Goal: Task Accomplishment & Management: Complete application form

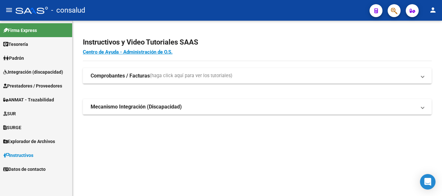
click at [45, 83] on span "Prestadores / Proveedores" at bounding box center [32, 86] width 59 height 7
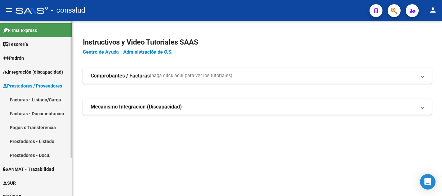
click at [49, 98] on link "Facturas - Listado/Carga" at bounding box center [36, 100] width 72 height 14
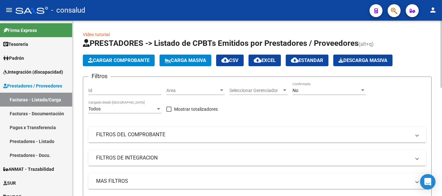
click at [117, 132] on mat-panel-title "FILTROS DEL COMPROBANTE" at bounding box center [253, 134] width 315 height 7
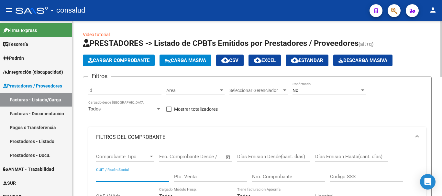
paste input "27347674856"
type input "27347674856"
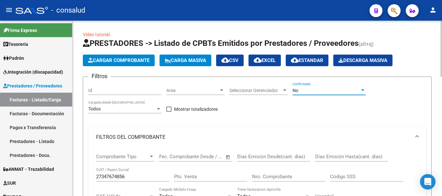
click at [317, 89] on div "No" at bounding box center [326, 91] width 67 height 6
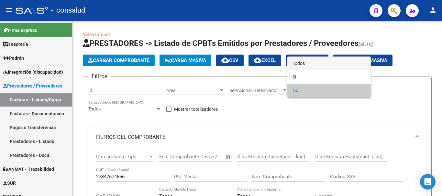
click at [317, 66] on span "Todos" at bounding box center [329, 64] width 73 height 14
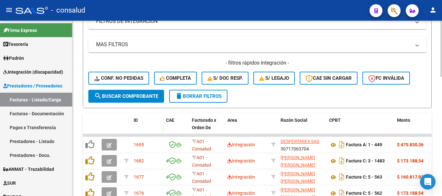
scroll to position [259, 0]
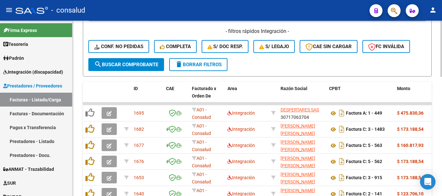
click at [127, 67] on span "search Buscar Comprobante" at bounding box center [126, 65] width 64 height 6
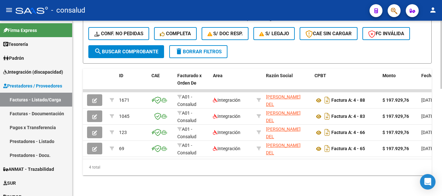
scroll to position [0, 0]
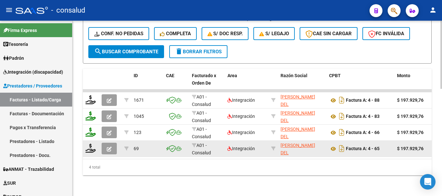
click at [106, 143] on button "button" at bounding box center [109, 149] width 15 height 12
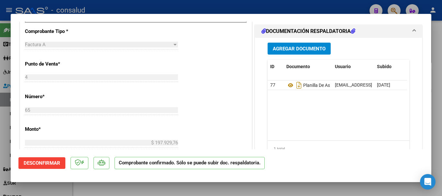
scroll to position [583, 0]
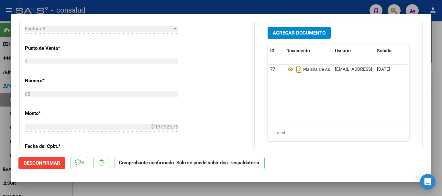
type input "$ 0,00"
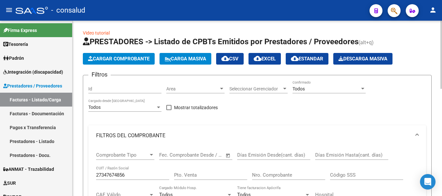
scroll to position [0, 0]
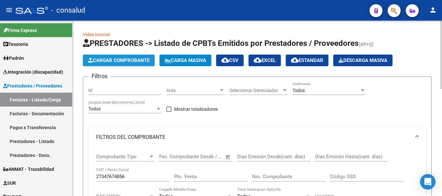
click at [135, 57] on button "Cargar Comprobante" at bounding box center [119, 61] width 72 height 12
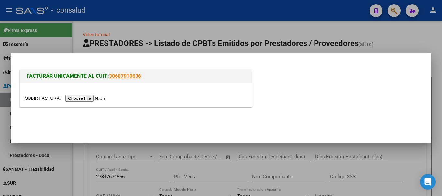
click at [91, 99] on input "file" at bounding box center [66, 98] width 82 height 7
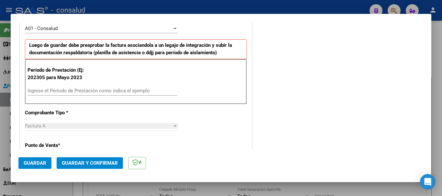
scroll to position [194, 0]
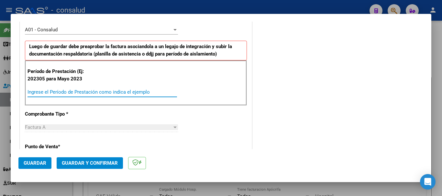
click at [101, 93] on input "Ingrese el Período de Prestación como indica el ejemplo" at bounding box center [103, 92] width 150 height 6
type input "202503"
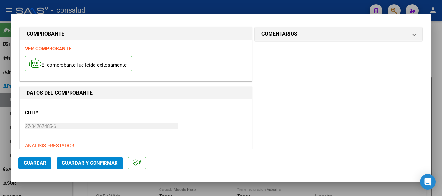
scroll to position [0, 0]
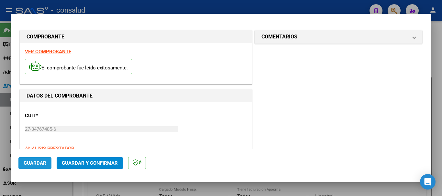
click at [37, 165] on span "Guardar" at bounding box center [35, 164] width 23 height 6
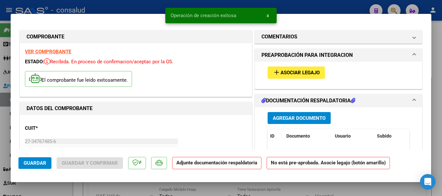
click at [302, 73] on span "Asociar Legajo" at bounding box center [300, 73] width 39 height 6
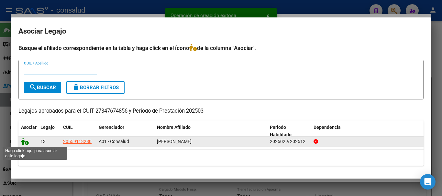
click at [27, 140] on icon at bounding box center [25, 141] width 8 height 7
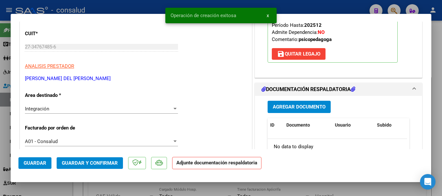
scroll to position [97, 0]
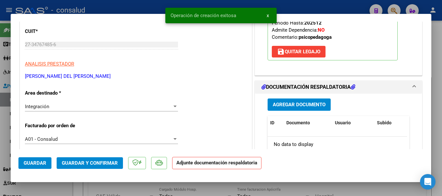
click at [321, 101] on button "Agregar Documento" at bounding box center [299, 105] width 63 height 12
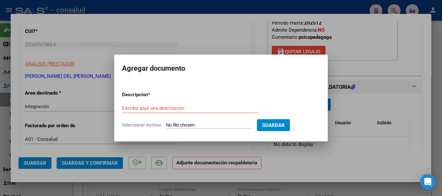
click at [207, 125] on input "Seleccionar Archivo" at bounding box center [209, 126] width 86 height 6
type input "C:\fakepath\sena luciano planilla psp 032025.pdf"
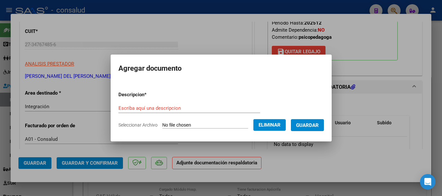
click at [130, 105] on div "Escriba aquí una descripcion" at bounding box center [189, 109] width 142 height 10
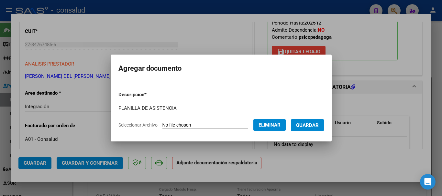
type input "PLANILLA DE ASISTENCIA"
click at [319, 125] on span "Guardar" at bounding box center [307, 126] width 23 height 6
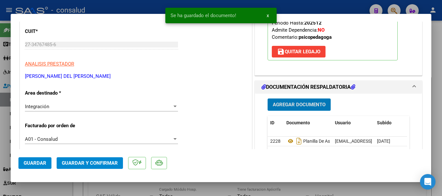
click at [98, 162] on span "Guardar y Confirmar" at bounding box center [90, 164] width 56 height 6
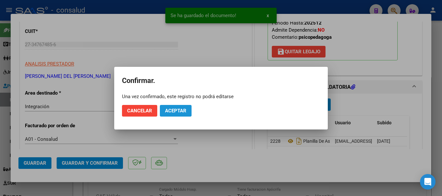
click at [177, 112] on span "Aceptar" at bounding box center [175, 111] width 21 height 6
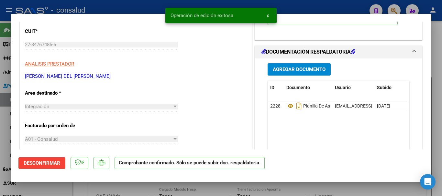
type input "$ 0,00"
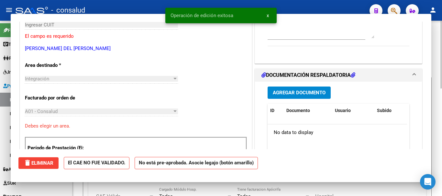
scroll to position [77, 0]
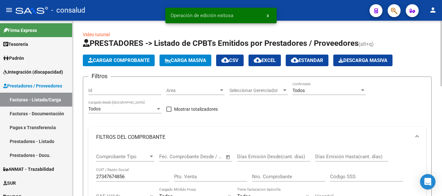
click at [126, 61] on span "Cargar Comprobante" at bounding box center [119, 61] width 62 height 6
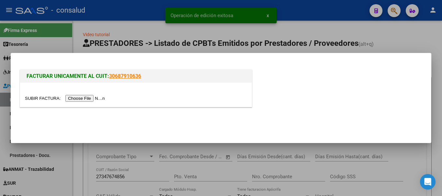
click at [95, 96] on input "file" at bounding box center [66, 98] width 82 height 7
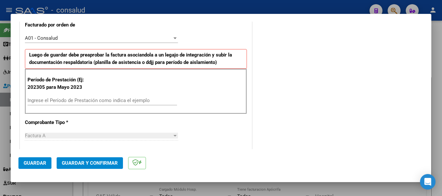
scroll to position [194, 0]
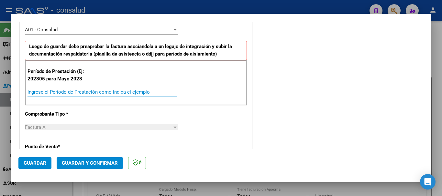
click at [102, 89] on input "Ingrese el Período de Prestación como indica el ejemplo" at bounding box center [103, 92] width 150 height 6
type input "202505"
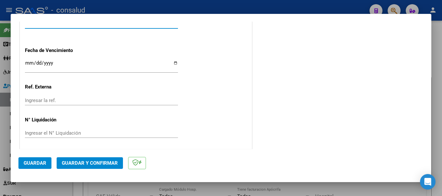
scroll to position [511, 0]
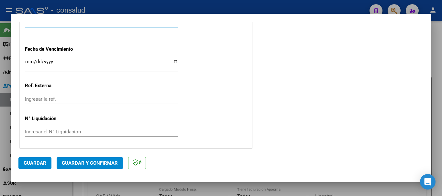
click at [35, 159] on button "Guardar" at bounding box center [34, 164] width 33 height 12
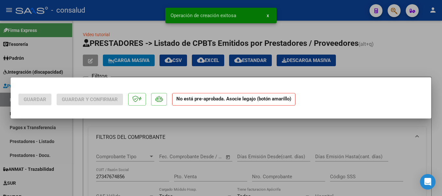
scroll to position [0, 0]
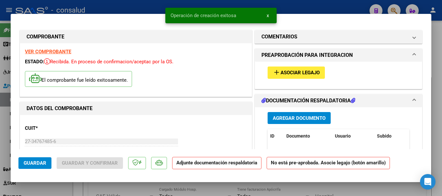
click at [319, 69] on button "add Asociar Legajo" at bounding box center [296, 73] width 57 height 12
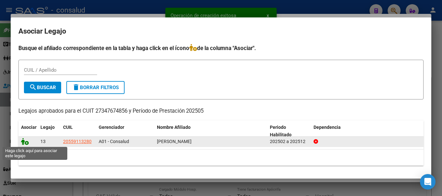
click at [25, 142] on icon at bounding box center [25, 141] width 8 height 7
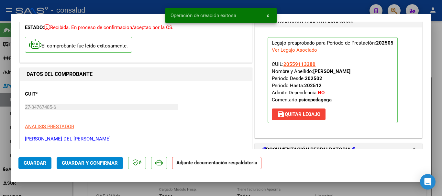
scroll to position [97, 0]
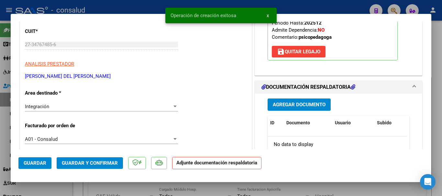
click at [315, 110] on button "Agregar Documento" at bounding box center [299, 105] width 63 height 12
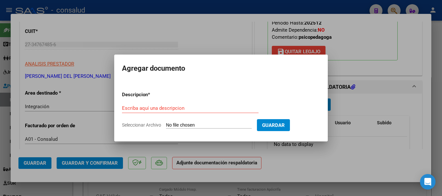
click at [210, 123] on input "Seleccionar Archivo" at bounding box center [209, 126] width 86 height 6
type input "C:\fakepath\Sena Luciano planilla psp 052025.pdf"
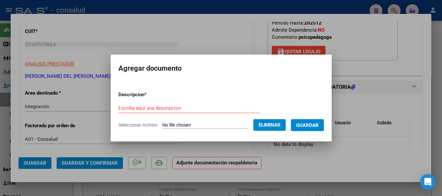
click at [132, 104] on div "Escriba aquí una descripcion" at bounding box center [189, 109] width 142 height 10
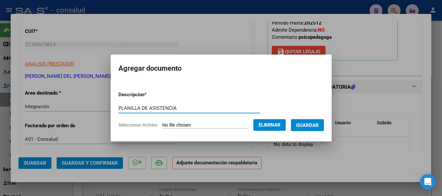
type input "PLANILLA DE ASISTENCIA"
click at [319, 131] on form "Descripcion * PLANILLA DE ASISTENCIA Escriba aquí una descripcion Seleccionar A…" at bounding box center [221, 109] width 206 height 47
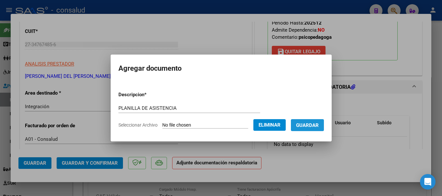
click at [319, 129] on button "Guardar" at bounding box center [307, 125] width 33 height 12
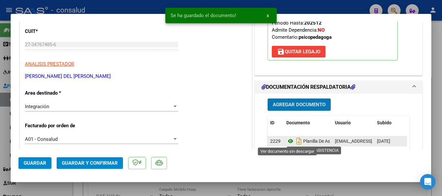
click at [287, 140] on icon at bounding box center [290, 142] width 8 height 8
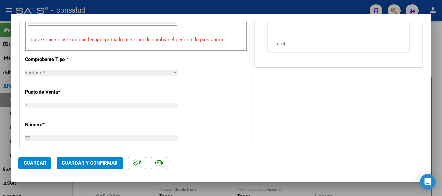
scroll to position [324, 0]
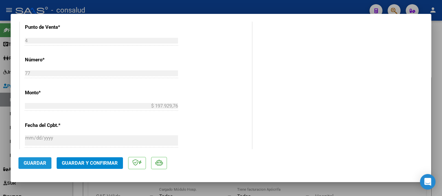
click at [31, 162] on span "Guardar" at bounding box center [35, 164] width 23 height 6
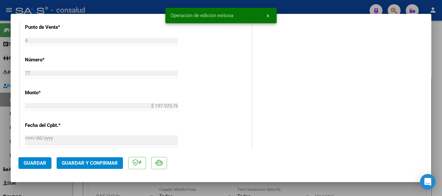
click at [87, 161] on span "Guardar y Confirmar" at bounding box center [90, 164] width 56 height 6
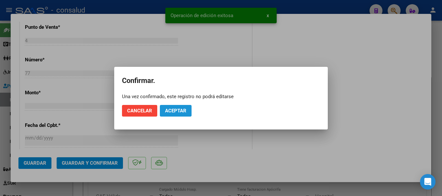
click at [181, 111] on span "Aceptar" at bounding box center [175, 111] width 21 height 6
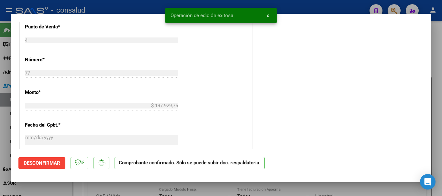
type input "$ 0,00"
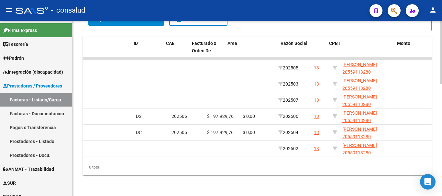
scroll to position [0, 0]
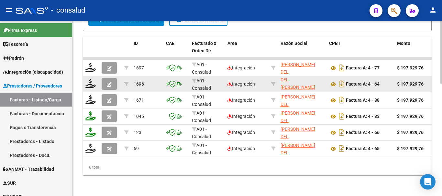
click at [85, 82] on datatable-body-cell at bounding box center [91, 84] width 16 height 16
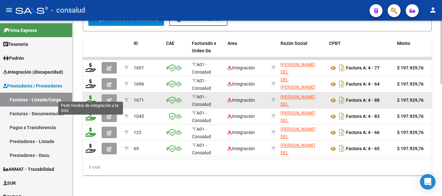
click at [89, 95] on icon at bounding box center [90, 99] width 10 height 9
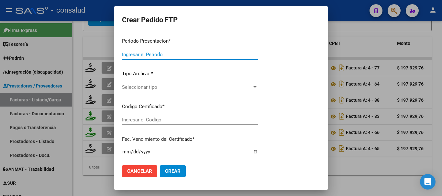
type input "202507"
type input "$ 197.929,76"
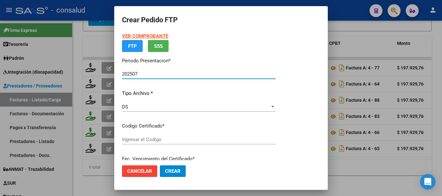
type input "0200055911328-20240805-20270805"
type input "2027-08-05"
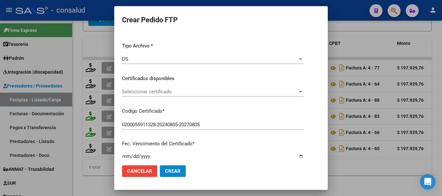
scroll to position [97, 0]
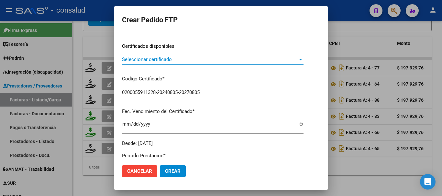
click at [217, 60] on span "Seleccionar certificado" at bounding box center [210, 60] width 176 height 6
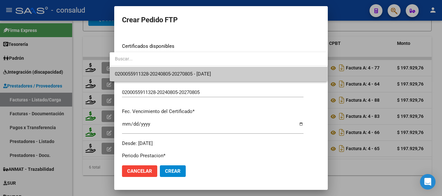
click at [211, 75] on span "0200055911328-20240805-20270805 - 2027-08-05" at bounding box center [163, 74] width 96 height 6
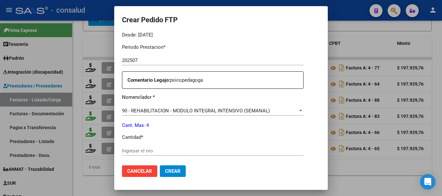
scroll to position [227, 0]
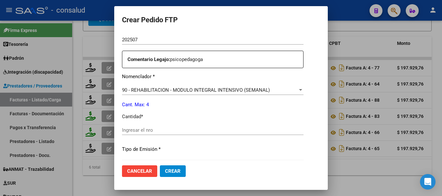
click at [169, 131] on input "Ingresar el nro" at bounding box center [213, 131] width 182 height 6
type input "4"
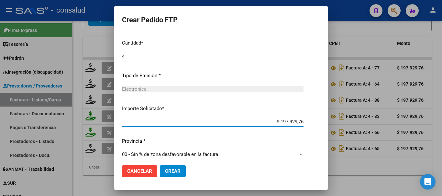
scroll to position [306, 0]
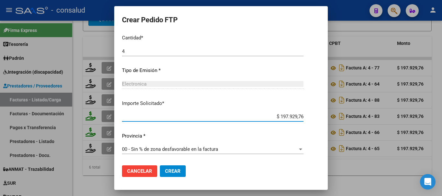
click at [169, 174] on span "Crear" at bounding box center [173, 172] width 16 height 6
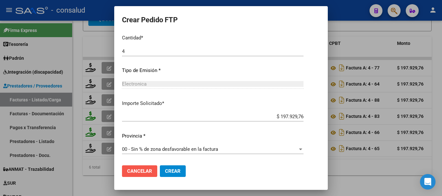
click at [134, 175] on button "Cancelar" at bounding box center [139, 172] width 35 height 12
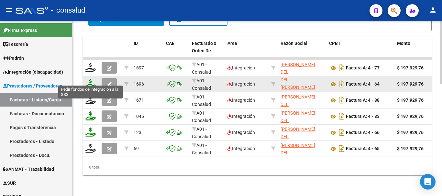
click at [86, 79] on icon at bounding box center [90, 83] width 10 height 9
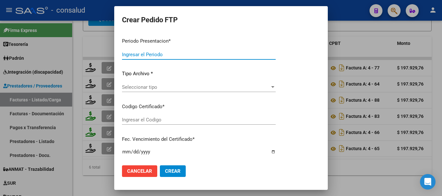
type input "202507"
type input "202503"
type input "$ 197.929,76"
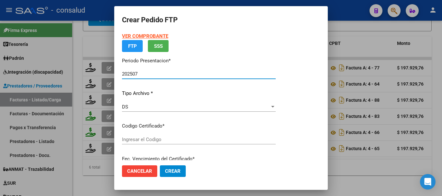
type input "0200055911328-20240805-20270805"
type input "2027-08-05"
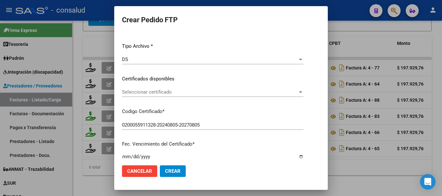
scroll to position [65, 0]
click at [174, 92] on span "Seleccionar certificado" at bounding box center [210, 92] width 176 height 6
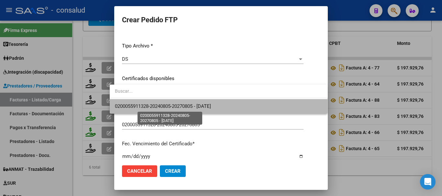
click at [188, 108] on span "0200055911328-20240805-20270805 - 2027-08-05" at bounding box center [163, 107] width 96 height 6
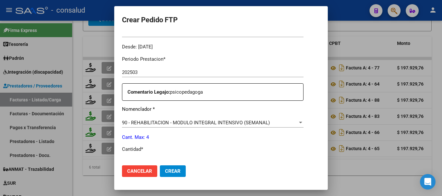
scroll to position [227, 0]
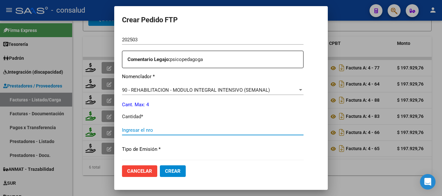
click at [236, 129] on input "Ingresar el nro" at bounding box center [213, 131] width 182 height 6
type input "4"
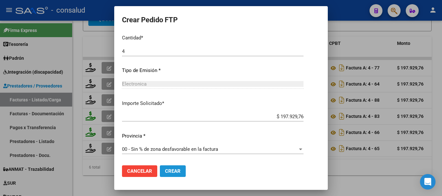
click at [165, 173] on span "Crear" at bounding box center [173, 172] width 16 height 6
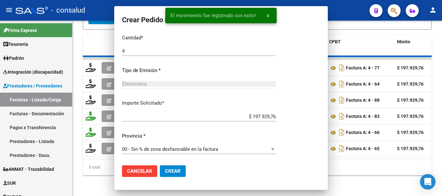
scroll to position [0, 0]
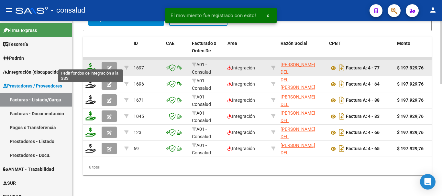
click at [89, 63] on icon at bounding box center [90, 67] width 10 height 9
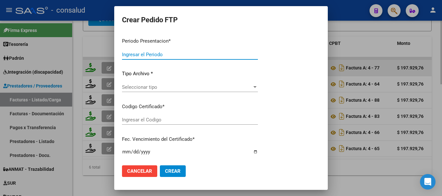
type input "202507"
type input "202505"
type input "$ 197.929,76"
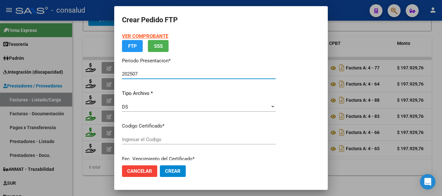
type input "0200055911328-20240805-20270805"
type input "2027-08-05"
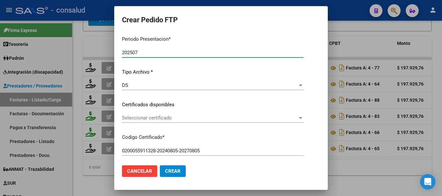
scroll to position [65, 0]
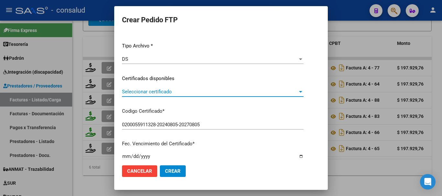
click at [163, 94] on span "Seleccionar certificado" at bounding box center [210, 92] width 176 height 6
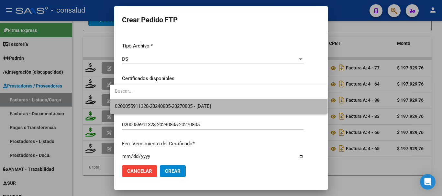
click at [173, 110] on span "0200055911328-20240805-20270805 - 2027-08-05" at bounding box center [219, 106] width 208 height 15
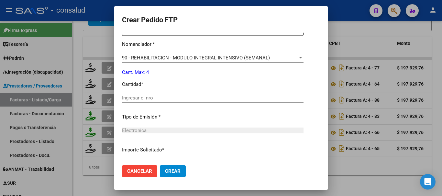
scroll to position [291, 0]
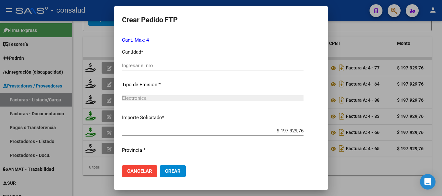
click at [183, 70] on div "Ingresar el nro" at bounding box center [213, 66] width 182 height 10
type input "4"
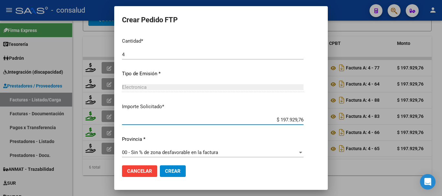
scroll to position [306, 0]
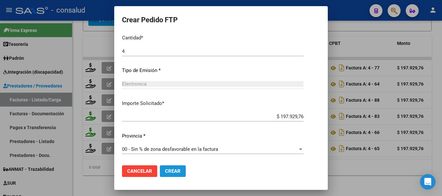
click at [173, 172] on span "Crear" at bounding box center [173, 172] width 16 height 6
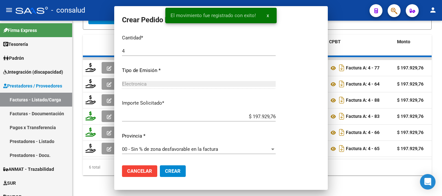
scroll to position [269, 0]
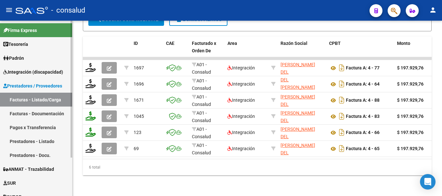
click at [27, 71] on span "Integración (discapacidad)" at bounding box center [33, 72] width 60 height 7
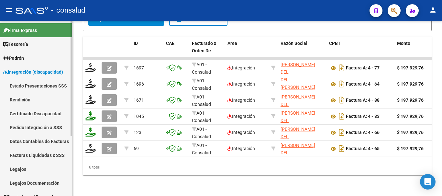
click at [28, 83] on link "Estado Presentaciones SSS" at bounding box center [36, 86] width 72 height 14
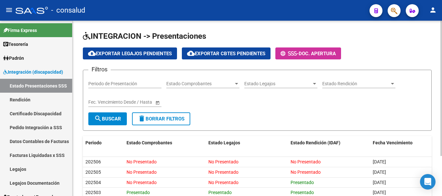
click at [171, 119] on span "delete Borrar Filtros" at bounding box center [161, 119] width 47 height 6
click at [26, 70] on span "Integración (discapacidad)" at bounding box center [33, 72] width 60 height 7
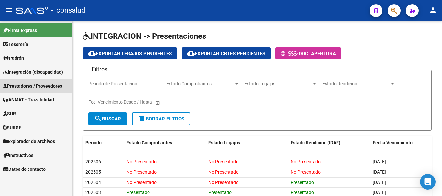
click at [34, 86] on span "Prestadores / Proveedores" at bounding box center [32, 86] width 59 height 7
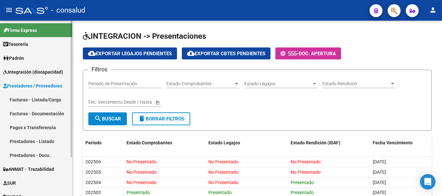
click at [38, 100] on link "Facturas - Listado/Carga" at bounding box center [36, 100] width 72 height 14
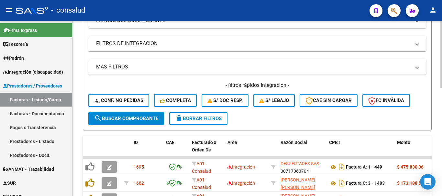
scroll to position [129, 0]
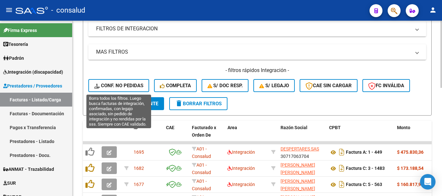
click at [129, 81] on button "Conf. no pedidas" at bounding box center [118, 85] width 61 height 13
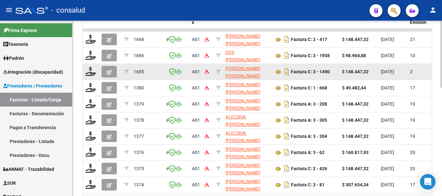
scroll to position [227, 0]
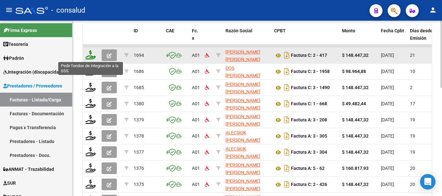
click at [89, 56] on icon at bounding box center [90, 54] width 10 height 9
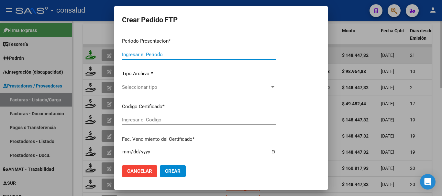
type input "202507"
type input "$ 148.447,32"
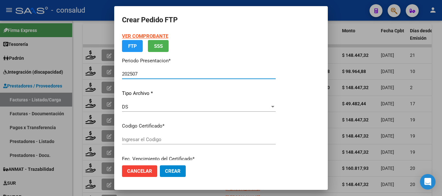
type input "0200056819408-20231127-20261127"
type input "2026-11-27"
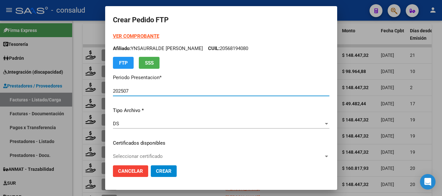
scroll to position [32, 0]
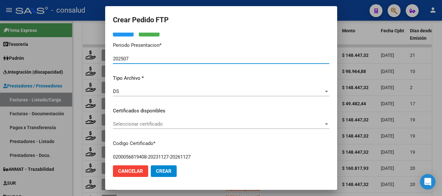
click at [179, 123] on span "Seleccionar certificado" at bounding box center [218, 124] width 211 height 6
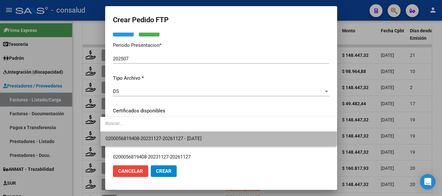
drag, startPoint x: 195, startPoint y: 136, endPoint x: 203, endPoint y: 137, distance: 8.2
click at [195, 136] on span "0200056819408-20231127-20261127 - 2026-11-27" at bounding box center [219, 139] width 227 height 15
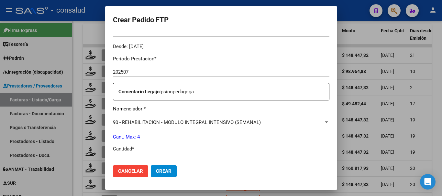
scroll to position [259, 0]
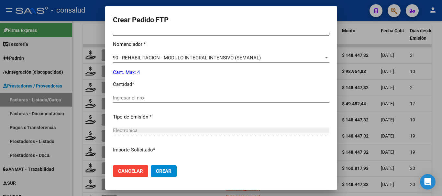
click at [178, 95] on div "Ingresar el nro" at bounding box center [221, 98] width 217 height 10
type input "4"
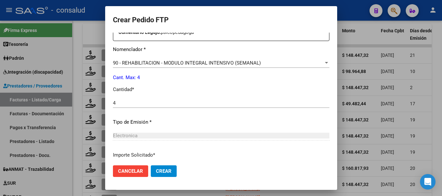
scroll to position [306, 0]
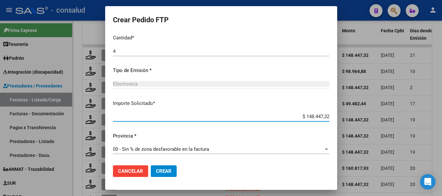
click at [161, 171] on span "Crear" at bounding box center [164, 172] width 16 height 6
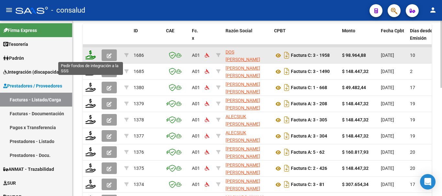
click at [89, 55] on icon at bounding box center [90, 54] width 10 height 9
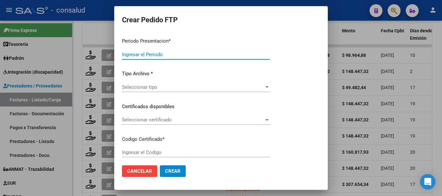
type input "202507"
type input "$ 98.964,88"
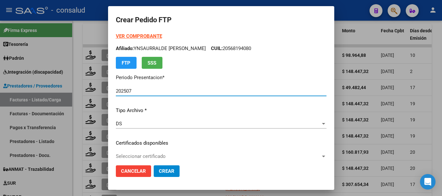
type input "0200049136904-20210806-20310806"
type input "[DATE]"
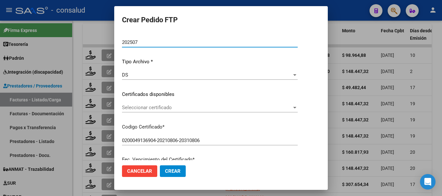
scroll to position [65, 0]
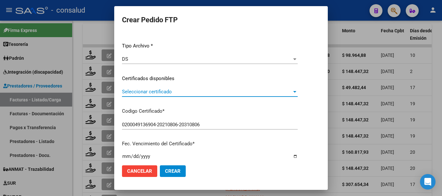
click at [179, 92] on span "Seleccionar certificado" at bounding box center [207, 92] width 170 height 6
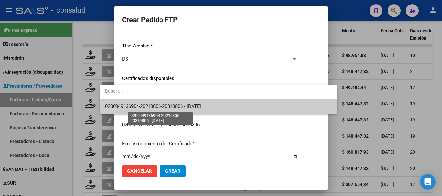
click at [181, 106] on span "0200049136904-20210806-20310806 - [DATE]" at bounding box center [153, 107] width 96 height 6
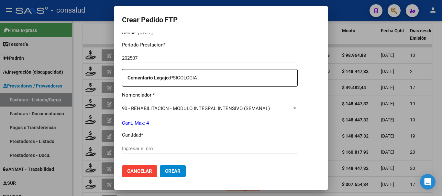
scroll to position [227, 0]
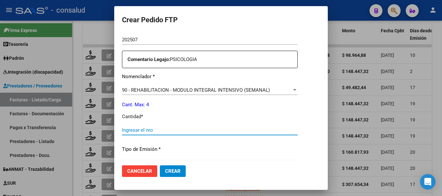
click at [165, 129] on input "Ingresar el nro" at bounding box center [210, 131] width 176 height 6
type input "4"
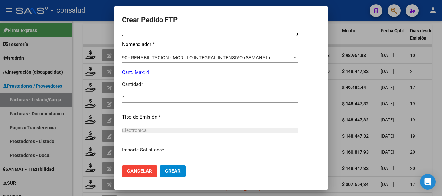
scroll to position [306, 0]
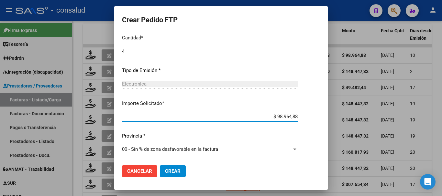
click at [165, 174] on span "Crear" at bounding box center [173, 172] width 16 height 6
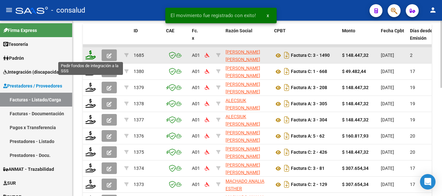
click at [88, 54] on icon at bounding box center [90, 54] width 10 height 9
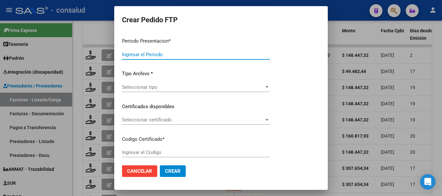
type input "202507"
type input "$ 148.447,32"
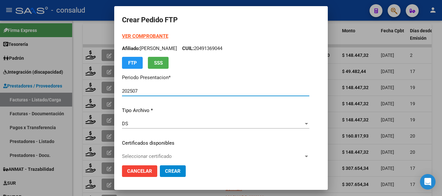
type input "0200052305048-20250424-20260424"
type input "[DATE]"
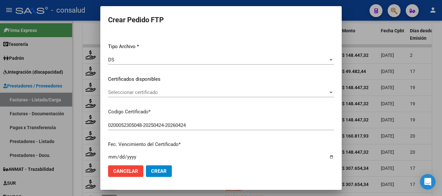
scroll to position [65, 0]
click at [175, 94] on span "Seleccionar certificado" at bounding box center [218, 92] width 220 height 6
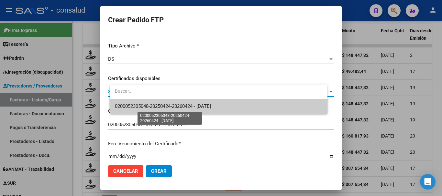
click at [203, 106] on span "0200052305048-20250424-20260424 - [DATE]" at bounding box center [163, 107] width 96 height 6
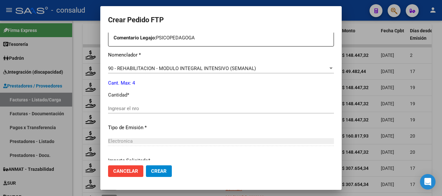
scroll to position [259, 0]
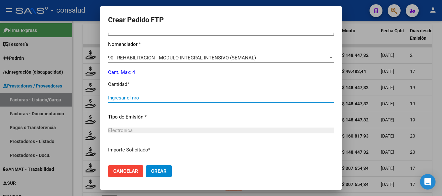
click at [167, 99] on input "Ingresar el nro" at bounding box center [221, 98] width 226 height 6
type input "4"
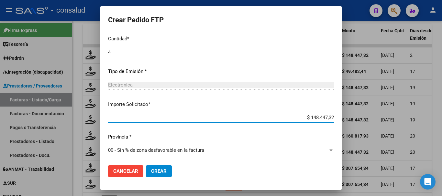
scroll to position [306, 0]
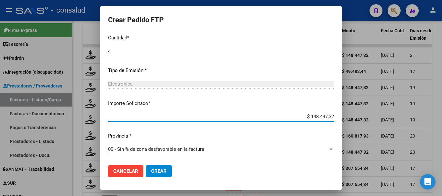
click at [172, 175] on button "Crear" at bounding box center [159, 172] width 26 height 12
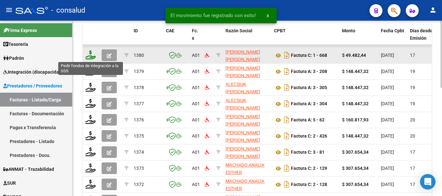
click at [90, 58] on icon at bounding box center [90, 54] width 10 height 9
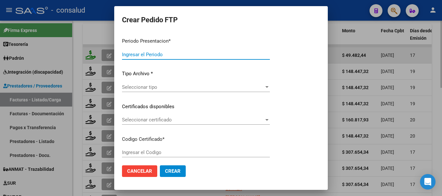
type input "202507"
type input "$ 49.482,44"
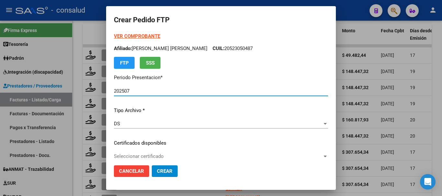
type input "0100049278851-20220321-20320321"
type input "2032-03-21"
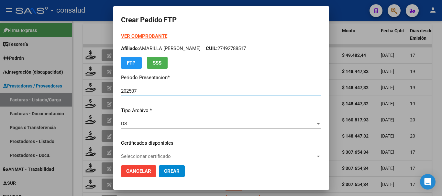
scroll to position [32, 0]
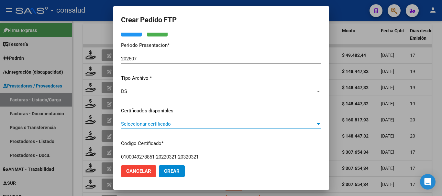
click at [189, 126] on span "Seleccionar certificado" at bounding box center [218, 124] width 195 height 6
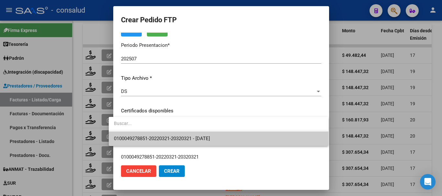
click at [207, 136] on span "0100049278851-20220321-20320321 - 2032-03-21" at bounding box center [218, 139] width 209 height 15
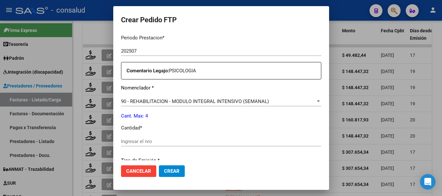
scroll to position [227, 0]
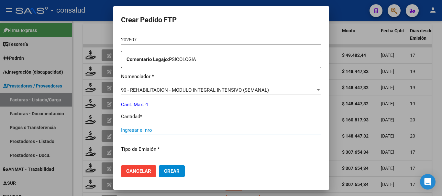
click at [178, 129] on input "Ingresar el nro" at bounding box center [221, 131] width 200 height 6
type input "4"
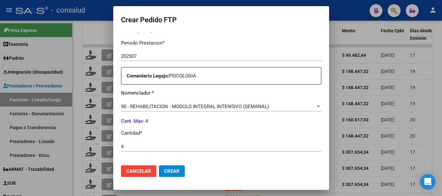
scroll to position [208, 0]
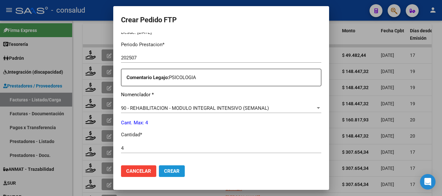
click at [169, 170] on span "Crear" at bounding box center [172, 172] width 16 height 6
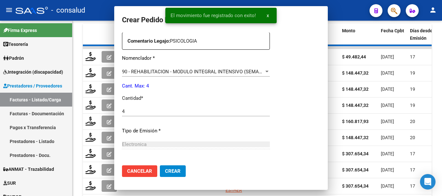
scroll to position [0, 0]
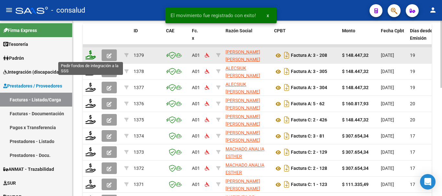
click at [91, 54] on icon at bounding box center [90, 54] width 10 height 9
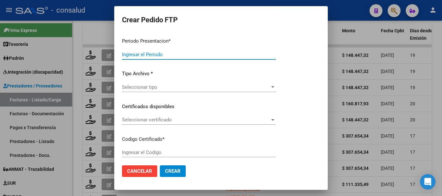
type input "202507"
type input "$ 148.447,32"
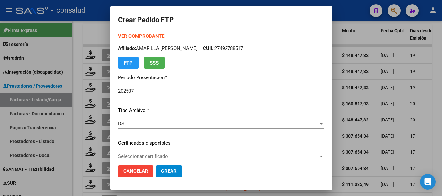
type input "0200055398765-20241016-20321016"
type input "2032-10-16"
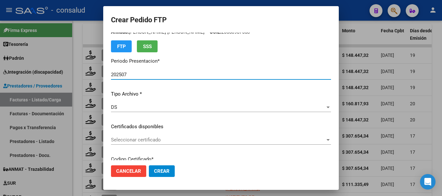
scroll to position [32, 0]
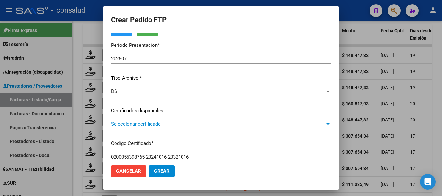
click at [195, 126] on span "Seleccionar certificado" at bounding box center [218, 124] width 214 height 6
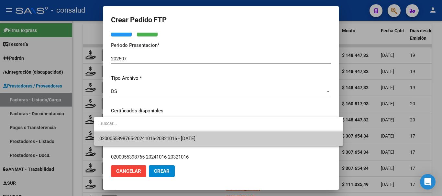
click at [222, 141] on span "0200055398765-20241016-20321016 - 2032-10-16" at bounding box center [218, 139] width 239 height 15
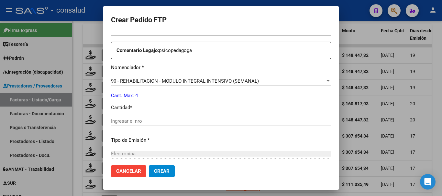
scroll to position [259, 0]
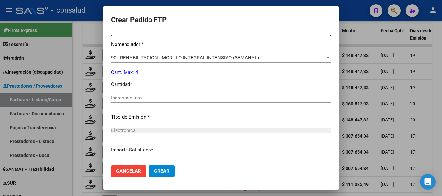
click at [137, 99] on input "Ingresar el nro" at bounding box center [221, 98] width 220 height 6
type input "4"
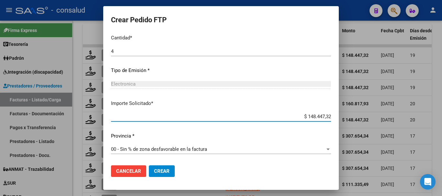
click at [156, 175] on button "Crear" at bounding box center [162, 172] width 26 height 12
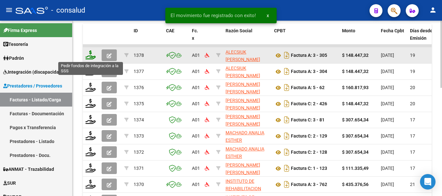
click at [90, 58] on icon at bounding box center [90, 54] width 10 height 9
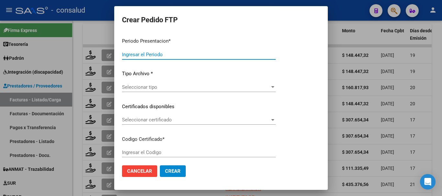
type input "202507"
type input "$ 148.447,32"
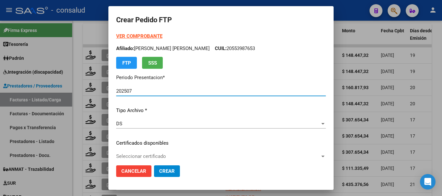
type input "0200055398765-20241016-20321016"
type input "2032-10-16"
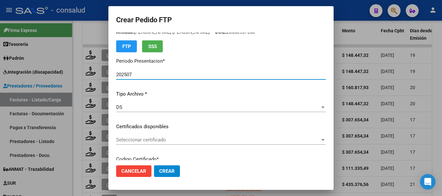
scroll to position [32, 0]
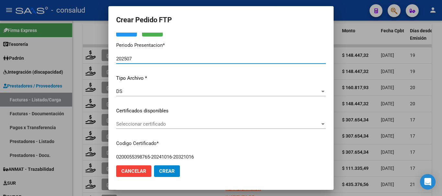
click at [168, 125] on span "Seleccionar certificado" at bounding box center [218, 124] width 204 height 6
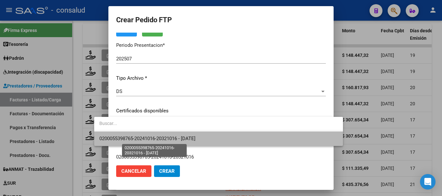
click at [168, 138] on span "0200055398765-20241016-20321016 - 2032-10-16" at bounding box center [147, 139] width 96 height 6
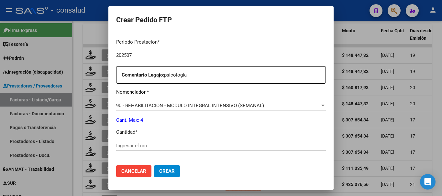
scroll to position [227, 0]
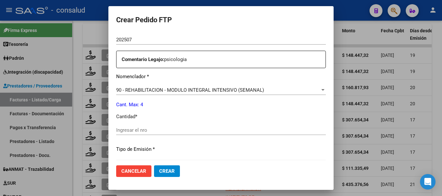
click at [174, 134] on div "Ingresar el nro" at bounding box center [221, 131] width 210 height 10
click at [174, 130] on input "Ingresar el nro" at bounding box center [221, 131] width 210 height 6
type input "4"
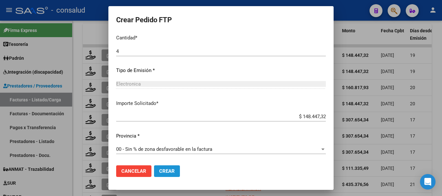
click at [159, 172] on span "Crear" at bounding box center [167, 172] width 16 height 6
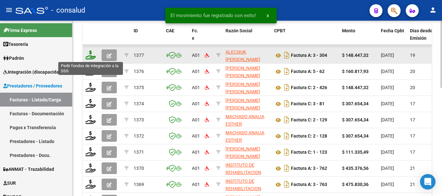
click at [88, 57] on icon at bounding box center [90, 54] width 10 height 9
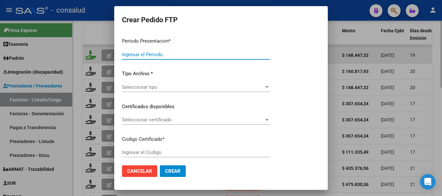
type input "202507"
type input "$ 148.447,32"
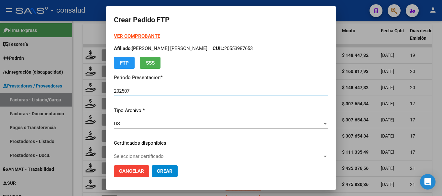
type input "0200056955575-20210819-20240819"
type input "2025-08-19"
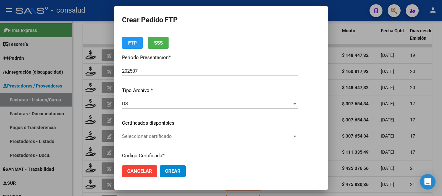
scroll to position [65, 0]
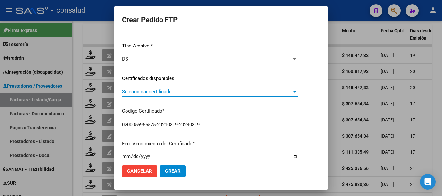
click at [187, 90] on span "Seleccionar certificado" at bounding box center [207, 92] width 170 height 6
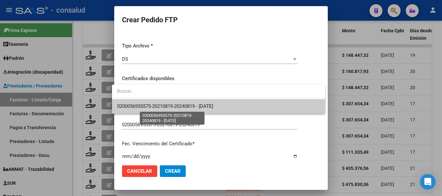
drag, startPoint x: 202, startPoint y: 108, endPoint x: 222, endPoint y: 107, distance: 20.1
click at [204, 108] on span "0200056955575-20210819-20240819 - 2025-08-19" at bounding box center [165, 107] width 96 height 6
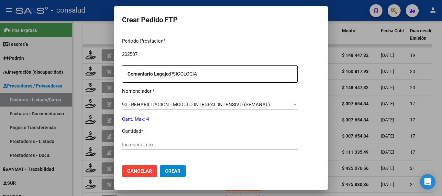
scroll to position [227, 0]
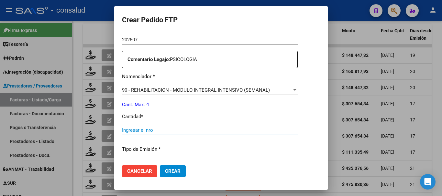
click at [190, 130] on input "Ingresar el nro" at bounding box center [210, 131] width 176 height 6
type input "4"
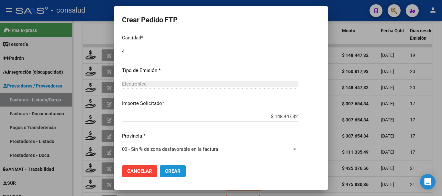
click at [175, 170] on span "Crear" at bounding box center [173, 172] width 16 height 6
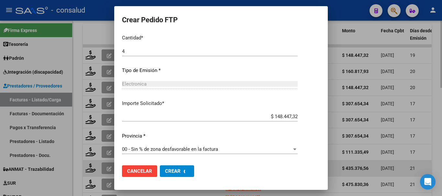
scroll to position [0, 0]
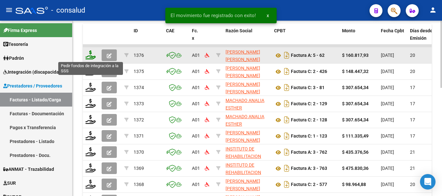
click at [89, 55] on icon at bounding box center [90, 54] width 10 height 9
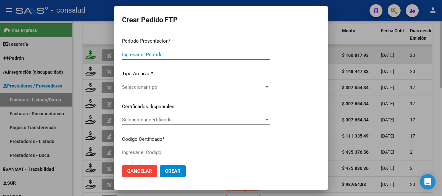
type input "202507"
type input "$ 160.817,93"
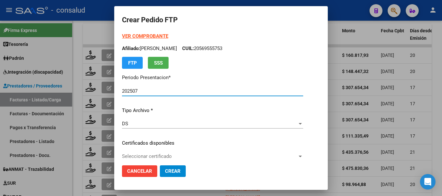
type input "0200054534904-20211103-20261103"
type input "2026-11-03"
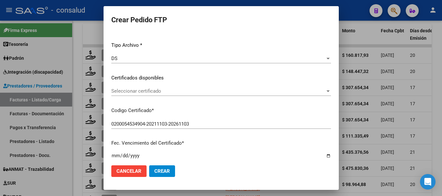
scroll to position [65, 0]
click at [189, 90] on span "Seleccionar certificado" at bounding box center [218, 92] width 214 height 6
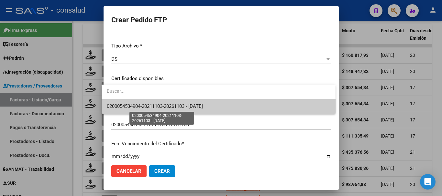
click at [203, 107] on span "0200054534904-20211103-20261103 - 2026-11-03" at bounding box center [155, 107] width 96 height 6
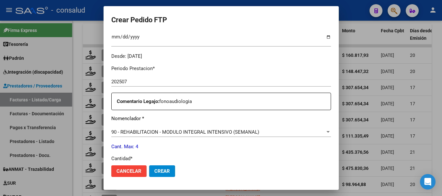
scroll to position [227, 0]
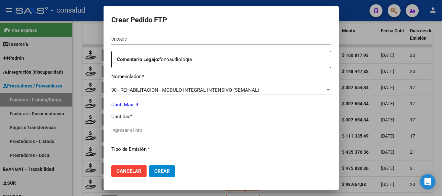
click at [151, 130] on input "Ingresar el nro" at bounding box center [221, 131] width 220 height 6
type input "4"
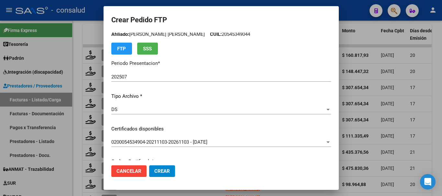
scroll to position [0, 0]
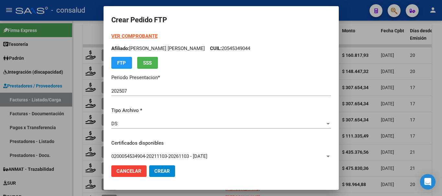
click at [142, 37] on strong "VER COMPROBANTE" at bounding box center [134, 36] width 46 height 6
click at [161, 170] on span "Crear" at bounding box center [162, 172] width 16 height 6
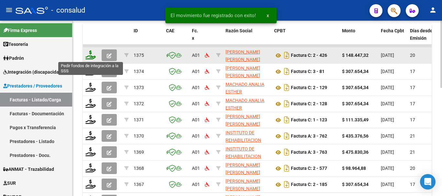
click at [90, 51] on icon at bounding box center [90, 54] width 10 height 9
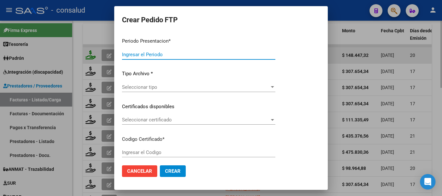
type input "202507"
type input "$ 148.447,32"
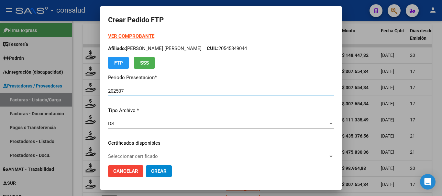
type input "0200056955575-20210819-20240819"
type input "2025-08-19"
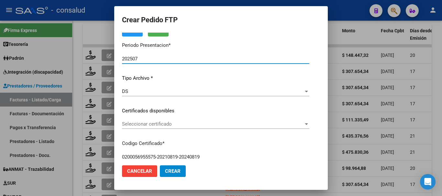
scroll to position [65, 0]
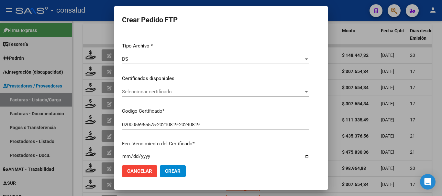
click at [232, 93] on span "Seleccionar certificado" at bounding box center [213, 92] width 182 height 6
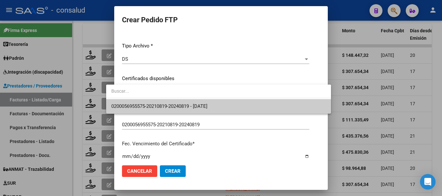
drag, startPoint x: 246, startPoint y: 104, endPoint x: 255, endPoint y: 106, distance: 9.1
click at [247, 104] on span "0200056955575-20210819-20240819 - 2025-08-19" at bounding box center [218, 106] width 215 height 15
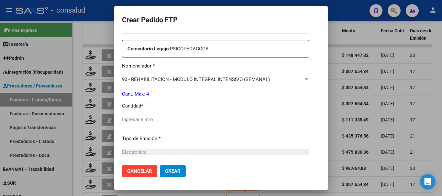
scroll to position [259, 0]
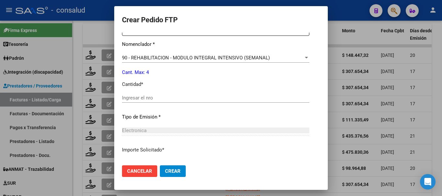
click at [184, 98] on input "Ingresar el nro" at bounding box center [215, 98] width 187 height 6
type input "4"
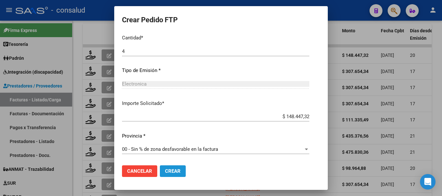
click at [161, 175] on button "Crear" at bounding box center [173, 172] width 26 height 12
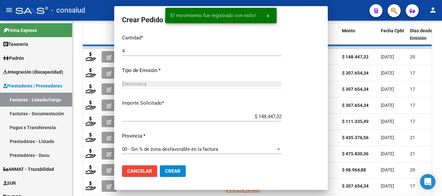
scroll to position [0, 0]
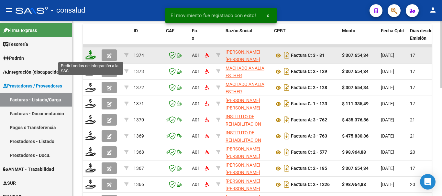
click at [94, 55] on icon at bounding box center [90, 54] width 10 height 9
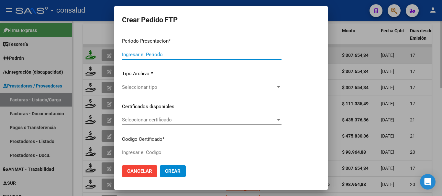
type input "202507"
type input "$ 307.654,34"
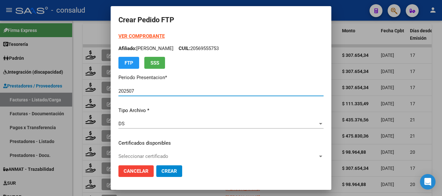
type input "0100052523542-20191031-20251031"
type input "2025-10-31"
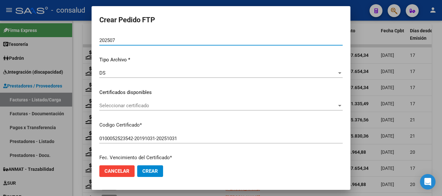
scroll to position [65, 0]
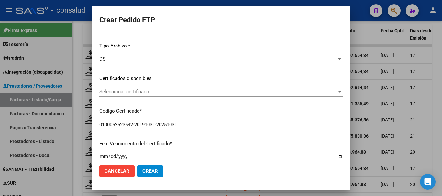
click at [194, 93] on span "Seleccionar certificado" at bounding box center [218, 92] width 238 height 6
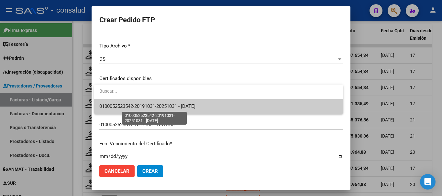
click at [196, 106] on span "0100052523542-20191031-20251031 - 2025-10-31" at bounding box center [147, 107] width 96 height 6
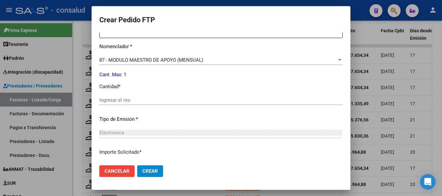
scroll to position [259, 0]
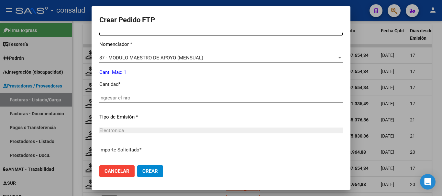
click at [174, 97] on input "Ingresar el nro" at bounding box center [220, 98] width 243 height 6
type input "1"
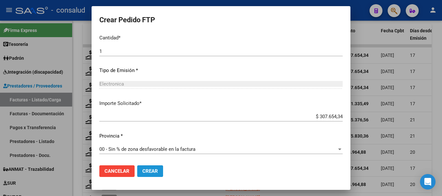
click at [151, 170] on span "Crear" at bounding box center [150, 172] width 16 height 6
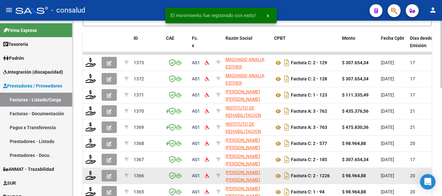
scroll to position [154, 0]
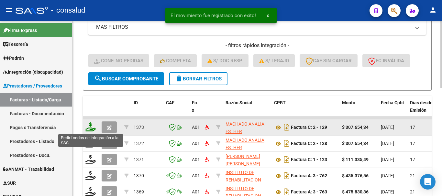
click at [88, 128] on icon at bounding box center [90, 127] width 10 height 9
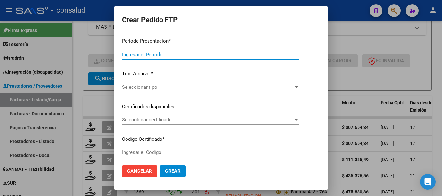
type input "202507"
type input "$ 307.654,34"
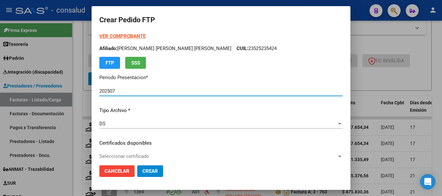
type input "0200056957278-20240130-20290130-MIS-"
type input "2029-01-30"
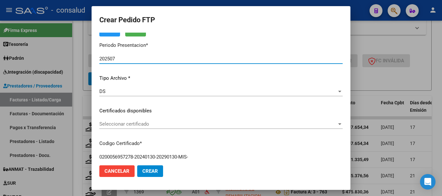
click at [200, 124] on span "Seleccionar certificado" at bounding box center [218, 124] width 238 height 6
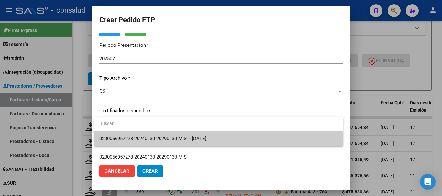
click at [215, 135] on span "0200056957278-20240130-20290130-MIS- - 2029-01-30" at bounding box center [218, 139] width 239 height 15
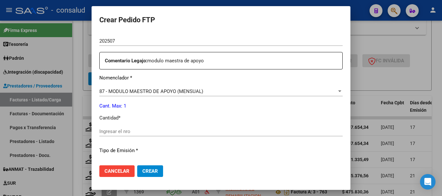
scroll to position [227, 0]
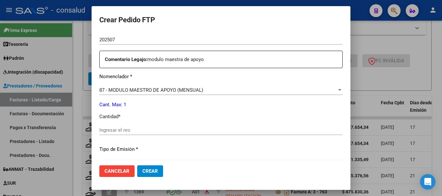
click at [157, 127] on div "Ingresar el nro" at bounding box center [220, 131] width 243 height 10
type input "1"
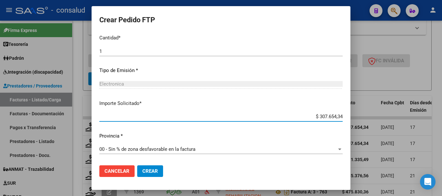
click at [155, 171] on span "Crear" at bounding box center [150, 172] width 16 height 6
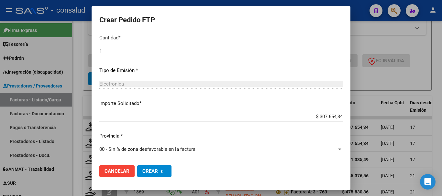
scroll to position [0, 0]
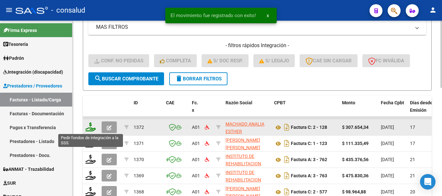
click at [91, 129] on icon at bounding box center [90, 127] width 10 height 9
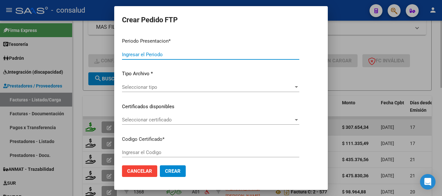
type input "202507"
type input "$ 307.654,34"
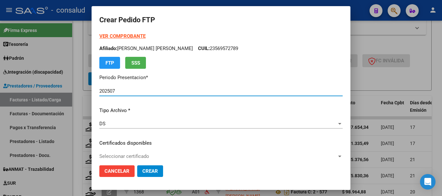
type input "0200052302125-20240129-20290129-MIS"
type input "2029-01-29"
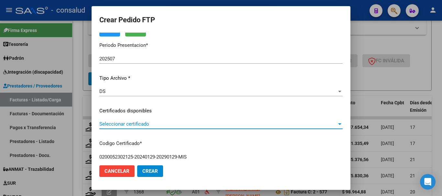
click at [184, 122] on span "Seleccionar certificado" at bounding box center [218, 124] width 238 height 6
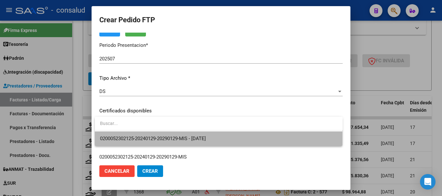
drag, startPoint x: 202, startPoint y: 135, endPoint x: 205, endPoint y: 135, distance: 3.6
click at [203, 135] on span "0200052302125-20240129-20290129-MIS - 2029-01-29" at bounding box center [219, 139] width 238 height 15
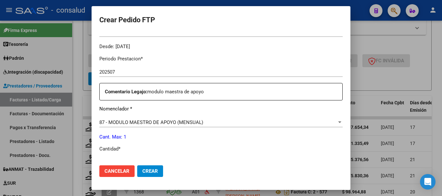
scroll to position [227, 0]
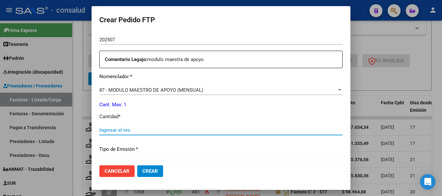
click at [206, 131] on input "Ingresar el nro" at bounding box center [220, 131] width 243 height 6
type input "1"
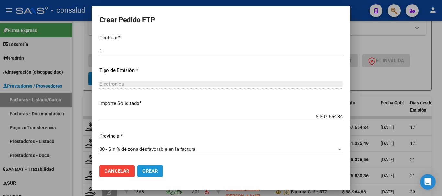
click at [143, 170] on span "Crear" at bounding box center [150, 172] width 16 height 6
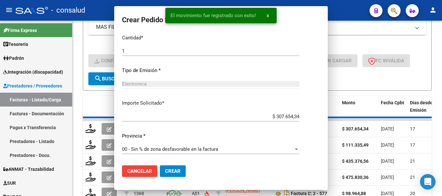
scroll to position [0, 0]
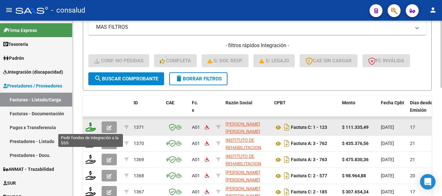
click at [91, 130] on icon at bounding box center [90, 127] width 10 height 9
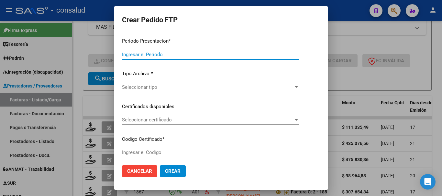
type input "202507"
type input "$ 111.335,49"
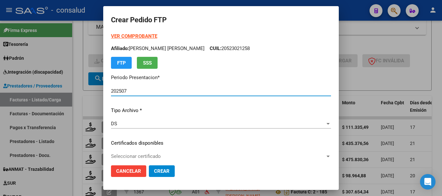
type input "0100050032978-20221012-20291012"
type input "[DATE]"
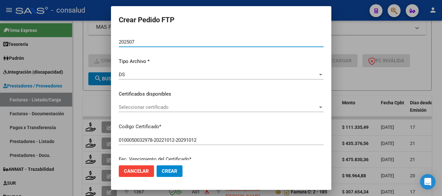
scroll to position [65, 0]
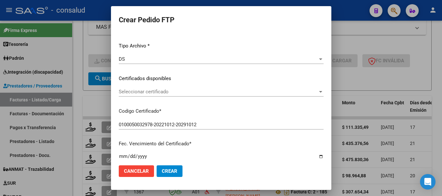
click at [199, 93] on span "Seleccionar certificado" at bounding box center [218, 92] width 199 height 6
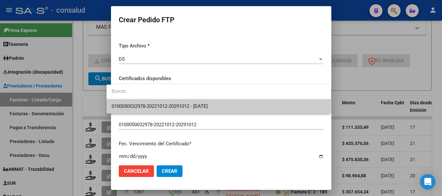
drag, startPoint x: 211, startPoint y: 101, endPoint x: 215, endPoint y: 103, distance: 4.5
click at [211, 101] on span "0100050032978-20221012-20291012 - [DATE]" at bounding box center [219, 106] width 214 height 15
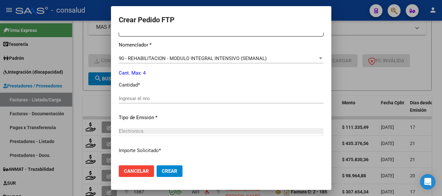
scroll to position [259, 0]
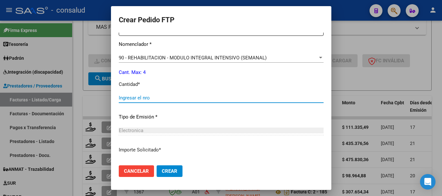
click at [156, 99] on input "Ingresar el nro" at bounding box center [221, 98] width 205 height 6
type input "4"
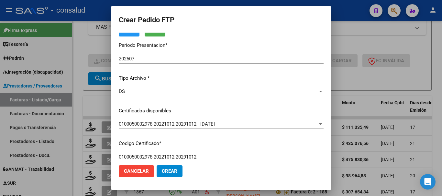
scroll to position [0, 0]
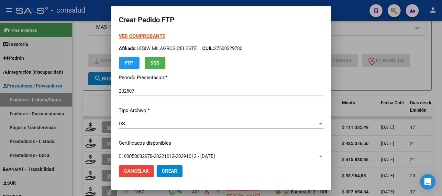
click at [136, 35] on strong "VER COMPROBANTE" at bounding box center [142, 36] width 46 height 6
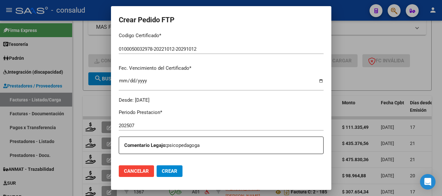
scroll to position [227, 0]
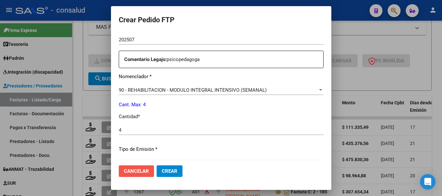
click at [124, 172] on span "Cancelar" at bounding box center [136, 172] width 25 height 6
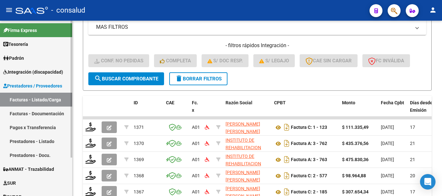
click at [29, 71] on span "Integración (discapacidad)" at bounding box center [33, 72] width 60 height 7
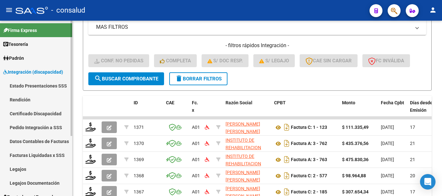
click at [33, 169] on link "Legajos" at bounding box center [36, 169] width 72 height 14
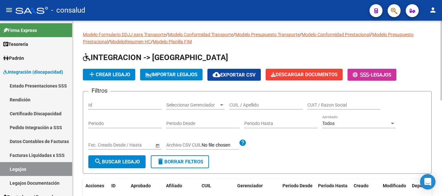
click at [260, 106] on input "CUIL / Apellido" at bounding box center [266, 106] width 73 height 6
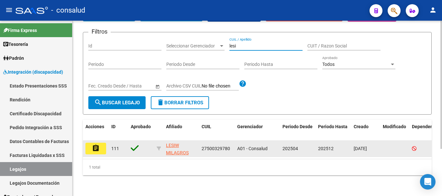
scroll to position [65, 0]
type input "lesi"
click at [101, 143] on button "assignment" at bounding box center [95, 149] width 21 height 12
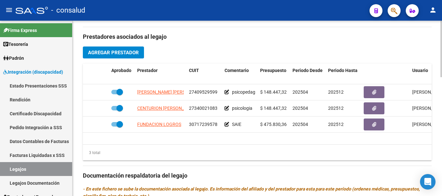
scroll to position [227, 0]
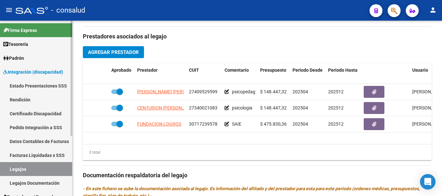
click at [49, 73] on span "Integración (discapacidad)" at bounding box center [33, 72] width 60 height 7
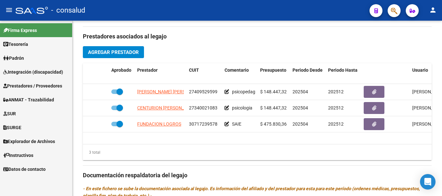
click at [48, 87] on span "Prestadores / Proveedores" at bounding box center [32, 86] width 59 height 7
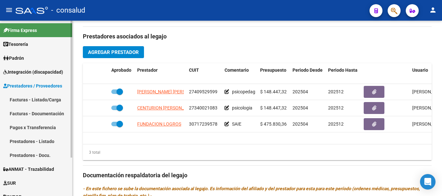
click at [42, 100] on link "Facturas - Listado/Carga" at bounding box center [36, 100] width 72 height 14
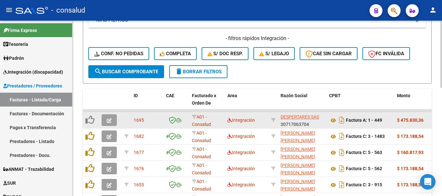
scroll to position [97, 0]
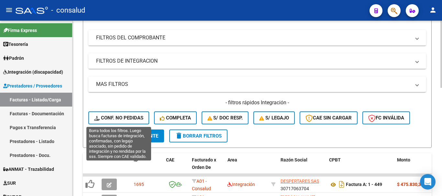
click at [120, 117] on span "Conf. no pedidas" at bounding box center [118, 118] width 49 height 6
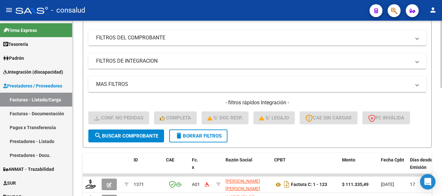
scroll to position [162, 0]
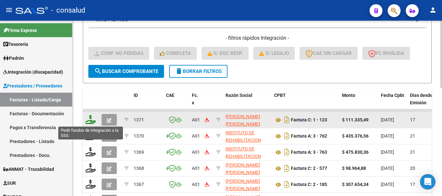
click at [93, 121] on icon at bounding box center [90, 119] width 10 height 9
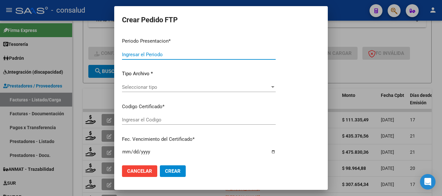
type input "202507"
type input "$ 111.335,49"
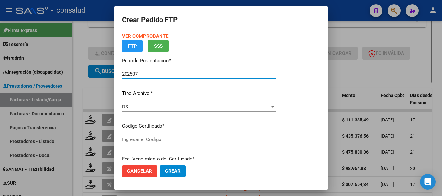
type input "0100050032978-20221012-20291012"
type input "[DATE]"
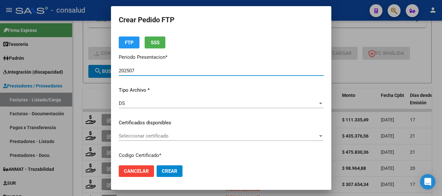
scroll to position [65, 0]
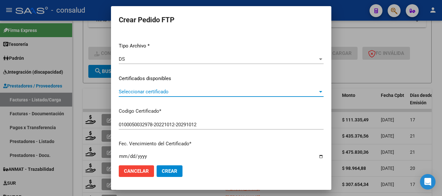
click at [184, 95] on span "Seleccionar certificado" at bounding box center [218, 92] width 199 height 6
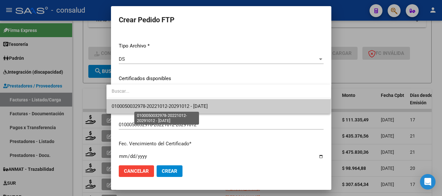
click at [190, 105] on span "0100050032978-20221012-20291012 - [DATE]" at bounding box center [160, 107] width 96 height 6
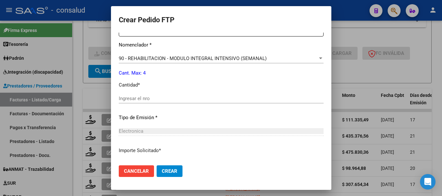
scroll to position [259, 0]
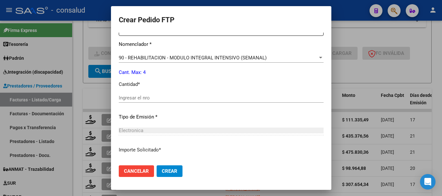
click at [177, 99] on input "Ingresar el nro" at bounding box center [221, 98] width 205 height 6
type input "4"
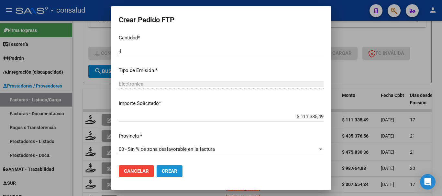
click at [162, 173] on span "Crear" at bounding box center [170, 172] width 16 height 6
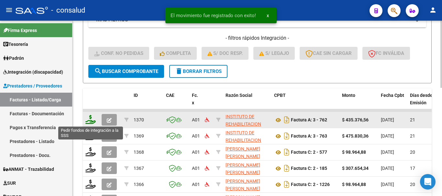
click at [93, 120] on icon at bounding box center [90, 119] width 10 height 9
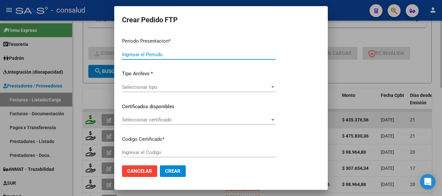
type input "202507"
type input "$ 435.376,56"
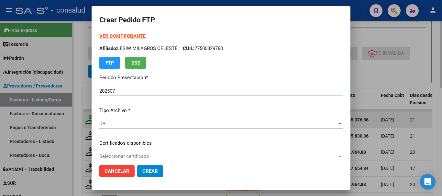
type input "0200046146785-20230327-20280327"
type input "2028-03-27"
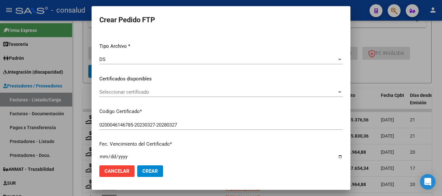
scroll to position [65, 0]
click at [155, 92] on span "Seleccionar certificado" at bounding box center [218, 92] width 238 height 6
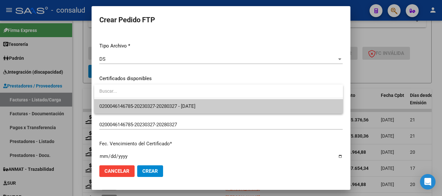
click at [156, 100] on span "0200046146785-20230327-20280327 - 2028-03-27" at bounding box center [218, 106] width 239 height 15
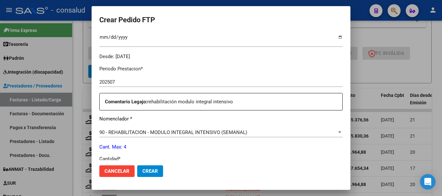
scroll to position [227, 0]
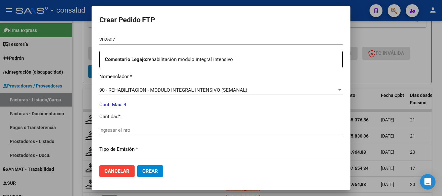
click at [152, 133] on input "Ingresar el nro" at bounding box center [220, 131] width 243 height 6
type input "4"
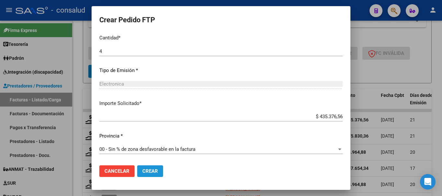
click at [156, 172] on span "Crear" at bounding box center [150, 172] width 16 height 6
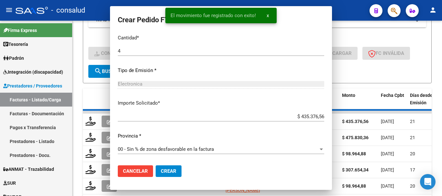
scroll to position [269, 0]
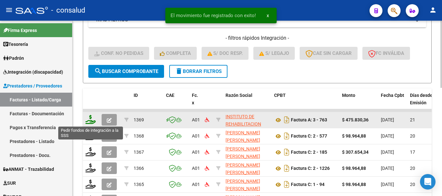
click at [89, 118] on icon at bounding box center [90, 119] width 10 height 9
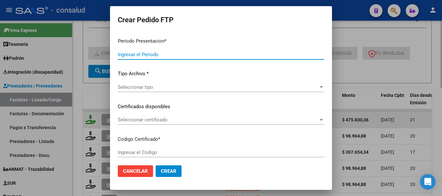
type input "202507"
type input "$ 475.830,36"
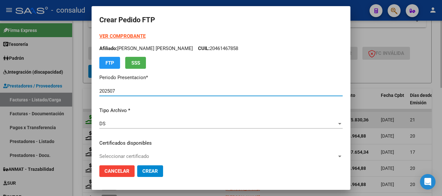
type input "0200058551866-20240315-20290315"
type input "2029-03-15"
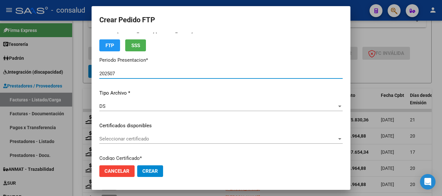
scroll to position [32, 0]
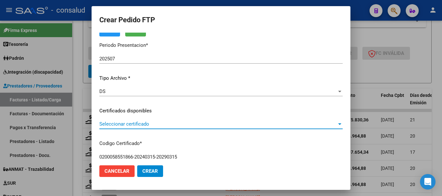
click at [141, 122] on span "Seleccionar certificado" at bounding box center [218, 124] width 238 height 6
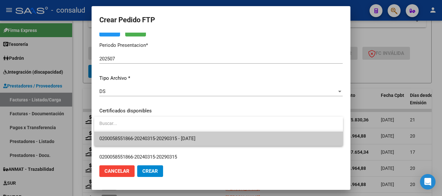
click at [160, 138] on span "0200058551866-20240315-20290315 - 2029-03-15" at bounding box center [147, 139] width 96 height 6
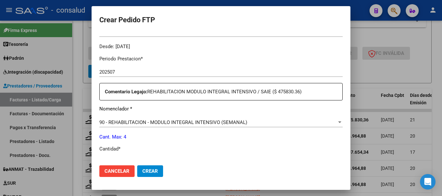
scroll to position [227, 0]
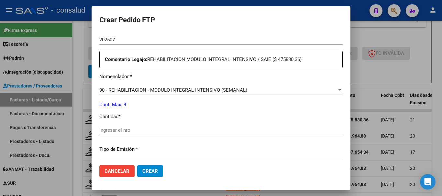
click at [158, 132] on input "Ingresar el nro" at bounding box center [220, 131] width 243 height 6
type input "4"
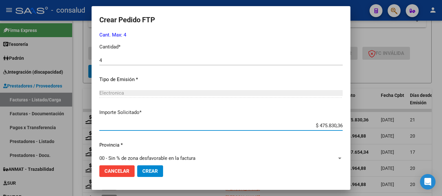
scroll to position [306, 0]
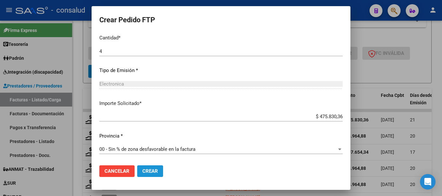
click at [142, 169] on span "Crear" at bounding box center [150, 172] width 16 height 6
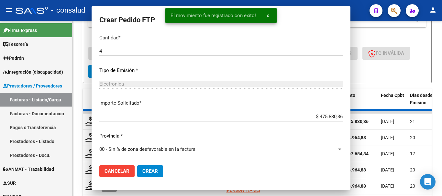
scroll to position [269, 0]
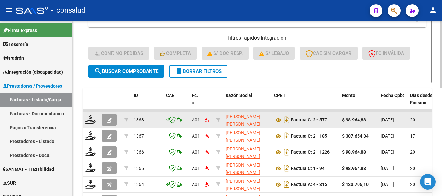
click at [89, 125] on div at bounding box center [90, 120] width 11 height 10
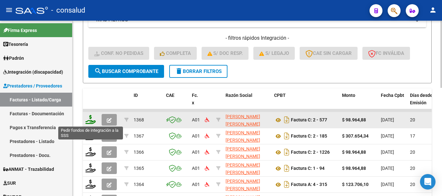
click at [89, 119] on icon at bounding box center [90, 119] width 10 height 9
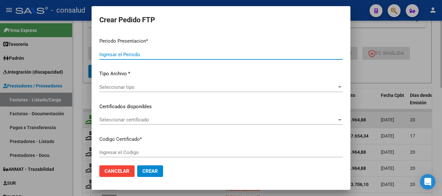
type input "202507"
type input "$ 98.964,88"
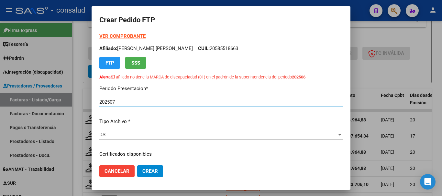
type input "0200055130970-20250516-20300516"
type input "[DATE]"
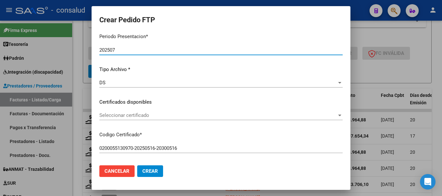
scroll to position [65, 0]
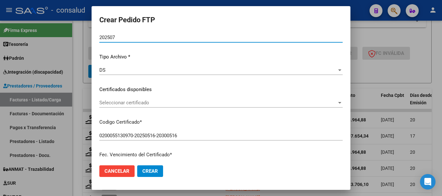
click at [173, 104] on span "Seleccionar certificado" at bounding box center [218, 103] width 238 height 6
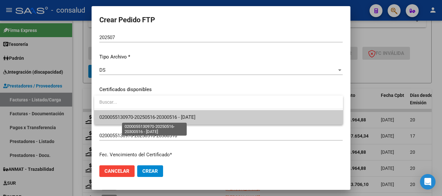
click at [180, 116] on span "0200055130970-20250516-20300516 - [DATE]" at bounding box center [147, 118] width 96 height 6
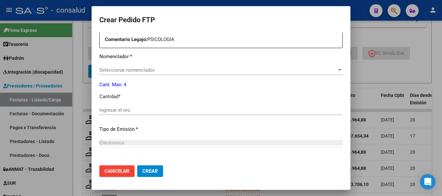
scroll to position [259, 0]
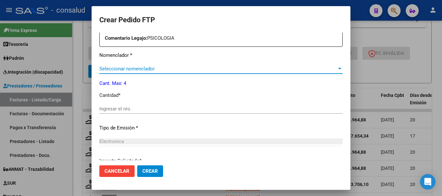
click at [182, 67] on span "Seleccionar nomenclador" at bounding box center [218, 69] width 238 height 6
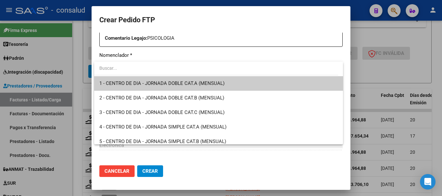
click at [182, 67] on input "dropdown search" at bounding box center [216, 69] width 244 height 14
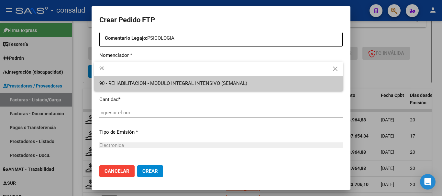
type input "90"
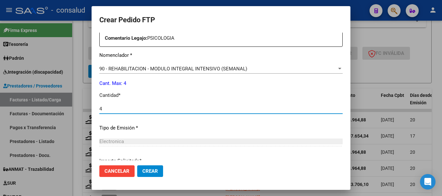
type input "4"
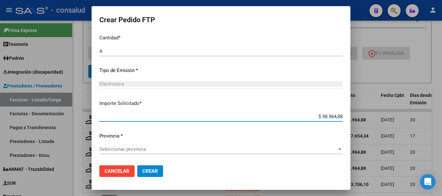
click at [137, 150] on span "Seleccionar provincia" at bounding box center [218, 150] width 238 height 6
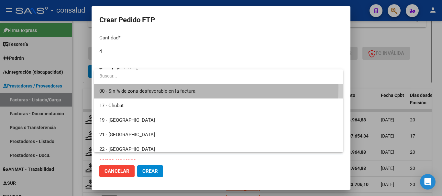
click at [147, 87] on span "00 - Sin % de zona desfavorable en la factura" at bounding box center [218, 91] width 239 height 15
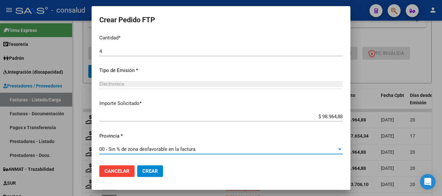
click at [148, 172] on span "Crear" at bounding box center [150, 172] width 16 height 6
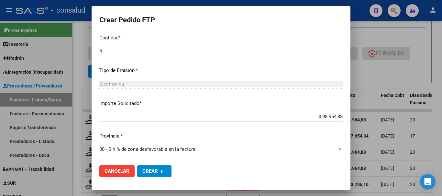
scroll to position [0, 0]
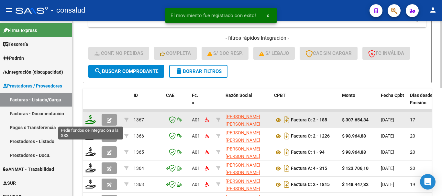
click at [90, 122] on icon at bounding box center [90, 119] width 10 height 9
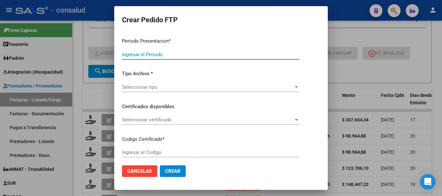
type input "202507"
type input "$ 307.654,34"
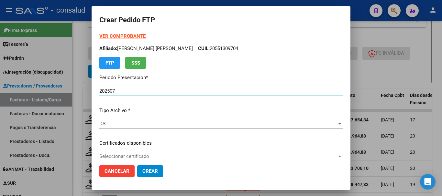
type input "0100057280503-20250207-20300207"
type input "2030-02-07"
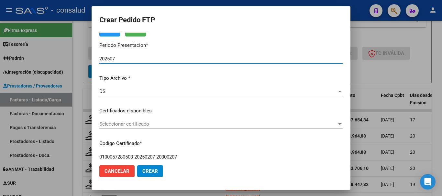
click at [204, 127] on span "Seleccionar certificado" at bounding box center [218, 124] width 238 height 6
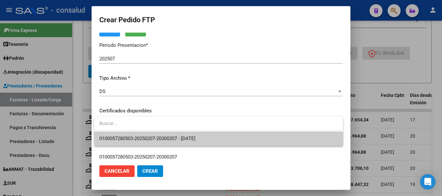
click at [222, 137] on span "0100057280503-20250207-20300207 - 2030-02-07" at bounding box center [218, 139] width 239 height 15
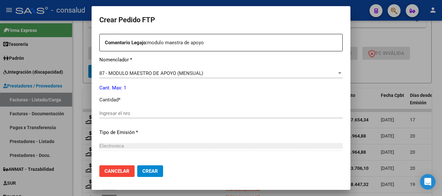
scroll to position [259, 0]
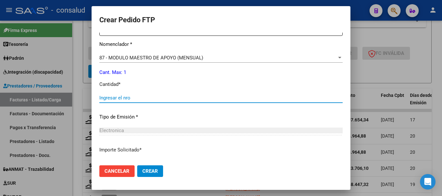
click at [148, 95] on div "Ingresar el nro" at bounding box center [220, 98] width 243 height 10
type input "1"
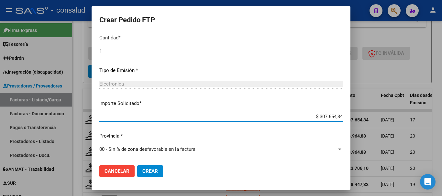
click at [154, 175] on button "Crear" at bounding box center [150, 172] width 26 height 12
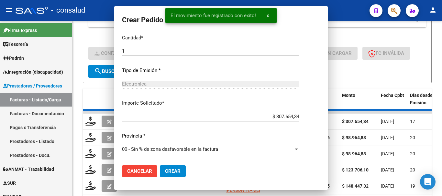
scroll to position [269, 0]
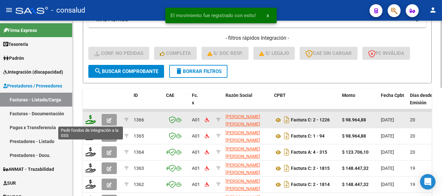
click at [90, 118] on icon at bounding box center [90, 119] width 10 height 9
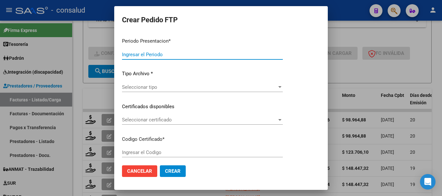
type input "202507"
type input "$ 98.964,88"
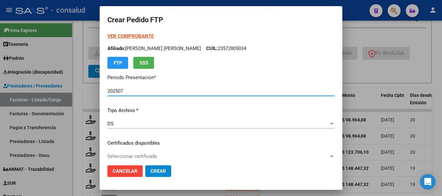
type input "0100049658812-20210902-20280902"
type input "2028-09-02"
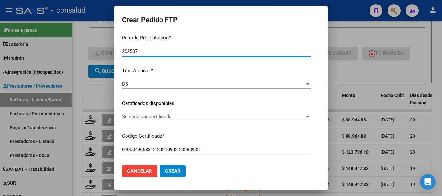
scroll to position [65, 0]
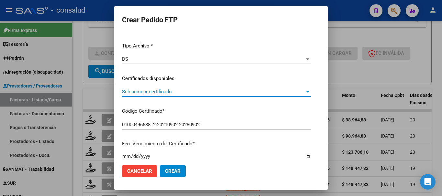
click at [178, 90] on span "Seleccionar certificado" at bounding box center [213, 92] width 183 height 6
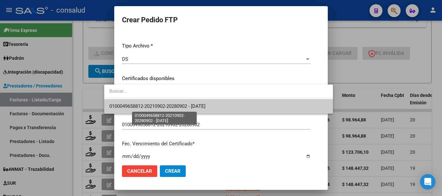
click at [184, 107] on span "0100049658812-20210902-20280902 - 2028-09-02" at bounding box center [157, 107] width 96 height 6
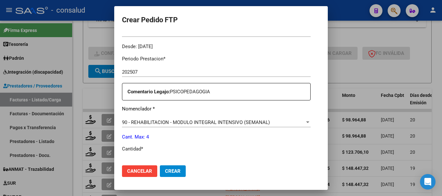
scroll to position [227, 0]
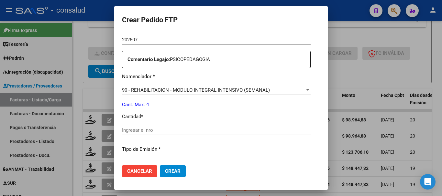
click at [170, 133] on input "Ingresar el nro" at bounding box center [216, 131] width 189 height 6
type input "4"
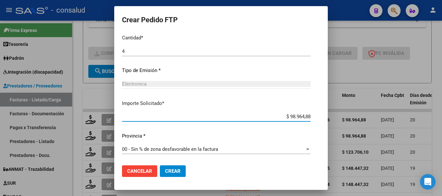
click at [165, 170] on span "Crear" at bounding box center [173, 172] width 16 height 6
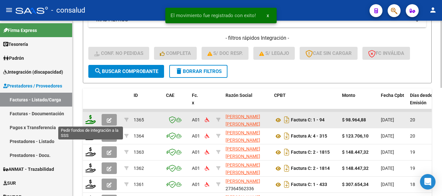
click at [92, 123] on icon at bounding box center [90, 119] width 10 height 9
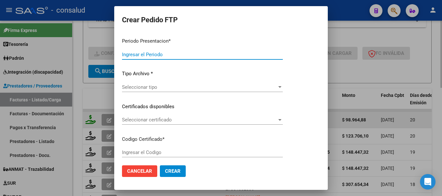
type input "202507"
type input "$ 98.964,88"
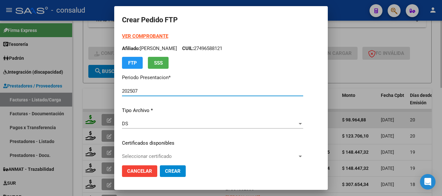
type input "0200050115040-20220930-20320930-MIS"
type input "[DATE]"
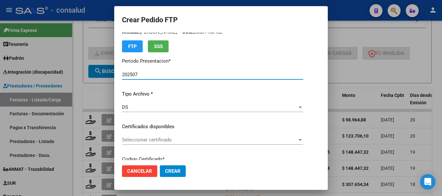
scroll to position [32, 0]
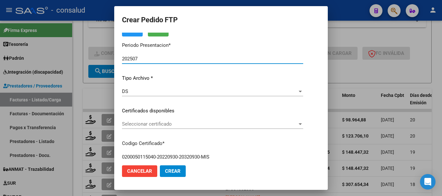
click at [173, 126] on span "Seleccionar certificado" at bounding box center [209, 124] width 175 height 6
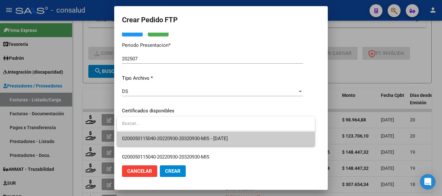
click at [193, 134] on span "0200050115040-20220930-20320930-MIS - [DATE]" at bounding box center [216, 139] width 188 height 15
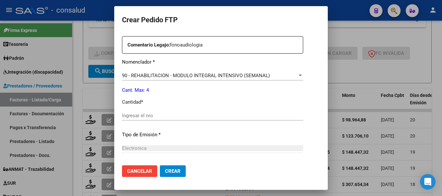
scroll to position [259, 0]
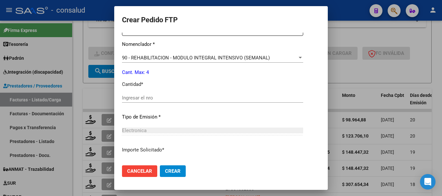
click at [141, 97] on input "Ingresar el nro" at bounding box center [212, 98] width 181 height 6
type input "4"
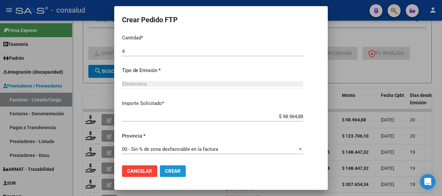
click at [173, 171] on span "Crear" at bounding box center [173, 172] width 16 height 6
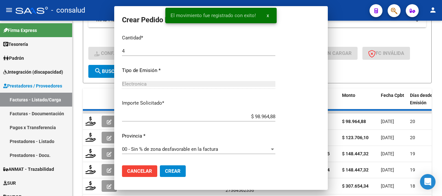
scroll to position [0, 0]
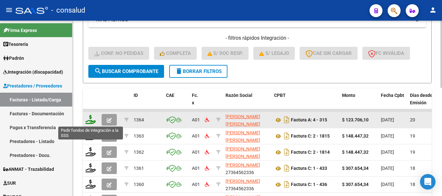
click at [89, 121] on icon at bounding box center [90, 119] width 10 height 9
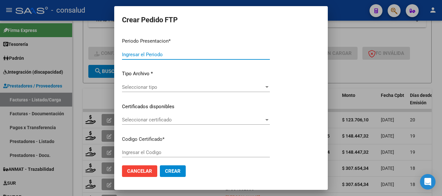
type input "202507"
type input "$ 123.706,10"
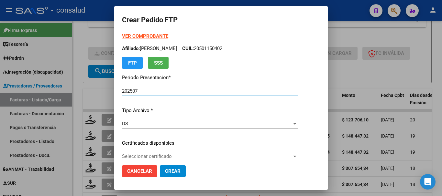
type input "0200052173025-20250527-20400527"
type input "2040-05-27"
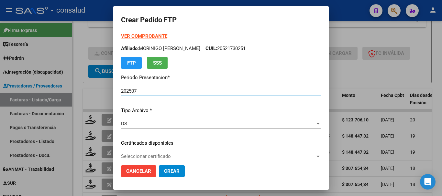
scroll to position [32, 0]
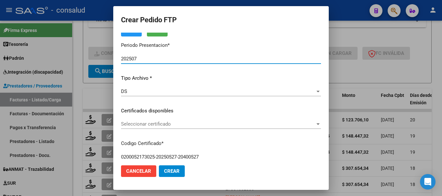
click at [218, 125] on span "Seleccionar certificado" at bounding box center [218, 124] width 194 height 6
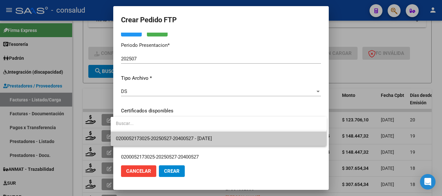
drag, startPoint x: 233, startPoint y: 135, endPoint x: 236, endPoint y: 136, distance: 3.3
click at [234, 136] on span "0200052173025-20250527-20400527 - 2040-05-27" at bounding box center [219, 139] width 206 height 15
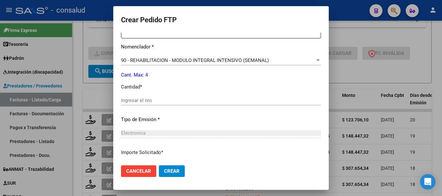
scroll to position [259, 0]
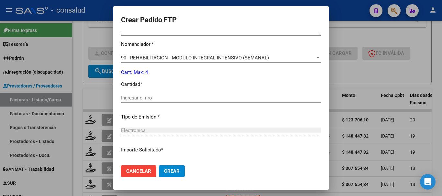
click at [150, 99] on input "Ingresar el nro" at bounding box center [221, 98] width 200 height 6
type input "4"
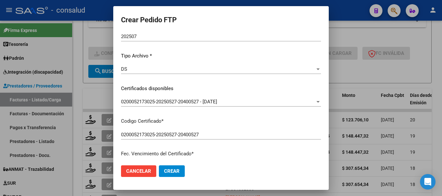
scroll to position [0, 0]
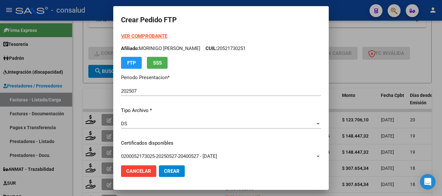
click at [148, 39] on strong "VER COMPROBANTE" at bounding box center [144, 36] width 46 height 6
click at [168, 171] on span "Crear" at bounding box center [172, 172] width 16 height 6
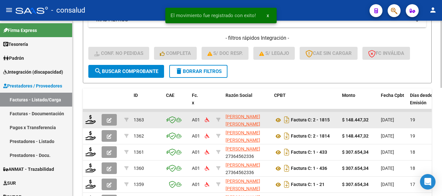
click at [85, 122] on datatable-body-cell at bounding box center [91, 120] width 16 height 16
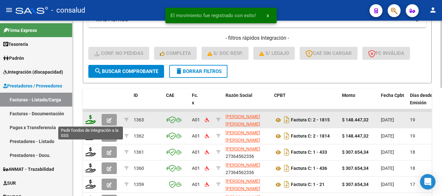
click at [89, 122] on icon at bounding box center [90, 119] width 10 height 9
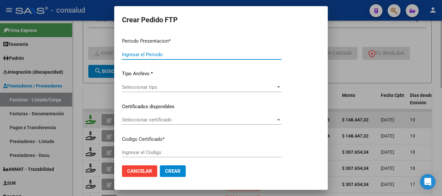
type input "202507"
type input "$ 148.447,32"
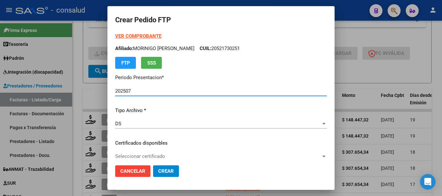
type input "0200048949193-20230316-20330316"
type input "2033-03-16"
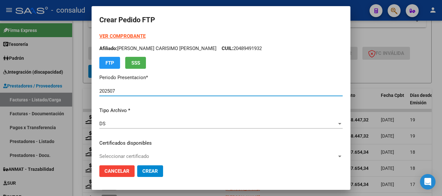
scroll to position [32, 0]
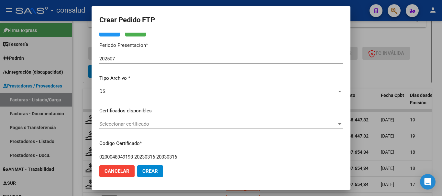
click at [169, 128] on div "Seleccionar certificado Seleccionar certificado" at bounding box center [220, 124] width 243 height 10
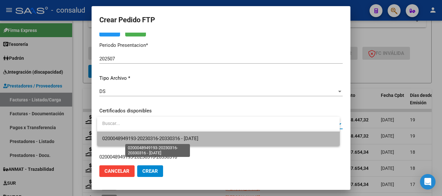
click at [198, 137] on span "0200048949193-20230316-20330316 - 2033-03-16" at bounding box center [150, 139] width 96 height 6
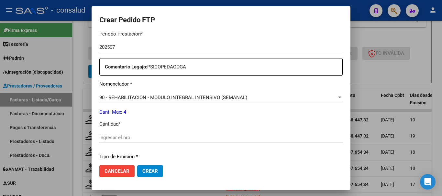
scroll to position [227, 0]
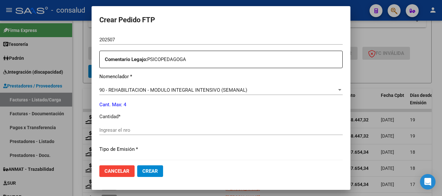
click at [161, 131] on input "Ingresar el nro" at bounding box center [220, 131] width 243 height 6
type input "4"
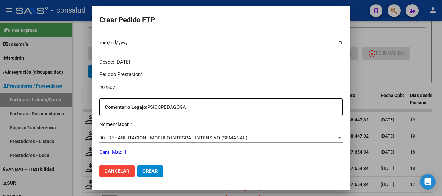
scroll to position [176, 0]
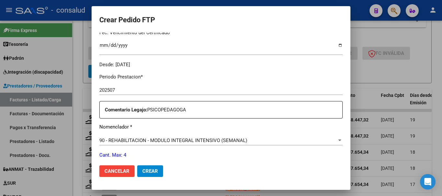
click at [162, 170] on button "Crear" at bounding box center [150, 172] width 26 height 12
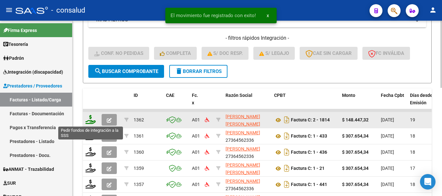
click at [89, 120] on icon at bounding box center [90, 119] width 10 height 9
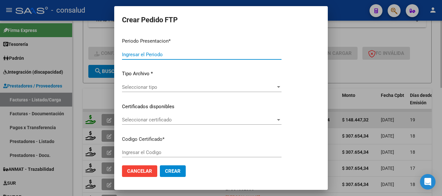
type input "202507"
type input "$ 148.447,32"
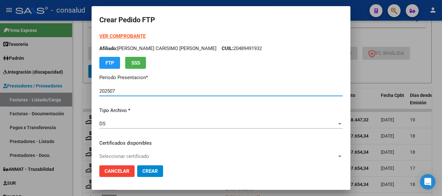
type input "0100052299573-20200806-20300806"
type input "2030-08-06"
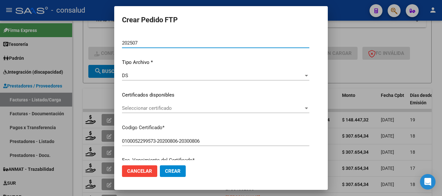
scroll to position [65, 0]
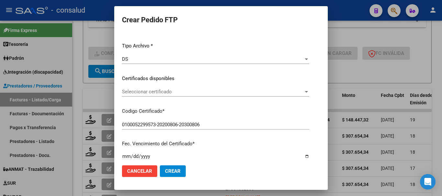
click at [184, 92] on span "Seleccionar certificado" at bounding box center [213, 92] width 182 height 6
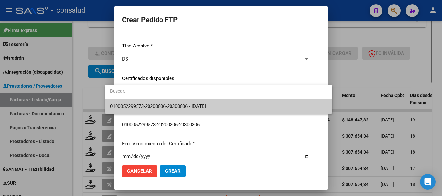
click at [219, 101] on span "0100052299573-20200806-20300806 - 2030-08-06" at bounding box center [218, 106] width 217 height 15
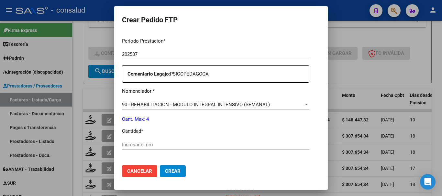
scroll to position [227, 0]
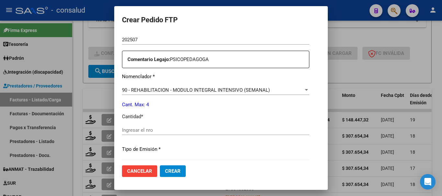
click at [214, 127] on div "Ingresar el nro" at bounding box center [215, 131] width 187 height 10
type input "4"
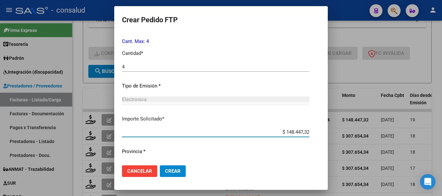
scroll to position [306, 0]
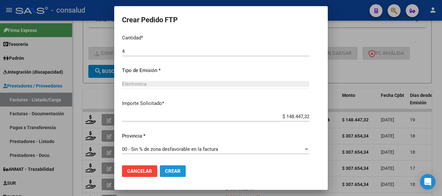
click at [169, 170] on button "Crear" at bounding box center [173, 172] width 26 height 12
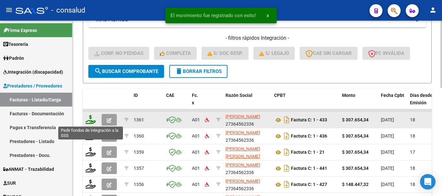
click at [92, 120] on icon at bounding box center [90, 119] width 10 height 9
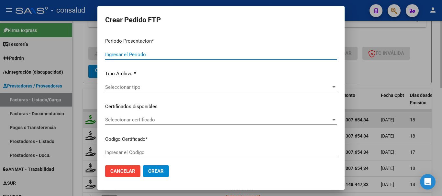
type input "202507"
type input "$ 307.654,34"
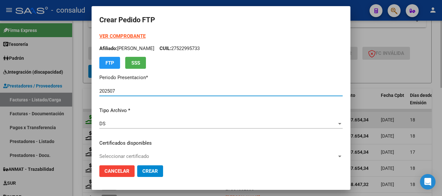
type input "0200054036125-20240306-20290306"
type input "2029-03-06"
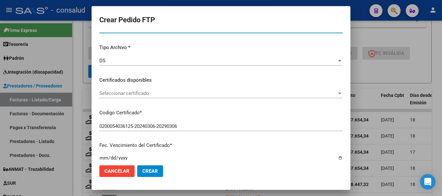
scroll to position [65, 0]
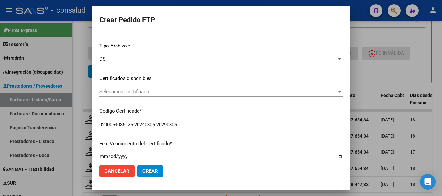
click at [175, 93] on span "Seleccionar certificado" at bounding box center [218, 92] width 238 height 6
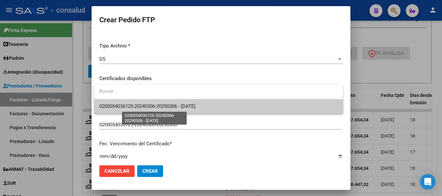
drag, startPoint x: 189, startPoint y: 104, endPoint x: 202, endPoint y: 106, distance: 12.4
click at [190, 104] on span "0200054036125-20240306-20290306 - 2029-03-06" at bounding box center [147, 107] width 96 height 6
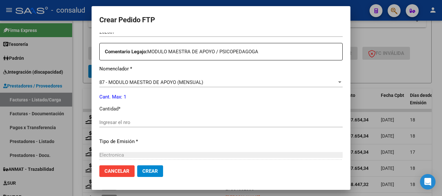
scroll to position [227, 0]
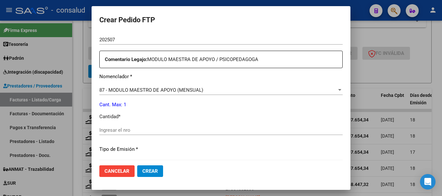
click at [153, 130] on input "Ingresar el nro" at bounding box center [220, 131] width 243 height 6
type input "1"
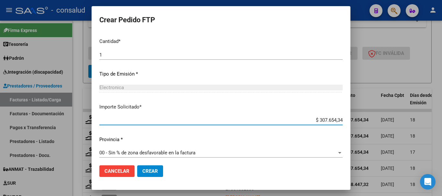
scroll to position [306, 0]
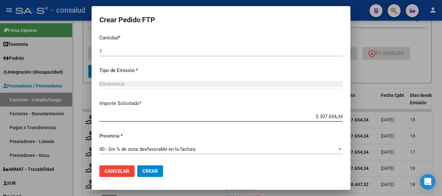
click at [151, 173] on span "Crear" at bounding box center [150, 172] width 16 height 6
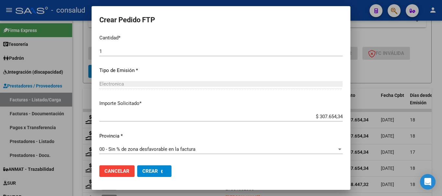
scroll to position [0, 0]
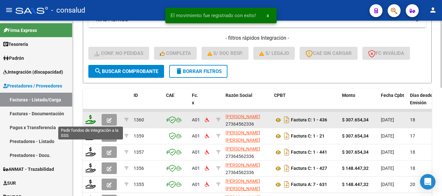
click at [93, 121] on icon at bounding box center [90, 119] width 10 height 9
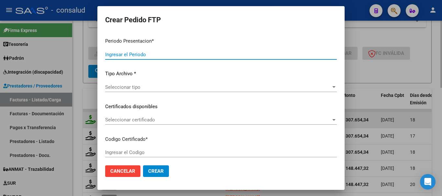
type input "202507"
type input "$ 307.654,34"
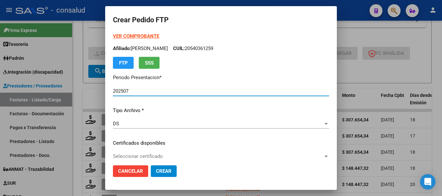
type input "0200054865205-20211019-20261019"
type input "[DATE]"
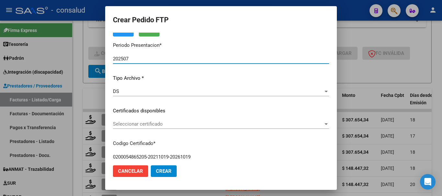
scroll to position [65, 0]
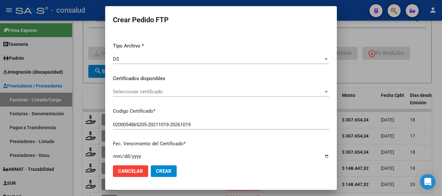
click at [181, 93] on span "Seleccionar certificado" at bounding box center [218, 92] width 210 height 6
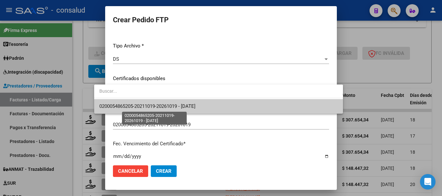
click at [191, 106] on span "0200054865205-20211019-20261019 - [DATE]" at bounding box center [147, 107] width 96 height 6
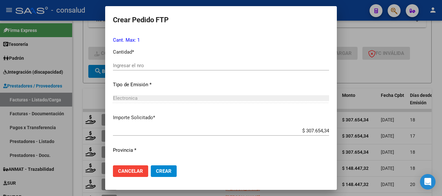
scroll to position [259, 0]
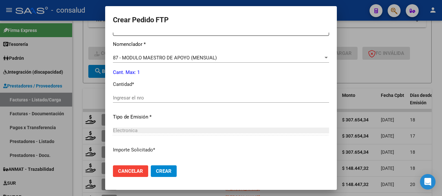
click at [174, 94] on div "Ingresar el nro" at bounding box center [221, 98] width 216 height 10
type input "1"
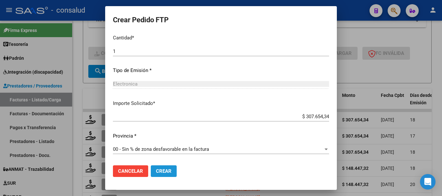
click at [156, 169] on span "Crear" at bounding box center [164, 172] width 16 height 6
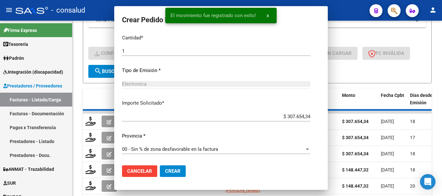
scroll to position [269, 0]
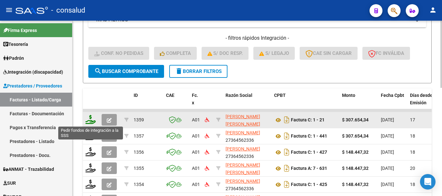
click at [94, 118] on icon at bounding box center [90, 119] width 10 height 9
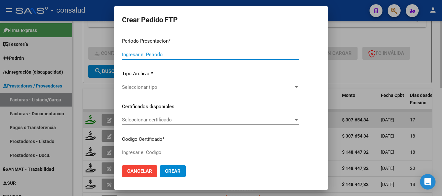
type input "202507"
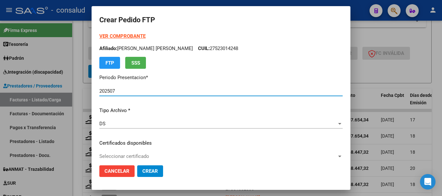
scroll to position [32, 0]
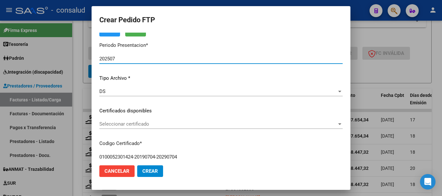
click at [207, 121] on div "Seleccionar certificado Seleccionar certificado" at bounding box center [220, 124] width 243 height 10
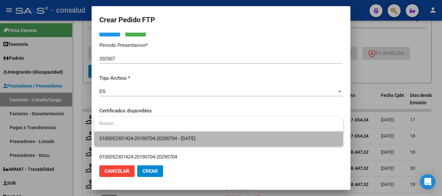
click at [232, 139] on span "0100052301424-20190704-20290704 - 2029-07-04" at bounding box center [218, 139] width 239 height 15
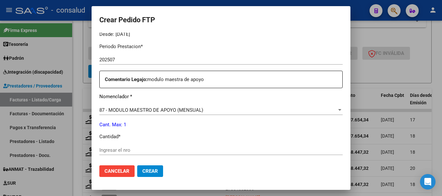
scroll to position [227, 0]
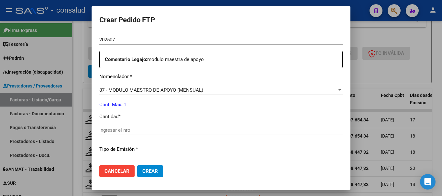
click at [196, 132] on input "Ingresar el nro" at bounding box center [220, 131] width 243 height 6
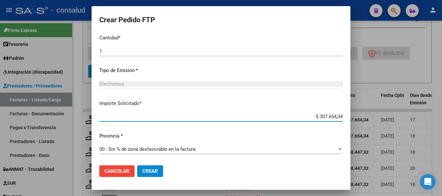
click at [151, 169] on span "Crear" at bounding box center [150, 172] width 16 height 6
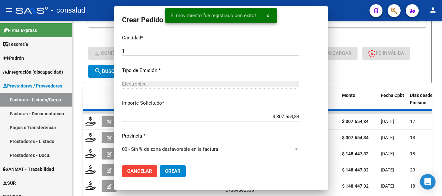
scroll to position [0, 0]
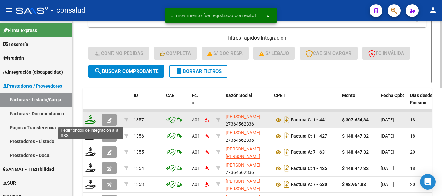
click at [88, 119] on icon at bounding box center [90, 119] width 10 height 9
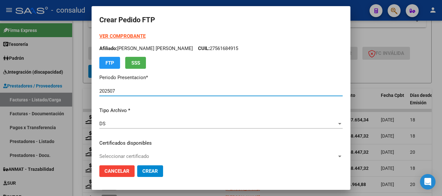
scroll to position [65, 0]
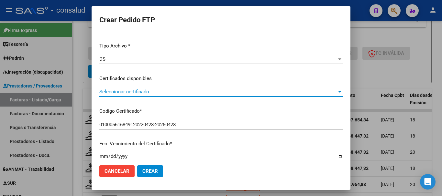
click at [190, 91] on span "Seleccionar certificado" at bounding box center [218, 92] width 238 height 6
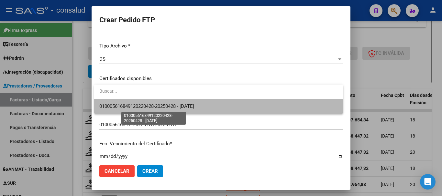
click at [194, 106] on span "010005616849120220428-20250428 - 2025-04-28" at bounding box center [146, 107] width 95 height 6
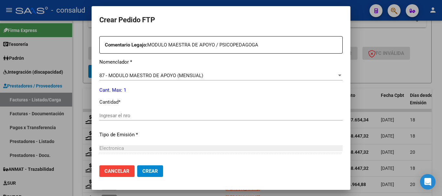
scroll to position [241, 0]
click at [163, 113] on div "Ingresar el nro" at bounding box center [220, 116] width 243 height 10
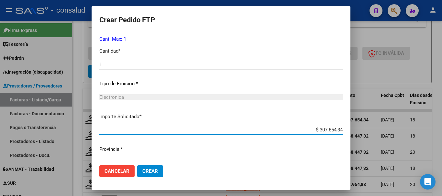
scroll to position [306, 0]
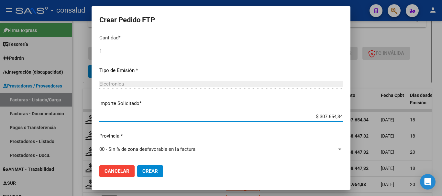
click at [149, 176] on button "Crear" at bounding box center [150, 172] width 26 height 12
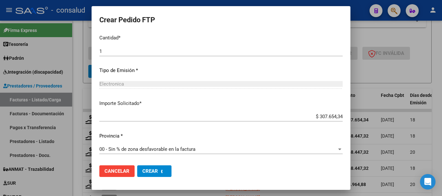
scroll to position [0, 0]
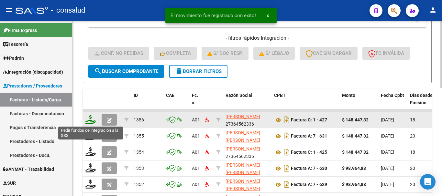
click at [90, 118] on icon at bounding box center [90, 119] width 10 height 9
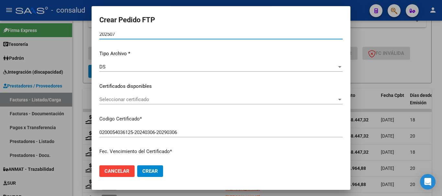
scroll to position [65, 0]
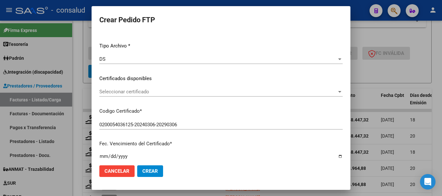
click at [171, 93] on span "Seleccionar certificado" at bounding box center [218, 92] width 238 height 6
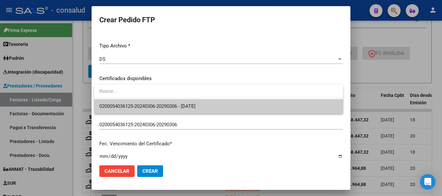
click at [180, 103] on span "0200054036125-20240306-20290306 - 2029-03-06" at bounding box center [218, 106] width 239 height 15
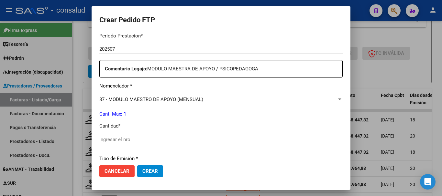
scroll to position [208, 0]
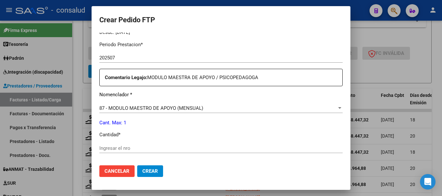
click at [200, 106] on span "87 - MODULO MAESTRO DE APOYO (MENSUAL)" at bounding box center [151, 109] width 104 height 6
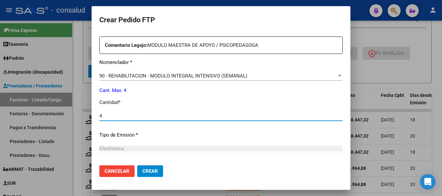
scroll to position [306, 0]
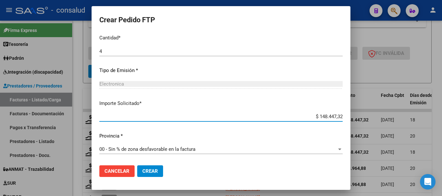
click at [146, 169] on span "Crear" at bounding box center [150, 172] width 16 height 6
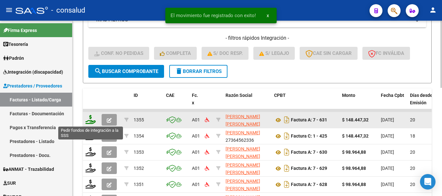
click at [88, 123] on icon at bounding box center [90, 119] width 10 height 9
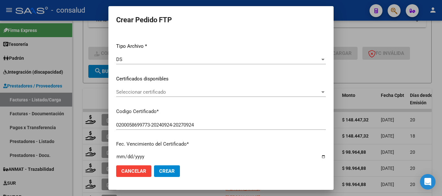
scroll to position [65, 0]
click at [195, 92] on span "Seleccionar certificado" at bounding box center [218, 92] width 204 height 6
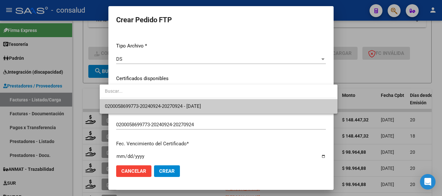
click at [218, 108] on span "0200058699773-20240924-20270924 - 2027-09-24" at bounding box center [218, 106] width 227 height 15
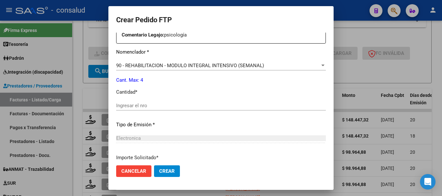
scroll to position [259, 0]
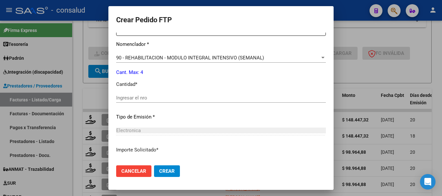
click at [205, 95] on div "Ingresar el nro" at bounding box center [221, 98] width 210 height 10
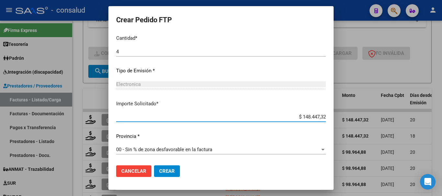
scroll to position [306, 0]
click at [154, 175] on button "Crear" at bounding box center [167, 172] width 26 height 12
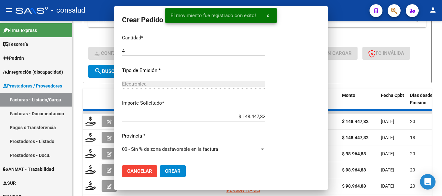
scroll to position [0, 0]
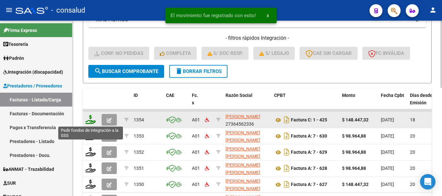
click at [89, 122] on icon at bounding box center [90, 119] width 10 height 9
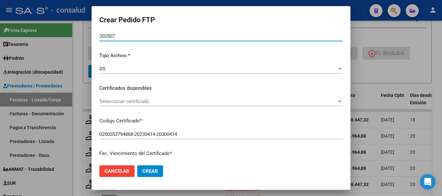
scroll to position [65, 0]
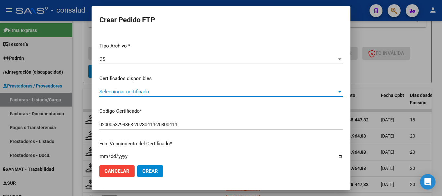
click at [192, 89] on span "Seleccionar certificado" at bounding box center [218, 92] width 238 height 6
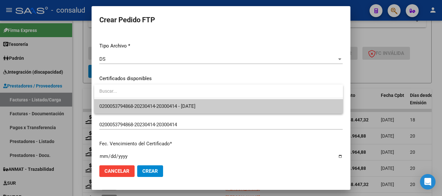
click at [219, 106] on span "0200053794868-20230414-20300414 - 2030-04-14" at bounding box center [218, 106] width 239 height 15
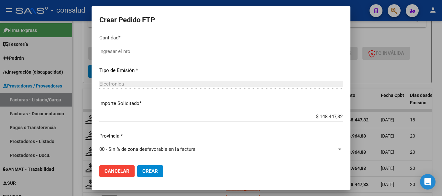
scroll to position [241, 0]
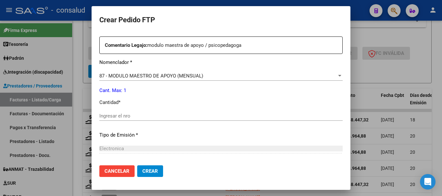
click at [233, 80] on div "87 - MODULO MAESTRO DE APOYO (MENSUAL) Seleccionar nomenclador" at bounding box center [220, 76] width 243 height 10
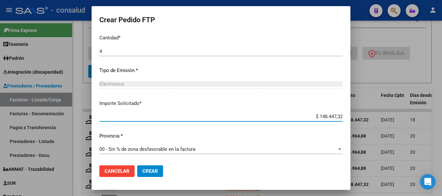
click at [160, 169] on button "Crear" at bounding box center [150, 172] width 26 height 12
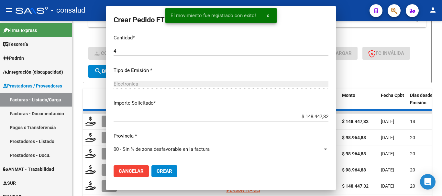
scroll to position [269, 0]
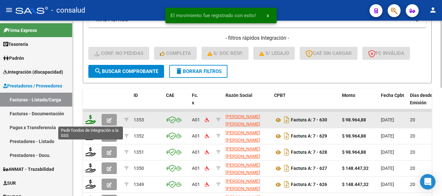
click at [88, 121] on icon at bounding box center [90, 119] width 10 height 9
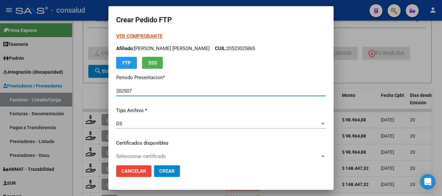
scroll to position [32, 0]
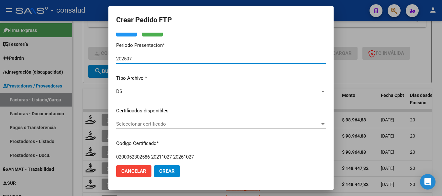
click at [198, 124] on span "Seleccionar certificado" at bounding box center [218, 124] width 204 height 6
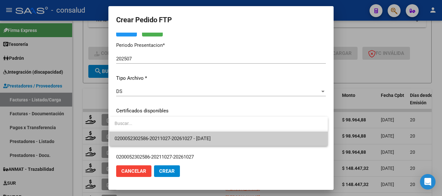
drag, startPoint x: 215, startPoint y: 133, endPoint x: 219, endPoint y: 134, distance: 4.9
click at [216, 133] on span "0200052302586-20211027-20261027 - 2026-10-27" at bounding box center [219, 139] width 208 height 15
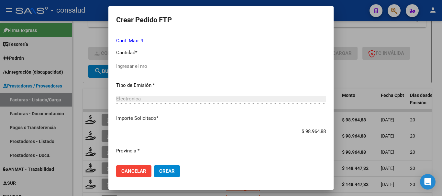
scroll to position [291, 0]
click at [143, 63] on input "Ingresar el nro" at bounding box center [221, 66] width 210 height 6
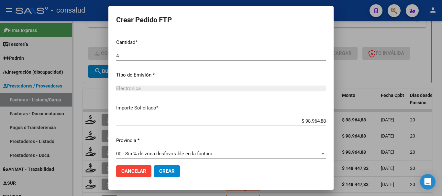
scroll to position [306, 0]
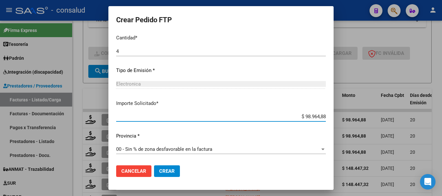
click at [165, 172] on span "Crear" at bounding box center [167, 172] width 16 height 6
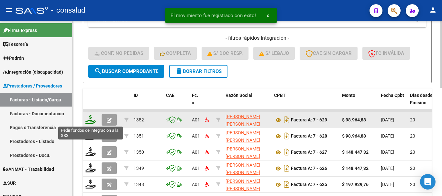
click at [92, 120] on icon at bounding box center [90, 119] width 10 height 9
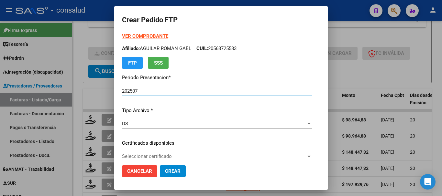
scroll to position [32, 0]
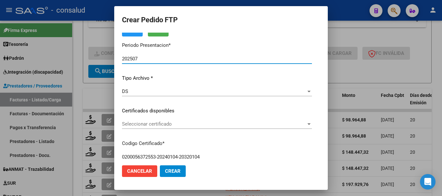
click at [205, 126] on span "Seleccionar certificado" at bounding box center [214, 124] width 184 height 6
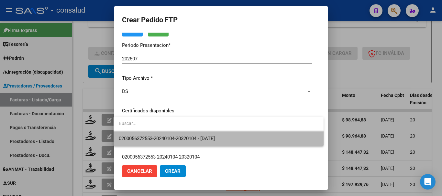
drag, startPoint x: 237, startPoint y: 138, endPoint x: 241, endPoint y: 139, distance: 4.6
click at [238, 138] on span "0200056372553-20240104-20320104 - 2032-01-04" at bounding box center [219, 139] width 200 height 15
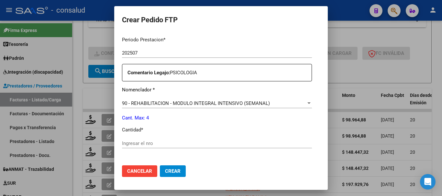
scroll to position [227, 0]
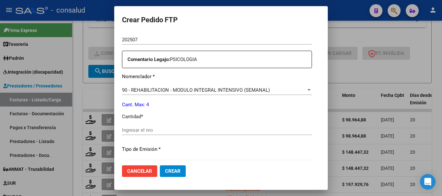
click at [177, 132] on input "Ingresar el nro" at bounding box center [217, 131] width 190 height 6
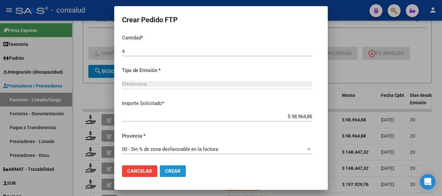
click at [173, 171] on span "Crear" at bounding box center [173, 172] width 16 height 6
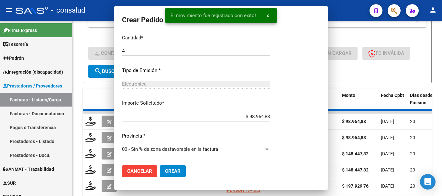
scroll to position [0, 0]
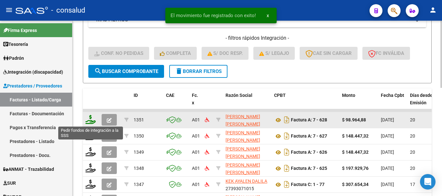
click at [91, 120] on icon at bounding box center [90, 119] width 10 height 9
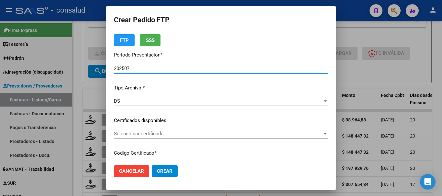
scroll to position [65, 0]
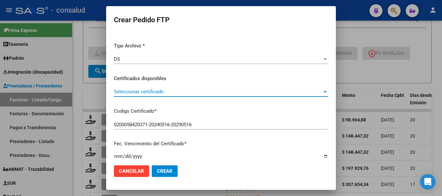
click at [189, 90] on span "Seleccionar certificado" at bounding box center [218, 92] width 208 height 6
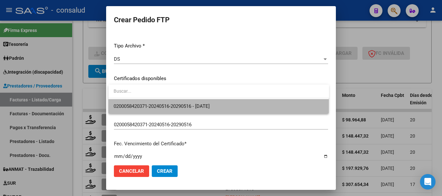
click at [215, 103] on span "0200058420371-20240516-20290516 - [DATE]" at bounding box center [219, 106] width 210 height 15
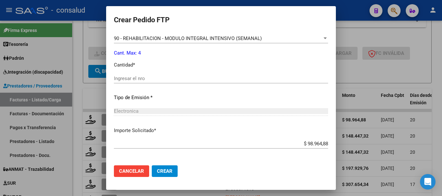
scroll to position [241, 0]
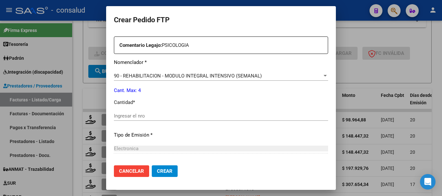
click at [201, 118] on input "Ingresar el nro" at bounding box center [221, 116] width 214 height 6
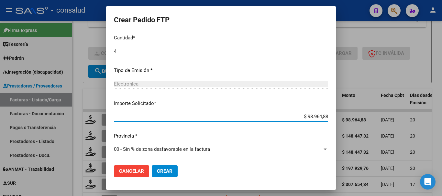
click at [169, 172] on span "Crear" at bounding box center [165, 172] width 16 height 6
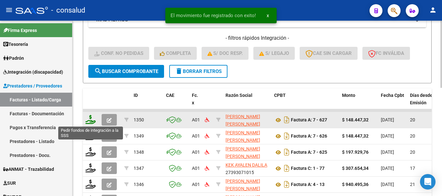
click at [88, 119] on icon at bounding box center [90, 119] width 10 height 9
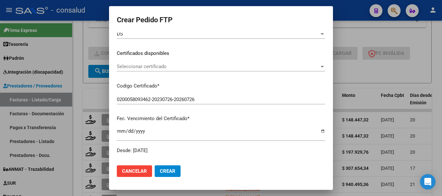
scroll to position [97, 0]
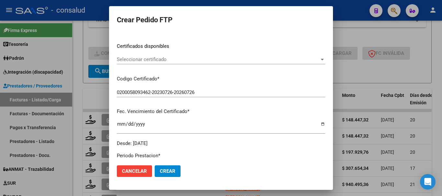
click at [185, 59] on span "Seleccionar certificado" at bounding box center [218, 60] width 203 height 6
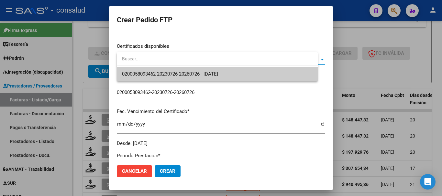
click at [196, 68] on span "0200058093462-20230726-20260726 - 2026-07-26" at bounding box center [217, 74] width 191 height 15
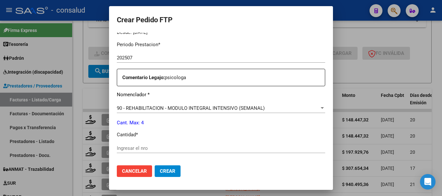
scroll to position [227, 0]
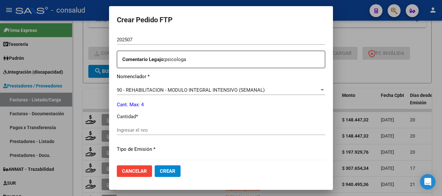
click at [180, 131] on input "Ingresar el nro" at bounding box center [221, 131] width 208 height 6
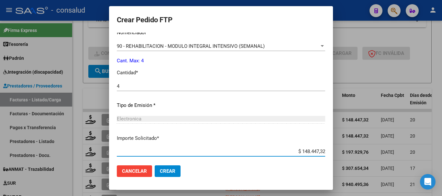
scroll to position [306, 0]
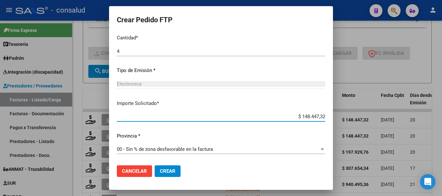
click at [172, 167] on button "Crear" at bounding box center [168, 172] width 26 height 12
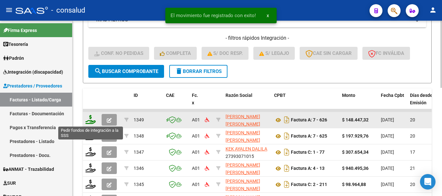
click at [93, 122] on icon at bounding box center [90, 119] width 10 height 9
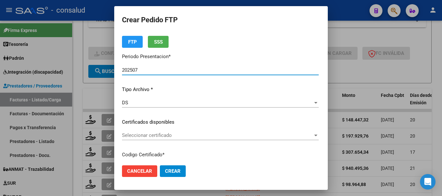
scroll to position [32, 0]
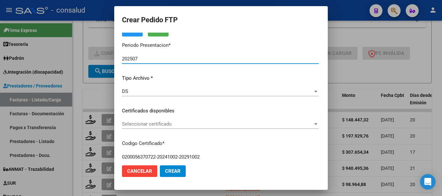
click at [210, 124] on span "Seleccionar certificado" at bounding box center [217, 124] width 191 height 6
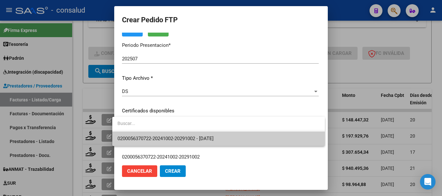
click at [231, 139] on span "0200056370722-20241002-20291002 - 2029-10-02" at bounding box center [219, 139] width 202 height 15
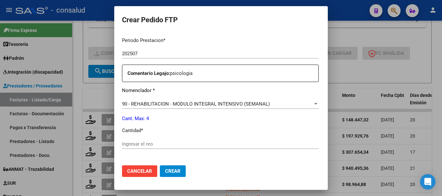
scroll to position [227, 0]
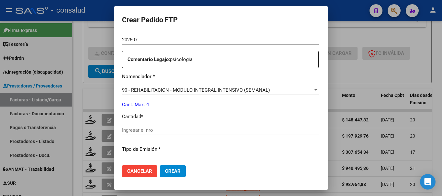
click at [156, 127] on div "Ingresar el nro" at bounding box center [220, 131] width 197 height 10
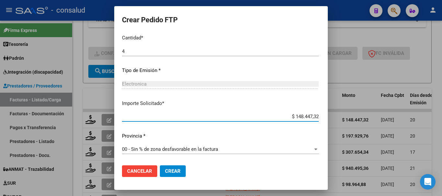
click at [169, 173] on span "Crear" at bounding box center [173, 172] width 16 height 6
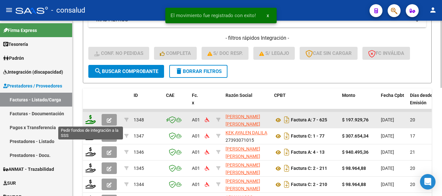
click at [90, 122] on icon at bounding box center [90, 119] width 10 height 9
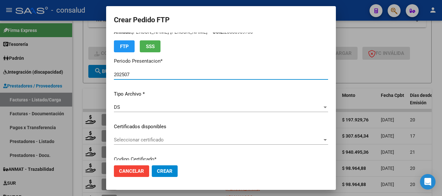
scroll to position [32, 0]
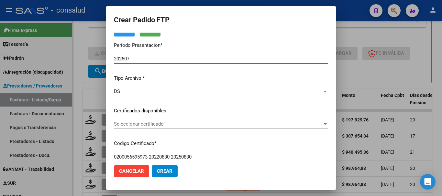
click at [190, 126] on span "Seleccionar certificado" at bounding box center [218, 124] width 208 height 6
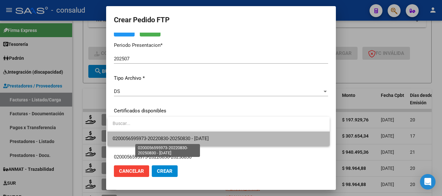
click at [200, 137] on span "0200056595973-20220830-20250830 - 2025-08-30" at bounding box center [161, 139] width 96 height 6
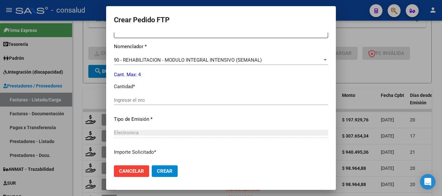
scroll to position [259, 0]
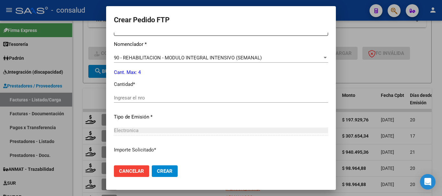
click at [136, 97] on input "Ingresar el nro" at bounding box center [221, 98] width 214 height 6
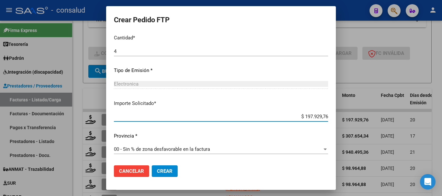
click at [166, 174] on span "Crear" at bounding box center [165, 172] width 16 height 6
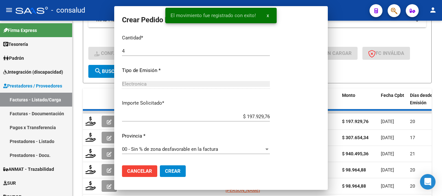
scroll to position [0, 0]
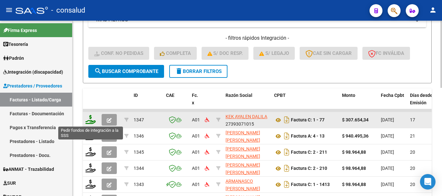
click at [94, 121] on icon at bounding box center [90, 119] width 10 height 9
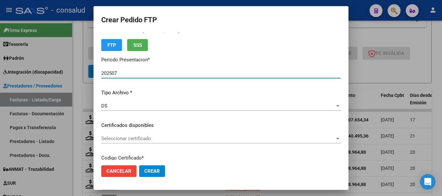
scroll to position [32, 0]
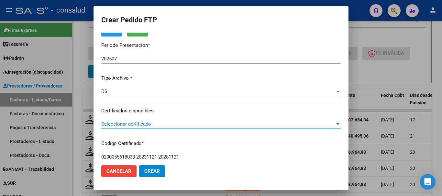
click at [166, 124] on span "Seleccionar certificado" at bounding box center [218, 124] width 234 height 6
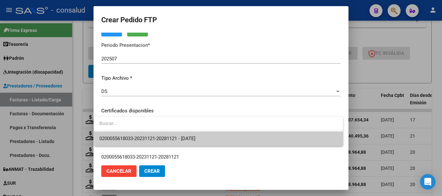
click at [184, 135] on span "0200055618033-20231121-20281121 - 2028-11-21" at bounding box center [218, 139] width 239 height 15
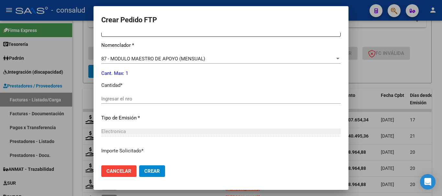
scroll to position [241, 0]
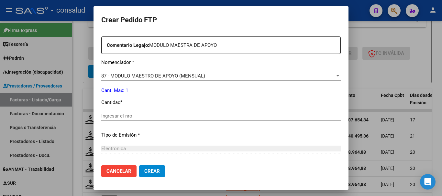
click at [177, 116] on input "Ingresar el nro" at bounding box center [221, 116] width 240 height 6
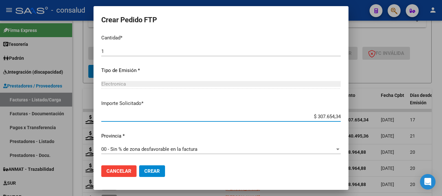
click at [150, 176] on button "Crear" at bounding box center [152, 172] width 26 height 12
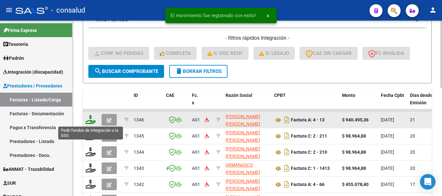
click at [90, 119] on icon at bounding box center [90, 119] width 10 height 9
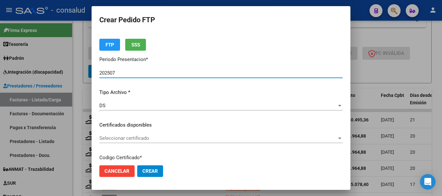
scroll to position [32, 0]
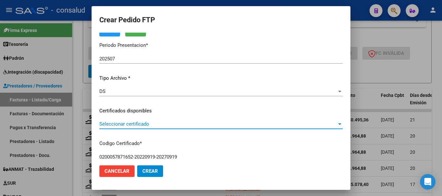
click at [132, 126] on span "Seleccionar certificado" at bounding box center [218, 124] width 238 height 6
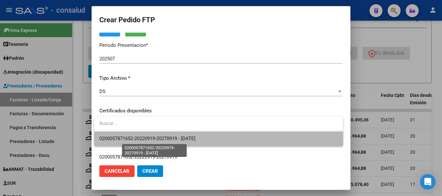
click at [144, 142] on span "0200057871652-20220919-20270919 - 2027-09-19" at bounding box center [147, 139] width 96 height 6
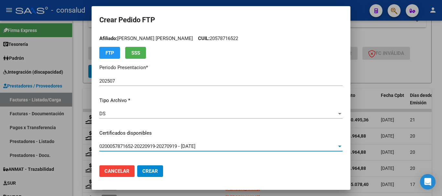
scroll to position [0, 0]
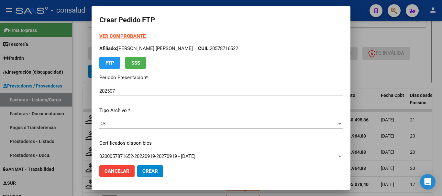
click at [124, 34] on strong "VER COMPROBANTE" at bounding box center [122, 36] width 46 height 6
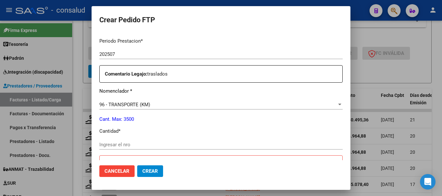
scroll to position [227, 0]
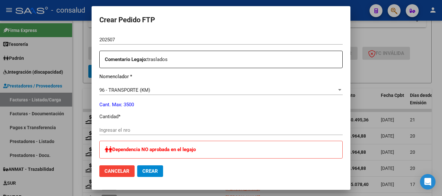
click at [136, 133] on div "Ingresar el nro" at bounding box center [220, 131] width 243 height 10
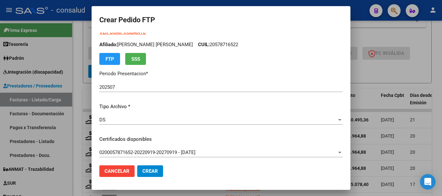
scroll to position [0, 0]
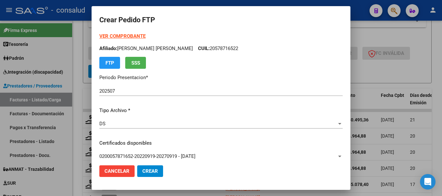
click at [125, 34] on strong "VER COMPROBANTE" at bounding box center [122, 36] width 46 height 6
click at [150, 172] on span "Crear" at bounding box center [150, 172] width 16 height 6
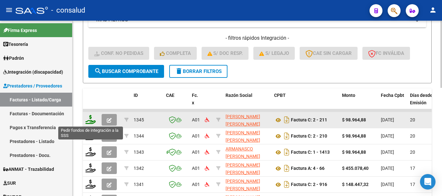
click at [91, 120] on icon at bounding box center [90, 119] width 10 height 9
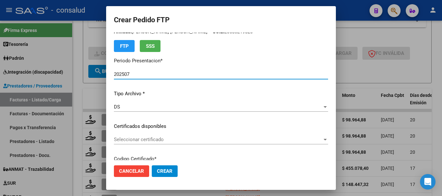
scroll to position [32, 0]
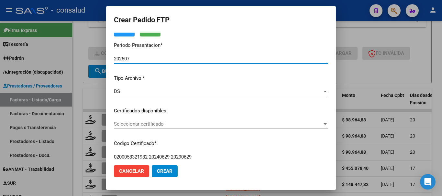
click at [207, 127] on span "Seleccionar certificado" at bounding box center [218, 124] width 208 height 6
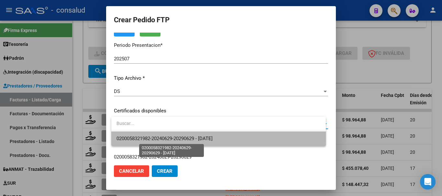
click at [213, 137] on span "0200058321982-20240629-20290629 - 2029-06-29" at bounding box center [165, 139] width 96 height 6
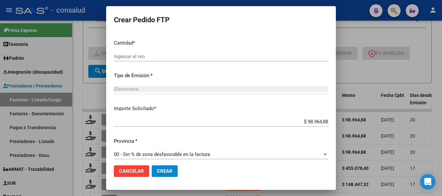
scroll to position [306, 0]
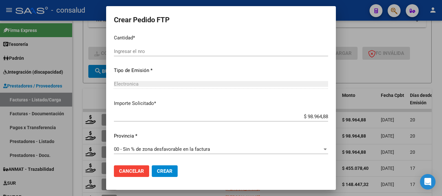
click at [154, 54] on input "Ingresar el nro" at bounding box center [221, 52] width 214 height 6
click at [170, 174] on button "Crear" at bounding box center [165, 172] width 26 height 12
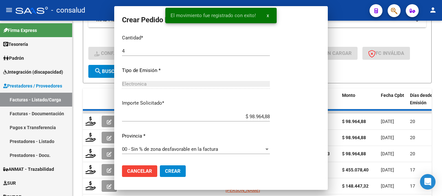
scroll to position [269, 0]
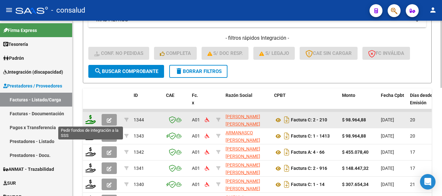
click at [87, 119] on icon at bounding box center [90, 119] width 10 height 9
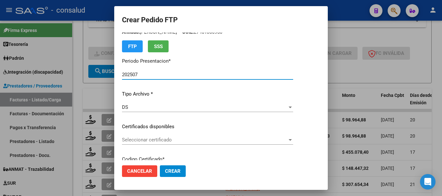
scroll to position [32, 0]
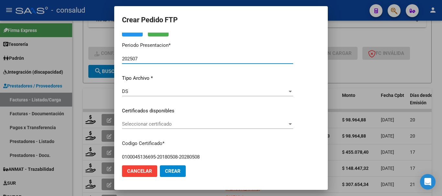
click at [197, 124] on span "Seleccionar certificado" at bounding box center [204, 124] width 165 height 6
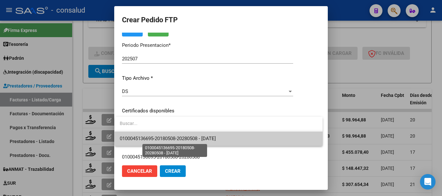
drag, startPoint x: 212, startPoint y: 140, endPoint x: 218, endPoint y: 140, distance: 6.2
click at [214, 140] on span "0100045136695-20180508-20280508 - 2028-05-08" at bounding box center [168, 139] width 96 height 6
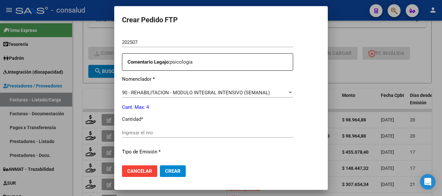
scroll to position [227, 0]
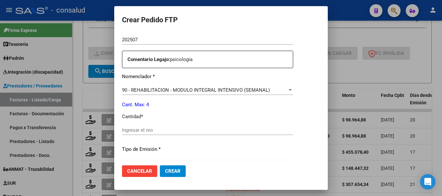
click at [189, 132] on input "Ingresar el nro" at bounding box center [207, 131] width 171 height 6
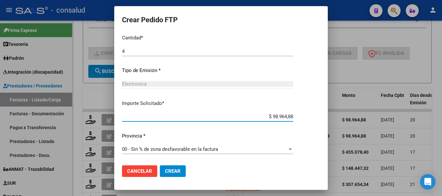
click at [178, 173] on button "Crear" at bounding box center [173, 172] width 26 height 12
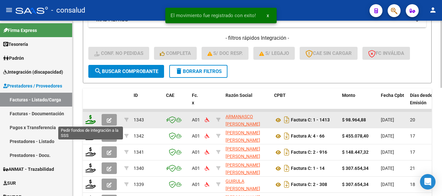
click at [87, 120] on icon at bounding box center [90, 119] width 10 height 9
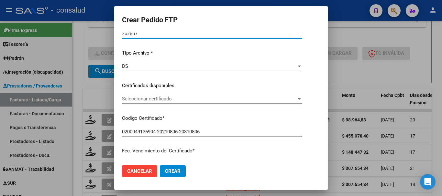
scroll to position [65, 0]
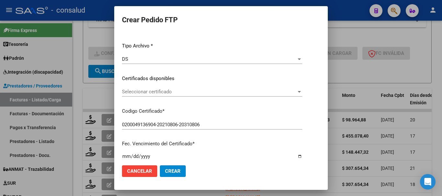
click at [175, 92] on span "Seleccionar certificado" at bounding box center [209, 92] width 174 height 6
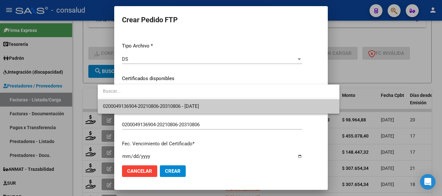
click at [185, 103] on span "0200049136904-20210806-20310806 - [DATE]" at bounding box center [218, 106] width 231 height 15
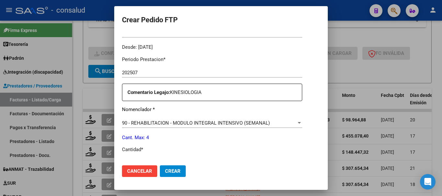
scroll to position [227, 0]
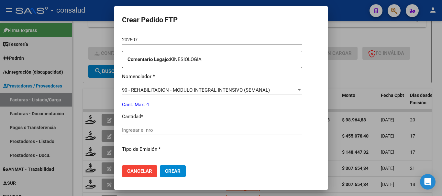
click at [142, 131] on input "Ingresar el nro" at bounding box center [212, 131] width 180 height 6
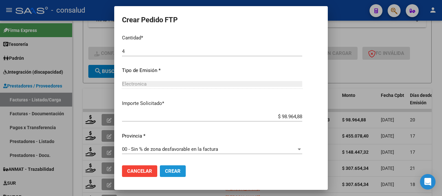
click at [165, 170] on span "Crear" at bounding box center [173, 172] width 16 height 6
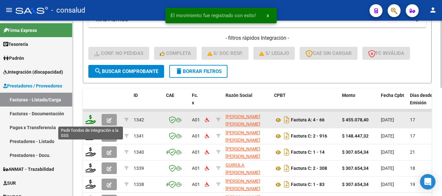
click at [90, 118] on icon at bounding box center [90, 119] width 10 height 9
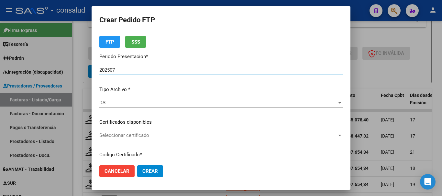
scroll to position [32, 0]
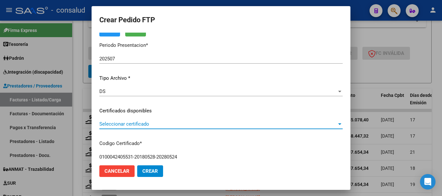
click at [191, 127] on span "Seleccionar certificado" at bounding box center [218, 124] width 238 height 6
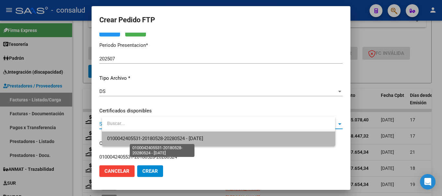
click at [203, 138] on span "0100042405531-20180528-20280524 - 2028-05-24" at bounding box center [155, 139] width 96 height 6
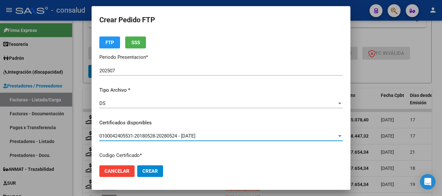
scroll to position [0, 0]
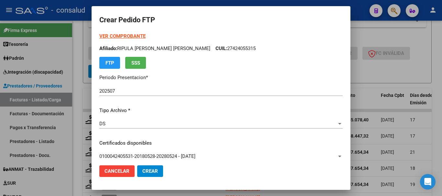
click at [140, 35] on strong "VER COMPROBANTE" at bounding box center [122, 36] width 46 height 6
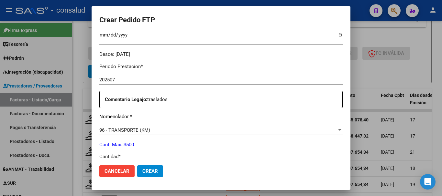
scroll to position [227, 0]
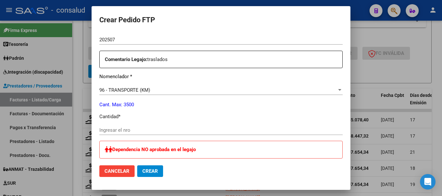
click at [149, 128] on input "Ingresar el nro" at bounding box center [220, 131] width 243 height 6
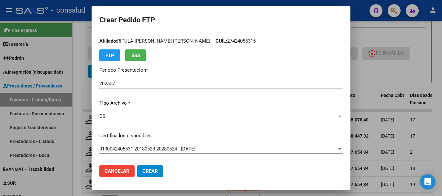
scroll to position [0, 0]
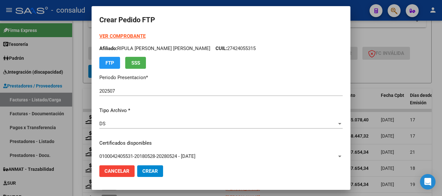
click at [125, 38] on strong "VER COMPROBANTE" at bounding box center [122, 36] width 46 height 6
click at [163, 174] on button "Crear" at bounding box center [150, 172] width 26 height 12
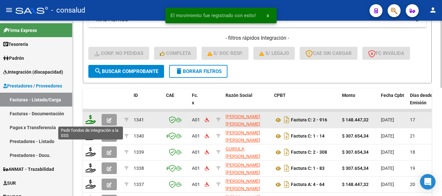
click at [91, 121] on icon at bounding box center [90, 119] width 10 height 9
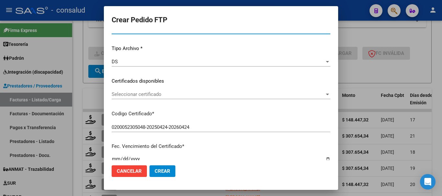
scroll to position [65, 0]
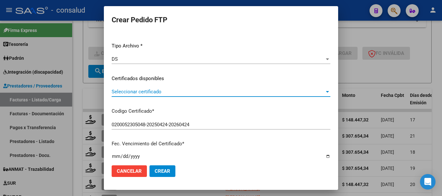
click at [191, 94] on span "Seleccionar certificado" at bounding box center [218, 92] width 213 height 6
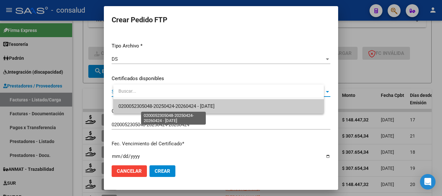
drag, startPoint x: 200, startPoint y: 106, endPoint x: 203, endPoint y: 108, distance: 3.3
click at [200, 106] on span "0200052305048-20250424-20260424 - [DATE]" at bounding box center [166, 107] width 96 height 6
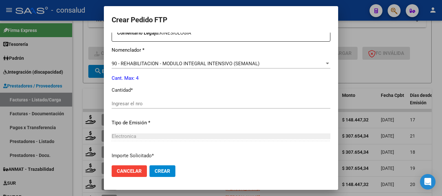
scroll to position [259, 0]
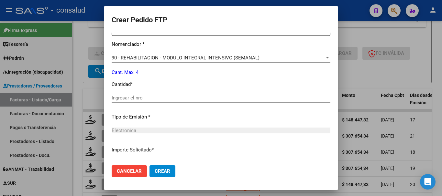
click at [150, 96] on div "Ingresar el nro" at bounding box center [221, 98] width 219 height 10
click at [150, 98] on input "Ingresar el nro" at bounding box center [221, 98] width 219 height 6
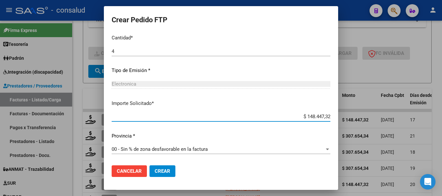
click at [169, 172] on span "Crear" at bounding box center [163, 172] width 16 height 6
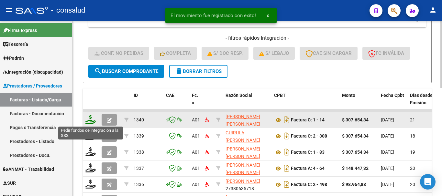
click at [89, 120] on icon at bounding box center [90, 119] width 10 height 9
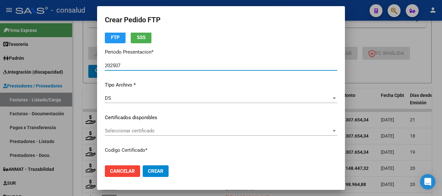
scroll to position [65, 0]
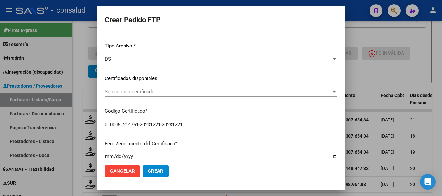
click at [146, 87] on div "Seleccionar certificado Seleccionar certificado" at bounding box center [221, 92] width 232 height 10
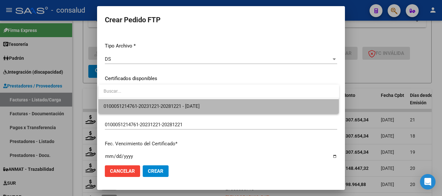
click at [216, 102] on span "0100051214761-20231221-20281221 - [DATE]" at bounding box center [219, 106] width 230 height 15
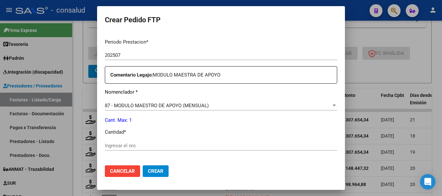
scroll to position [227, 0]
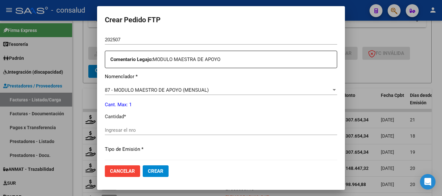
click at [180, 129] on input "Ingresar el nro" at bounding box center [221, 131] width 232 height 6
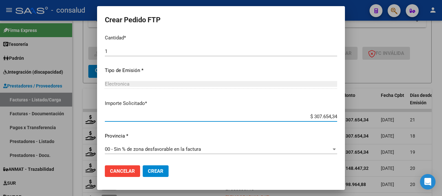
click at [156, 170] on span "Crear" at bounding box center [156, 172] width 16 height 6
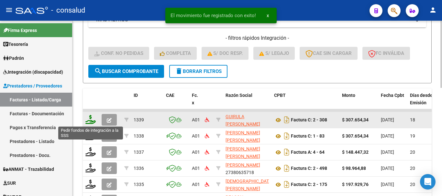
click at [94, 123] on icon at bounding box center [90, 119] width 10 height 9
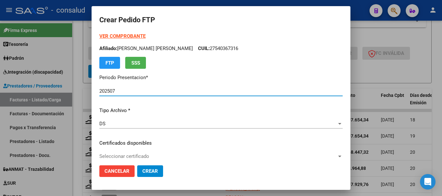
scroll to position [32, 0]
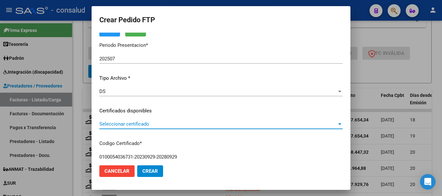
click at [204, 126] on span "Seleccionar certificado" at bounding box center [218, 124] width 238 height 6
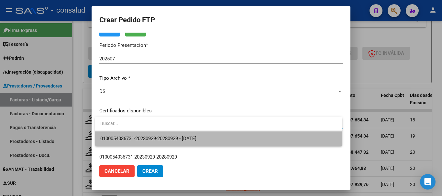
click at [219, 139] on span "0100054036731-20230929-20280929 - 2028-09-29" at bounding box center [218, 139] width 237 height 15
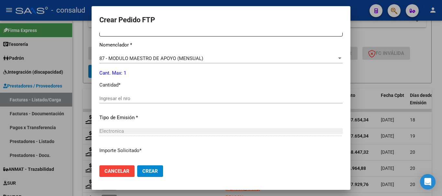
scroll to position [259, 0]
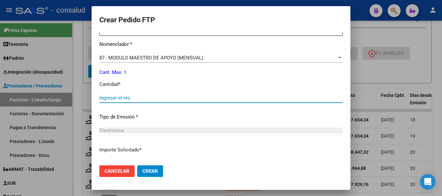
drag, startPoint x: 151, startPoint y: 100, endPoint x: 143, endPoint y: 98, distance: 8.6
click at [151, 100] on input "Ingresar el nro" at bounding box center [220, 98] width 243 height 6
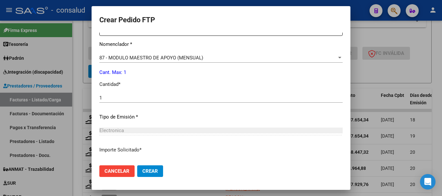
scroll to position [306, 0]
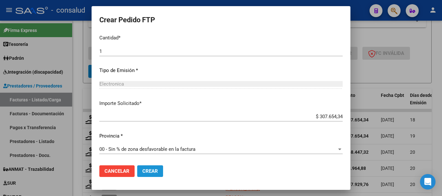
click at [146, 168] on button "Crear" at bounding box center [150, 172] width 26 height 12
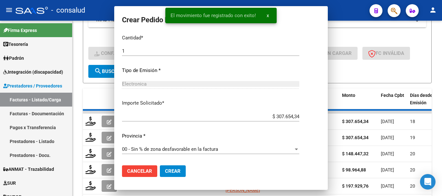
scroll to position [269, 0]
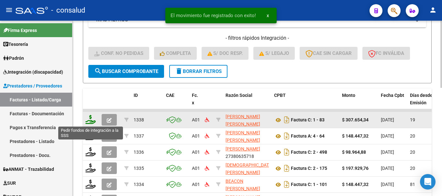
click at [95, 118] on icon at bounding box center [90, 119] width 10 height 9
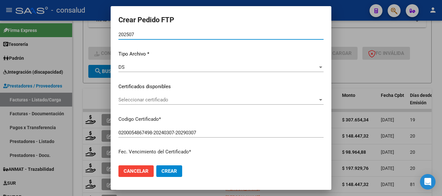
scroll to position [65, 0]
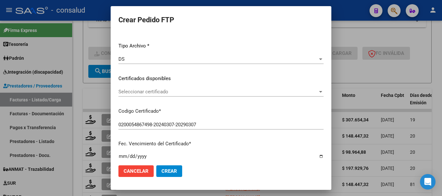
click at [219, 92] on span "Seleccionar certificado" at bounding box center [217, 92] width 199 height 6
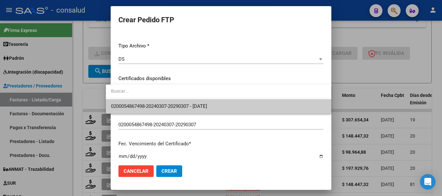
drag, startPoint x: 222, startPoint y: 106, endPoint x: 225, endPoint y: 111, distance: 5.1
click at [222, 106] on span "0200054867498-20240307-20290307 - 2029-03-07" at bounding box center [218, 106] width 215 height 15
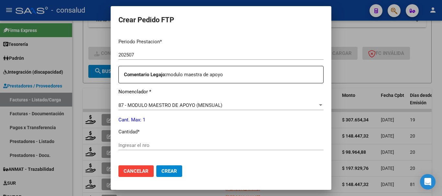
scroll to position [227, 0]
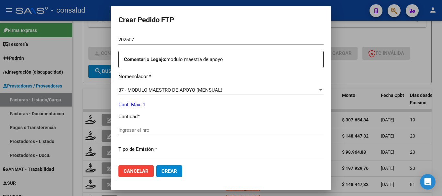
click at [221, 130] on input "Ingresar el nro" at bounding box center [220, 131] width 205 height 6
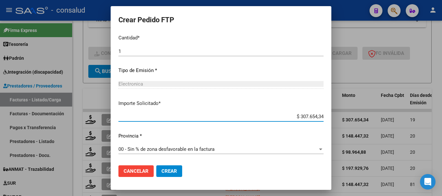
click at [166, 169] on span "Crear" at bounding box center [170, 172] width 16 height 6
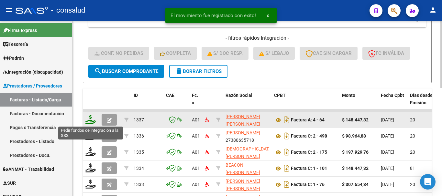
click at [90, 119] on icon at bounding box center [90, 119] width 10 height 9
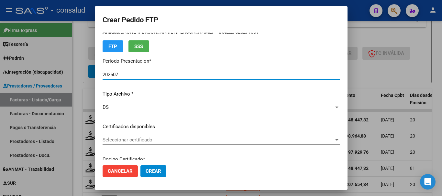
scroll to position [32, 0]
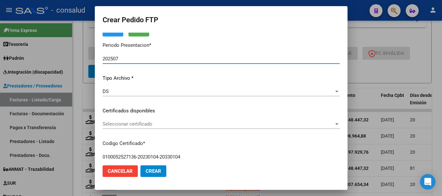
click at [173, 125] on span "Seleccionar certificado" at bounding box center [218, 124] width 231 height 6
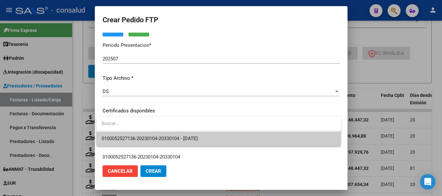
click at [183, 136] on span "0100052527136-20230104-20330104 - [DATE]" at bounding box center [219, 139] width 234 height 15
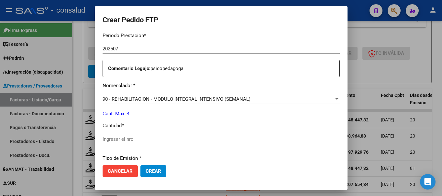
scroll to position [227, 0]
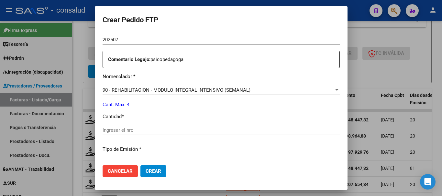
click at [185, 130] on input "Ingresar el nro" at bounding box center [221, 131] width 237 height 6
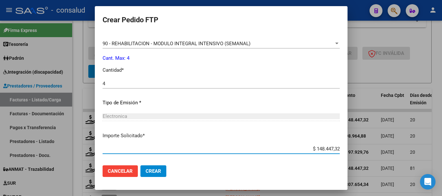
scroll to position [306, 0]
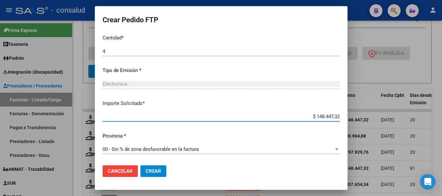
click at [155, 172] on span "Crear" at bounding box center [154, 172] width 16 height 6
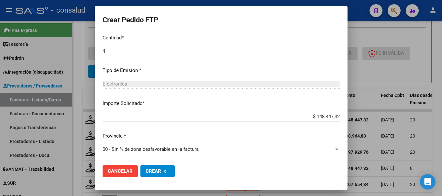
scroll to position [0, 0]
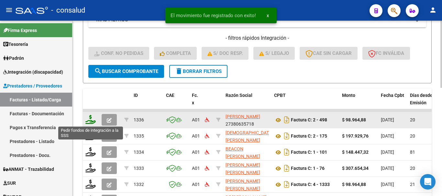
click at [92, 119] on icon at bounding box center [90, 119] width 10 height 9
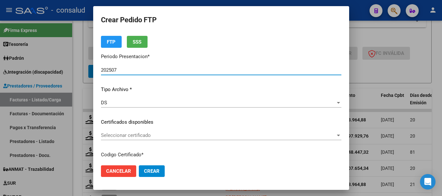
scroll to position [32, 0]
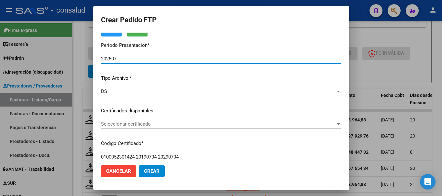
click at [164, 129] on div "Seleccionar certificado Seleccionar certificado" at bounding box center [221, 127] width 241 height 16
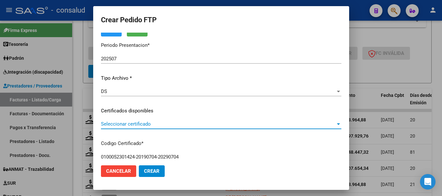
click at [166, 125] on span "Seleccionar certificado" at bounding box center [218, 124] width 235 height 6
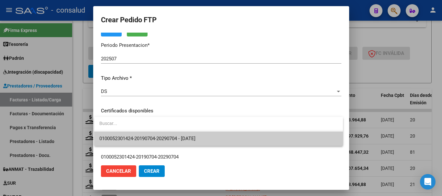
click at [172, 136] on span "0100052301424-20190704-20290704 - 2029-07-04" at bounding box center [218, 139] width 239 height 15
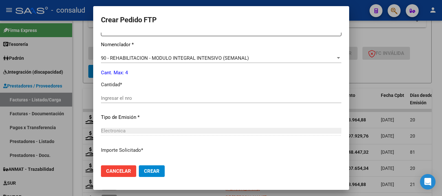
scroll to position [259, 0]
click at [179, 99] on input "Ingresar el nro" at bounding box center [221, 98] width 241 height 6
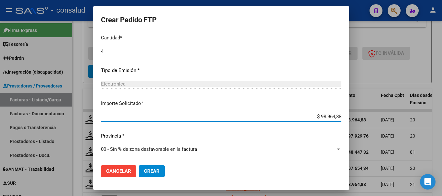
click at [145, 170] on span "Crear" at bounding box center [152, 172] width 16 height 6
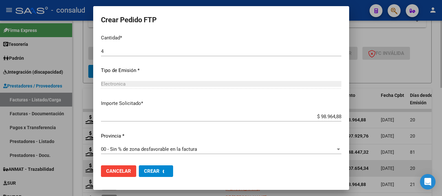
scroll to position [0, 0]
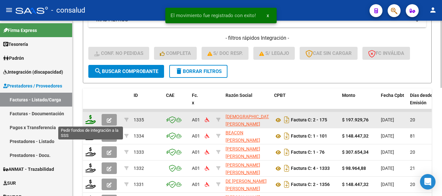
click at [87, 119] on icon at bounding box center [90, 119] width 10 height 9
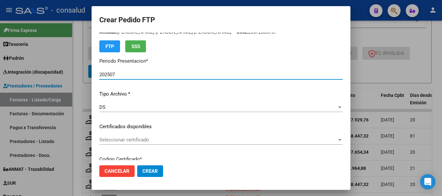
scroll to position [32, 0]
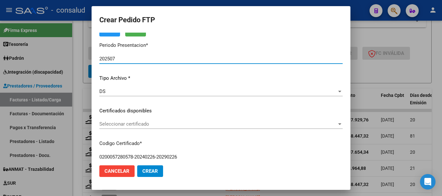
click at [185, 124] on span "Seleccionar certificado" at bounding box center [218, 124] width 238 height 6
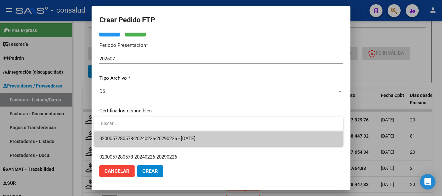
click at [226, 142] on span "0200057280578-20240226-20290226 - 2029-02-26" at bounding box center [218, 139] width 239 height 15
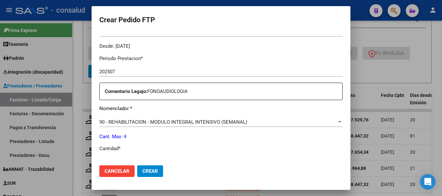
scroll to position [227, 0]
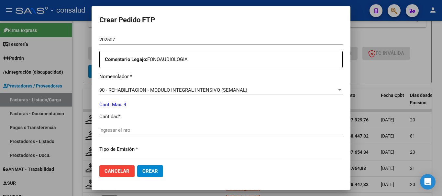
click at [109, 130] on input "Ingresar el nro" at bounding box center [220, 131] width 243 height 6
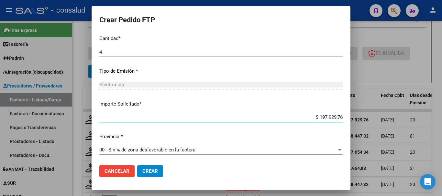
scroll to position [306, 0]
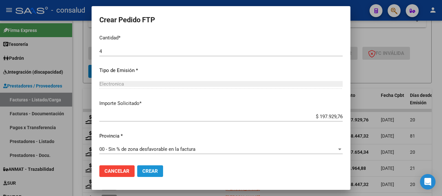
click at [156, 172] on span "Crear" at bounding box center [150, 172] width 16 height 6
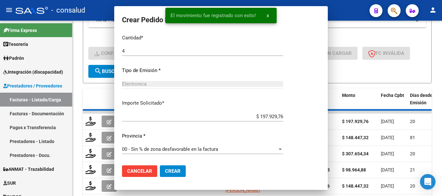
scroll to position [269, 0]
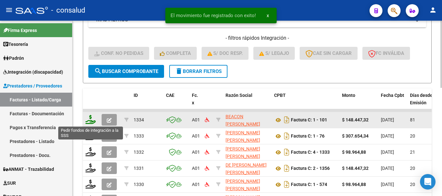
click at [89, 120] on icon at bounding box center [90, 119] width 10 height 9
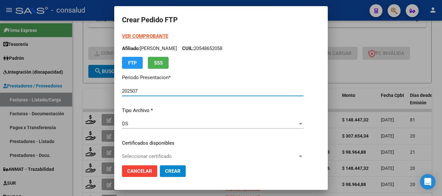
scroll to position [32, 0]
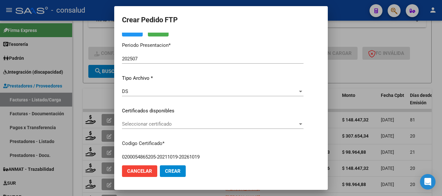
click at [183, 121] on div "Seleccionar certificado Seleccionar certificado" at bounding box center [213, 124] width 182 height 10
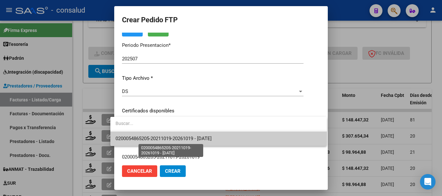
click at [199, 139] on span "0200054865205-20211019-20261019 - [DATE]" at bounding box center [164, 139] width 96 height 6
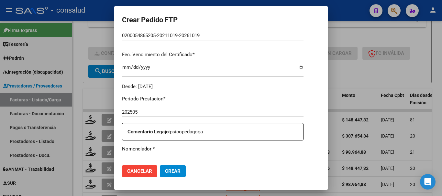
scroll to position [162, 0]
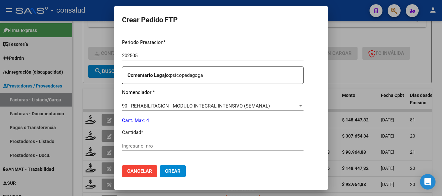
scroll to position [227, 0]
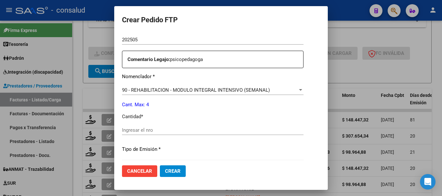
click at [182, 129] on input "Ingresar el nro" at bounding box center [213, 131] width 182 height 6
type input "4"
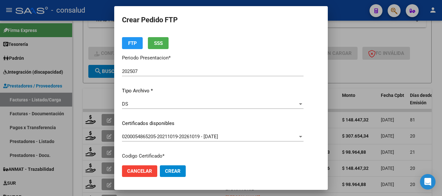
scroll to position [0, 0]
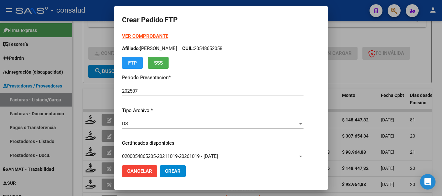
click at [153, 38] on strong "VER COMPROBANTE" at bounding box center [145, 36] width 46 height 6
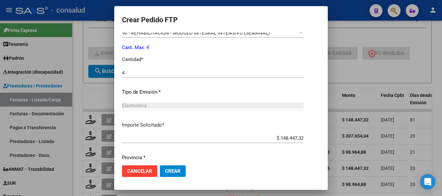
scroll to position [306, 0]
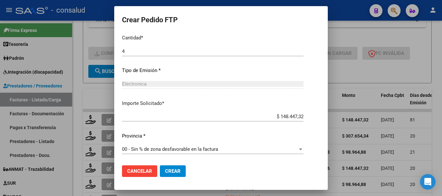
click at [167, 174] on span "Crear" at bounding box center [173, 172] width 16 height 6
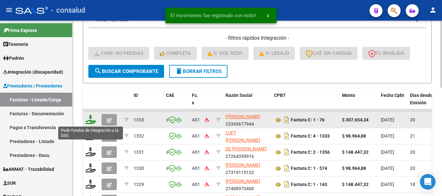
click at [89, 119] on icon at bounding box center [90, 119] width 10 height 9
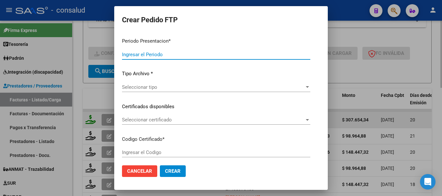
type input "202507"
type input "$ 307.654,34"
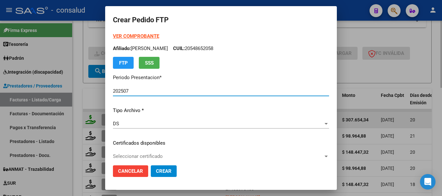
type input "0200056238860-20230111-20280111"
type input "[DATE]"
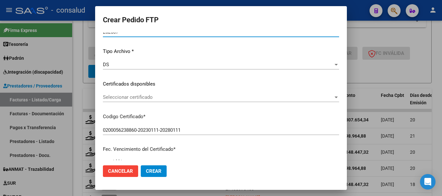
scroll to position [65, 0]
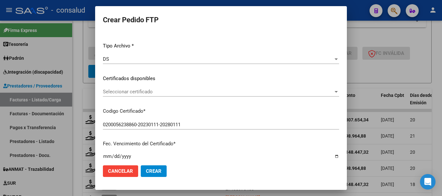
click at [184, 95] on div "Seleccionar certificado Seleccionar certificado" at bounding box center [221, 92] width 236 height 10
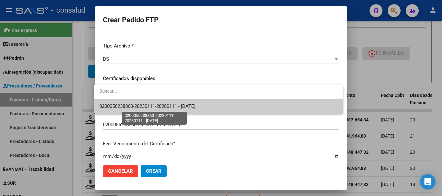
drag, startPoint x: 190, startPoint y: 107, endPoint x: 196, endPoint y: 111, distance: 7.5
click at [190, 107] on span "0200056238860-20230111-20280111 - [DATE]" at bounding box center [147, 107] width 96 height 6
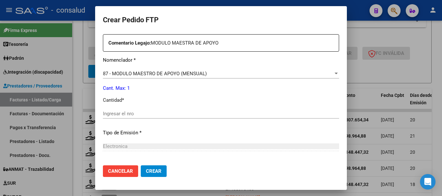
scroll to position [241, 0]
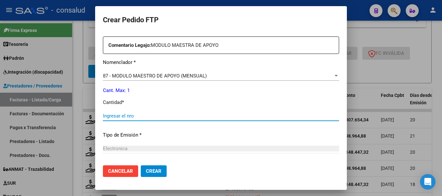
click at [143, 115] on input "Ingresar el nro" at bounding box center [221, 116] width 236 height 6
type input "1"
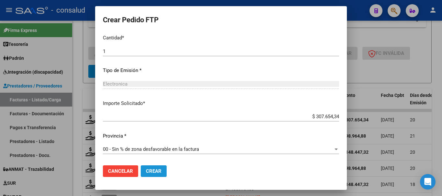
click at [152, 167] on button "Crear" at bounding box center [154, 172] width 26 height 12
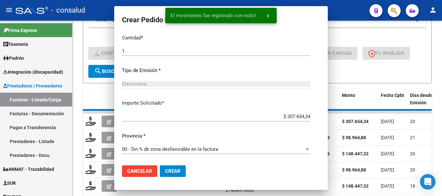
scroll to position [0, 0]
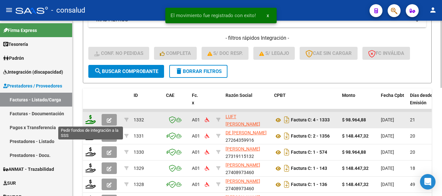
click at [91, 121] on icon at bounding box center [90, 119] width 10 height 9
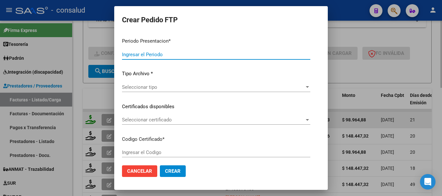
type input "202507"
type input "$ 98.964,88"
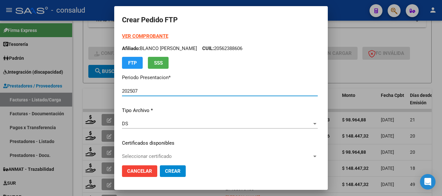
type input "0100057052533-20221207-20251207"
type input "[DATE]"
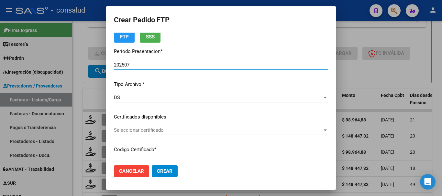
scroll to position [65, 0]
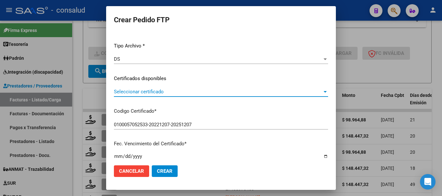
click at [194, 95] on span "Seleccionar certificado" at bounding box center [218, 92] width 208 height 6
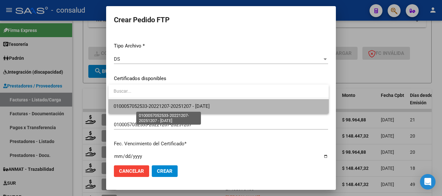
drag, startPoint x: 199, startPoint y: 106, endPoint x: 204, endPoint y: 110, distance: 6.0
click at [200, 106] on span "0100057052533-20221207-20251207 - [DATE]" at bounding box center [162, 107] width 96 height 6
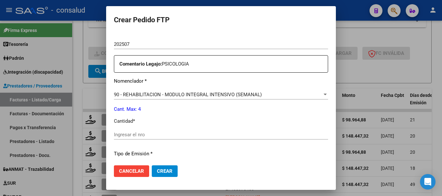
scroll to position [227, 0]
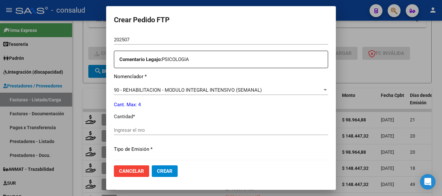
click at [203, 131] on input "Ingresar el nro" at bounding box center [221, 131] width 214 height 6
type input "4"
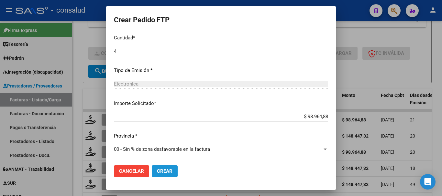
click at [176, 171] on button "Crear" at bounding box center [165, 172] width 26 height 12
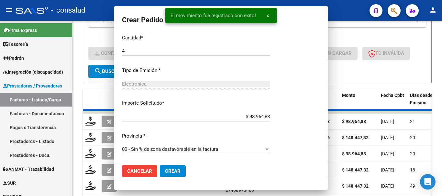
scroll to position [0, 0]
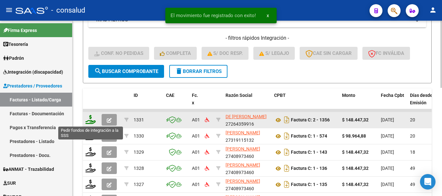
click at [88, 121] on icon at bounding box center [90, 119] width 10 height 9
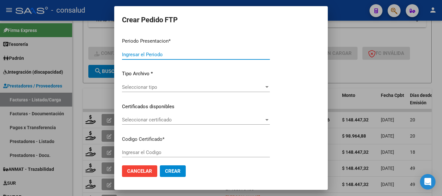
type input "202507"
type input "$ 148.447,32"
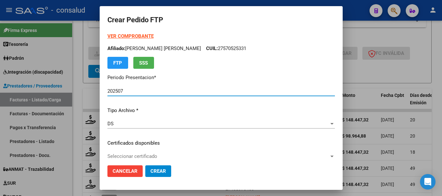
type input "0200054947779-20211217-20261217"
type input "[DATE]"
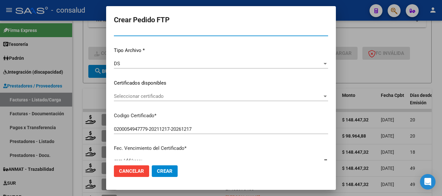
scroll to position [65, 0]
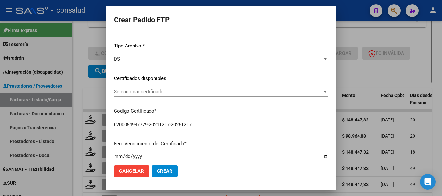
click at [157, 89] on div "Seleccionar certificado Seleccionar certificado" at bounding box center [221, 92] width 214 height 10
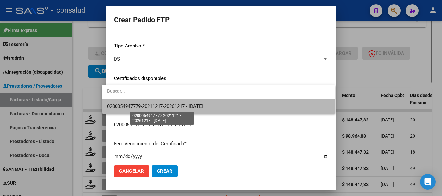
click at [170, 108] on span "0200054947779-20211217-20261217 - [DATE]" at bounding box center [155, 107] width 96 height 6
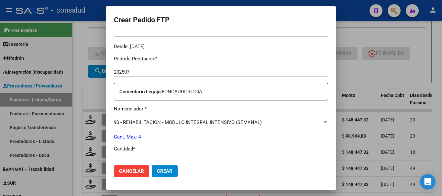
scroll to position [227, 0]
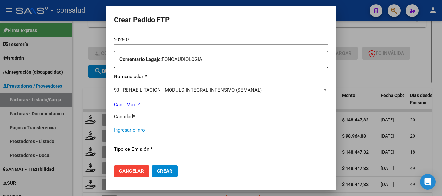
click at [175, 129] on input "Ingresar el nro" at bounding box center [221, 131] width 214 height 6
type input "4"
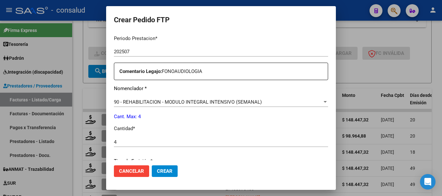
scroll to position [208, 0]
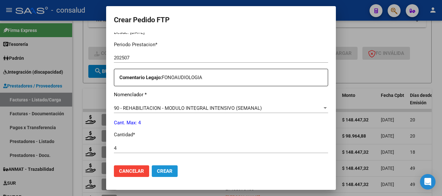
click at [164, 173] on span "Crear" at bounding box center [165, 172] width 16 height 6
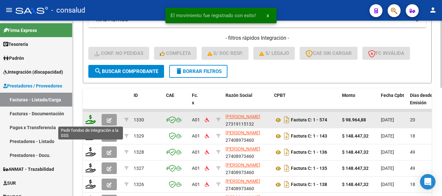
click at [90, 120] on icon at bounding box center [90, 119] width 10 height 9
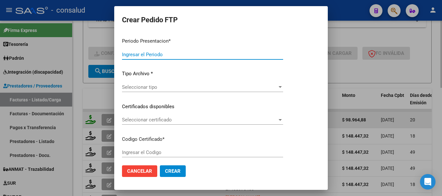
type input "202507"
type input "$ 98.964,88"
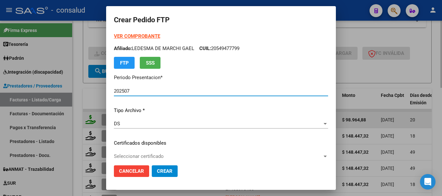
type input "0200058420371-20240516-20290516"
type input "[DATE]"
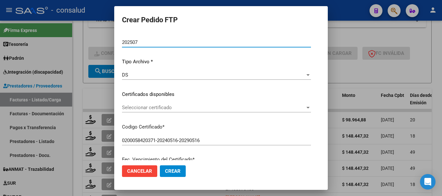
scroll to position [65, 0]
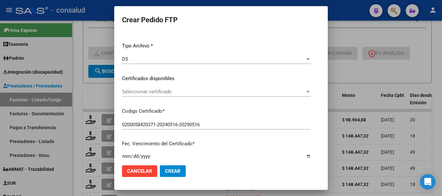
click at [160, 93] on span "Seleccionar certificado" at bounding box center [213, 92] width 183 height 6
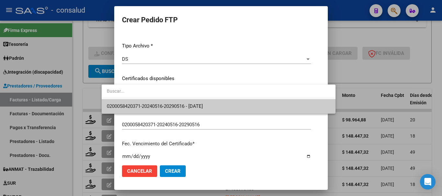
click at [169, 102] on span "0200058420371-20240516-20290516 - [DATE]" at bounding box center [218, 106] width 223 height 15
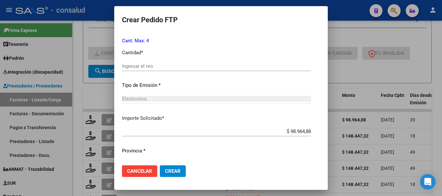
scroll to position [291, 0]
click at [151, 67] on input "Ingresar el nro" at bounding box center [216, 66] width 189 height 6
type input "4"
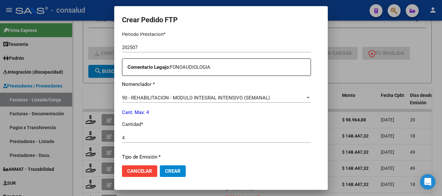
scroll to position [306, 0]
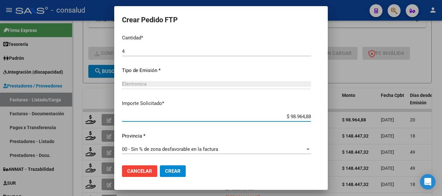
click at [165, 172] on span "Crear" at bounding box center [173, 172] width 16 height 6
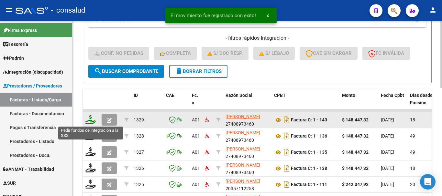
click at [90, 119] on icon at bounding box center [90, 119] width 10 height 9
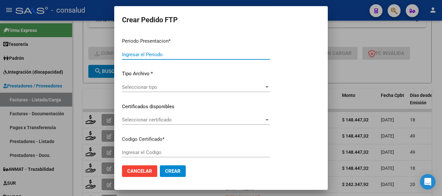
type input "202507"
type input "$ 148.447,32"
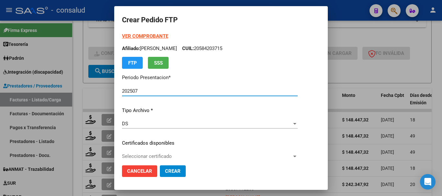
type input "0100052809991-20230224-20330224"
type input "[DATE]"
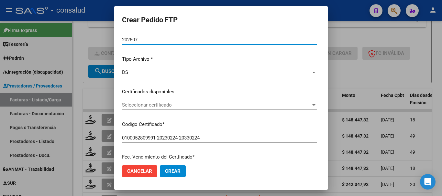
scroll to position [65, 0]
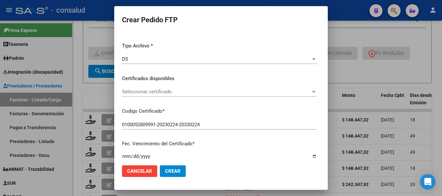
click at [162, 89] on span "Seleccionar certificado" at bounding box center [216, 92] width 189 height 6
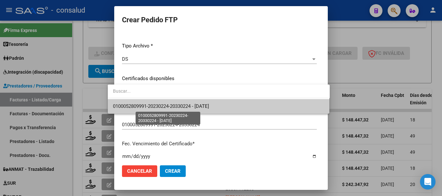
click at [167, 106] on span "0100052809991-20230224-20330224 - [DATE]" at bounding box center [161, 107] width 96 height 6
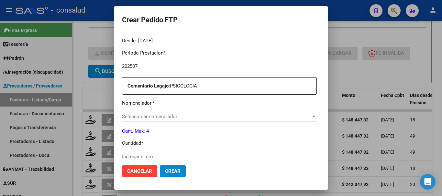
scroll to position [227, 0]
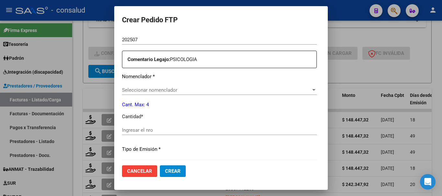
click at [165, 90] on span "Seleccionar nomenclador" at bounding box center [216, 90] width 189 height 6
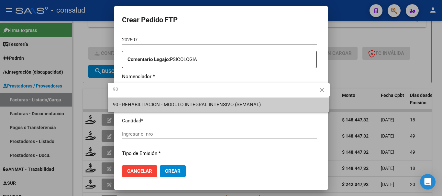
type input "90"
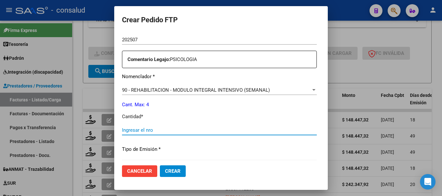
scroll to position [306, 0]
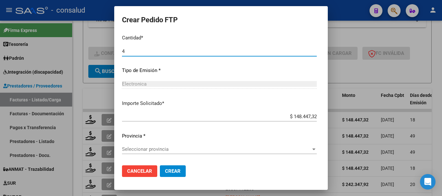
type input "4"
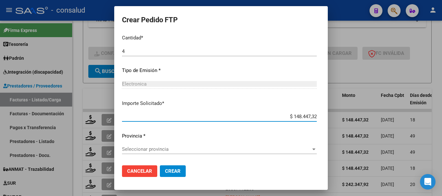
click at [160, 151] on span "Seleccionar provincia" at bounding box center [216, 150] width 189 height 6
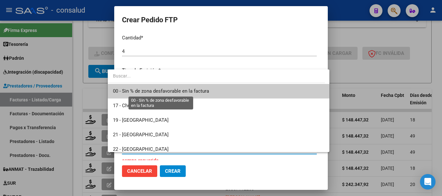
click at [184, 91] on span "00 - Sin % de zona desfavorable en la factura" at bounding box center [161, 91] width 96 height 6
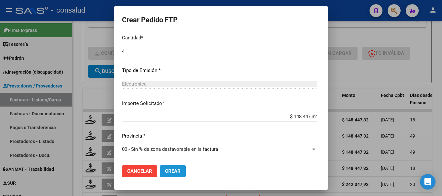
click at [163, 175] on button "Crear" at bounding box center [173, 172] width 26 height 12
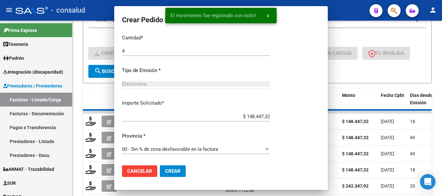
scroll to position [0, 0]
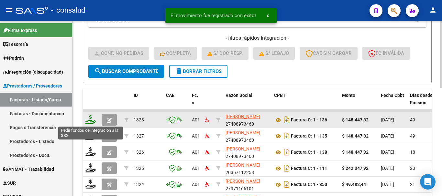
click at [92, 120] on icon at bounding box center [90, 119] width 10 height 9
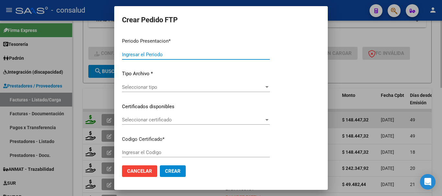
type input "202507"
type input "202506"
type input "$ 148.447,32"
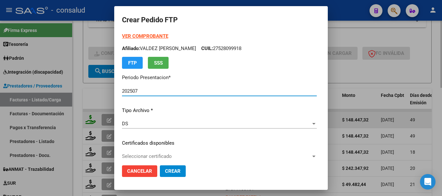
type input "0100052809991-20230224-20330224"
type input "[DATE]"
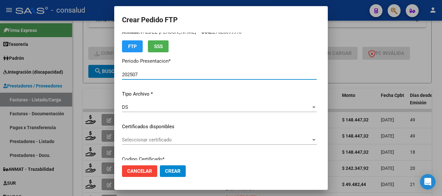
scroll to position [32, 0]
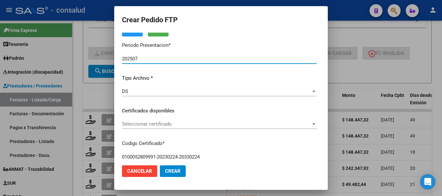
click at [177, 126] on span "Seleccionar certificado" at bounding box center [216, 124] width 189 height 6
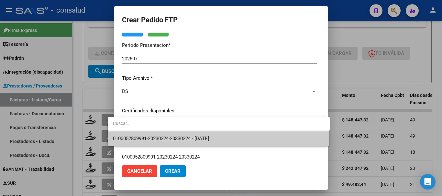
click at [185, 137] on span "0100052809991-20230224-20330224 - [DATE]" at bounding box center [161, 139] width 96 height 6
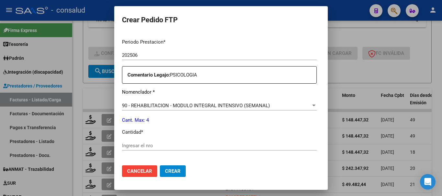
scroll to position [227, 0]
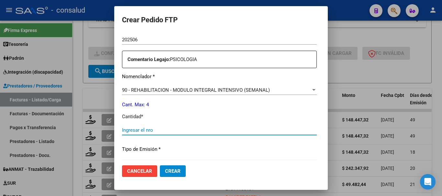
drag, startPoint x: 180, startPoint y: 129, endPoint x: 166, endPoint y: 127, distance: 14.1
click at [180, 129] on input "Ingresar el nro" at bounding box center [219, 131] width 195 height 6
type input "4"
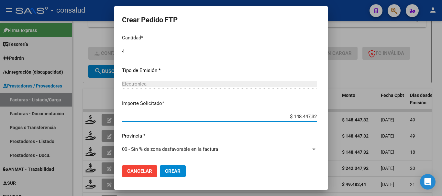
click at [165, 172] on span "Crear" at bounding box center [173, 172] width 16 height 6
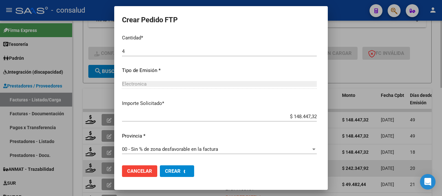
scroll to position [0, 0]
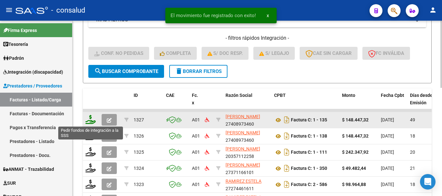
click at [87, 120] on icon at bounding box center [90, 119] width 10 height 9
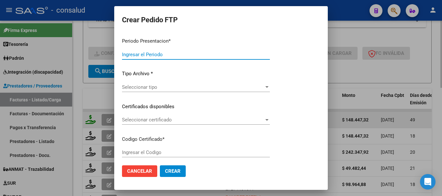
type input "202507"
type input "202505"
type input "$ 148.447,32"
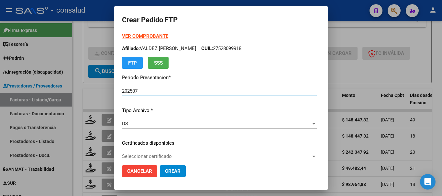
type input "0100052809991-20230224-20330224"
type input "[DATE]"
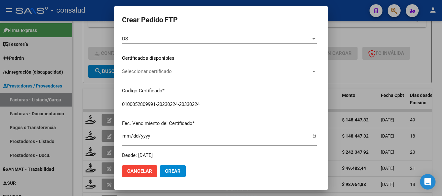
scroll to position [97, 0]
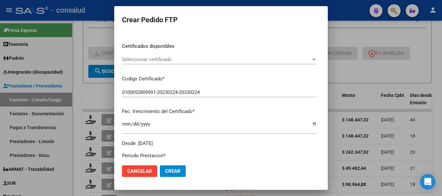
click at [192, 58] on span "Seleccionar certificado" at bounding box center [216, 60] width 189 height 6
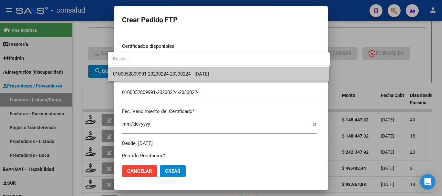
click at [206, 71] on span "0100052809991-20230224-20330224 - [DATE]" at bounding box center [219, 74] width 212 height 15
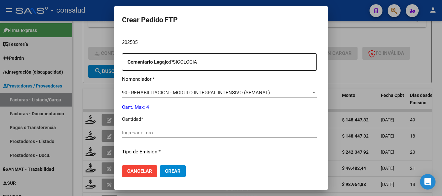
scroll to position [227, 0]
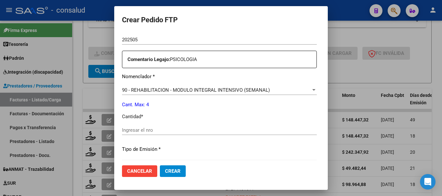
click at [197, 132] on input "Ingresar el nro" at bounding box center [219, 131] width 195 height 6
type input "4"
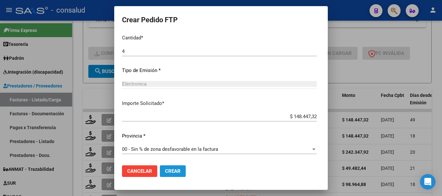
click at [165, 171] on span "Crear" at bounding box center [173, 172] width 16 height 6
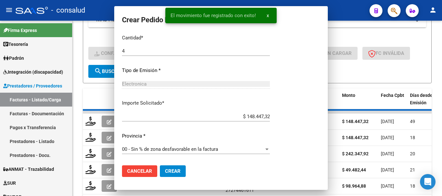
scroll to position [0, 0]
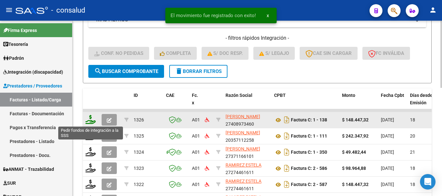
click at [86, 120] on icon at bounding box center [90, 119] width 10 height 9
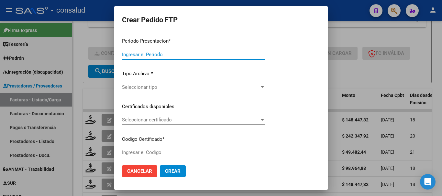
type input "202507"
type input "$ 148.447,32"
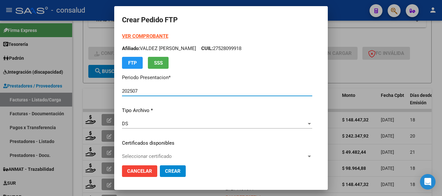
type input "0200056680318-20241204-20291204"
type input "[DATE]"
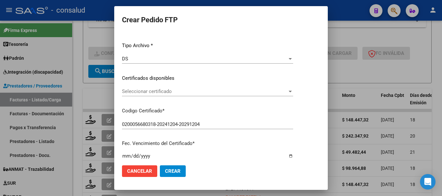
scroll to position [97, 0]
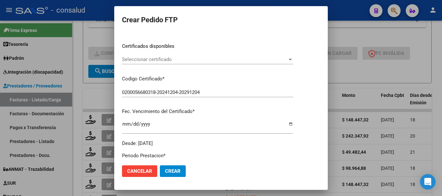
click at [199, 61] on span "Seleccionar certificado" at bounding box center [204, 60] width 165 height 6
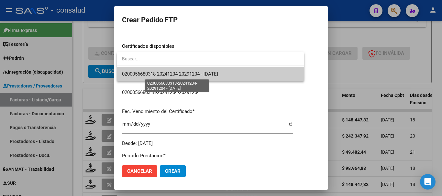
click at [218, 74] on span "0200056680318-20241204-20291204 - [DATE]" at bounding box center [170, 74] width 96 height 6
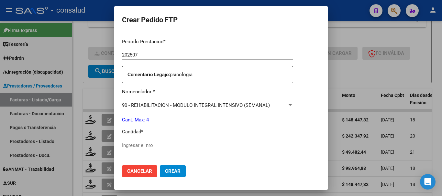
scroll to position [227, 0]
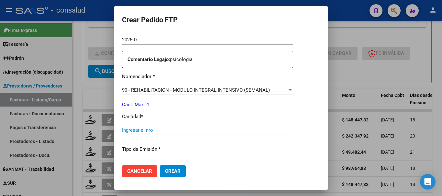
drag, startPoint x: 159, startPoint y: 132, endPoint x: 151, endPoint y: 130, distance: 8.0
click at [159, 132] on input "Ingresar el nro" at bounding box center [207, 131] width 171 height 6
type input "4"
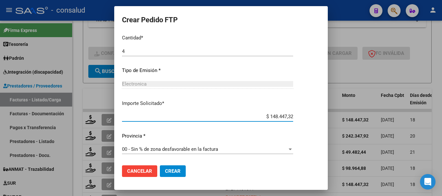
click at [181, 171] on button "Crear" at bounding box center [173, 172] width 26 height 12
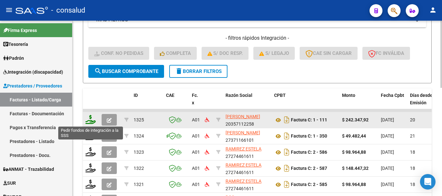
click at [86, 121] on icon at bounding box center [90, 119] width 10 height 9
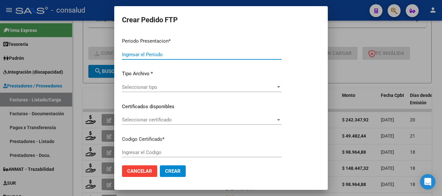
type input "202507"
type input "$ 242.347,92"
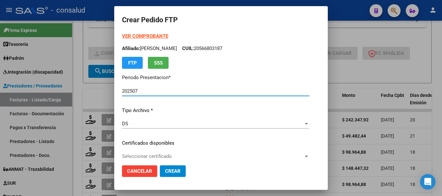
type input "020004969293320230818-20280818"
type input "[DATE]"
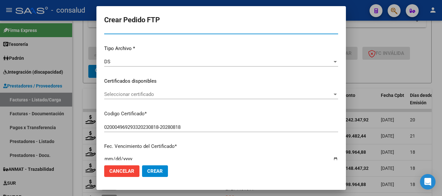
scroll to position [65, 0]
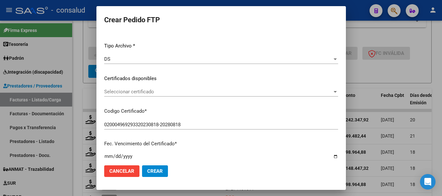
click at [201, 93] on span "Seleccionar certificado" at bounding box center [218, 92] width 228 height 6
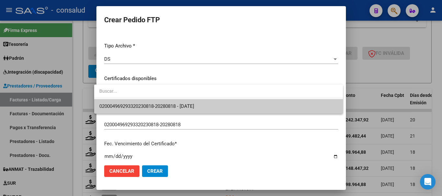
click at [226, 104] on span "020004969293320230818-20280818 - [DATE]" at bounding box center [218, 106] width 239 height 15
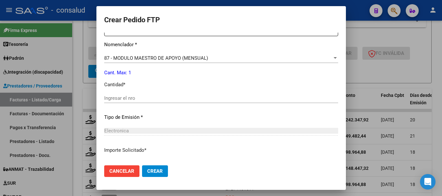
scroll to position [259, 0]
click at [138, 97] on input "Ingresar el nro" at bounding box center [221, 98] width 234 height 6
type input "1"
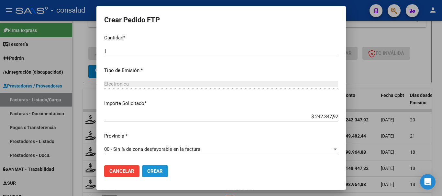
click at [147, 169] on span "Crear" at bounding box center [155, 172] width 16 height 6
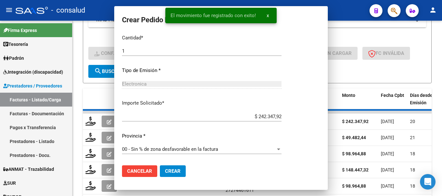
scroll to position [269, 0]
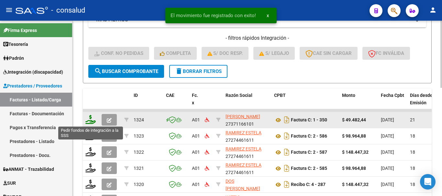
click at [89, 119] on icon at bounding box center [90, 119] width 10 height 9
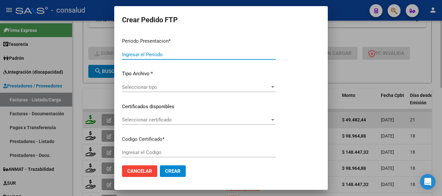
type input "202507"
type input "$ 49.482,44"
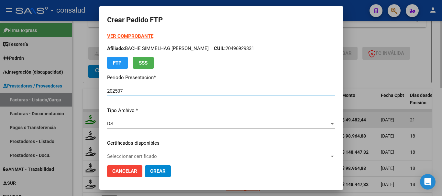
type input "0200048651713-20220216-20270216"
type input "[DATE]"
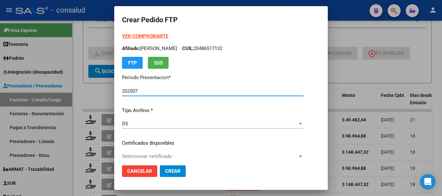
scroll to position [32, 0]
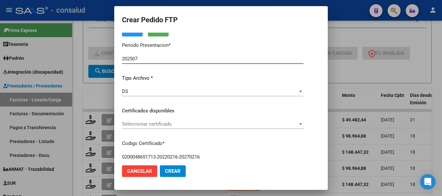
click at [205, 126] on span "Seleccionar certificado" at bounding box center [210, 124] width 176 height 6
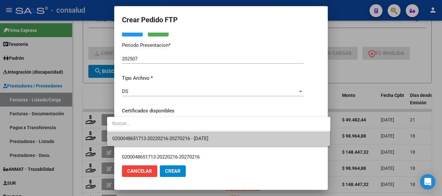
click at [224, 137] on span "0200048651713-20220216-20270216 - [DATE]" at bounding box center [218, 139] width 213 height 15
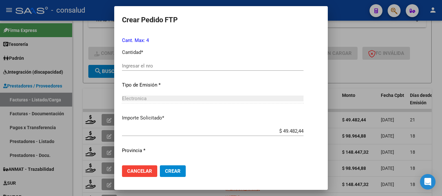
scroll to position [291, 0]
click at [127, 63] on div "Ingresar el nro" at bounding box center [213, 66] width 182 height 10
type input "4"
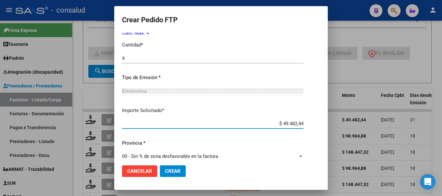
scroll to position [306, 0]
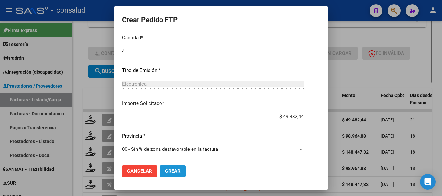
click at [167, 171] on span "Crear" at bounding box center [173, 172] width 16 height 6
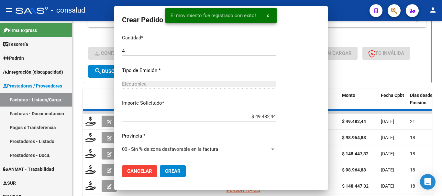
scroll to position [0, 0]
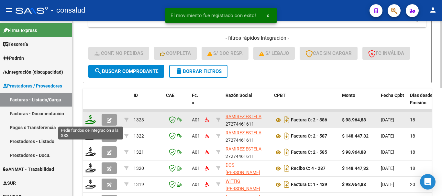
click at [93, 116] on icon at bounding box center [90, 119] width 10 height 9
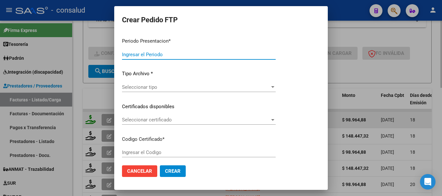
type input "202507"
type input "$ 98.964,88"
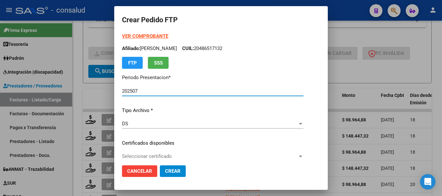
type input "0200054867525-20230804-20280804"
type input "[DATE]"
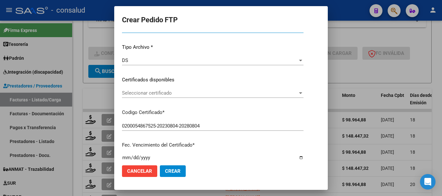
scroll to position [65, 0]
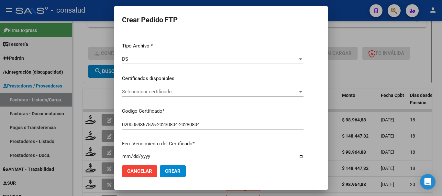
click at [163, 93] on span "Seleccionar certificado" at bounding box center [210, 92] width 176 height 6
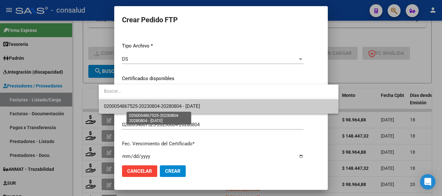
click at [183, 111] on span "0200054867525-20230804-20280804 - [DATE]" at bounding box center [219, 106] width 230 height 15
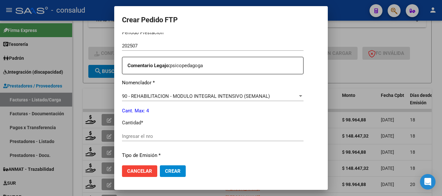
scroll to position [227, 0]
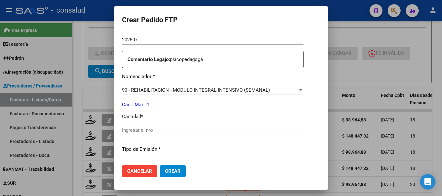
click at [177, 130] on input "Ingresar el nro" at bounding box center [213, 131] width 182 height 6
type input "4"
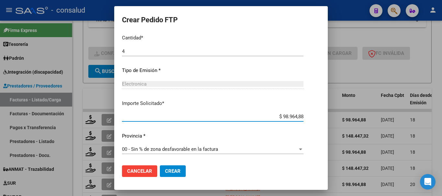
click at [165, 171] on span "Crear" at bounding box center [173, 172] width 16 height 6
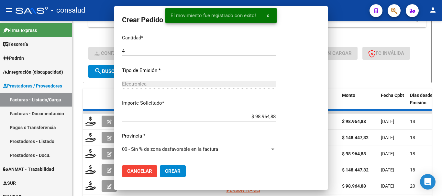
scroll to position [0, 0]
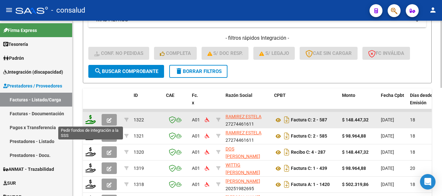
click at [92, 118] on icon at bounding box center [90, 119] width 10 height 9
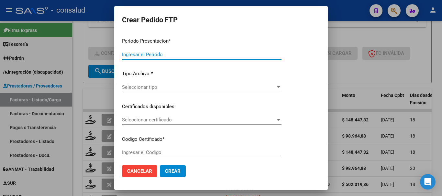
type input "202507"
type input "$ 148.447,32"
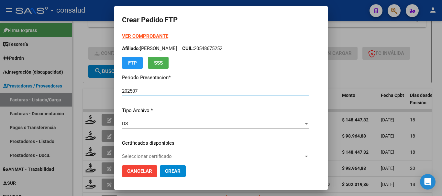
type input "0100051214761-20231221-20281221"
type input "[DATE]"
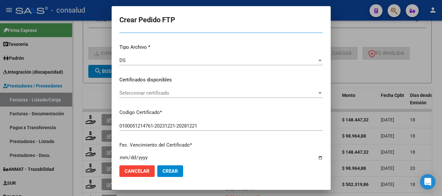
scroll to position [65, 0]
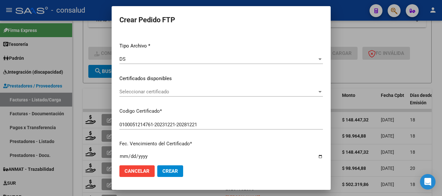
click at [201, 92] on span "Seleccionar certificado" at bounding box center [218, 92] width 198 height 6
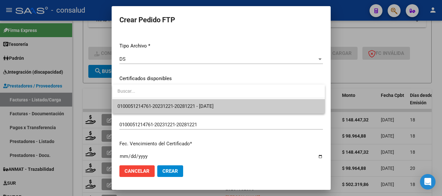
click at [209, 101] on span "0100051214761-20231221-20281221 - [DATE]" at bounding box center [219, 106] width 202 height 15
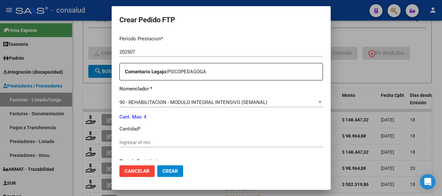
scroll to position [306, 0]
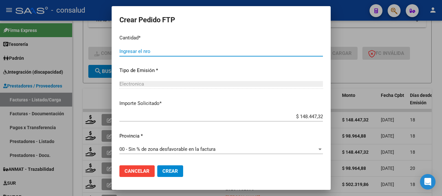
click at [156, 52] on input "Ingresar el nro" at bounding box center [221, 52] width 204 height 6
type input "4"
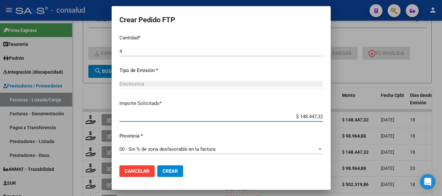
click at [175, 175] on button "Crear" at bounding box center [170, 172] width 26 height 12
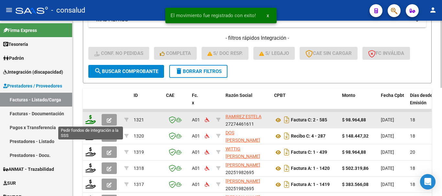
click at [87, 121] on icon at bounding box center [90, 119] width 10 height 9
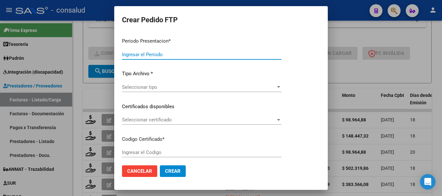
type input "202507"
type input "$ 98.964,88"
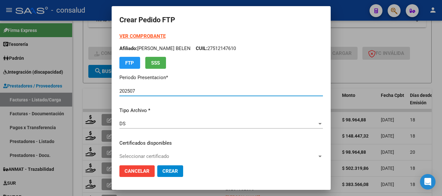
type input "0200049136904-20210806-20310806"
type input "[DATE]"
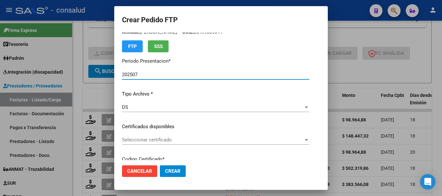
scroll to position [32, 0]
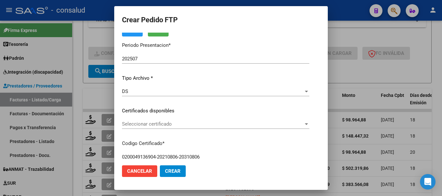
click at [209, 128] on div "Seleccionar certificado Seleccionar certificado" at bounding box center [215, 124] width 187 height 10
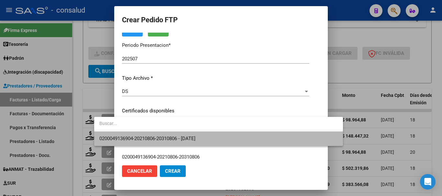
click at [223, 136] on span "0200049136904-20210806-20310806 - [DATE]" at bounding box center [218, 139] width 239 height 15
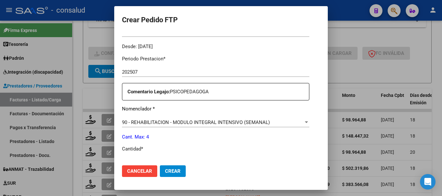
scroll to position [227, 0]
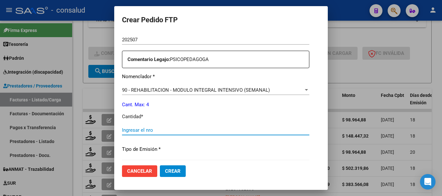
click at [143, 131] on input "Ingresar el nro" at bounding box center [215, 131] width 187 height 6
type input "4"
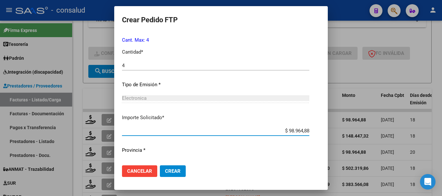
scroll to position [306, 0]
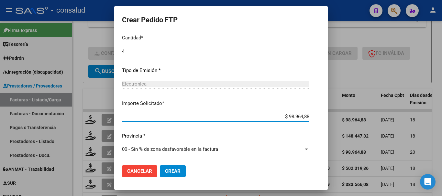
click at [160, 168] on button "Crear" at bounding box center [173, 172] width 26 height 12
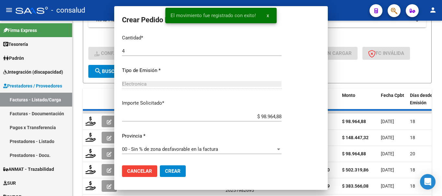
scroll to position [0, 0]
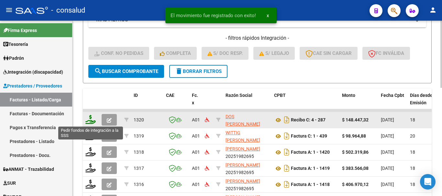
click at [88, 122] on icon at bounding box center [90, 119] width 10 height 9
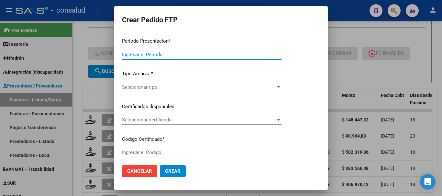
type input "202507"
type input "$ 148.447,32"
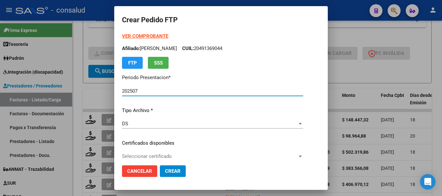
type input "0100052527136-20230104-20330104"
type input "[DATE]"
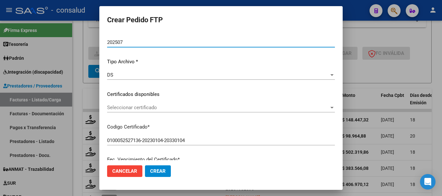
scroll to position [65, 0]
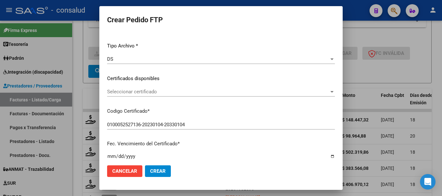
click at [167, 95] on span "Seleccionar certificado" at bounding box center [218, 92] width 222 height 6
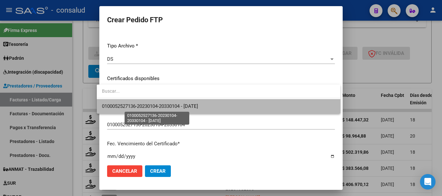
click at [198, 106] on span "0100052527136-20230104-20330104 - [DATE]" at bounding box center [150, 107] width 96 height 6
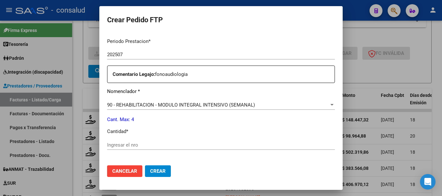
scroll to position [227, 0]
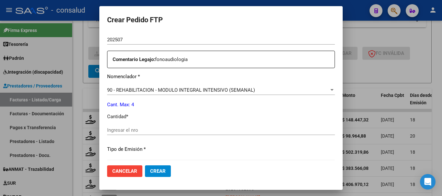
click at [184, 130] on input "Ingresar el nro" at bounding box center [221, 131] width 228 height 6
type input "4"
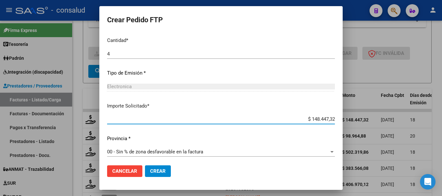
scroll to position [306, 0]
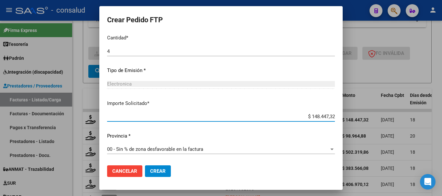
click at [155, 173] on span "Crear" at bounding box center [158, 172] width 16 height 6
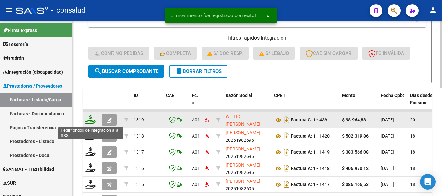
click at [88, 121] on icon at bounding box center [90, 119] width 10 height 9
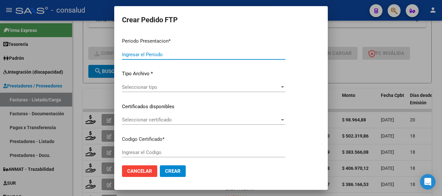
type input "202507"
type input "$ 98.964,88"
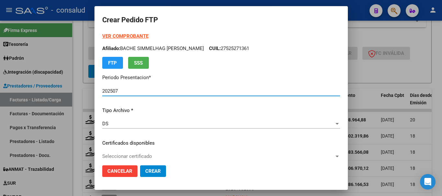
type input "0200058036917-20250103-20300103"
type input "[DATE]"
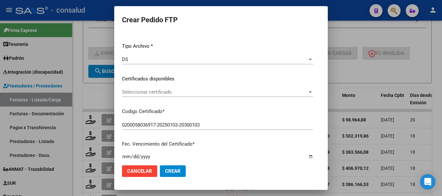
scroll to position [65, 0]
click at [202, 95] on span "Seleccionar certificado" at bounding box center [214, 92] width 185 height 6
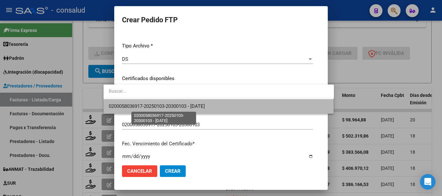
click at [205, 104] on span "0200058036917-20250103-20300103 - [DATE]" at bounding box center [157, 107] width 96 height 6
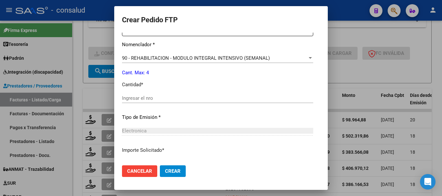
scroll to position [259, 0]
click at [129, 99] on input "Ingresar el nro" at bounding box center [217, 98] width 191 height 6
type input "4"
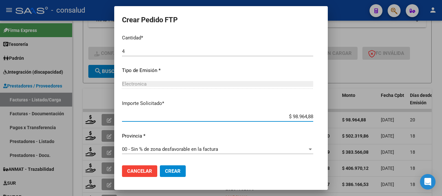
click at [166, 167] on button "Crear" at bounding box center [173, 172] width 26 height 12
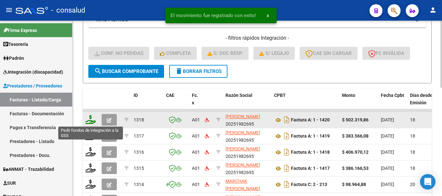
click at [87, 118] on icon at bounding box center [90, 119] width 10 height 9
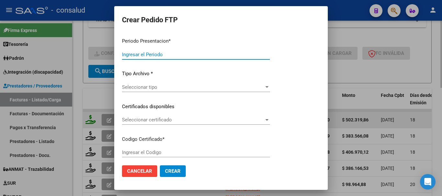
type input "202507"
type input "$ 502.319,86"
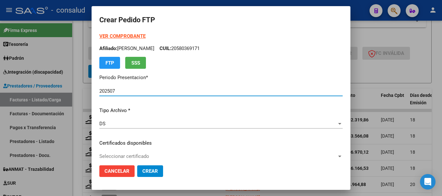
type input "0200052305048-20250424-20260424"
type input "[DATE]"
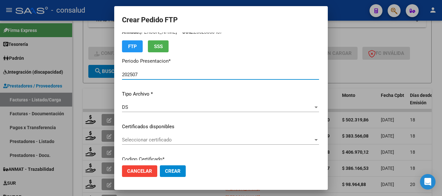
scroll to position [32, 0]
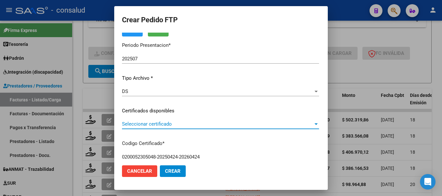
click at [205, 124] on span "Seleccionar certificado" at bounding box center [217, 124] width 191 height 6
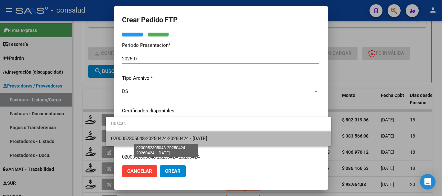
click at [207, 138] on span "0200052305048-20250424-20260424 - [DATE]" at bounding box center [159, 139] width 96 height 6
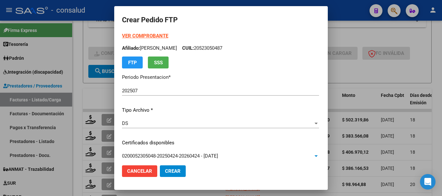
scroll to position [0, 0]
click at [136, 36] on strong "VER COMPROBANTE" at bounding box center [145, 36] width 46 height 6
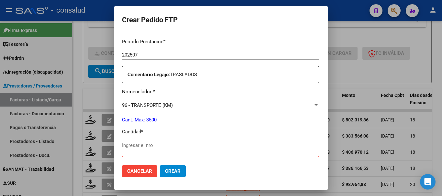
scroll to position [227, 0]
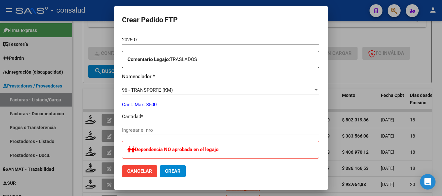
click at [173, 131] on input "Ingresar el nro" at bounding box center [220, 131] width 197 height 6
type input "927"
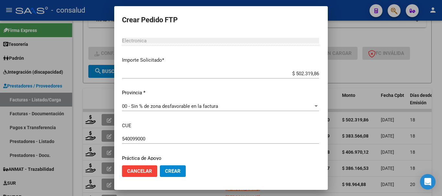
scroll to position [414, 0]
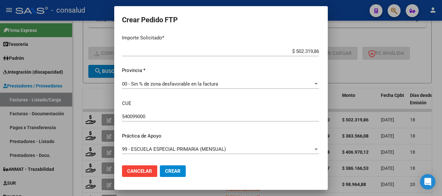
click at [172, 175] on button "Crear" at bounding box center [173, 172] width 26 height 12
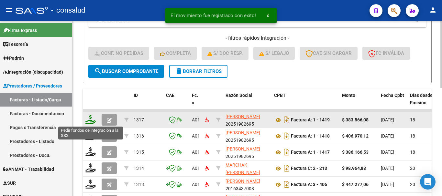
click at [90, 121] on icon at bounding box center [90, 119] width 10 height 9
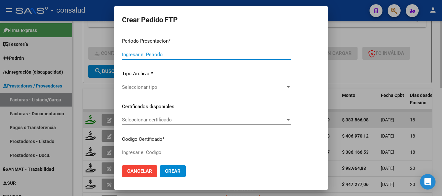
type input "202507"
type input "$ 383.566,08"
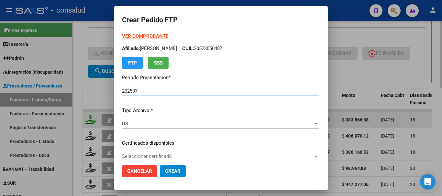
type input "0200049872344-20160928-20260928"
type input "[DATE]"
type input "540027200"
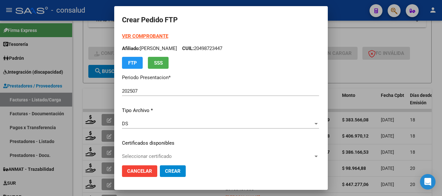
click at [125, 36] on strong "VER COMPROBANTE" at bounding box center [145, 36] width 46 height 6
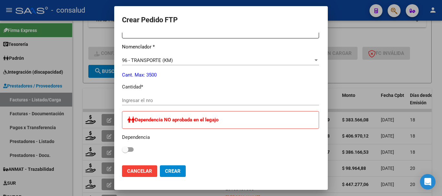
scroll to position [259, 0]
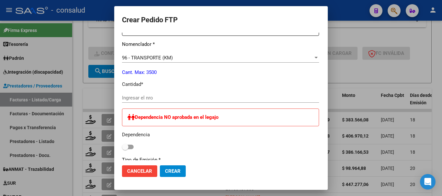
click at [173, 98] on input "Ingresar el nro" at bounding box center [220, 98] width 197 height 6
type input "708"
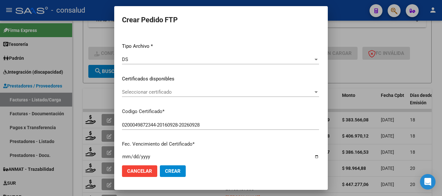
scroll to position [65, 0]
click at [178, 90] on span "Seleccionar certificado" at bounding box center [217, 92] width 191 height 6
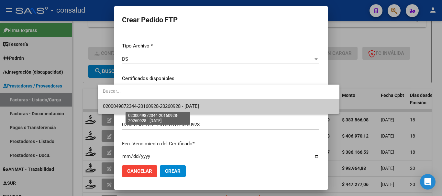
click at [182, 108] on span "0200049872344-20160928-20260928 - [DATE]" at bounding box center [151, 107] width 96 height 6
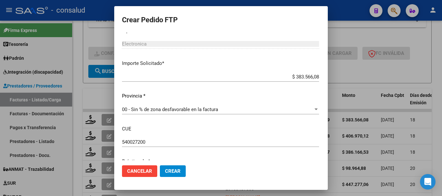
scroll to position [414, 0]
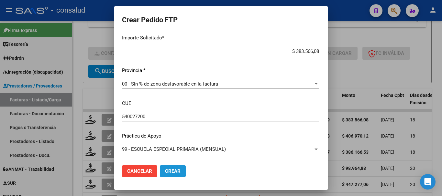
click at [161, 174] on button "Crear" at bounding box center [173, 172] width 26 height 12
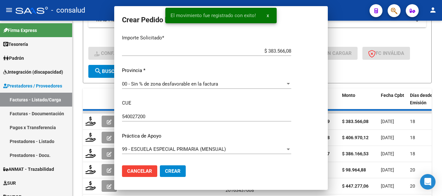
scroll to position [0, 0]
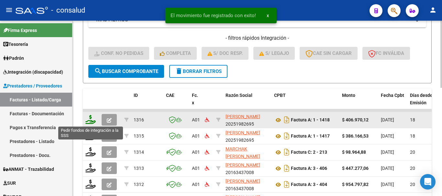
click at [91, 120] on icon at bounding box center [90, 119] width 10 height 9
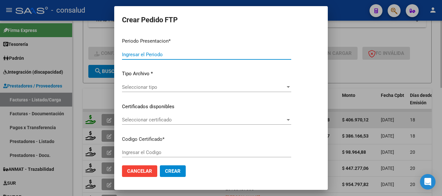
type input "202507"
type input "$ 406.970,12"
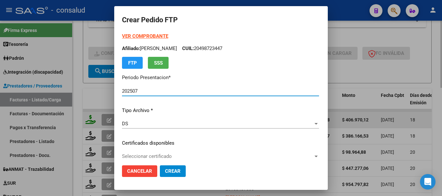
type input "0200056024056-20211109-20261109"
type input "[DATE]"
type input "540088200"
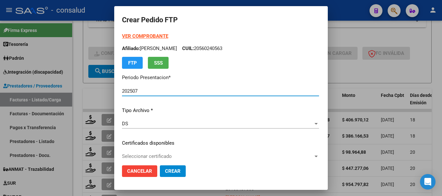
click at [135, 37] on strong "VER COMPROBANTE" at bounding box center [145, 36] width 46 height 6
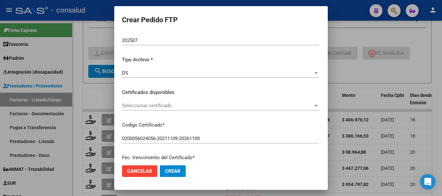
scroll to position [65, 0]
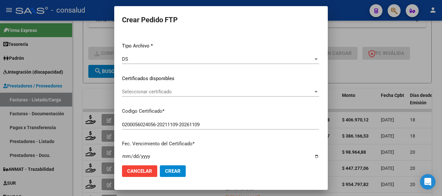
click at [177, 92] on span "Seleccionar certificado" at bounding box center [217, 92] width 191 height 6
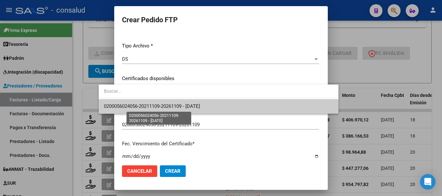
click at [186, 106] on span "0200056024056-20211109-20261109 - [DATE]" at bounding box center [152, 107] width 96 height 6
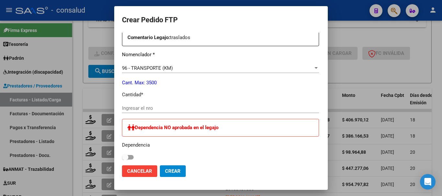
scroll to position [259, 0]
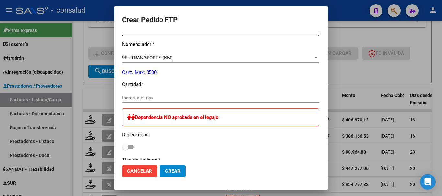
click at [169, 95] on div "Ingresar el nro" at bounding box center [220, 98] width 197 height 10
type input "751"
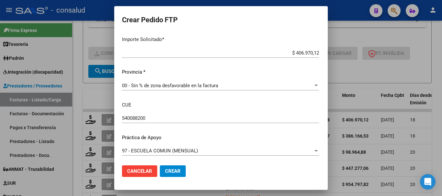
scroll to position [414, 0]
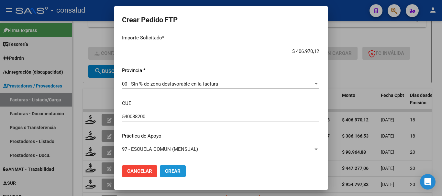
click at [165, 172] on span "Crear" at bounding box center [173, 172] width 16 height 6
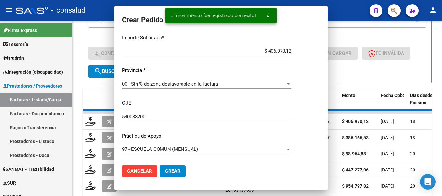
scroll to position [0, 0]
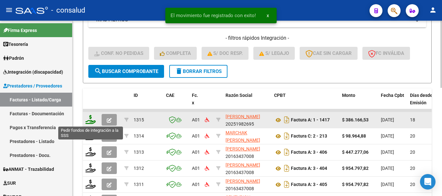
click at [85, 120] on icon at bounding box center [90, 119] width 10 height 9
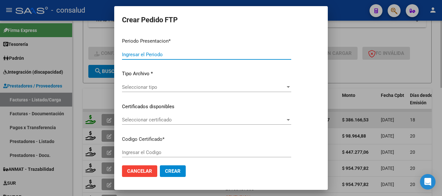
type input "202507"
type input "$ 386.166,53"
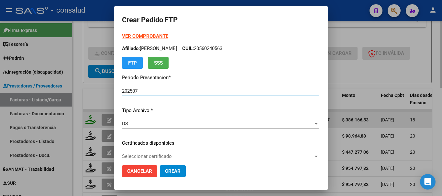
type input "0200058419003-20231003-20281003"
type input "[DATE]"
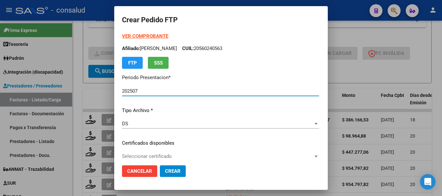
type input "540027400"
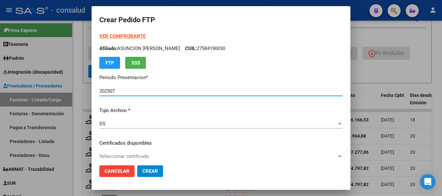
click at [135, 35] on strong "VER COMPROBANTE" at bounding box center [122, 36] width 46 height 6
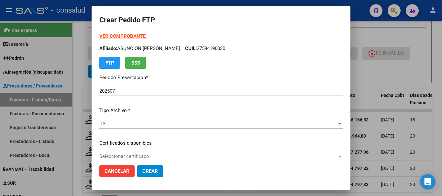
scroll to position [32, 0]
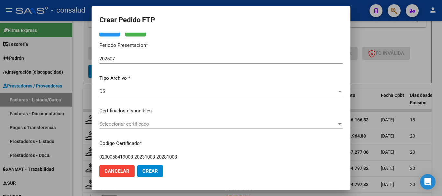
click at [193, 128] on div "Seleccionar certificado Seleccionar certificado" at bounding box center [220, 124] width 243 height 10
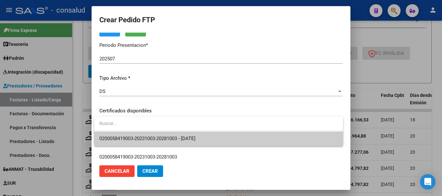
click at [202, 136] on span "0200058419003-20231003-20281003 - [DATE]" at bounding box center [218, 139] width 239 height 15
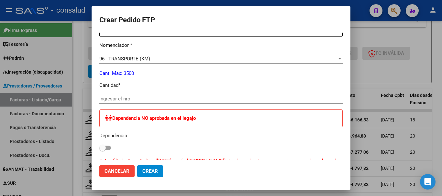
scroll to position [259, 0]
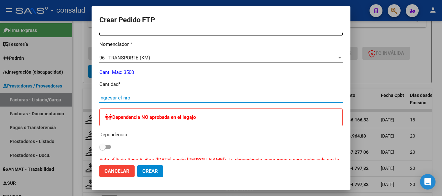
click at [173, 96] on input "Ingresar el nro" at bounding box center [220, 98] width 243 height 6
type input "712"
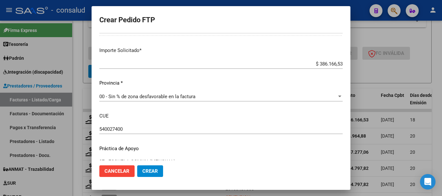
scroll to position [433, 0]
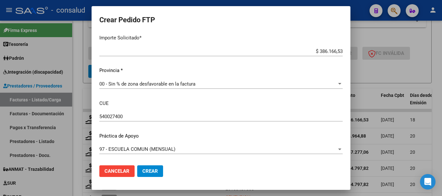
click at [152, 172] on span "Crear" at bounding box center [150, 172] width 16 height 6
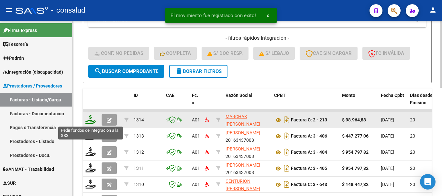
click at [90, 121] on icon at bounding box center [90, 119] width 10 height 9
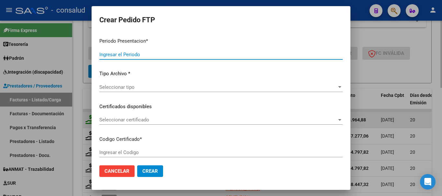
type input "202507"
type input "$ 98.964,88"
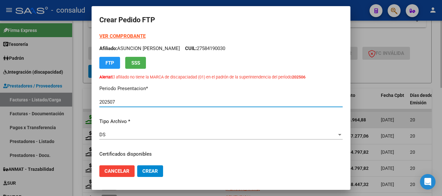
type input "0200055130970-20250516-20300516"
type input "[DATE]"
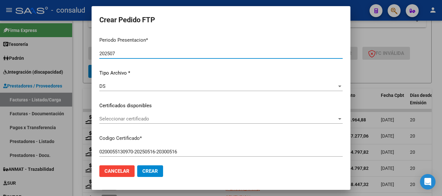
scroll to position [65, 0]
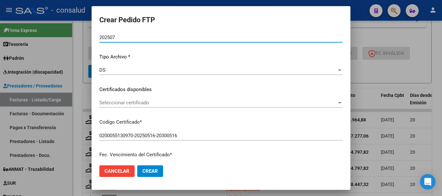
click at [144, 104] on span "Seleccionar certificado" at bounding box center [218, 103] width 238 height 6
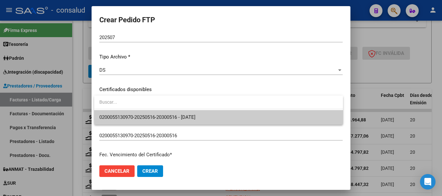
click at [159, 112] on span "0200055130970-20250516-20300516 - [DATE]" at bounding box center [218, 117] width 239 height 15
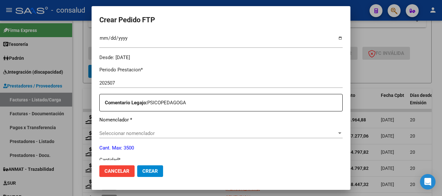
scroll to position [227, 0]
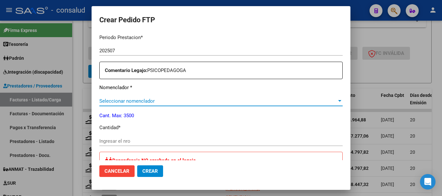
click at [161, 104] on span "Seleccionar nomenclador" at bounding box center [218, 101] width 238 height 6
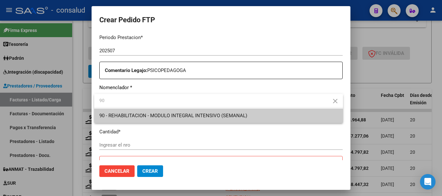
type input "90"
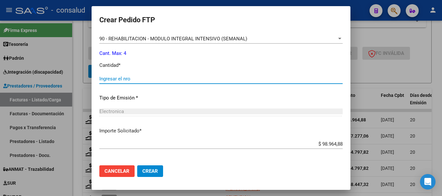
scroll to position [291, 0]
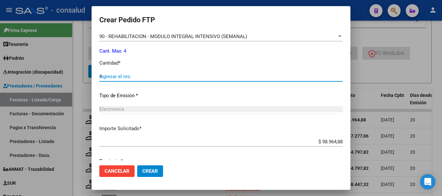
type input "4"
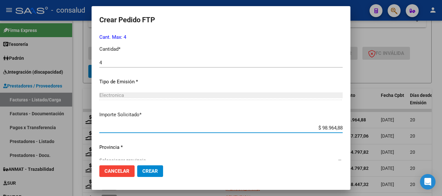
scroll to position [317, 0]
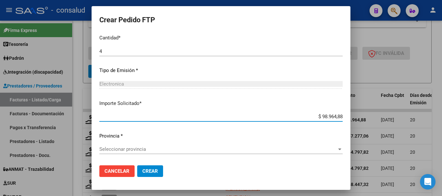
click at [156, 150] on span "Seleccionar provincia" at bounding box center [218, 150] width 238 height 6
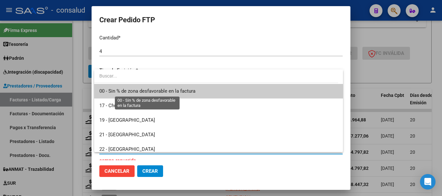
click at [163, 91] on span "00 - Sin % de zona desfavorable en la factura" at bounding box center [147, 91] width 96 height 6
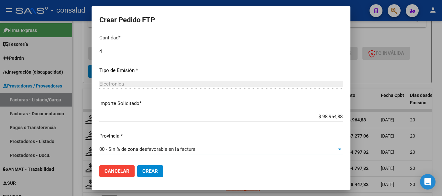
click at [143, 169] on span "Crear" at bounding box center [150, 172] width 16 height 6
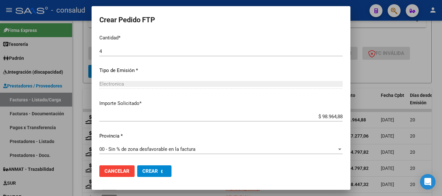
scroll to position [0, 0]
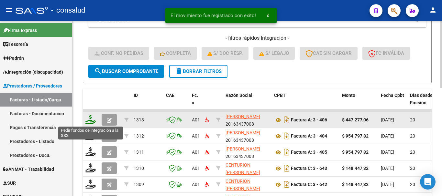
click at [91, 119] on icon at bounding box center [90, 119] width 10 height 9
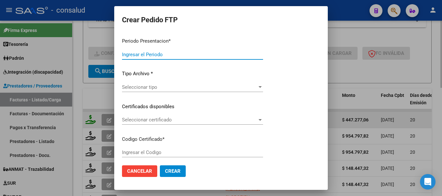
type input "202507"
type input "$ 447.277,06"
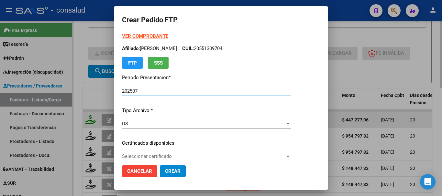
type input "0100053089593-20210915-20260915"
type input "[DATE]"
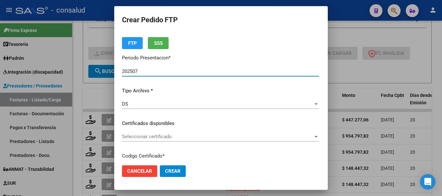
scroll to position [65, 0]
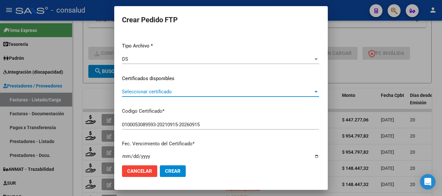
click at [152, 94] on span "Seleccionar certificado" at bounding box center [217, 92] width 191 height 6
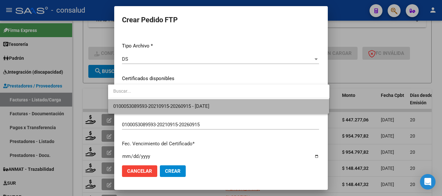
click at [159, 103] on span "0100053089593-20210915-20260915 - [DATE]" at bounding box center [218, 106] width 211 height 15
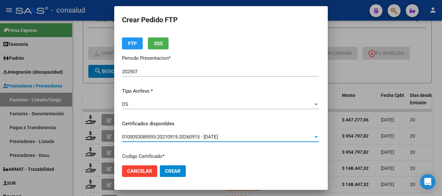
scroll to position [0, 0]
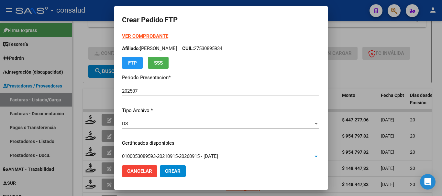
click at [135, 37] on strong "VER COMPROBANTE" at bounding box center [145, 36] width 46 height 6
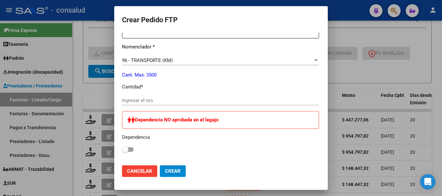
scroll to position [259, 0]
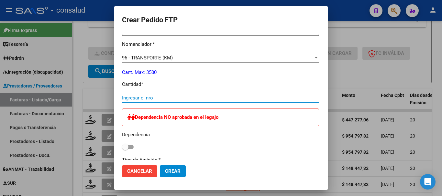
click at [158, 98] on input "Ingresar el nro" at bounding box center [220, 98] width 197 height 6
type input "825"
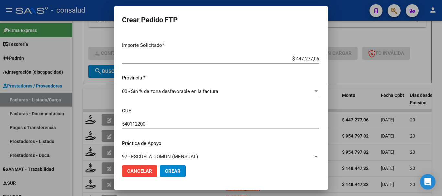
scroll to position [414, 0]
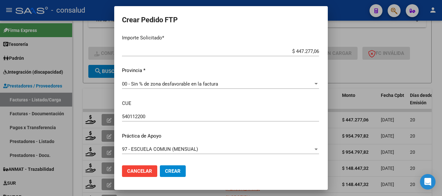
click at [168, 176] on button "Crear" at bounding box center [173, 172] width 26 height 12
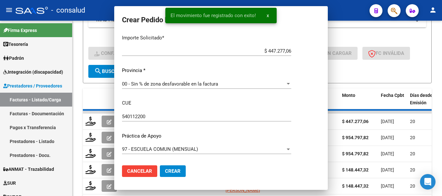
scroll to position [377, 0]
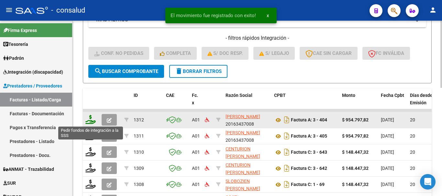
click at [89, 122] on icon at bounding box center [90, 119] width 10 height 9
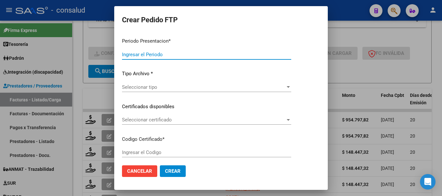
type input "202507"
type input "$ 954.797,82"
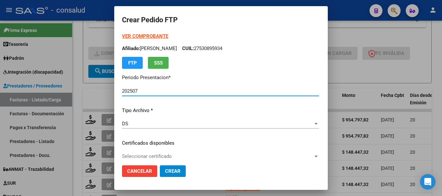
type input "0200055490966-20230217-20280217"
type input "[DATE]"
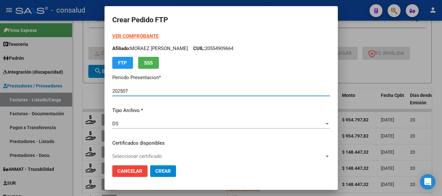
click at [135, 35] on strong "VER COMPROBANTE" at bounding box center [135, 36] width 46 height 6
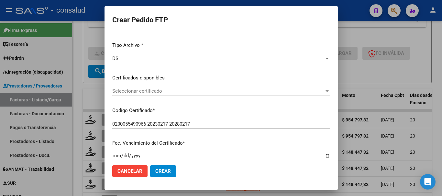
scroll to position [65, 0]
click at [161, 91] on span "Seleccionar certificado" at bounding box center [218, 92] width 212 height 6
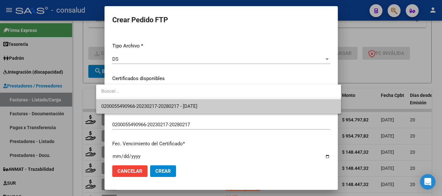
click at [165, 103] on span "0200055490966-20230217-20280217 - [DATE]" at bounding box center [218, 106] width 235 height 15
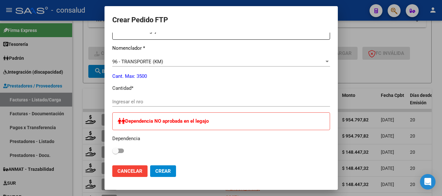
scroll to position [259, 0]
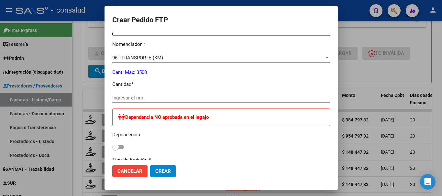
click at [162, 97] on input "Ingresar el nro" at bounding box center [221, 98] width 218 height 6
type input "1762"
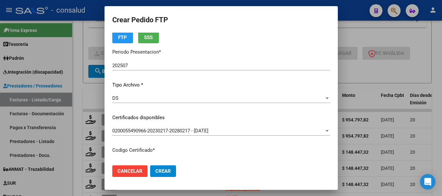
scroll to position [0, 0]
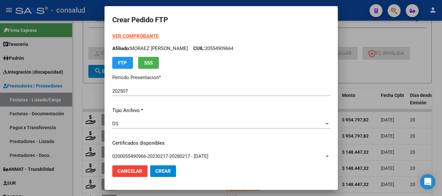
click at [118, 37] on strong "VER COMPROBANTE" at bounding box center [135, 36] width 46 height 6
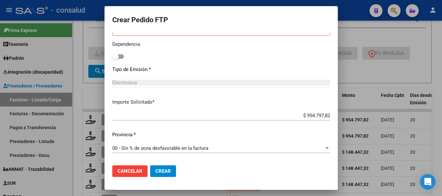
scroll to position [414, 0]
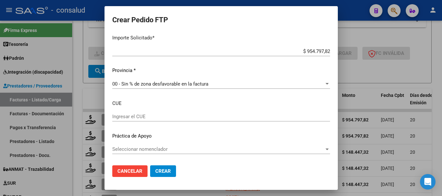
click at [186, 119] on input "Ingresar el CUE" at bounding box center [221, 117] width 218 height 6
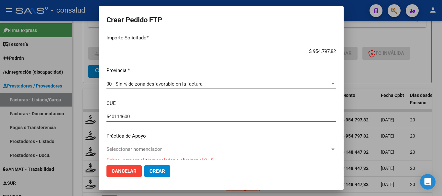
type input "540114600"
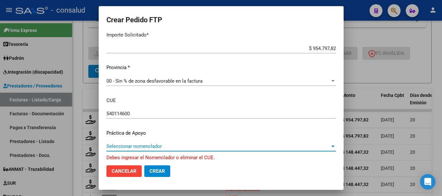
scroll to position [418, 0]
click at [169, 146] on span "Seleccionar nomenclador" at bounding box center [218, 146] width 224 height 6
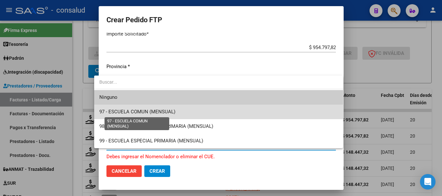
click at [158, 109] on span "97 - ESCUELA COMUN (MENSUAL)" at bounding box center [137, 112] width 76 height 6
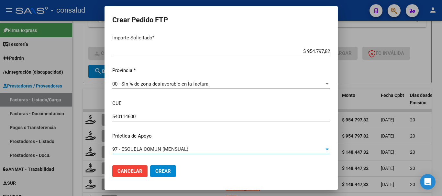
click at [161, 174] on button "Crear" at bounding box center [163, 172] width 26 height 12
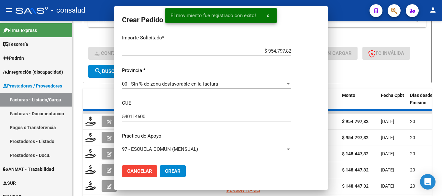
scroll to position [0, 0]
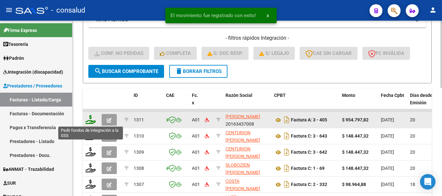
click at [86, 120] on icon at bounding box center [90, 119] width 10 height 9
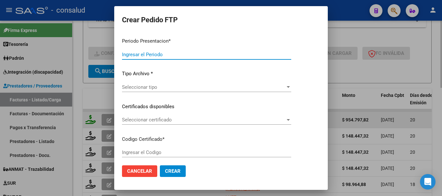
type input "202507"
type input "$ 954.797,82"
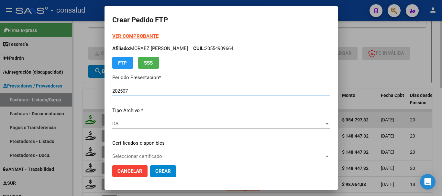
type input "0100052946605-20210225-20260225"
type input "[DATE]"
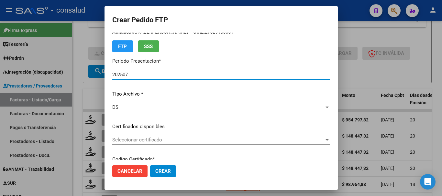
scroll to position [32, 0]
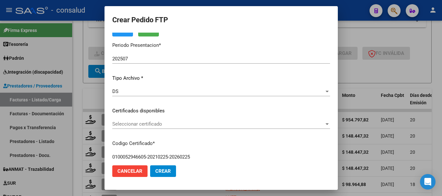
click at [142, 128] on div "Seleccionar certificado Seleccionar certificado" at bounding box center [221, 124] width 218 height 10
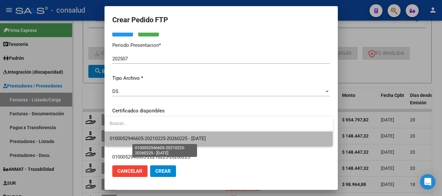
click at [151, 139] on span "0100052946605-20210225-20260225 - [DATE]" at bounding box center [158, 139] width 96 height 6
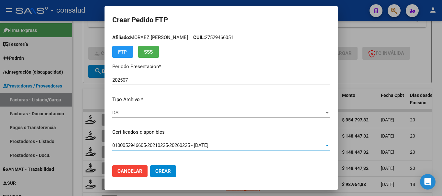
scroll to position [0, 0]
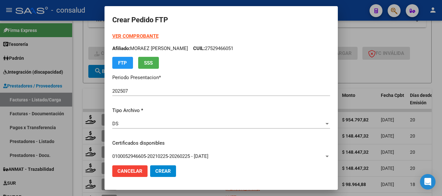
click at [139, 36] on strong "VER COMPROBANTE" at bounding box center [135, 36] width 46 height 6
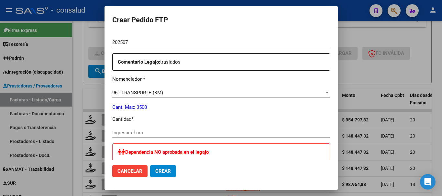
scroll to position [227, 0]
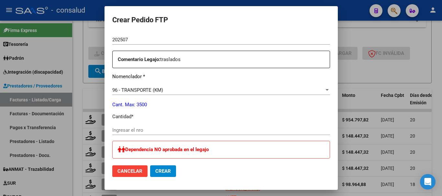
click at [163, 129] on input "Ingresar el nro" at bounding box center [221, 131] width 218 height 6
type input "1762"
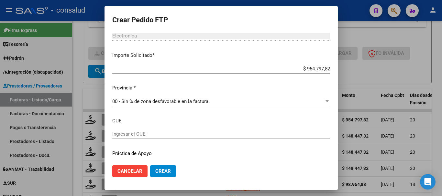
scroll to position [409, 0]
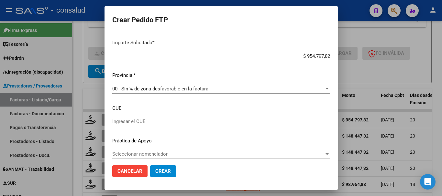
click at [168, 120] on input "Ingresar el CUE" at bounding box center [221, 122] width 218 height 6
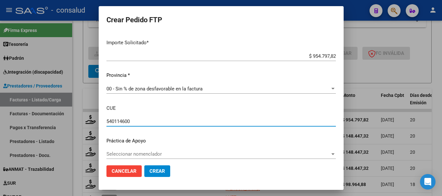
type input "540114600"
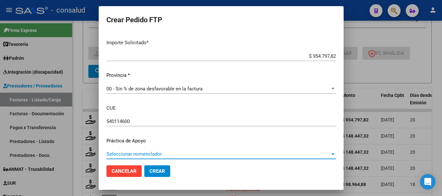
click at [146, 155] on span "Seleccionar nomenclador" at bounding box center [218, 154] width 224 height 6
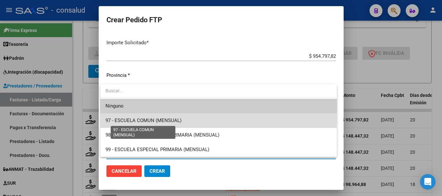
click at [146, 121] on span "97 - ESCUELA COMUN (MENSUAL)" at bounding box center [144, 121] width 76 height 6
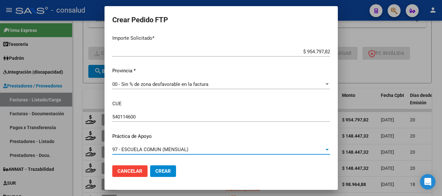
scroll to position [414, 0]
click at [158, 174] on span "Crear" at bounding box center [163, 172] width 16 height 6
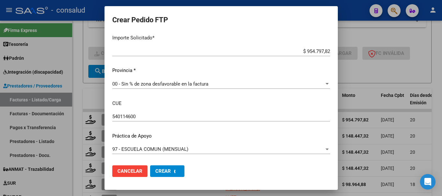
scroll to position [377, 0]
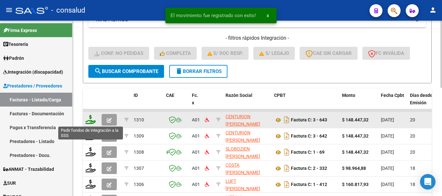
click at [88, 121] on icon at bounding box center [90, 119] width 10 height 9
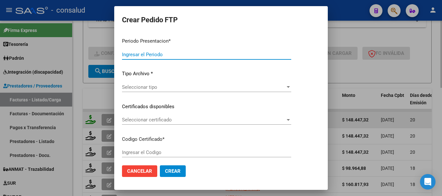
type input "202507"
type input "$ 148.447,32"
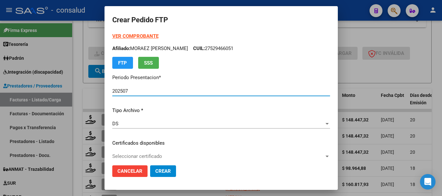
type input "0100050032978-20221012-20291012"
type input "[DATE]"
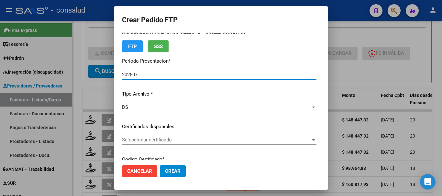
scroll to position [32, 0]
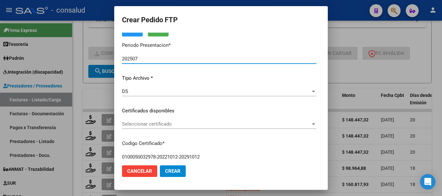
click at [182, 123] on span "Seleccionar certificado" at bounding box center [216, 124] width 189 height 6
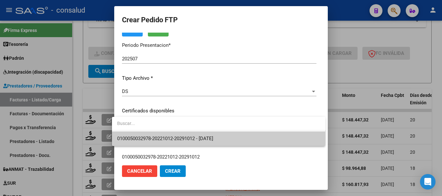
click at [192, 133] on span "0100050032978-20221012-20291012 - [DATE]" at bounding box center [218, 139] width 203 height 15
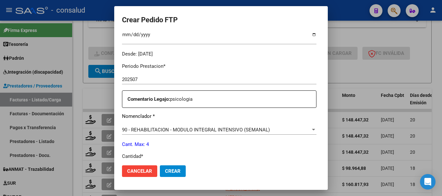
scroll to position [227, 0]
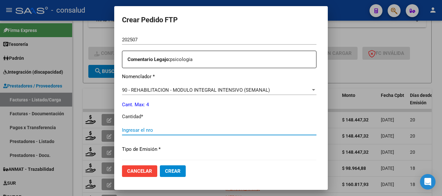
click at [183, 131] on input "Ingresar el nro" at bounding box center [219, 131] width 195 height 6
type input "4"
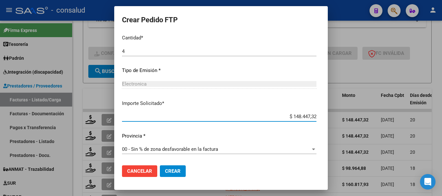
click at [168, 174] on span "Crear" at bounding box center [173, 172] width 16 height 6
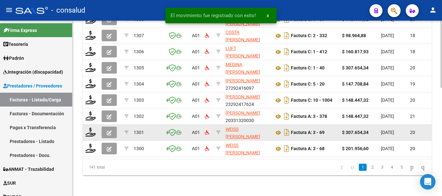
scroll to position [187, 0]
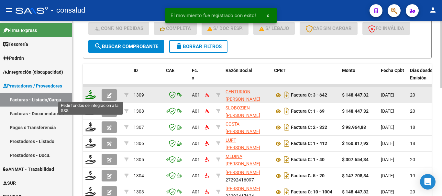
click at [93, 94] on icon at bounding box center [90, 94] width 10 height 9
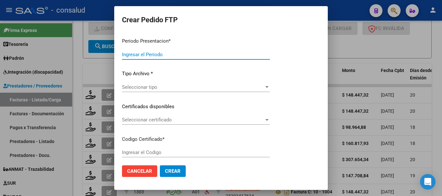
type input "202507"
type input "$ 148.447,32"
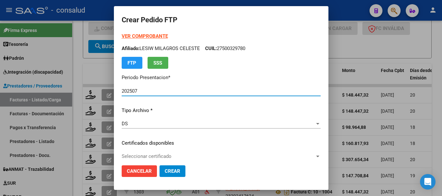
type input "0200057146391-20220504-20250504"
type input "[DATE]"
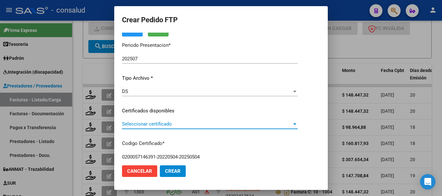
click at [188, 122] on span "Seleccionar certificado" at bounding box center [207, 124] width 170 height 6
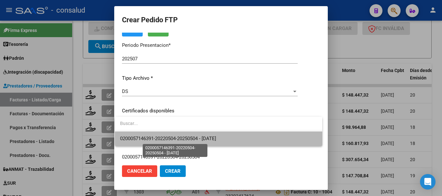
click at [195, 141] on span "0200057146391-20220504-20250504 - [DATE]" at bounding box center [168, 139] width 96 height 6
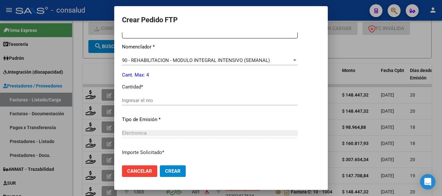
scroll to position [259, 0]
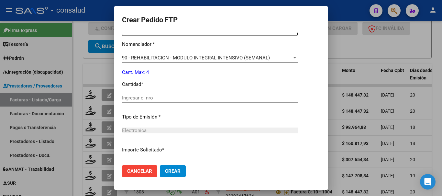
click at [162, 95] on div "Ingresar el nro" at bounding box center [210, 98] width 176 height 10
type input "4"
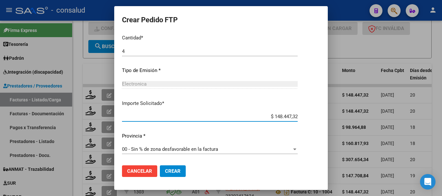
click at [175, 173] on span "Crear" at bounding box center [173, 172] width 16 height 6
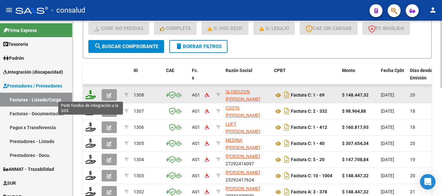
click at [92, 94] on icon at bounding box center [90, 94] width 10 height 9
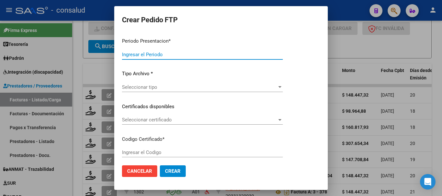
type input "202507"
type input "$ 148.447,32"
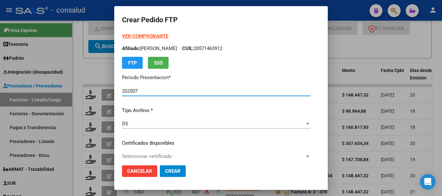
type input "0200050115040-20220930-20320930-MIS"
type input "[DATE]"
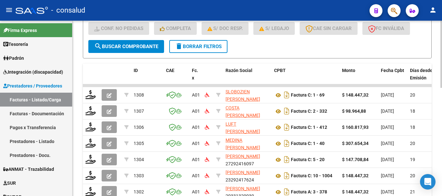
click at [207, 46] on span "delete Borrar Filtros" at bounding box center [198, 47] width 47 height 6
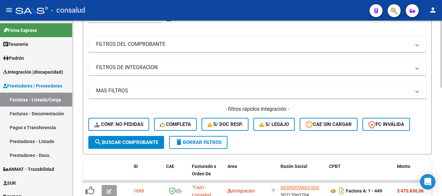
scroll to position [25, 0]
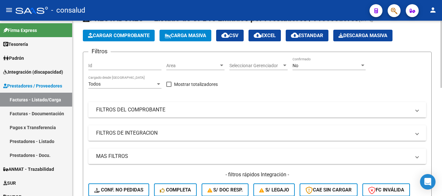
click at [129, 111] on mat-panel-title "FILTROS DEL COMPROBANTE" at bounding box center [253, 109] width 315 height 7
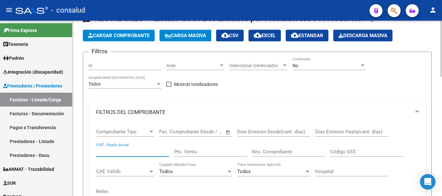
paste input "27352484577"
type input "27352484577"
click at [302, 65] on div "No" at bounding box center [326, 66] width 67 height 6
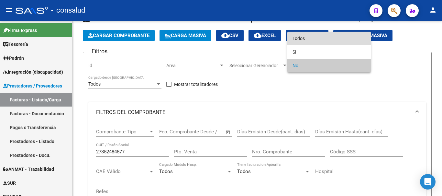
click at [304, 40] on span "Todos" at bounding box center [329, 39] width 73 height 14
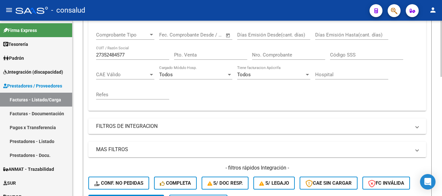
scroll to position [252, 0]
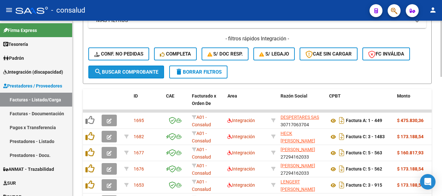
click at [124, 74] on span "search Buscar Comprobante" at bounding box center [126, 72] width 64 height 6
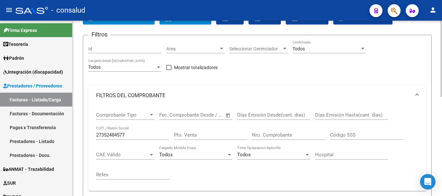
scroll to position [0, 0]
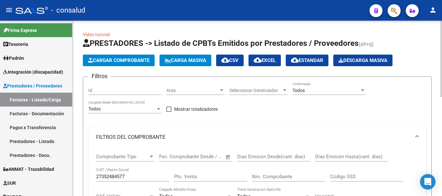
click at [137, 61] on span "Cargar Comprobante" at bounding box center [119, 61] width 62 height 6
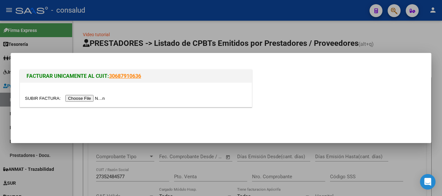
click at [97, 99] on input "file" at bounding box center [66, 98] width 82 height 7
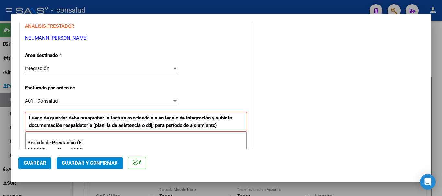
scroll to position [162, 0]
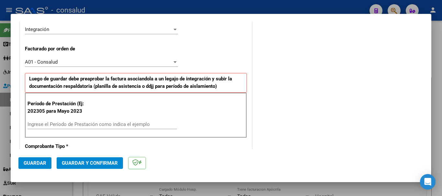
click at [134, 125] on input "Ingrese el Período de Prestación como indica el ejemplo" at bounding box center [103, 125] width 150 height 6
type input "202506"
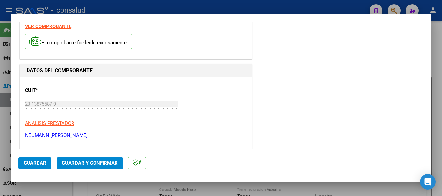
scroll to position [0, 0]
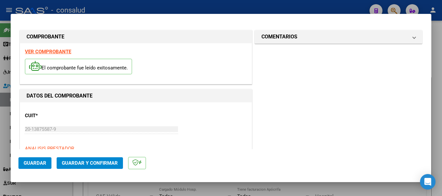
click at [63, 50] on strong "VER COMPROBANTE" at bounding box center [48, 52] width 46 height 6
click at [37, 166] on button "Guardar" at bounding box center [34, 164] width 33 height 12
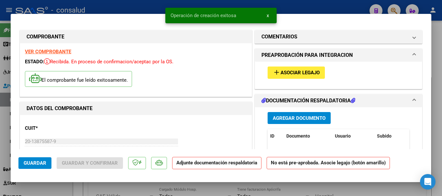
click at [284, 74] on span "Asociar Legajo" at bounding box center [300, 73] width 39 height 6
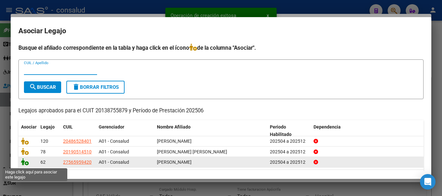
click at [22, 165] on icon at bounding box center [25, 162] width 8 height 7
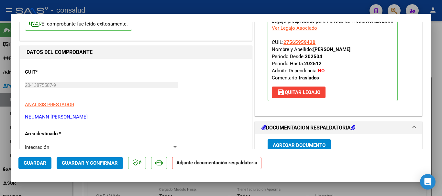
scroll to position [97, 0]
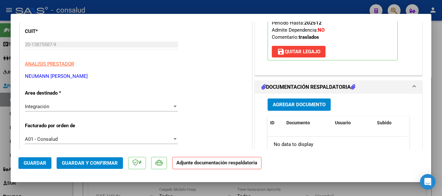
click at [301, 104] on span "Agregar Documento" at bounding box center [299, 105] width 53 height 6
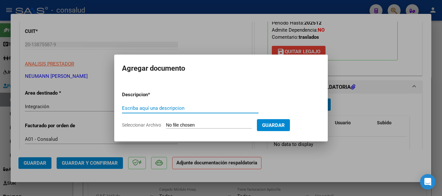
click at [188, 123] on input "Seleccionar Archivo" at bounding box center [209, 126] width 86 height 6
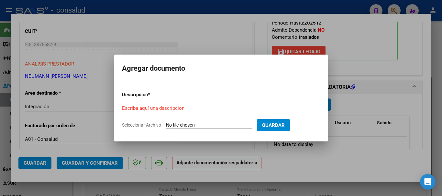
type input "C:\fakepath\[PERSON_NAME] planilla TRASLADOS 202506.pdf"
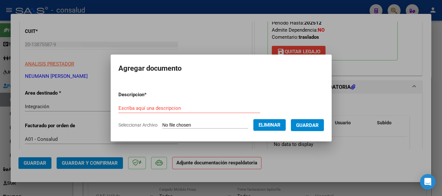
click at [146, 112] on div "Escriba aquí una descripcion" at bounding box center [189, 109] width 142 height 10
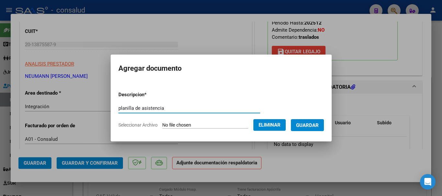
type input "planilla de asistencia"
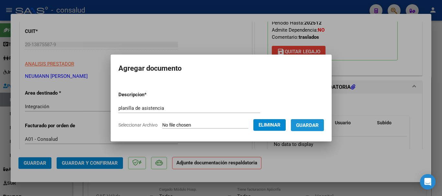
click at [308, 124] on span "Guardar" at bounding box center [307, 126] width 23 height 6
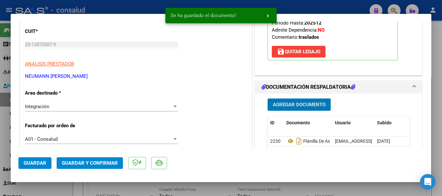
click at [78, 167] on button "Guardar y Confirmar" at bounding box center [90, 164] width 66 height 12
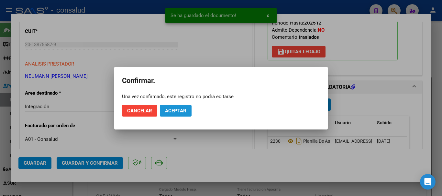
click at [178, 112] on span "Aceptar" at bounding box center [175, 111] width 21 height 6
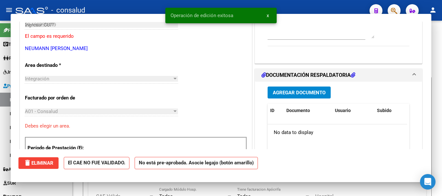
type input "$ 0,00"
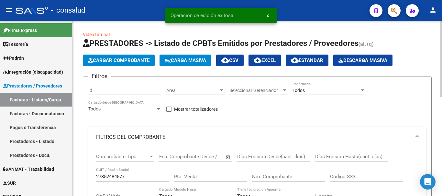
click at [128, 61] on span "Cargar Comprobante" at bounding box center [119, 61] width 62 height 6
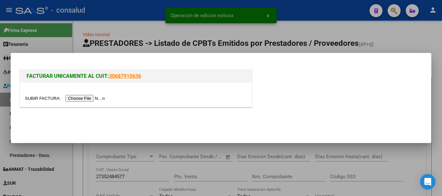
click at [95, 99] on input "file" at bounding box center [66, 98] width 82 height 7
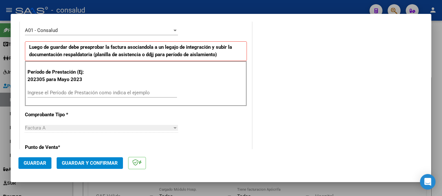
scroll to position [194, 0]
click at [93, 91] on input "Ingrese el Período de Prestación como indica el ejemplo" at bounding box center [103, 92] width 150 height 6
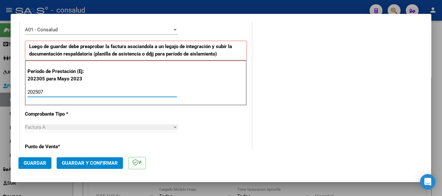
type input "202507"
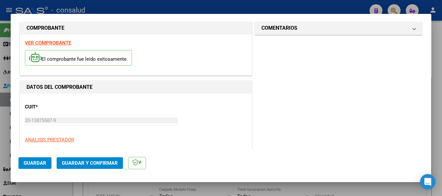
scroll to position [0, 0]
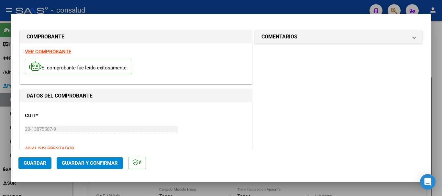
click at [53, 52] on strong "VER COMPROBANTE" at bounding box center [48, 52] width 46 height 6
click at [43, 162] on span "Guardar" at bounding box center [35, 164] width 23 height 6
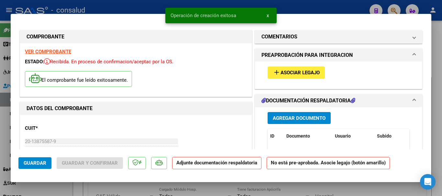
click at [282, 75] on span "Asociar Legajo" at bounding box center [300, 73] width 39 height 6
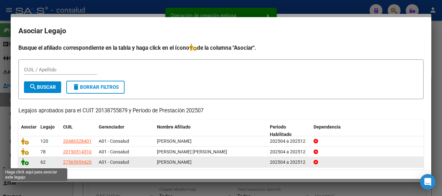
click at [26, 165] on icon at bounding box center [25, 162] width 8 height 7
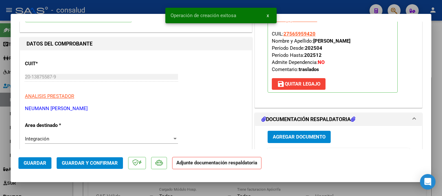
scroll to position [129, 0]
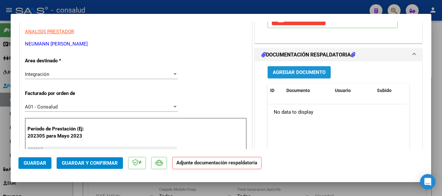
click at [286, 71] on span "Agregar Documento" at bounding box center [299, 73] width 53 height 6
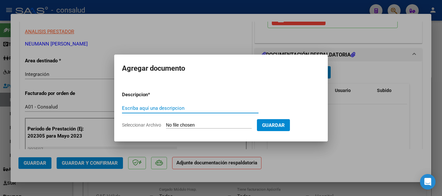
click at [227, 127] on input "Seleccionar Archivo" at bounding box center [209, 126] width 86 height 6
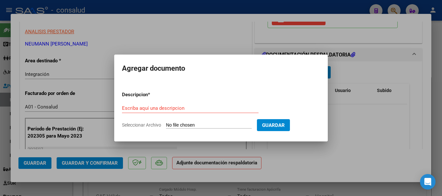
type input "C:\fakepath\[PERSON_NAME] planilla TRASLADOS 202507.pdf"
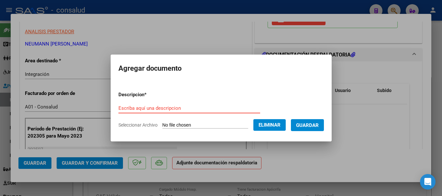
click at [131, 108] on input "Escriba aquí una descripcion" at bounding box center [189, 109] width 142 height 6
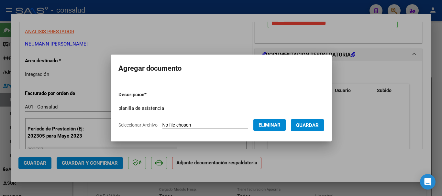
type input "planilla de asistencia"
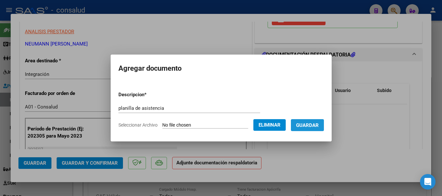
click at [311, 127] on span "Guardar" at bounding box center [307, 126] width 23 height 6
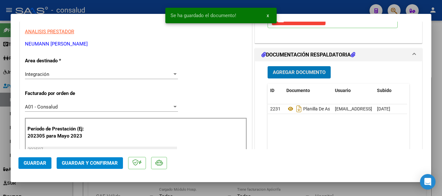
click at [29, 166] on button "Guardar" at bounding box center [34, 164] width 33 height 12
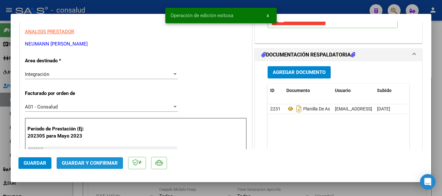
click at [76, 163] on span "Guardar y Confirmar" at bounding box center [90, 164] width 56 height 6
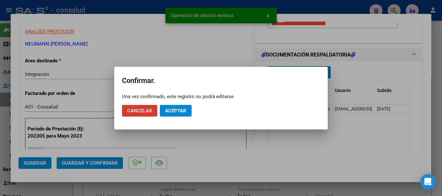
click at [176, 111] on span "Aceptar" at bounding box center [175, 111] width 21 height 6
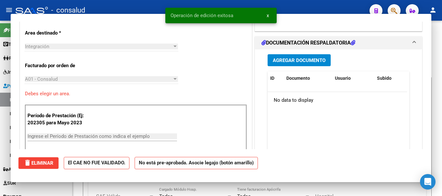
type input "$ 0,00"
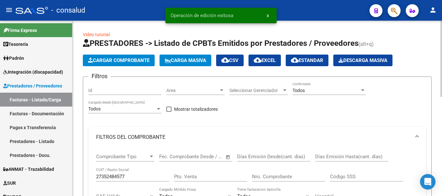
click at [107, 59] on span "Cargar Comprobante" at bounding box center [119, 61] width 62 height 6
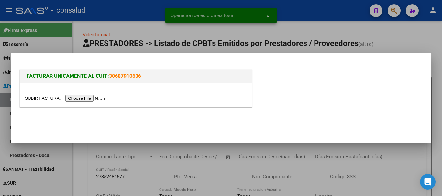
click at [95, 101] on input "file" at bounding box center [66, 98] width 82 height 7
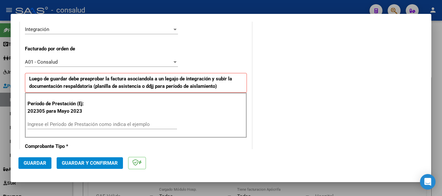
scroll to position [194, 0]
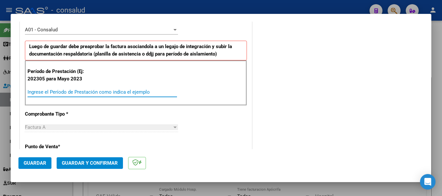
click at [95, 93] on input "Ingrese el Período de Prestación como indica el ejemplo" at bounding box center [103, 92] width 150 height 6
type input "202505"
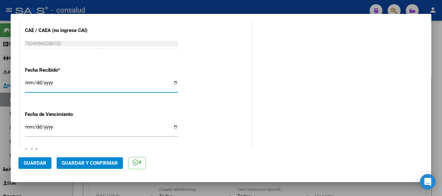
click at [42, 165] on span "Guardar" at bounding box center [35, 164] width 23 height 6
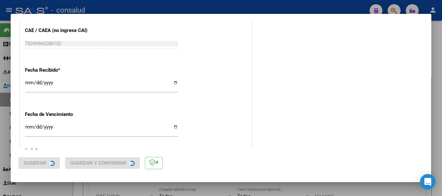
scroll to position [0, 0]
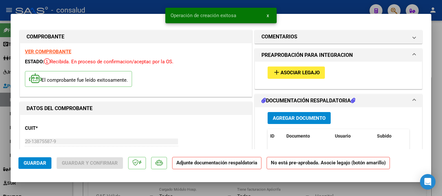
click at [291, 76] on span "Asociar Legajo" at bounding box center [300, 73] width 39 height 6
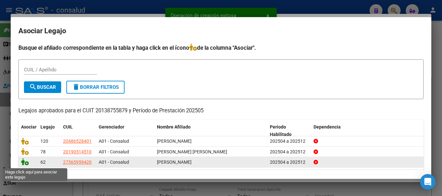
click at [25, 163] on icon at bounding box center [25, 162] width 8 height 7
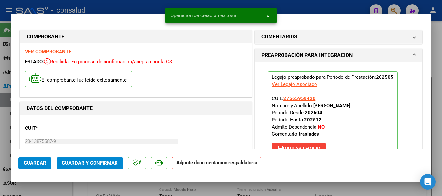
scroll to position [65, 0]
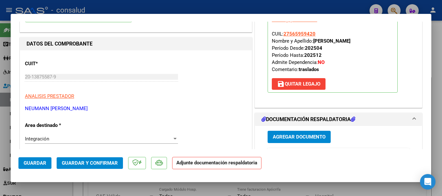
click at [291, 140] on span "Agregar Documento" at bounding box center [299, 138] width 53 height 6
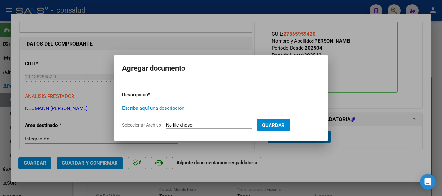
click at [202, 126] on input "Seleccionar Archivo" at bounding box center [209, 126] width 86 height 6
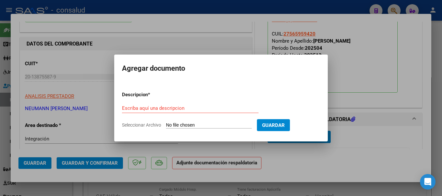
type input "C:\fakepath\[PERSON_NAME] planilla TRASLADOS 202505.pdf"
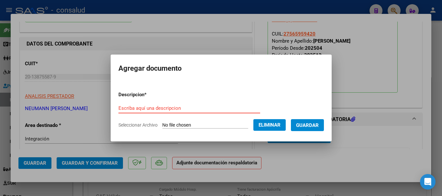
click at [149, 108] on input "Escriba aquí una descripcion" at bounding box center [189, 109] width 142 height 6
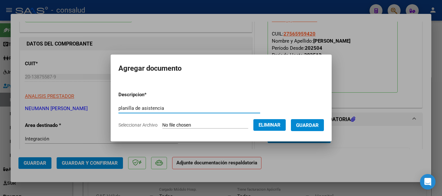
type input "planilla de asistencia"
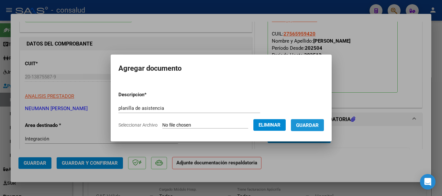
click at [314, 125] on span "Guardar" at bounding box center [307, 126] width 23 height 6
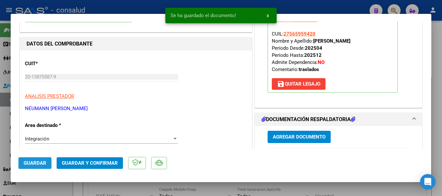
click at [37, 160] on button "Guardar" at bounding box center [34, 164] width 33 height 12
click at [71, 161] on span "Guardar y Confirmar" at bounding box center [90, 164] width 56 height 6
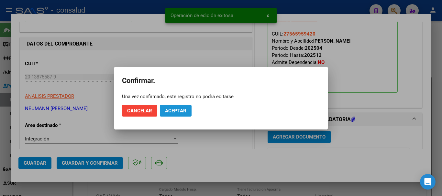
click at [178, 111] on span "Aceptar" at bounding box center [175, 111] width 21 height 6
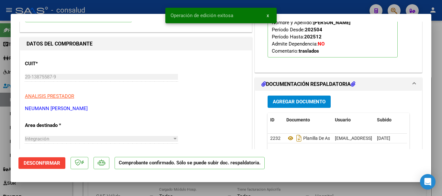
type input "$ 0,00"
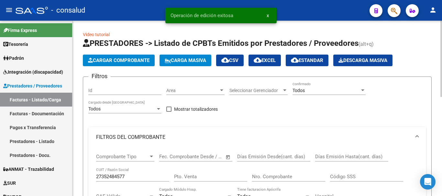
click at [117, 61] on span "Cargar Comprobante" at bounding box center [119, 61] width 62 height 6
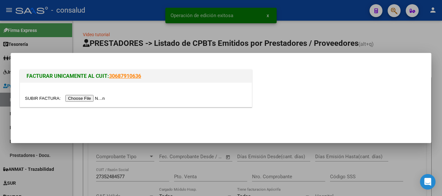
click at [92, 98] on input "file" at bounding box center [66, 98] width 82 height 7
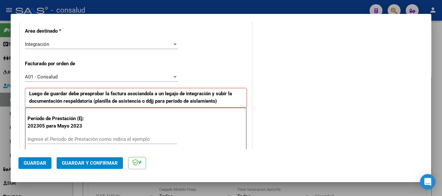
scroll to position [194, 0]
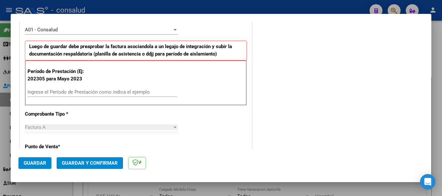
click at [89, 93] on input "Ingrese el Período de Prestación como indica el ejemplo" at bounding box center [103, 92] width 150 height 6
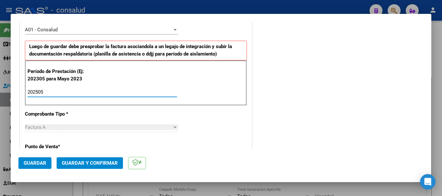
type input "202505"
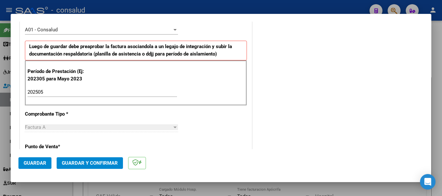
scroll to position [446, 0]
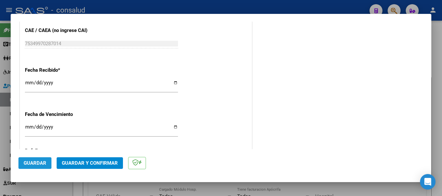
click at [31, 165] on span "Guardar" at bounding box center [35, 164] width 23 height 6
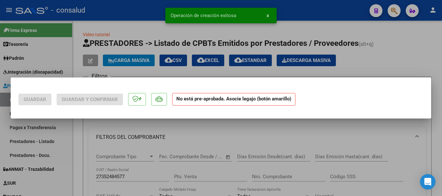
scroll to position [0, 0]
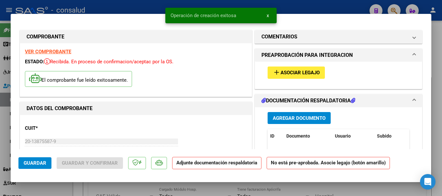
click at [292, 73] on span "Asociar Legajo" at bounding box center [300, 73] width 39 height 6
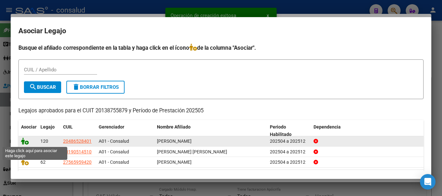
click at [22, 141] on icon at bounding box center [25, 141] width 8 height 7
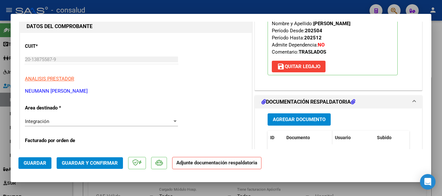
scroll to position [97, 0]
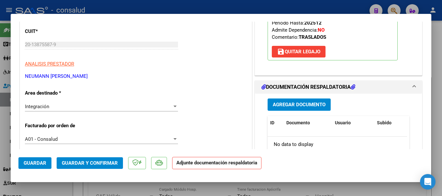
click at [306, 110] on button "Agregar Documento" at bounding box center [299, 105] width 63 height 12
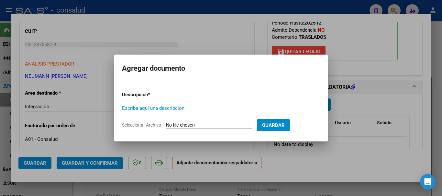
click at [217, 126] on input "Seleccionar Archivo" at bounding box center [209, 126] width 86 height 6
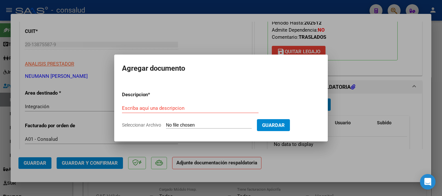
type input "C:\fakepath\[PERSON_NAME] planilla TRASLADOS 202505.pdf"
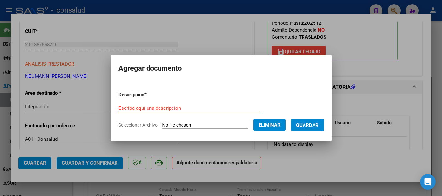
click at [150, 110] on input "Escriba aquí una descripcion" at bounding box center [189, 109] width 142 height 6
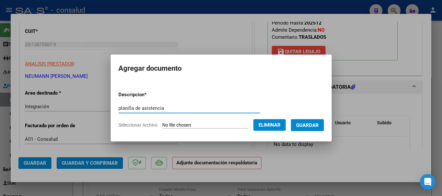
type input "planilla de asistencia"
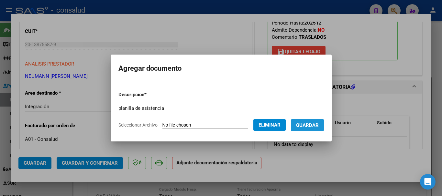
click at [309, 125] on span "Guardar" at bounding box center [307, 126] width 23 height 6
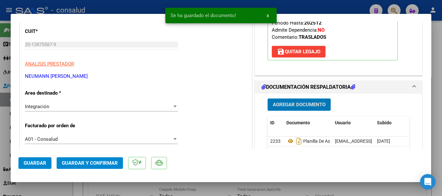
click at [43, 166] on button "Guardar" at bounding box center [34, 164] width 33 height 12
click at [74, 162] on span "Guardar y Confirmar" at bounding box center [90, 164] width 56 height 6
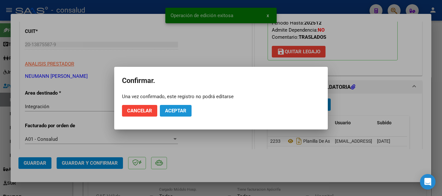
click at [174, 109] on span "Aceptar" at bounding box center [175, 111] width 21 height 6
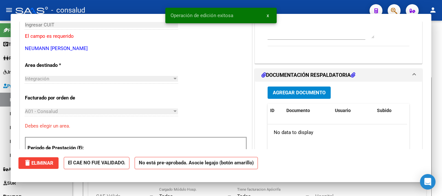
scroll to position [77, 0]
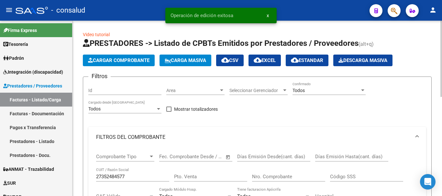
click at [113, 62] on span "Cargar Comprobante" at bounding box center [119, 61] width 62 height 6
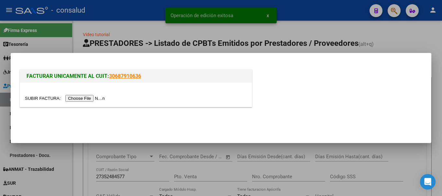
click at [94, 101] on input "file" at bounding box center [66, 98] width 82 height 7
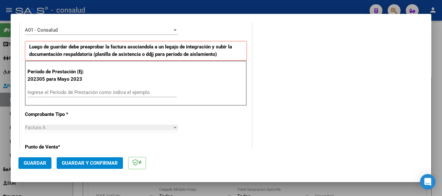
scroll to position [194, 0]
click at [92, 92] on input "Ingrese el Período de Prestación como indica el ejemplo" at bounding box center [103, 92] width 150 height 6
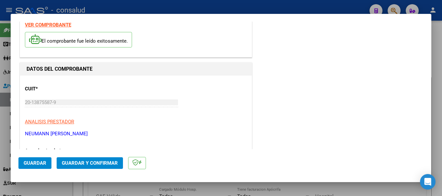
scroll to position [0, 0]
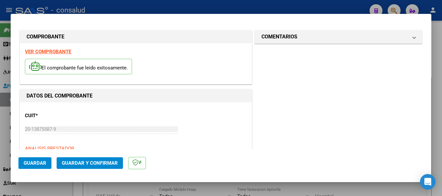
click at [47, 54] on strong "VER COMPROBANTE" at bounding box center [48, 52] width 46 height 6
click at [36, 164] on span "Guardar" at bounding box center [35, 164] width 23 height 6
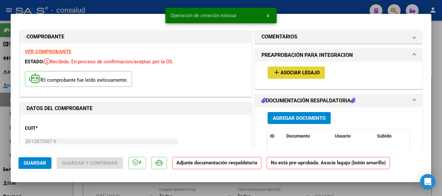
click at [300, 72] on span "Asociar Legajo" at bounding box center [300, 73] width 39 height 6
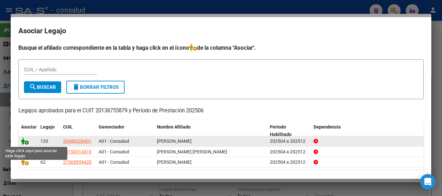
click at [22, 141] on icon at bounding box center [25, 141] width 8 height 7
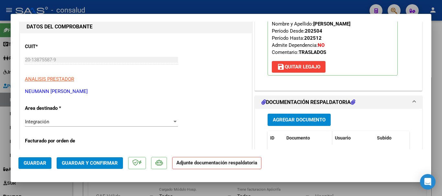
scroll to position [97, 0]
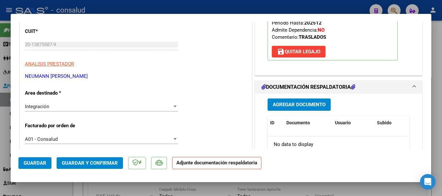
click at [287, 103] on span "Agregar Documento" at bounding box center [299, 105] width 53 height 6
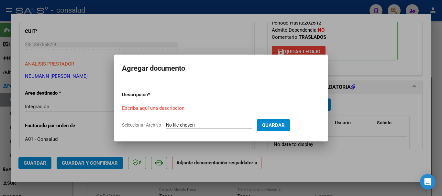
click at [193, 128] on input "Seleccionar Archivo" at bounding box center [209, 126] width 86 height 6
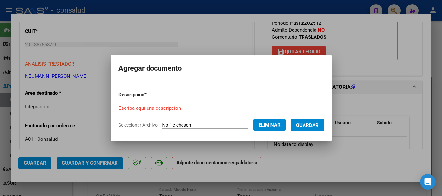
click at [136, 107] on input "Escriba aquí una descripcion" at bounding box center [189, 109] width 142 height 6
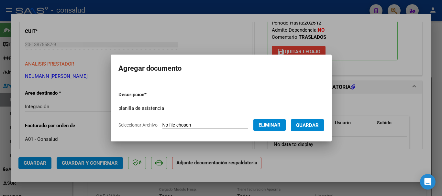
click at [315, 125] on span "Guardar" at bounding box center [307, 126] width 23 height 6
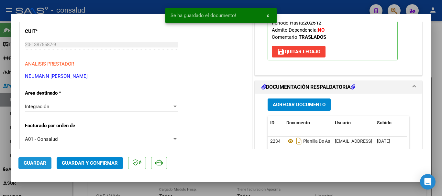
click at [24, 162] on span "Guardar" at bounding box center [35, 164] width 23 height 6
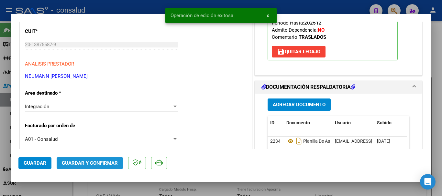
click at [80, 162] on span "Guardar y Confirmar" at bounding box center [90, 164] width 56 height 6
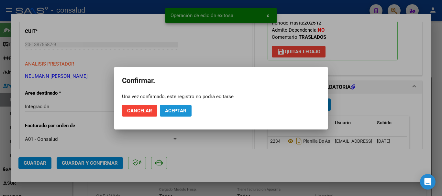
click at [173, 110] on span "Aceptar" at bounding box center [175, 111] width 21 height 6
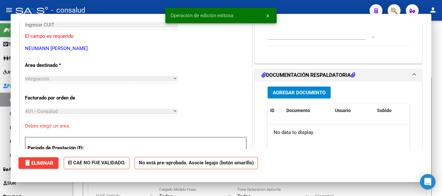
scroll to position [0, 0]
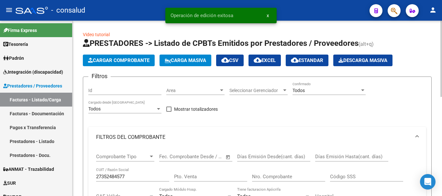
click at [126, 62] on span "Cargar Comprobante" at bounding box center [119, 61] width 62 height 6
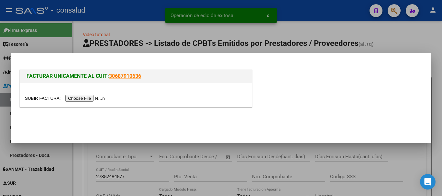
click at [92, 99] on input "file" at bounding box center [66, 98] width 82 height 7
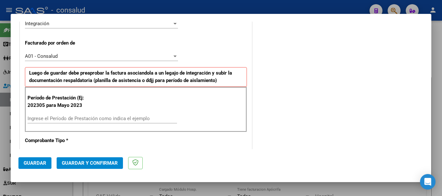
scroll to position [194, 0]
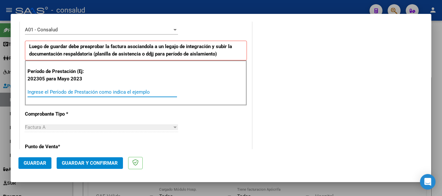
click at [104, 94] on input "Ingrese el Período de Prestación como indica el ejemplo" at bounding box center [103, 92] width 150 height 6
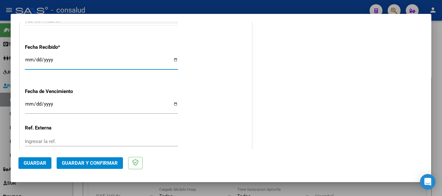
scroll to position [511, 0]
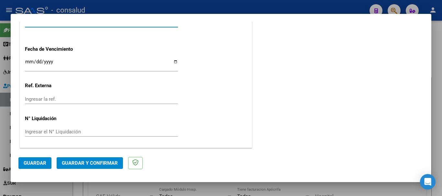
click at [25, 165] on span "Guardar" at bounding box center [35, 164] width 23 height 6
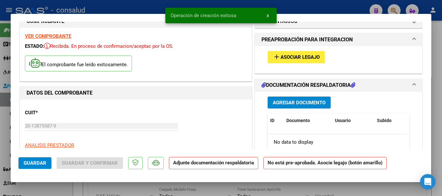
scroll to position [0, 0]
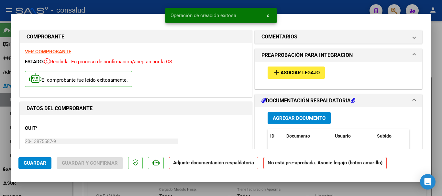
click at [286, 69] on button "add Asociar Legajo" at bounding box center [296, 73] width 57 height 12
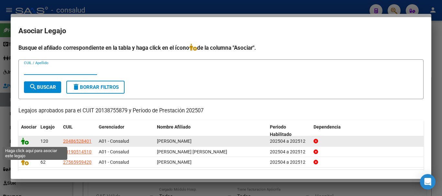
click at [26, 141] on icon at bounding box center [25, 141] width 8 height 7
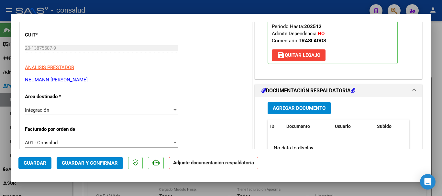
scroll to position [97, 0]
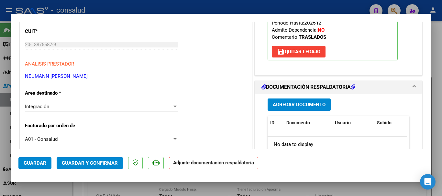
click at [299, 108] on button "Agregar Documento" at bounding box center [299, 105] width 63 height 12
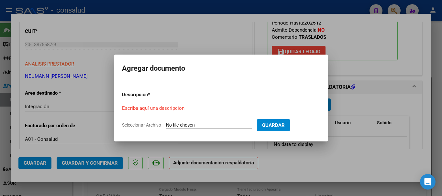
click at [198, 125] on input "Seleccionar Archivo" at bounding box center [209, 126] width 86 height 6
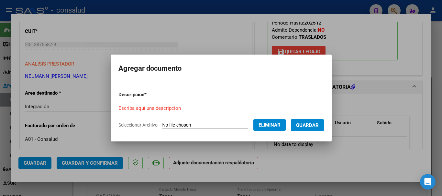
click at [149, 108] on input "Escriba aquí una descripcion" at bounding box center [189, 109] width 142 height 6
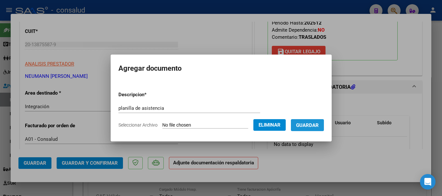
click at [319, 125] on span "Guardar" at bounding box center [307, 126] width 23 height 6
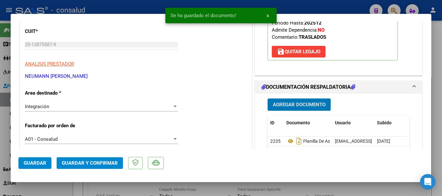
click at [40, 168] on button "Guardar" at bounding box center [34, 164] width 33 height 12
click at [86, 163] on span "Guardar y Confirmar" at bounding box center [90, 164] width 56 height 6
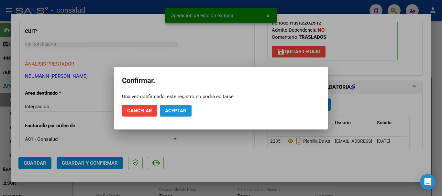
click at [174, 108] on span "Aceptar" at bounding box center [175, 111] width 21 height 6
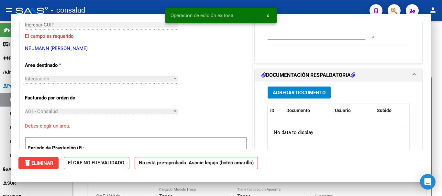
scroll to position [0, 0]
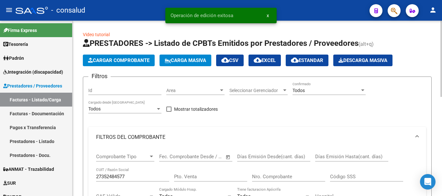
click at [111, 60] on span "Cargar Comprobante" at bounding box center [119, 61] width 62 height 6
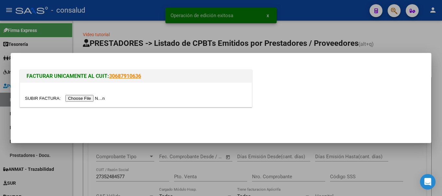
click at [95, 98] on input "file" at bounding box center [66, 98] width 82 height 7
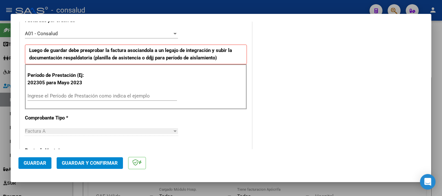
scroll to position [194, 0]
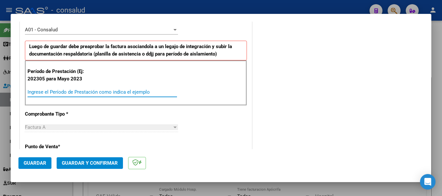
click at [98, 92] on input "Ingrese el Período de Prestación como indica el ejemplo" at bounding box center [103, 92] width 150 height 6
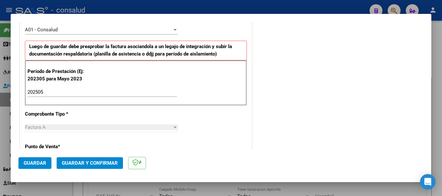
scroll to position [446, 0]
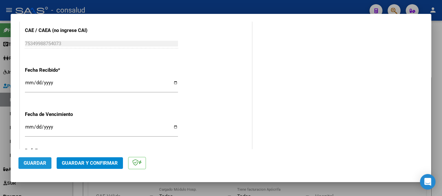
click at [35, 165] on span "Guardar" at bounding box center [35, 164] width 23 height 6
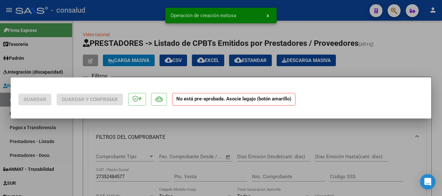
scroll to position [0, 0]
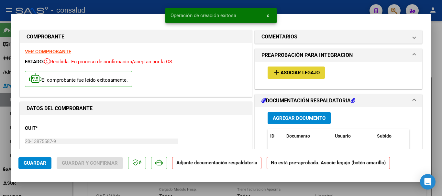
click at [285, 76] on button "add Asociar Legajo" at bounding box center [296, 73] width 57 height 12
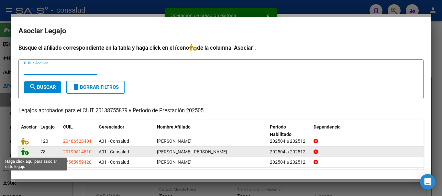
click at [24, 152] on icon at bounding box center [25, 151] width 8 height 7
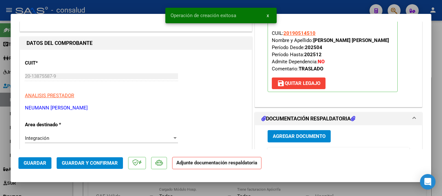
scroll to position [129, 0]
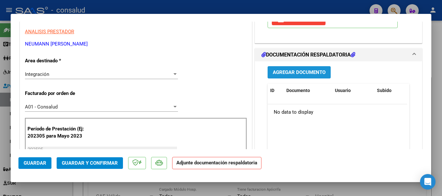
click at [305, 74] on span "Agregar Documento" at bounding box center [299, 73] width 53 height 6
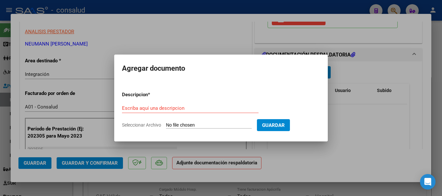
click at [176, 127] on input "Seleccionar Archivo" at bounding box center [209, 126] width 86 height 6
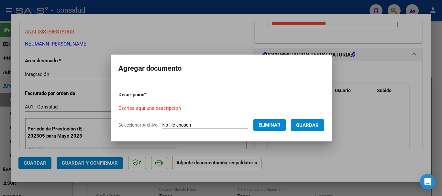
click at [160, 108] on input "Escriba aquí una descripcion" at bounding box center [189, 109] width 142 height 6
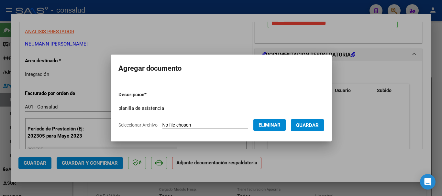
click at [313, 127] on span "Guardar" at bounding box center [307, 126] width 23 height 6
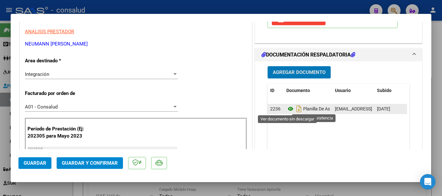
click at [287, 109] on icon at bounding box center [290, 109] width 8 height 8
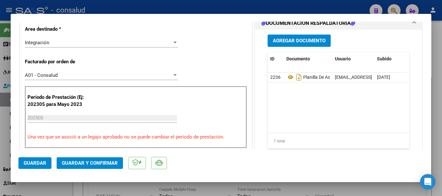
scroll to position [162, 0]
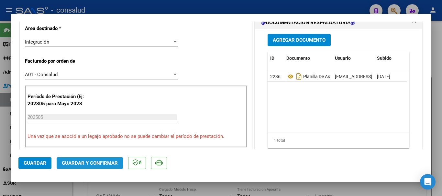
click at [87, 164] on span "Guardar y Confirmar" at bounding box center [90, 164] width 56 height 6
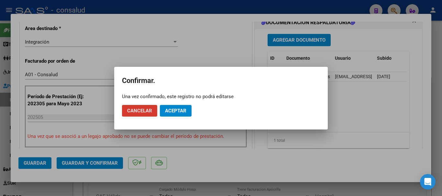
click at [176, 110] on span "Aceptar" at bounding box center [175, 111] width 21 height 6
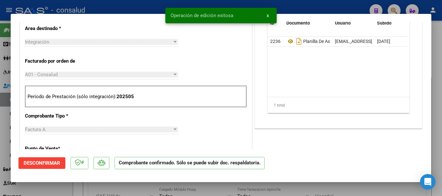
scroll to position [0, 0]
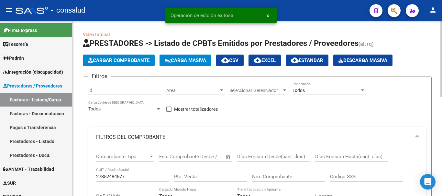
click at [104, 59] on span "Cargar Comprobante" at bounding box center [119, 61] width 62 height 6
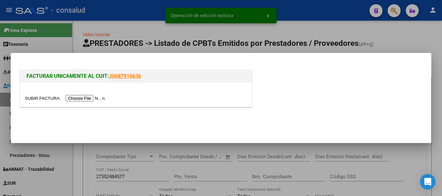
click at [97, 96] on input "file" at bounding box center [66, 98] width 82 height 7
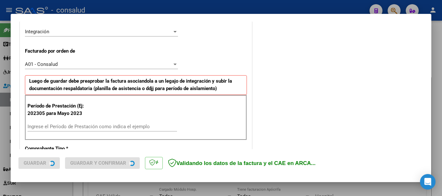
scroll to position [162, 0]
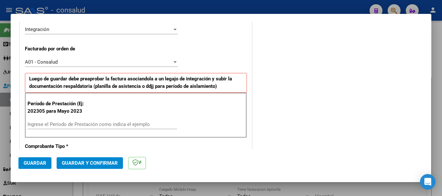
click at [92, 127] on input "Ingrese el Período de Prestación como indica el ejemplo" at bounding box center [103, 125] width 150 height 6
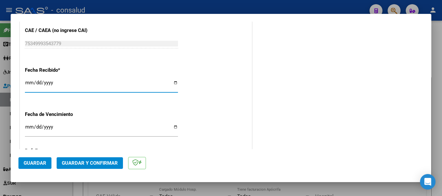
click at [44, 161] on span "Guardar" at bounding box center [35, 164] width 23 height 6
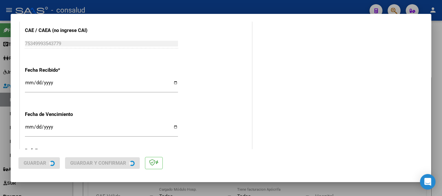
scroll to position [0, 0]
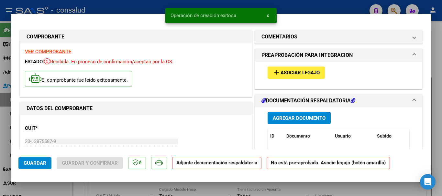
click at [287, 72] on span "Asociar Legajo" at bounding box center [300, 73] width 39 height 6
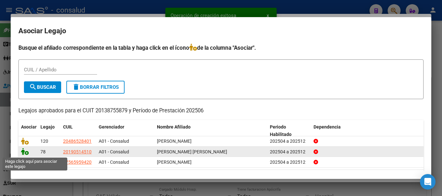
click at [24, 154] on icon at bounding box center [25, 151] width 8 height 7
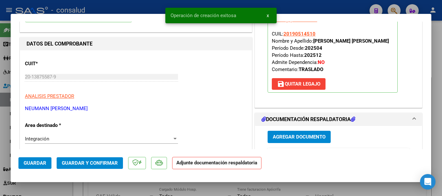
scroll to position [97, 0]
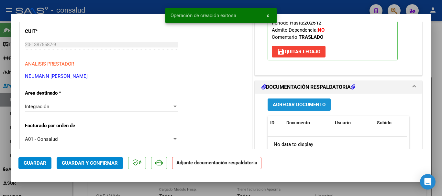
click at [301, 106] on span "Agregar Documento" at bounding box center [299, 105] width 53 height 6
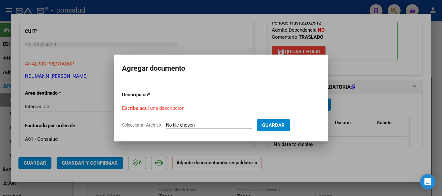
click at [197, 126] on input "Seleccionar Archivo" at bounding box center [209, 126] width 86 height 6
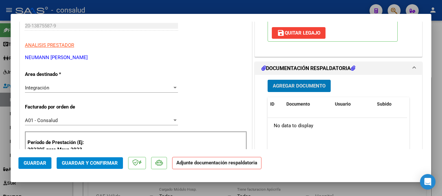
scroll to position [162, 0]
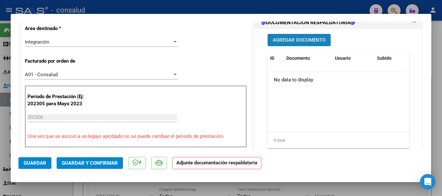
click at [290, 42] on span "Agregar Documento" at bounding box center [299, 41] width 53 height 6
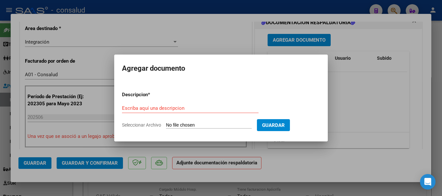
click at [191, 126] on input "Seleccionar Archivo" at bounding box center [209, 126] width 86 height 6
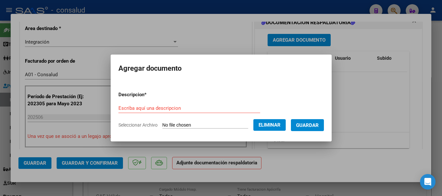
click at [186, 113] on div "Escriba aquí una descripcion" at bounding box center [189, 109] width 142 height 10
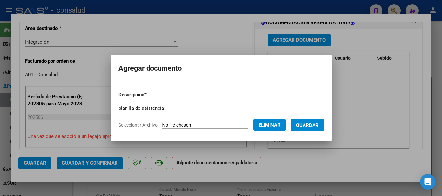
click at [318, 123] on span "Guardar" at bounding box center [307, 126] width 23 height 6
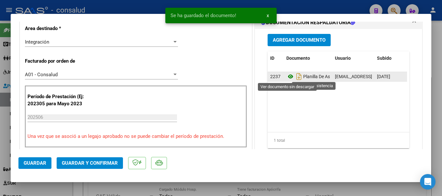
click at [286, 77] on icon at bounding box center [290, 77] width 8 height 8
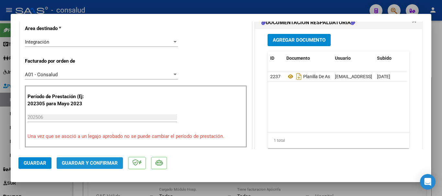
click at [94, 160] on button "Guardar y Confirmar" at bounding box center [90, 164] width 66 height 12
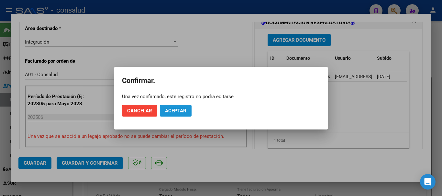
click at [179, 111] on span "Aceptar" at bounding box center [175, 111] width 21 height 6
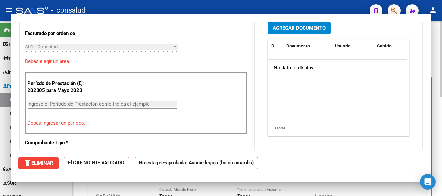
scroll to position [0, 0]
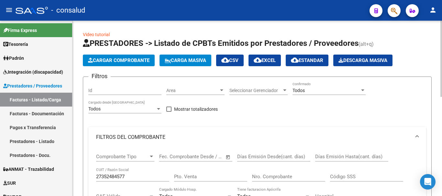
click at [127, 59] on span "Cargar Comprobante" at bounding box center [119, 61] width 62 height 6
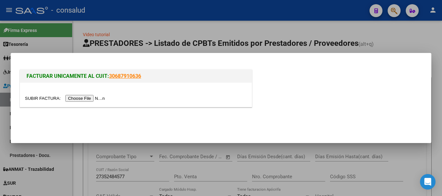
click at [95, 98] on input "file" at bounding box center [66, 98] width 82 height 7
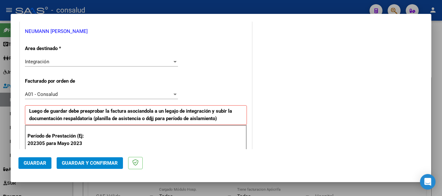
scroll to position [162, 0]
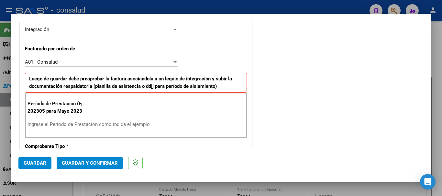
click at [106, 125] on input "Ingrese el Período de Prestación como indica el ejemplo" at bounding box center [103, 125] width 150 height 6
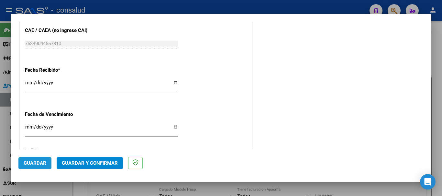
click at [23, 167] on button "Guardar" at bounding box center [34, 164] width 33 height 12
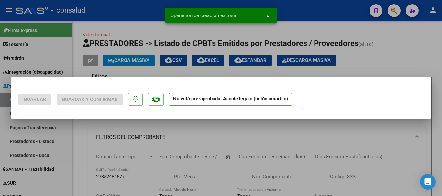
scroll to position [0, 0]
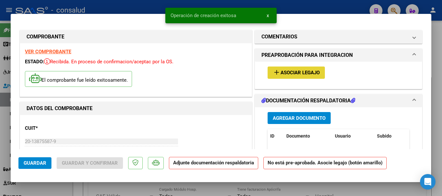
click at [288, 74] on span "Asociar Legajo" at bounding box center [300, 73] width 39 height 6
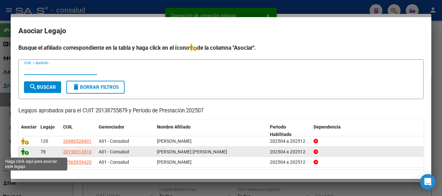
click at [24, 154] on icon at bounding box center [25, 151] width 8 height 7
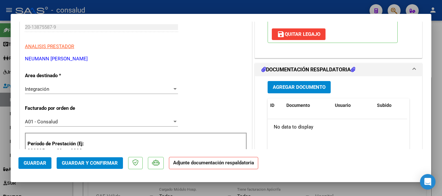
scroll to position [129, 0]
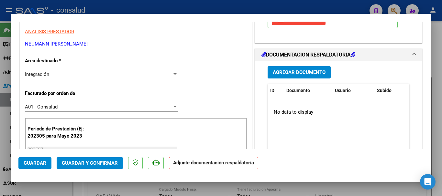
click at [309, 72] on span "Agregar Documento" at bounding box center [299, 73] width 53 height 6
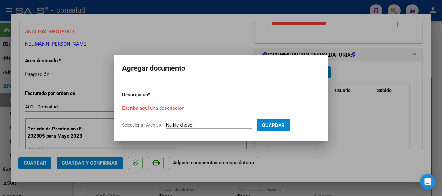
click at [188, 124] on input "Seleccionar Archivo" at bounding box center [209, 126] width 86 height 6
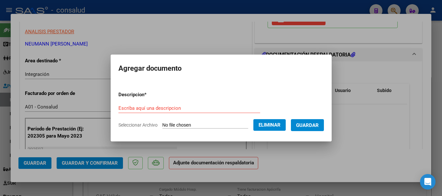
click at [143, 104] on div "Escriba aquí una descripcion" at bounding box center [189, 109] width 142 height 10
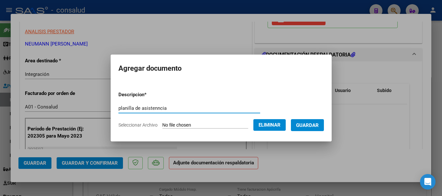
click at [151, 107] on input "planilla de asistenncia" at bounding box center [189, 109] width 142 height 6
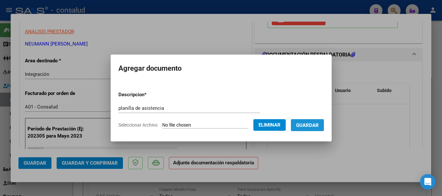
click at [317, 125] on span "Guardar" at bounding box center [307, 126] width 23 height 6
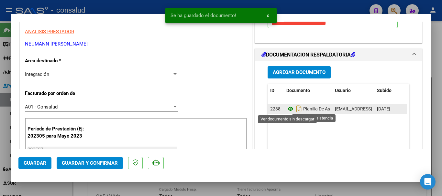
click at [288, 109] on icon at bounding box center [290, 109] width 8 height 8
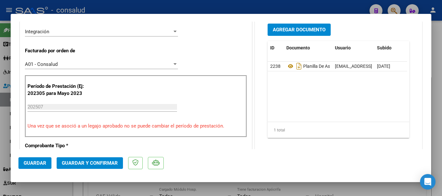
scroll to position [227, 0]
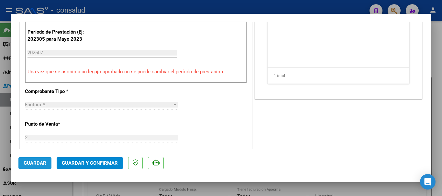
click at [44, 165] on span "Guardar" at bounding box center [35, 164] width 23 height 6
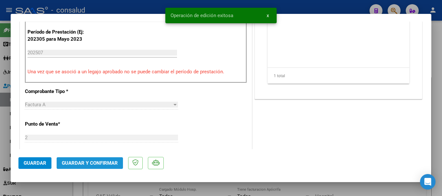
click at [90, 164] on span "Guardar y Confirmar" at bounding box center [90, 164] width 56 height 6
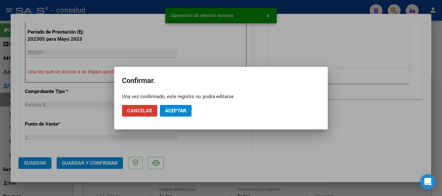
click at [178, 112] on span "Aceptar" at bounding box center [175, 111] width 21 height 6
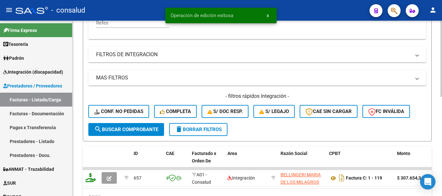
scroll to position [194, 0]
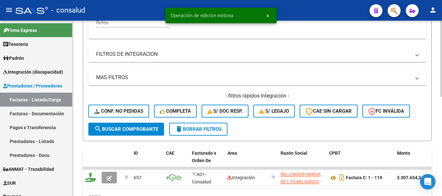
click at [215, 130] on span "delete Borrar Filtros" at bounding box center [198, 130] width 47 height 6
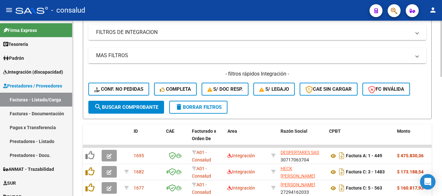
scroll to position [227, 0]
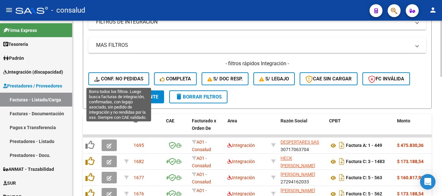
click at [111, 81] on span "Conf. no pedidas" at bounding box center [118, 79] width 49 height 6
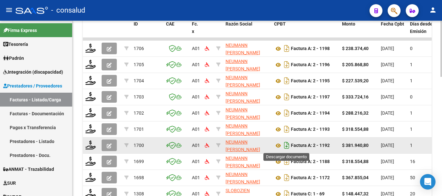
scroll to position [259, 0]
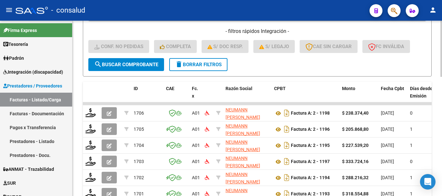
click at [195, 66] on span "delete Borrar Filtros" at bounding box center [198, 65] width 47 height 6
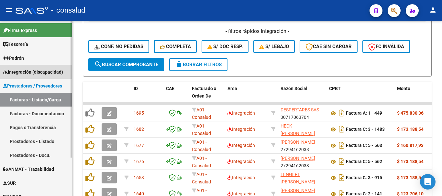
click at [51, 74] on span "Integración (discapacidad)" at bounding box center [33, 72] width 60 height 7
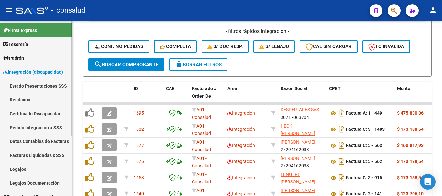
click at [41, 169] on link "Legajos" at bounding box center [36, 169] width 72 height 14
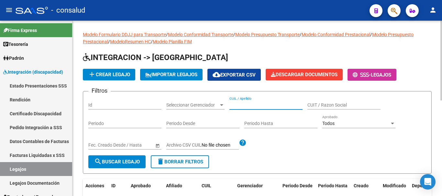
click at [246, 104] on input "CUIL / Apellido" at bounding box center [266, 106] width 73 height 6
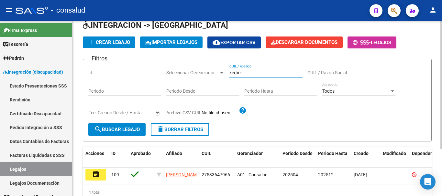
scroll to position [65, 0]
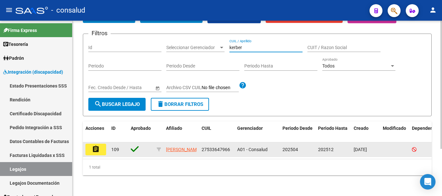
click at [92, 146] on mat-icon "assignment" at bounding box center [96, 150] width 8 height 8
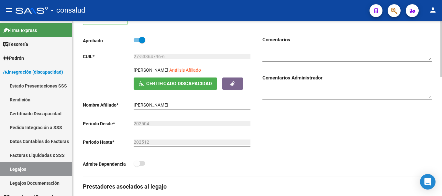
scroll to position [97, 0]
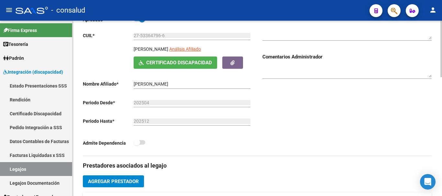
click at [182, 62] on span "Certificado Discapacidad" at bounding box center [179, 63] width 66 height 6
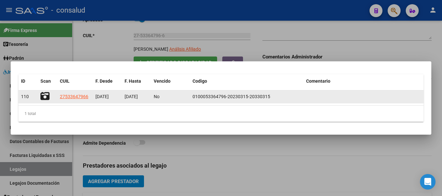
click at [45, 98] on icon at bounding box center [44, 96] width 9 height 9
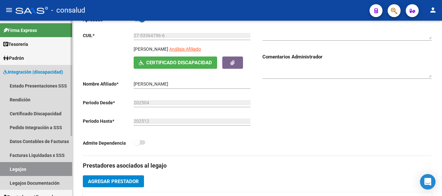
click at [48, 69] on span "Integración (discapacidad)" at bounding box center [33, 72] width 60 height 7
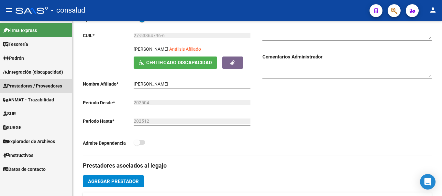
click at [46, 87] on span "Prestadores / Proveedores" at bounding box center [32, 86] width 59 height 7
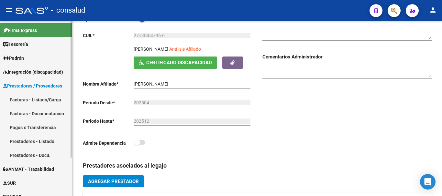
click at [50, 100] on link "Facturas - Listado/Carga" at bounding box center [36, 100] width 72 height 14
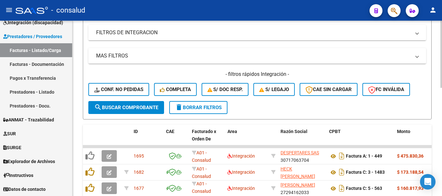
scroll to position [129, 0]
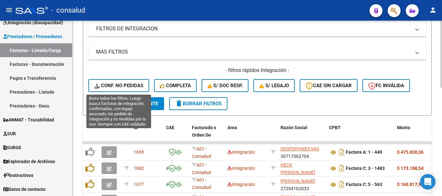
click at [127, 84] on span "Conf. no pedidas" at bounding box center [118, 86] width 49 height 6
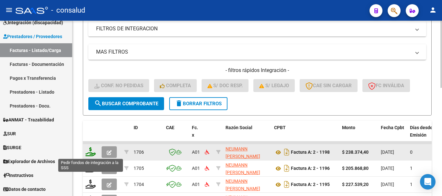
click at [87, 150] on icon at bounding box center [90, 152] width 10 height 9
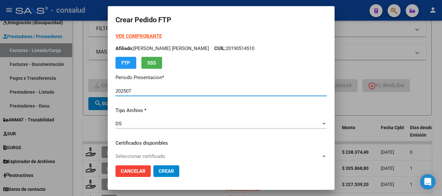
click at [146, 36] on strong "VER COMPROBANTE" at bounding box center [139, 36] width 46 height 6
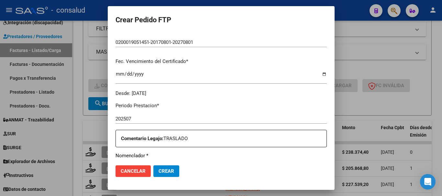
scroll to position [227, 0]
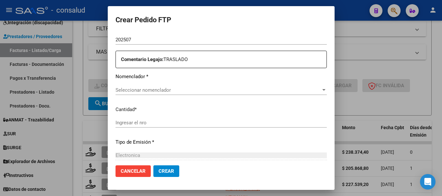
click at [171, 93] on span "Seleccionar nomenclador" at bounding box center [219, 90] width 206 height 6
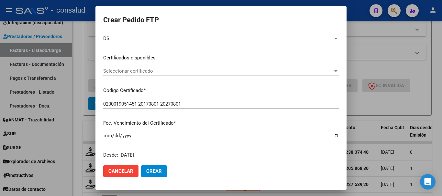
scroll to position [0, 0]
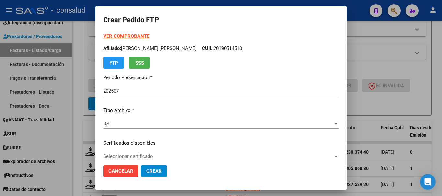
click at [142, 38] on strong "VER COMPROBANTE" at bounding box center [126, 36] width 46 height 6
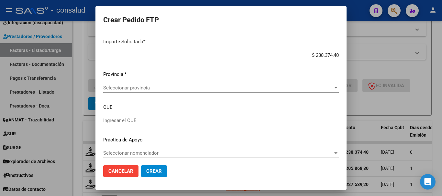
scroll to position [414, 0]
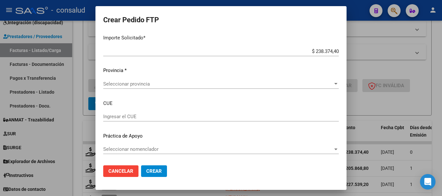
click at [179, 83] on span "Seleccionar provincia" at bounding box center [218, 84] width 230 height 6
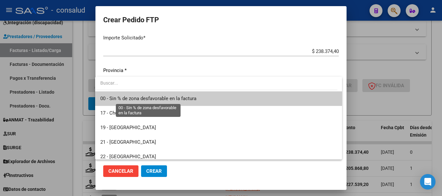
click at [186, 100] on span "00 - Sin % de zona desfavorable en la factura" at bounding box center [148, 99] width 96 height 6
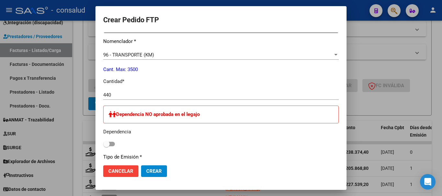
scroll to position [252, 0]
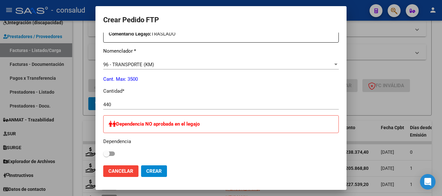
click at [151, 171] on span "Crear" at bounding box center [154, 172] width 16 height 6
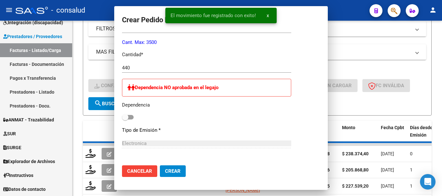
scroll to position [0, 0]
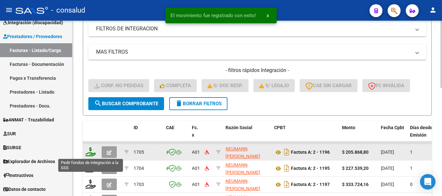
click at [87, 150] on icon at bounding box center [90, 152] width 10 height 9
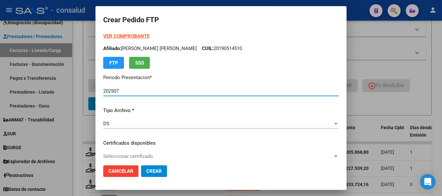
click at [134, 35] on strong "VER COMPROBANTE" at bounding box center [126, 36] width 46 height 6
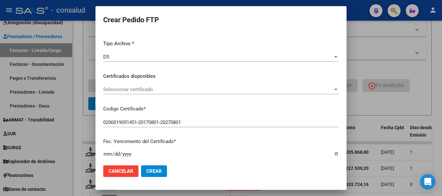
scroll to position [65, 0]
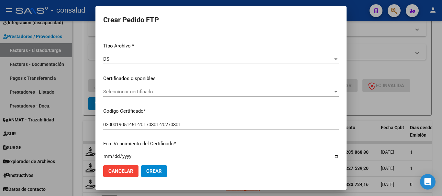
click at [154, 96] on div "Seleccionar certificado Seleccionar certificado" at bounding box center [221, 92] width 236 height 10
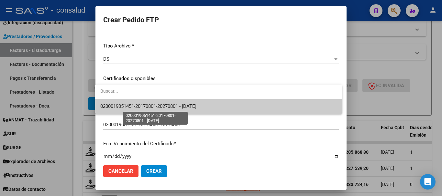
click at [160, 110] on span "0200019051451-20170801-20270801 - [DATE]" at bounding box center [218, 106] width 237 height 15
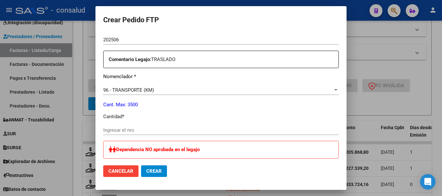
scroll to position [259, 0]
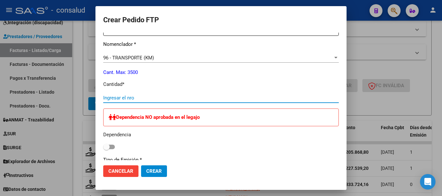
click at [163, 98] on input "Ingresar el nro" at bounding box center [221, 98] width 236 height 6
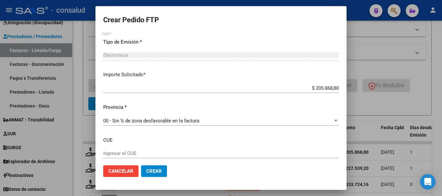
scroll to position [388, 0]
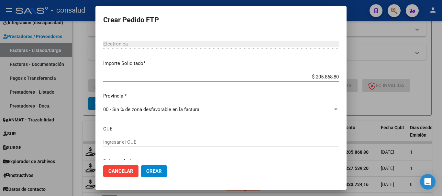
click at [152, 174] on span "Crear" at bounding box center [154, 172] width 16 height 6
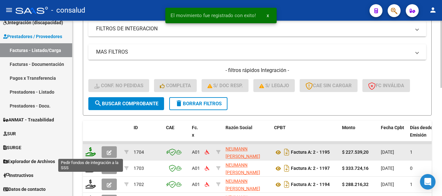
click at [88, 152] on icon at bounding box center [90, 152] width 10 height 9
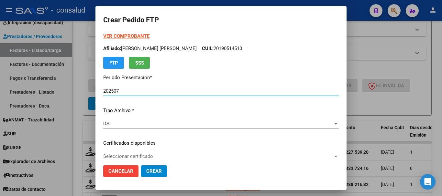
click at [131, 34] on strong "VER COMPROBANTE" at bounding box center [126, 36] width 46 height 6
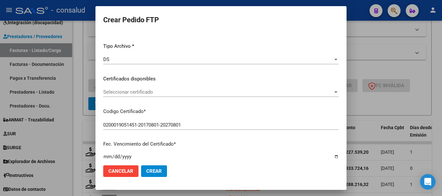
scroll to position [65, 0]
click at [155, 92] on span "Seleccionar certificado" at bounding box center [218, 92] width 230 height 6
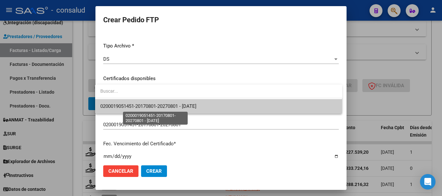
click at [165, 106] on span "0200019051451-20170801-20270801 - [DATE]" at bounding box center [148, 107] width 96 height 6
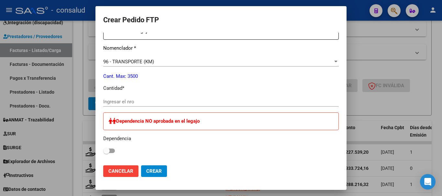
scroll to position [259, 0]
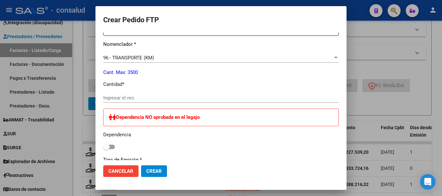
click at [164, 95] on input "Ingresar el nro" at bounding box center [221, 98] width 236 height 6
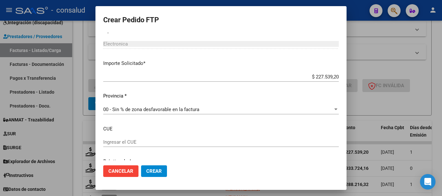
scroll to position [414, 0]
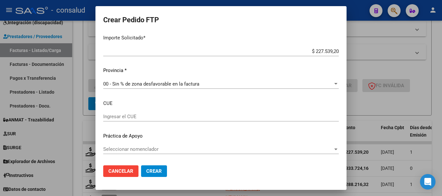
click at [156, 172] on span "Crear" at bounding box center [154, 172] width 16 height 6
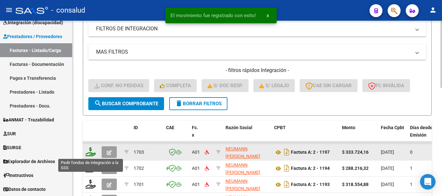
click at [90, 154] on icon at bounding box center [90, 152] width 10 height 9
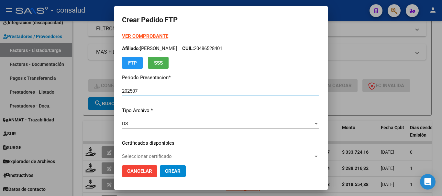
click at [136, 31] on form "Crear Pedido FTP VER COMPROBANTE ARCA Padrón Afiliado: [PERSON_NAME]: 204865284…" at bounding box center [221, 98] width 198 height 169
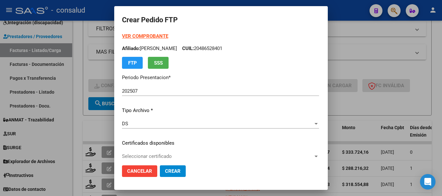
click at [135, 35] on strong "VER COMPROBANTE" at bounding box center [145, 36] width 46 height 6
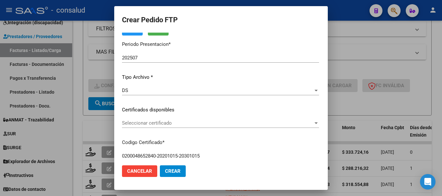
scroll to position [65, 0]
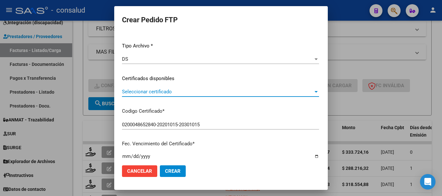
click at [164, 90] on span "Seleccionar certificado" at bounding box center [217, 92] width 191 height 6
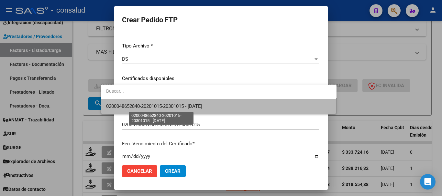
click at [171, 107] on span "0200048652840-20201015-20301015 - [DATE]" at bounding box center [154, 107] width 96 height 6
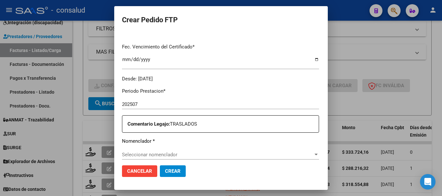
scroll to position [227, 0]
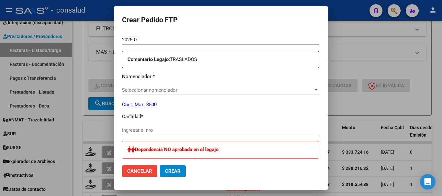
click at [166, 129] on input "Ingresar el nro" at bounding box center [220, 131] width 197 height 6
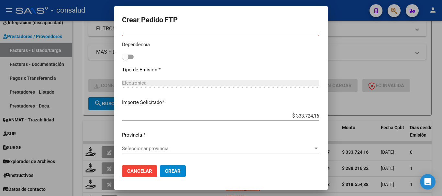
scroll to position [388, 0]
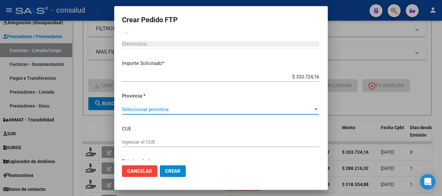
click at [151, 109] on span "Seleccionar provincia" at bounding box center [217, 110] width 191 height 6
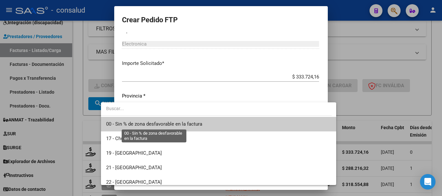
click at [154, 127] on span "00 - Sin % de zona desfavorable en la factura" at bounding box center [154, 124] width 96 height 6
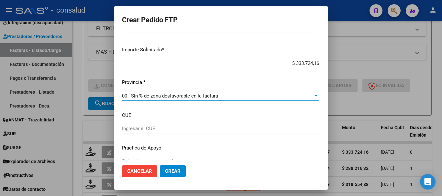
scroll to position [414, 0]
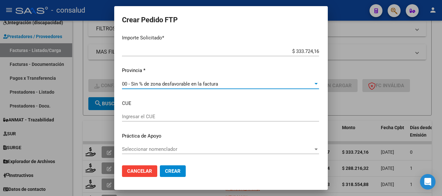
click at [155, 177] on mat-dialog-actions "Cancelar Crear" at bounding box center [221, 172] width 198 height 22
click at [165, 174] on span "Crear" at bounding box center [173, 172] width 16 height 6
click at [165, 171] on span "Crear" at bounding box center [173, 172] width 16 height 6
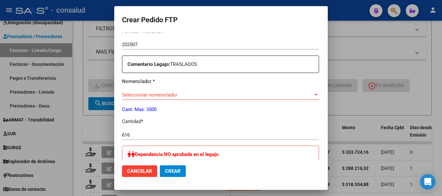
scroll to position [227, 0]
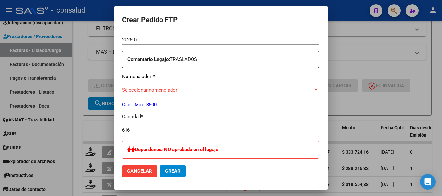
click at [171, 87] on span "Seleccionar nomenclador" at bounding box center [217, 90] width 191 height 6
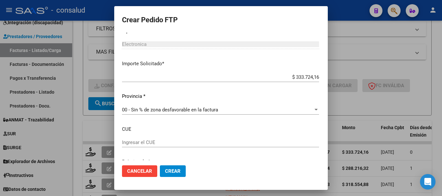
scroll to position [388, 0]
click at [165, 174] on span "Crear" at bounding box center [173, 172] width 16 height 6
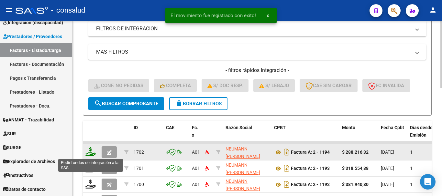
click at [87, 151] on icon at bounding box center [90, 152] width 10 height 9
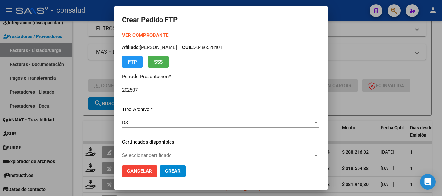
scroll to position [0, 0]
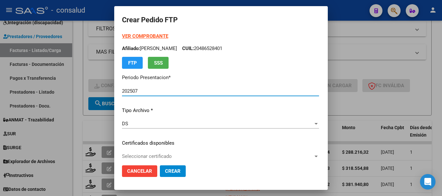
click at [140, 39] on strong "VER COMPROBANTE" at bounding box center [145, 36] width 46 height 6
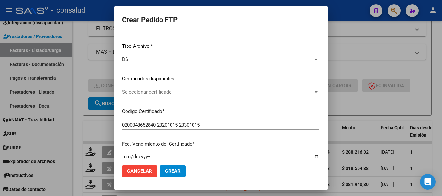
scroll to position [65, 0]
click at [161, 94] on span "Seleccionar certificado" at bounding box center [217, 92] width 191 height 6
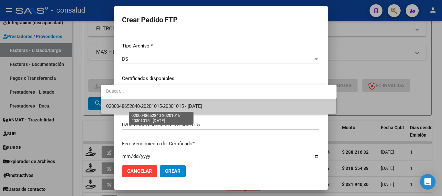
click at [169, 107] on span "0200048652840-20201015-20301015 - [DATE]" at bounding box center [154, 107] width 96 height 6
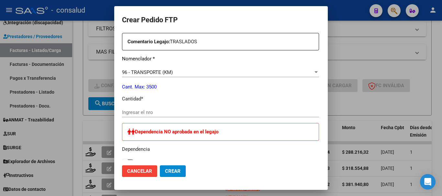
scroll to position [259, 0]
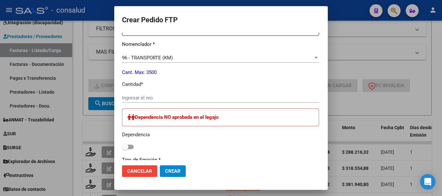
click at [176, 97] on input "Ingresar el nro" at bounding box center [220, 98] width 197 height 6
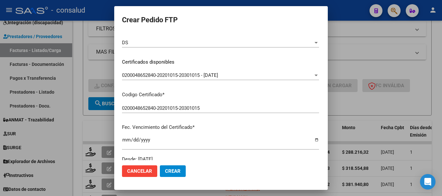
scroll to position [0, 0]
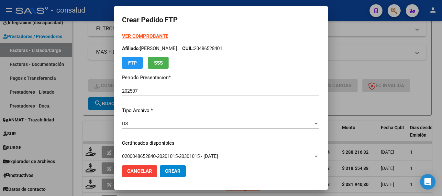
click at [127, 37] on strong "VER COMPROBANTE" at bounding box center [145, 36] width 46 height 6
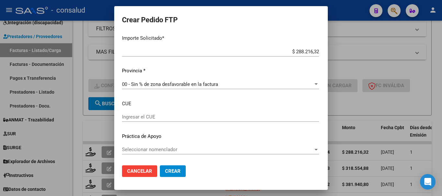
scroll to position [414, 0]
click at [165, 172] on span "Crear" at bounding box center [173, 172] width 16 height 6
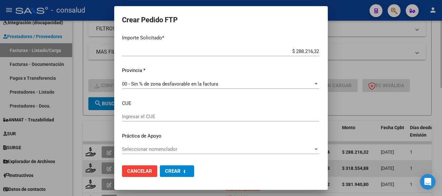
scroll to position [0, 0]
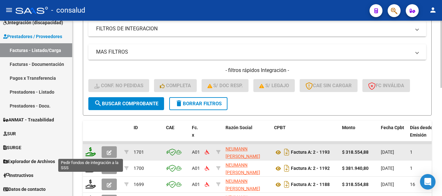
click at [91, 153] on icon at bounding box center [90, 152] width 10 height 9
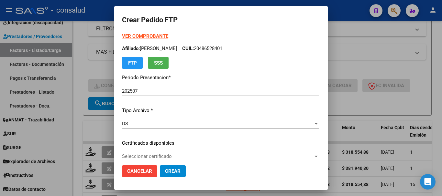
click at [145, 36] on strong "VER COMPROBANTE" at bounding box center [145, 36] width 46 height 6
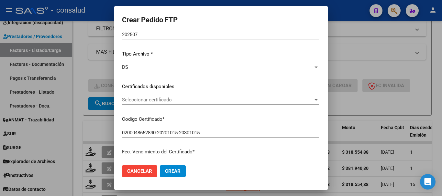
scroll to position [65, 0]
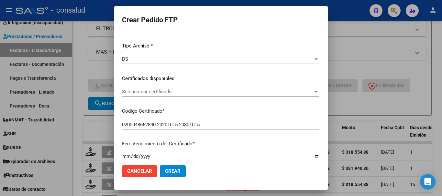
click at [150, 94] on span "Seleccionar certificado" at bounding box center [217, 92] width 191 height 6
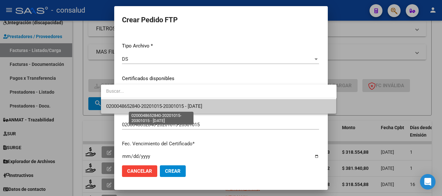
click at [156, 106] on span "0200048652840-20201015-20301015 - [DATE]" at bounding box center [154, 107] width 96 height 6
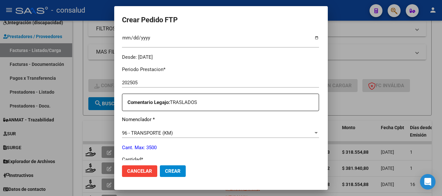
scroll to position [227, 0]
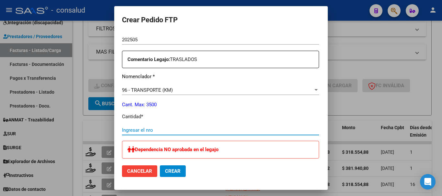
drag, startPoint x: 157, startPoint y: 131, endPoint x: 152, endPoint y: 130, distance: 5.2
click at [157, 131] on input "Ingresar el nro" at bounding box center [220, 131] width 197 height 6
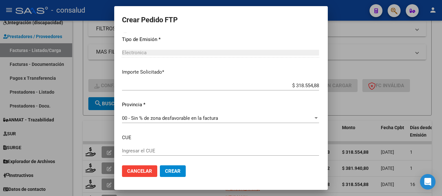
scroll to position [414, 0]
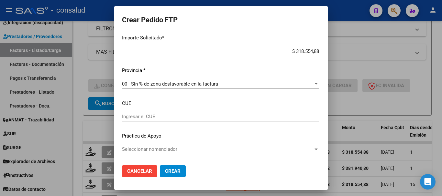
click at [165, 174] on span "Crear" at bounding box center [173, 172] width 16 height 6
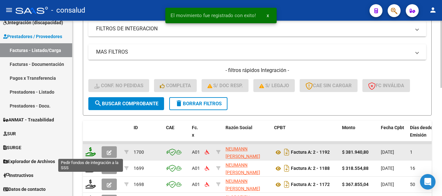
click at [91, 154] on icon at bounding box center [90, 152] width 10 height 9
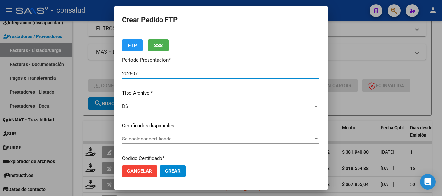
scroll to position [32, 0]
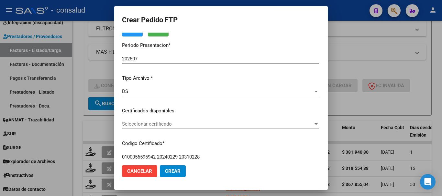
click at [188, 119] on div "Seleccionar certificado Seleccionar certificado" at bounding box center [220, 124] width 197 height 10
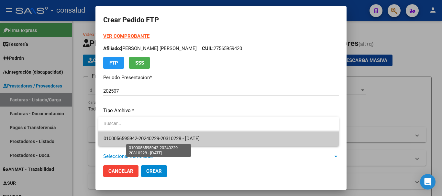
scroll to position [129, 0]
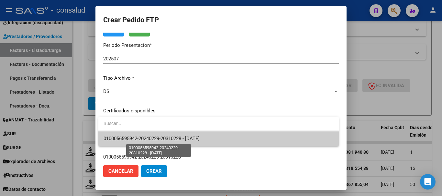
click at [199, 141] on span "0100056595942-20240229-20310228 - [DATE]" at bounding box center [152, 139] width 96 height 6
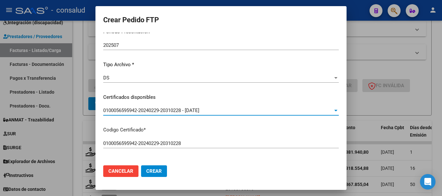
scroll to position [0, 0]
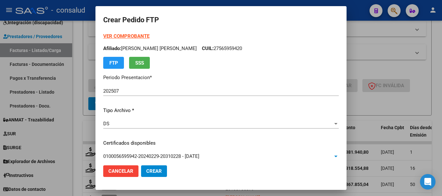
click at [136, 35] on strong "VER COMPROBANTE" at bounding box center [126, 36] width 46 height 6
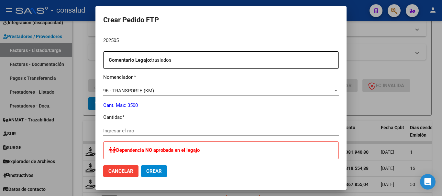
scroll to position [227, 0]
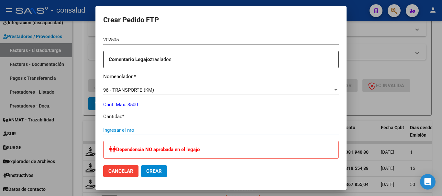
click at [161, 132] on input "Ingresar el nro" at bounding box center [221, 131] width 236 height 6
type input "705"
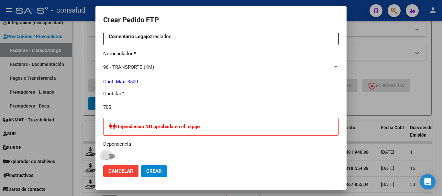
scroll to position [324, 0]
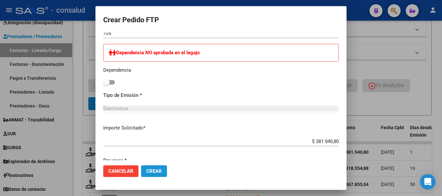
click at [154, 171] on span "Crear" at bounding box center [154, 172] width 16 height 6
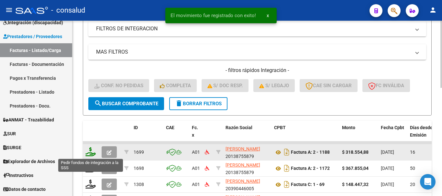
click at [92, 151] on icon at bounding box center [90, 152] width 10 height 9
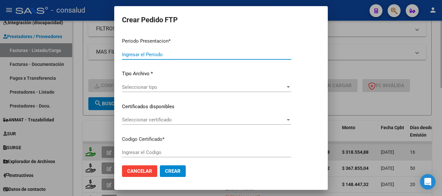
type input "202507"
type input "$ 318.554,88"
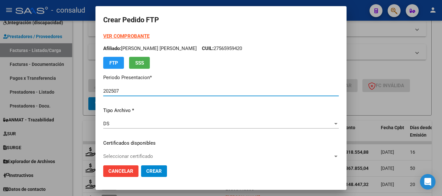
type input "0100056595942-20240229-20310228"
type input "[DATE]"
click at [134, 39] on strong "VER COMPROBANTE" at bounding box center [126, 36] width 46 height 6
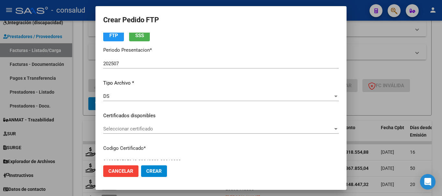
scroll to position [65, 0]
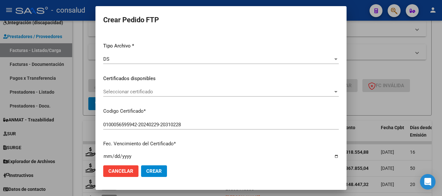
click at [149, 89] on div "Seleccionar certificado Seleccionar certificado" at bounding box center [221, 92] width 236 height 10
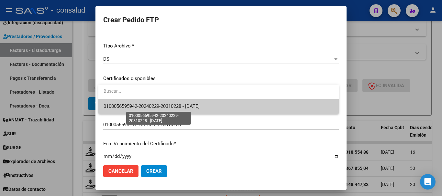
click at [162, 109] on span "0100056595942-20240229-20310228 - [DATE]" at bounding box center [152, 107] width 96 height 6
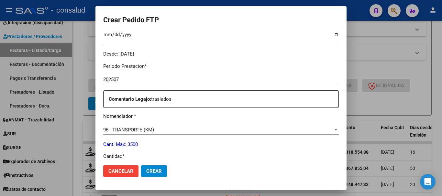
scroll to position [227, 0]
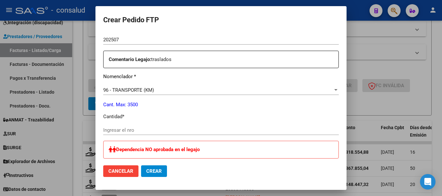
click at [163, 128] on input "Ingresar el nro" at bounding box center [221, 131] width 236 height 6
type input "588"
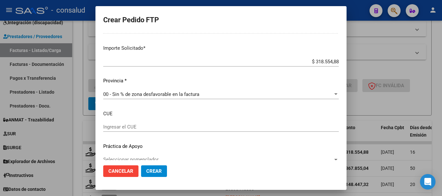
scroll to position [414, 0]
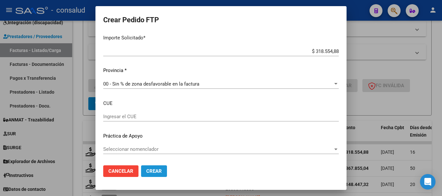
click at [154, 170] on span "Crear" at bounding box center [154, 172] width 16 height 6
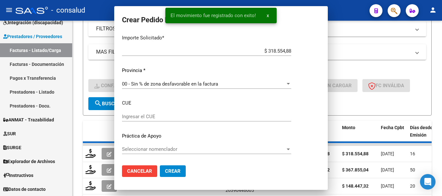
scroll to position [377, 0]
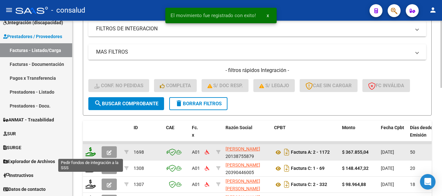
click at [91, 154] on icon at bounding box center [90, 152] width 10 height 9
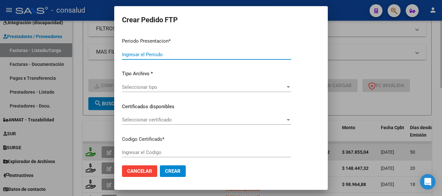
type input "202507"
type input "202506"
type input "$ 367.855,04"
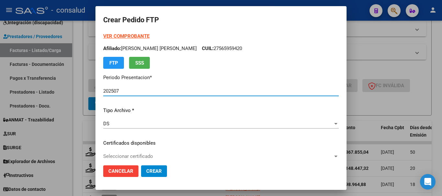
type input "0100056595942-20240229-20310228"
type input "[DATE]"
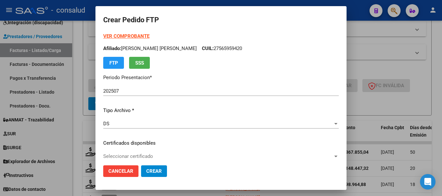
click at [116, 34] on strong "VER COMPROBANTE" at bounding box center [126, 36] width 46 height 6
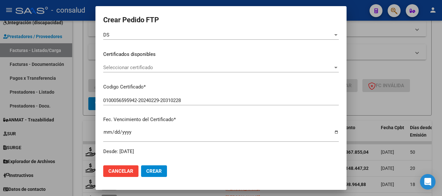
scroll to position [97, 0]
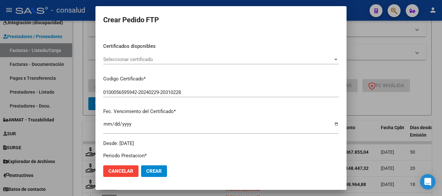
click at [172, 55] on div "Seleccionar certificado Seleccionar certificado" at bounding box center [221, 60] width 236 height 10
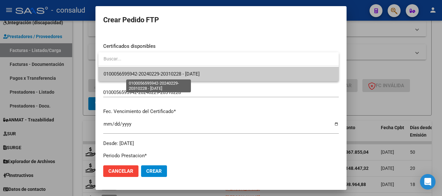
click at [186, 76] on span "0100056595942-20240229-20310228 - [DATE]" at bounding box center [152, 74] width 96 height 6
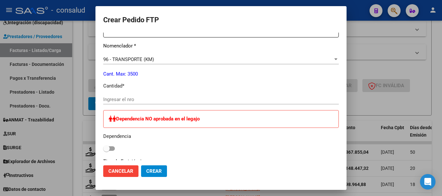
scroll to position [259, 0]
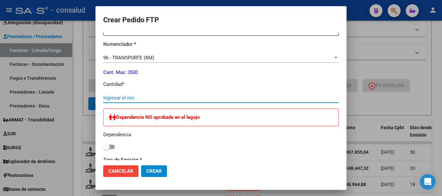
click at [184, 98] on input "Ingresar el nro" at bounding box center [221, 98] width 236 height 6
type input "679"
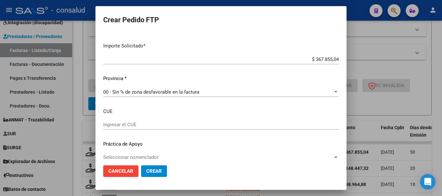
scroll to position [414, 0]
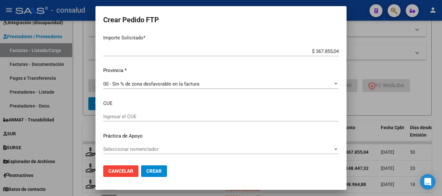
click at [156, 172] on span "Crear" at bounding box center [154, 172] width 16 height 6
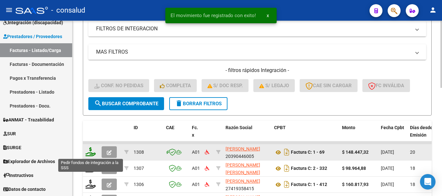
click at [88, 154] on icon at bounding box center [90, 152] width 10 height 9
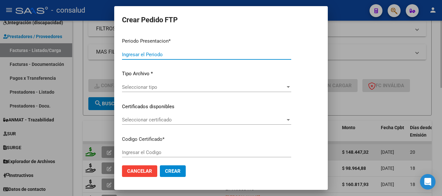
type input "202507"
type input "$ 148.447,32"
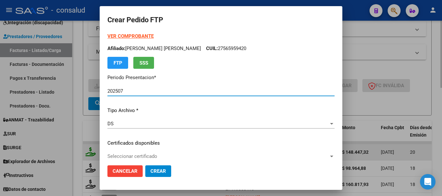
type input "0200050115040-20220930-20320930-MIS"
type input "[DATE]"
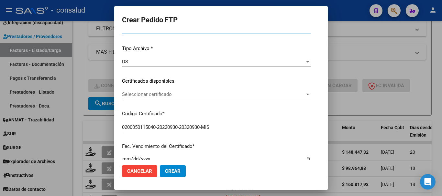
scroll to position [65, 0]
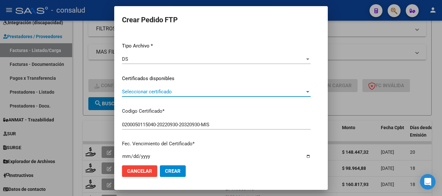
click at [155, 93] on span "Seleccionar certificado" at bounding box center [213, 92] width 183 height 6
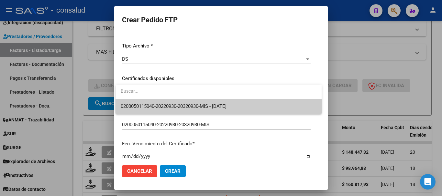
click at [162, 100] on span "0200050115040-20220930-20320930-MIS - [DATE]" at bounding box center [219, 106] width 196 height 15
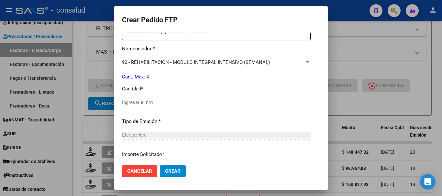
scroll to position [259, 0]
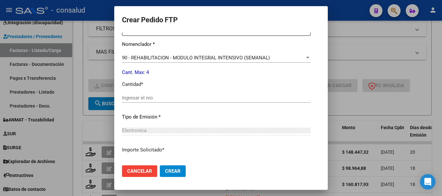
click at [169, 99] on input "Ingresar el nro" at bounding box center [216, 98] width 189 height 6
type input "4"
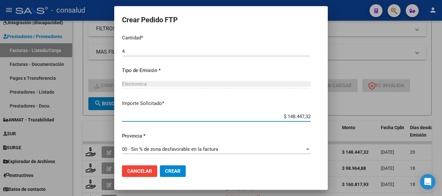
click at [171, 173] on span "Crear" at bounding box center [173, 172] width 16 height 6
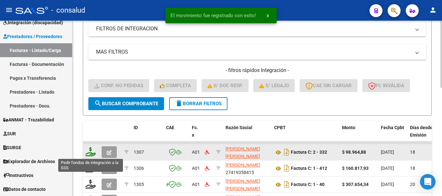
click at [88, 152] on icon at bounding box center [90, 152] width 10 height 9
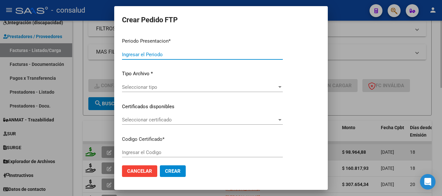
type input "202507"
type input "$ 98.964,88"
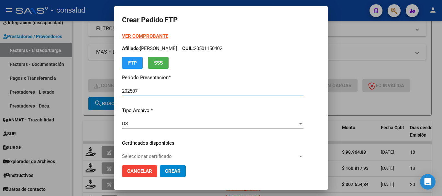
type input "020005486675420240206-20290206"
type input "2029-02-06"
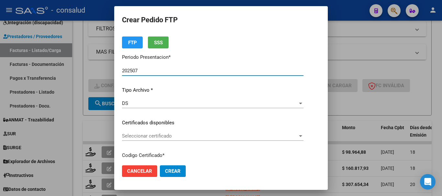
scroll to position [65, 0]
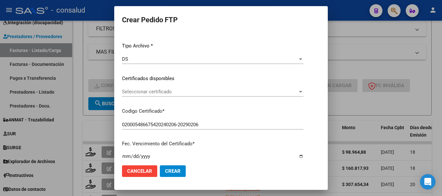
click at [160, 95] on span "Seleccionar certificado" at bounding box center [210, 92] width 176 height 6
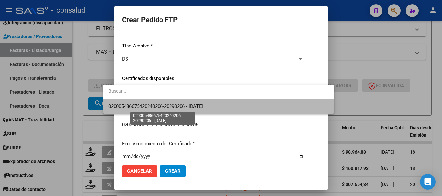
click at [167, 104] on span "020005486675420240206-20290206 - 2029-02-06" at bounding box center [155, 107] width 95 height 6
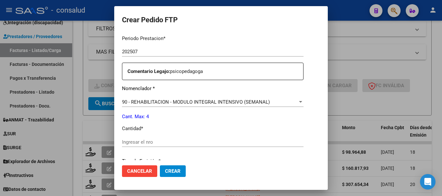
scroll to position [259, 0]
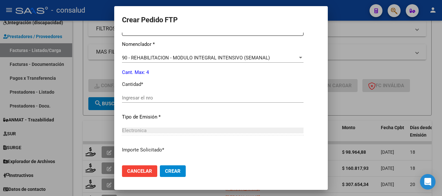
click at [166, 97] on input "Ingresar el nro" at bounding box center [213, 98] width 182 height 6
type input "4"
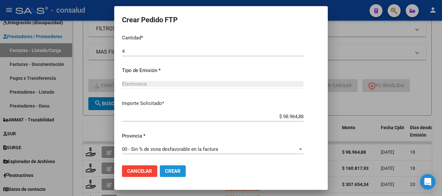
click at [165, 174] on span "Crear" at bounding box center [173, 172] width 16 height 6
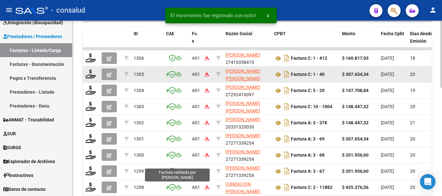
scroll to position [227, 0]
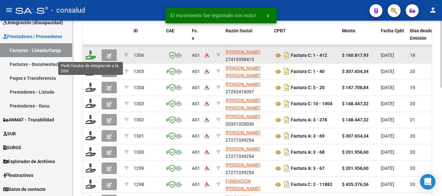
click at [91, 56] on icon at bounding box center [90, 54] width 10 height 9
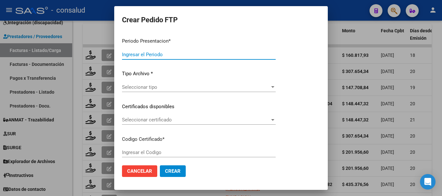
type input "202507"
type input "$ 160.817,93"
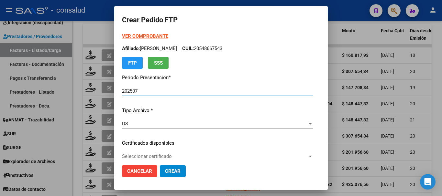
type input "0200057871652-20220919-20270919"
type input "2027-09-19"
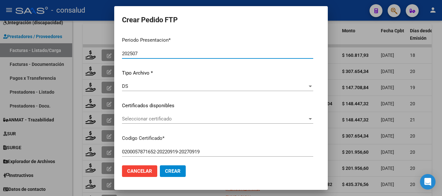
scroll to position [65, 0]
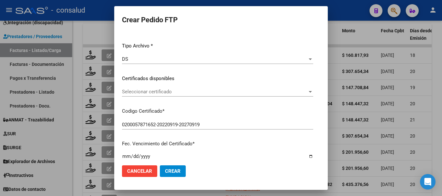
click at [179, 94] on span "Seleccionar certificado" at bounding box center [214, 92] width 185 height 6
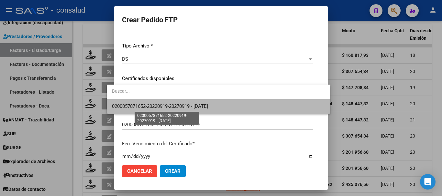
click at [192, 105] on span "0200057871652-20220919-20270919 - 2027-09-19" at bounding box center [160, 107] width 96 height 6
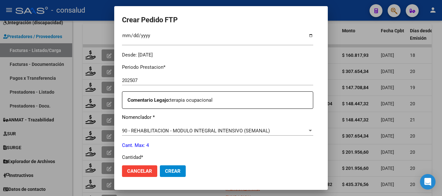
scroll to position [227, 0]
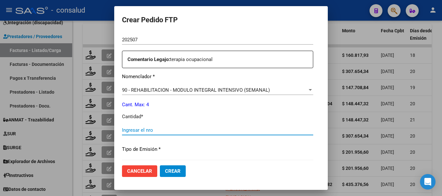
click at [164, 130] on input "Ingresar el nro" at bounding box center [217, 131] width 191 height 6
type input "4"
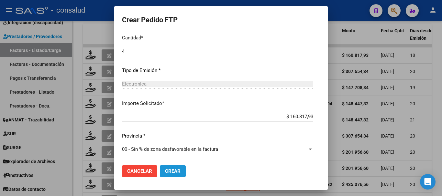
click at [165, 170] on span "Crear" at bounding box center [173, 172] width 16 height 6
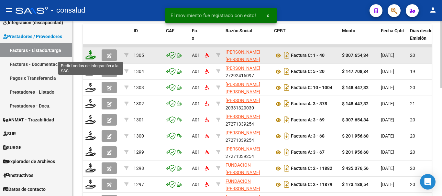
click at [93, 55] on icon at bounding box center [90, 54] width 10 height 9
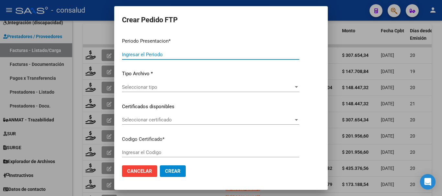
type input "202507"
type input "$ 307.654,34"
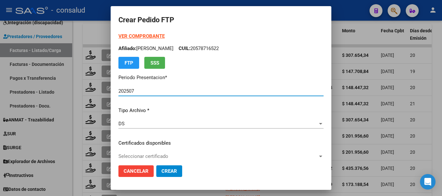
type input "0200054867525-20230804-20280804"
type input "[DATE]"
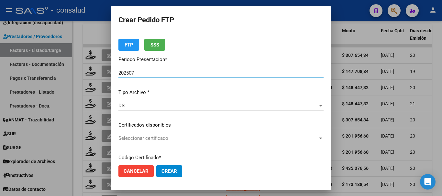
scroll to position [32, 0]
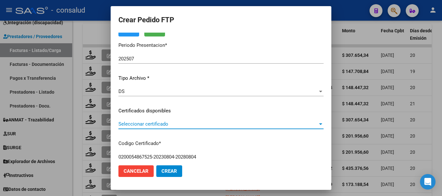
click at [166, 123] on span "Seleccionar certificado" at bounding box center [217, 124] width 199 height 6
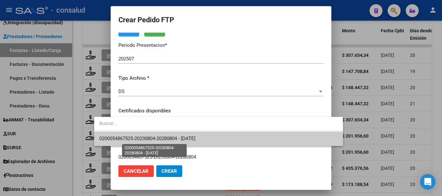
click at [179, 138] on span "0200054867525-20230804-20280804 - [DATE]" at bounding box center [147, 139] width 96 height 6
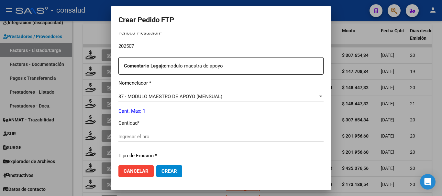
scroll to position [259, 0]
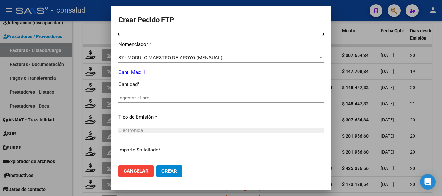
click at [170, 100] on input "Ingresar el nro" at bounding box center [220, 98] width 205 height 6
type input "1"
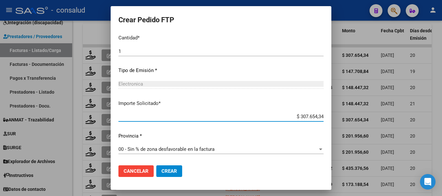
click at [156, 176] on button "Crear" at bounding box center [169, 172] width 26 height 12
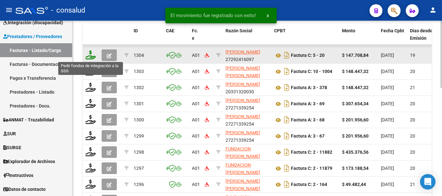
click at [91, 55] on icon at bounding box center [90, 54] width 10 height 9
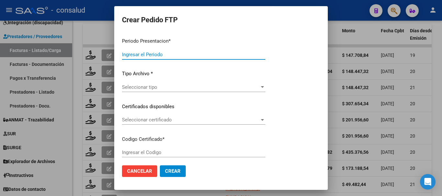
type input "202507"
type input "$ 147.708,84"
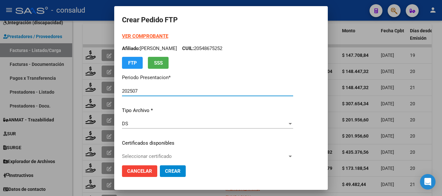
type input "0100053235590-20220329-20270329"
type input "2027-03-29"
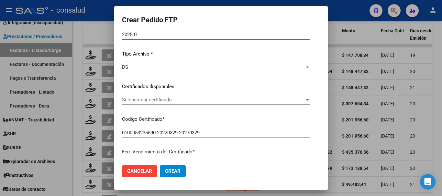
scroll to position [65, 0]
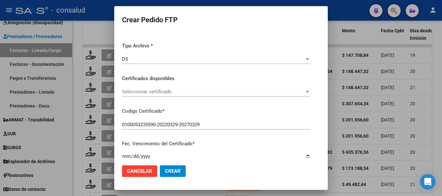
click at [193, 97] on div "Seleccionar certificado Seleccionar certificado" at bounding box center [216, 92] width 188 height 10
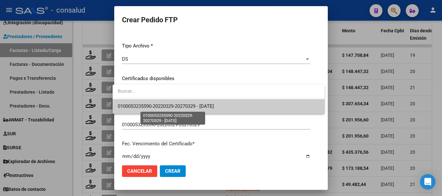
click at [200, 107] on span "0100053235590-20220329-20270329 - 2027-03-29" at bounding box center [166, 107] width 96 height 6
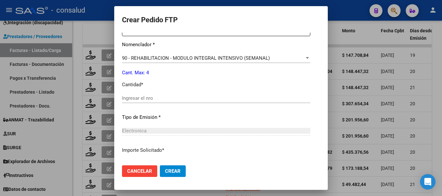
scroll to position [259, 0]
click at [192, 99] on input "Ingresar el nro" at bounding box center [216, 98] width 188 height 6
type input "4"
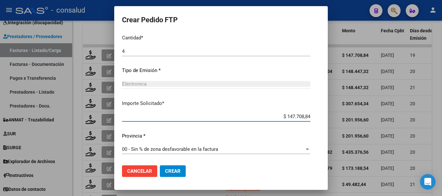
click at [171, 169] on span "Crear" at bounding box center [173, 172] width 16 height 6
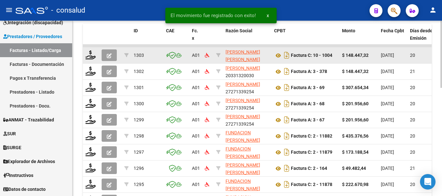
click at [91, 60] on div at bounding box center [90, 55] width 11 height 10
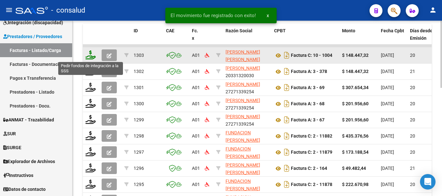
click at [91, 57] on icon at bounding box center [90, 54] width 10 height 9
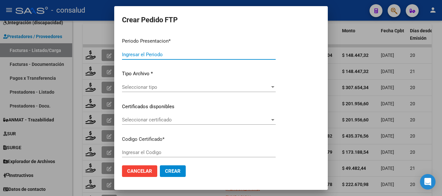
type input "202507"
type input "$ 148.447,32"
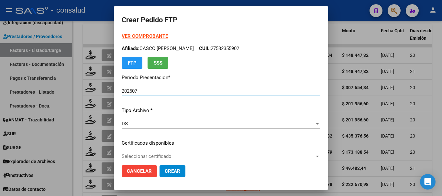
type input "0100047111385-20210617-20280617"
type input "2028-06-17"
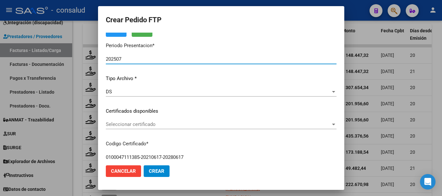
scroll to position [32, 0]
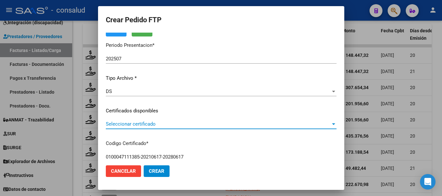
click at [191, 126] on span "Seleccionar certificado" at bounding box center [218, 124] width 225 height 6
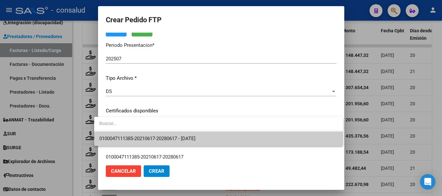
click at [196, 132] on span "0100047111385-20210617-20280617 - 2028-06-17" at bounding box center [218, 139] width 239 height 15
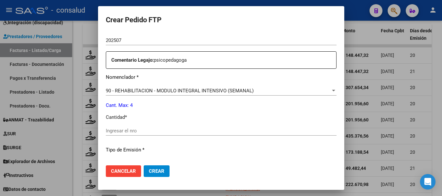
scroll to position [227, 0]
click at [196, 131] on input "Ingresar el nro" at bounding box center [221, 131] width 231 height 6
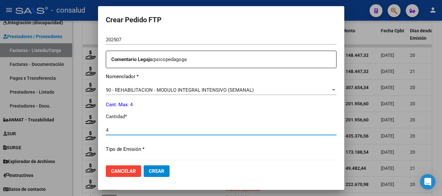
type input "4"
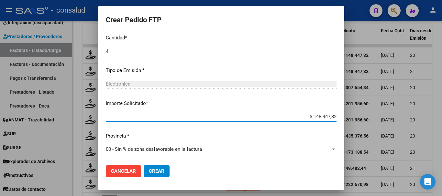
click at [159, 173] on button "Crear" at bounding box center [157, 172] width 26 height 12
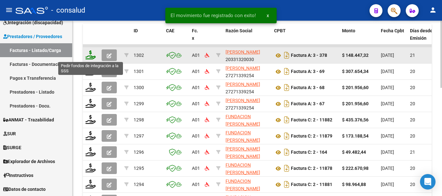
click at [91, 55] on icon at bounding box center [90, 54] width 10 height 9
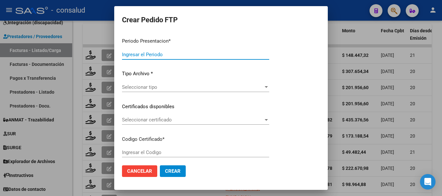
type input "202507"
type input "$ 148.447,32"
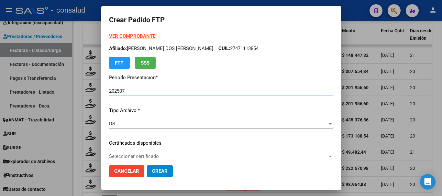
type input "0200046830520-20191031-20291031-MIS"
type input "2029-10-31"
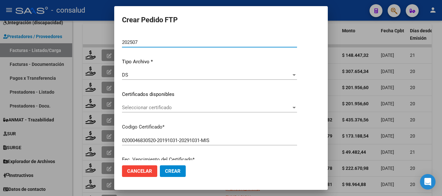
scroll to position [65, 0]
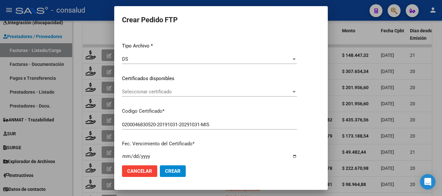
click at [195, 95] on div "Seleccionar certificado Seleccionar certificado" at bounding box center [209, 92] width 175 height 10
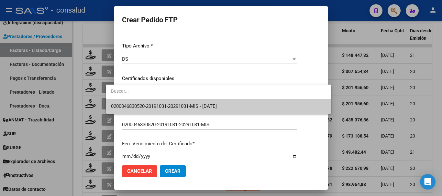
click at [204, 110] on span "0200046830520-20191031-20291031-MIS - 2029-10-31" at bounding box center [218, 106] width 215 height 15
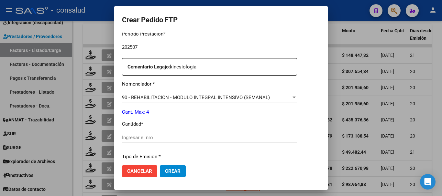
scroll to position [227, 0]
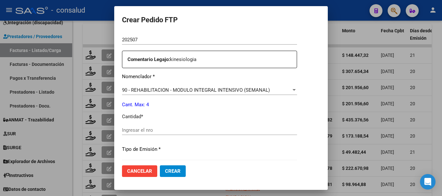
click at [167, 129] on input "Ingresar el nro" at bounding box center [209, 131] width 175 height 6
type input "4"
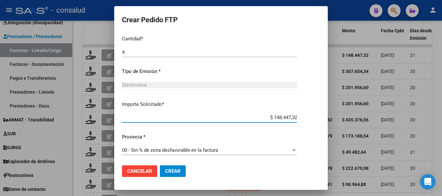
scroll to position [306, 0]
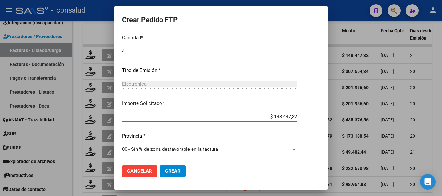
click at [165, 173] on span "Crear" at bounding box center [173, 172] width 16 height 6
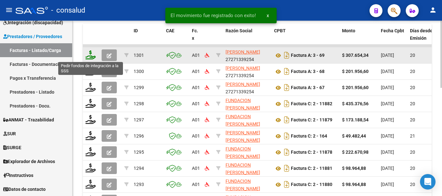
click at [87, 54] on icon at bounding box center [90, 54] width 10 height 9
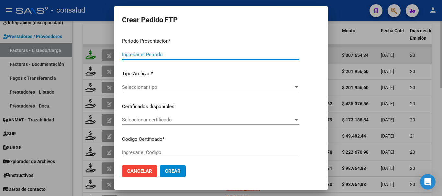
type input "202507"
type input "$ 307.654,34"
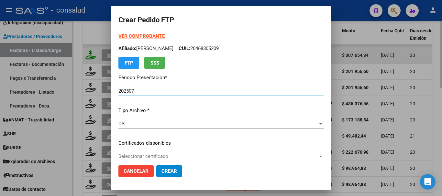
type input "0100053089593-20210915-20260915"
type input "[DATE]"
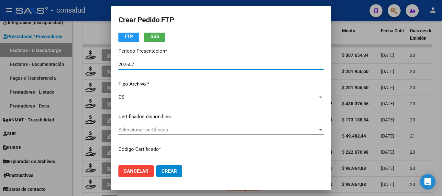
scroll to position [32, 0]
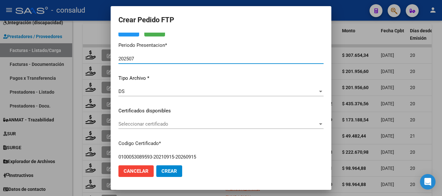
click at [174, 127] on span "Seleccionar certificado" at bounding box center [217, 124] width 199 height 6
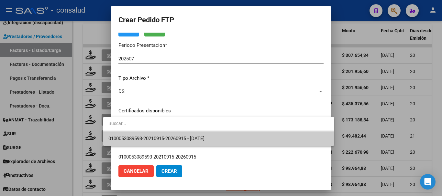
click at [189, 136] on span "0100053089593-20210915-20260915 - [DATE]" at bounding box center [218, 139] width 220 height 15
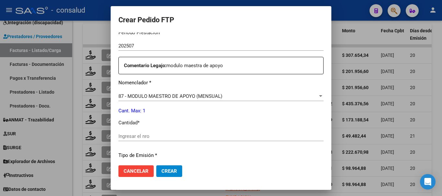
scroll to position [227, 0]
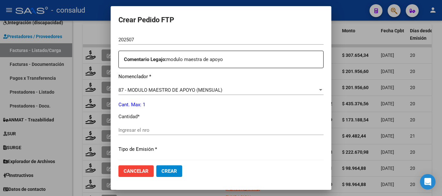
click at [189, 128] on input "Ingresar el nro" at bounding box center [220, 131] width 205 height 6
type input "1"
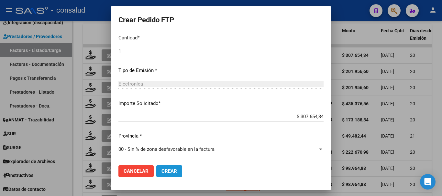
click at [167, 174] on button "Crear" at bounding box center [169, 172] width 26 height 12
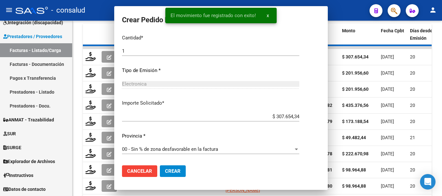
scroll to position [0, 0]
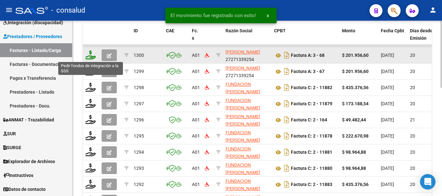
click at [87, 54] on icon at bounding box center [90, 54] width 10 height 9
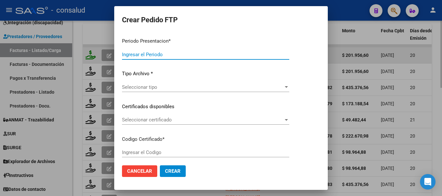
type input "202507"
type input "$ 201.956,60"
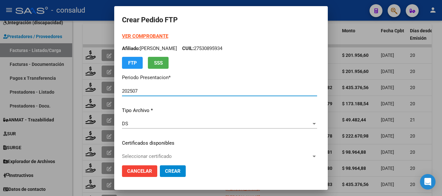
type input "0200055490966-20230217-20280217"
type input "[DATE]"
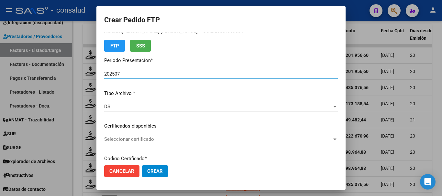
scroll to position [32, 0]
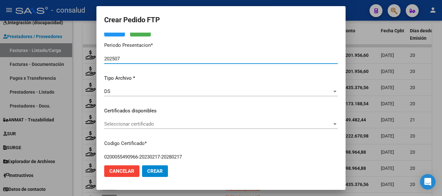
click at [175, 124] on span "Seleccionar certificado" at bounding box center [218, 124] width 228 height 6
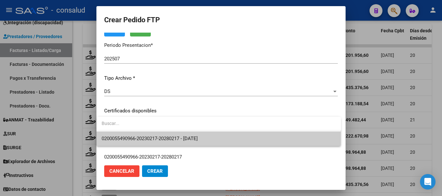
click at [187, 129] on input "dropdown search" at bounding box center [218, 124] width 245 height 14
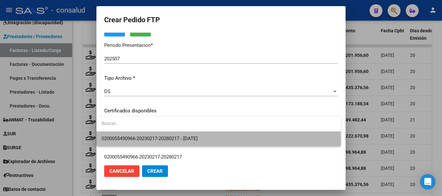
click at [188, 135] on span "0200055490966-20230217-20280217 - [DATE]" at bounding box center [219, 139] width 234 height 15
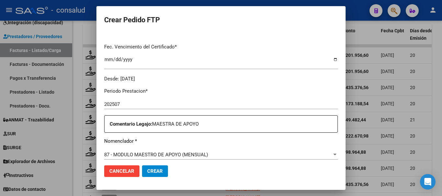
scroll to position [227, 0]
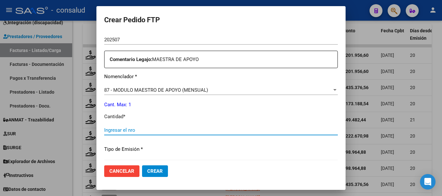
click at [190, 130] on input "Ingresar el nro" at bounding box center [221, 131] width 234 height 6
type input "1"
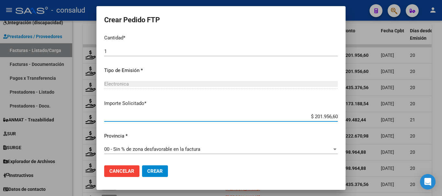
click at [151, 170] on span "Crear" at bounding box center [155, 172] width 16 height 6
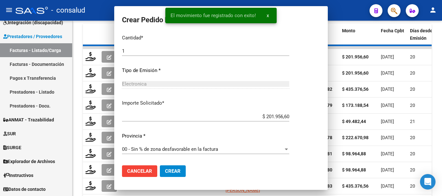
scroll to position [269, 0]
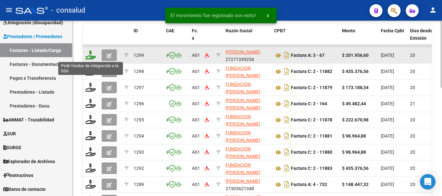
click at [88, 54] on icon at bounding box center [90, 54] width 10 height 9
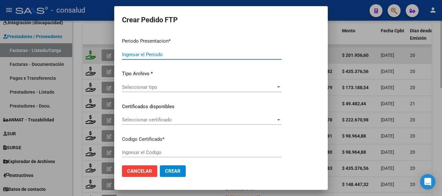
type input "202507"
type input "$ 201.956,60"
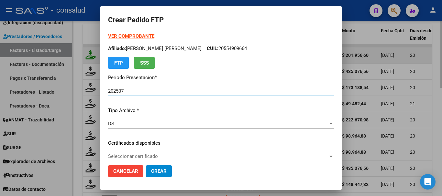
type input "0100052946605-20210225-20260225"
type input "[DATE]"
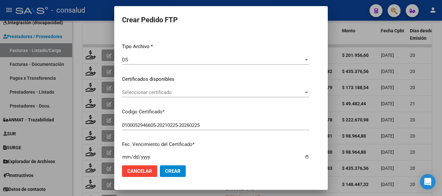
scroll to position [65, 0]
click at [165, 96] on div "Seleccionar certificado Seleccionar certificado" at bounding box center [215, 92] width 187 height 10
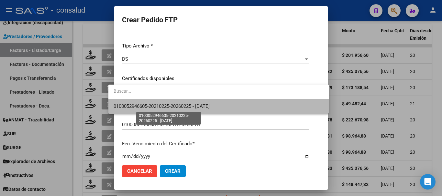
click at [175, 104] on span "0100052946605-20210225-20260225 - [DATE]" at bounding box center [162, 107] width 96 height 6
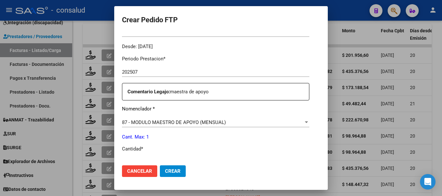
scroll to position [227, 0]
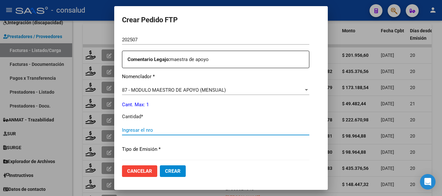
click at [161, 128] on input "Ingresar el nro" at bounding box center [215, 131] width 187 height 6
type input "1"
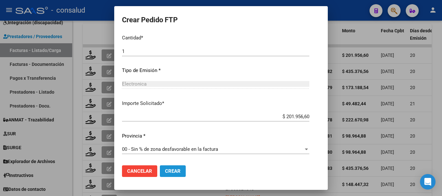
click at [165, 172] on span "Crear" at bounding box center [173, 172] width 16 height 6
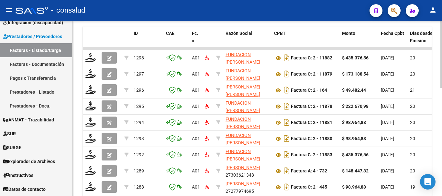
scroll to position [187, 0]
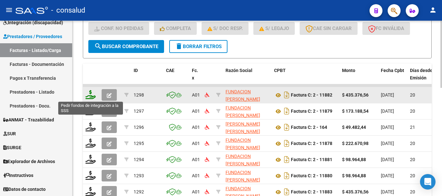
click at [94, 94] on icon at bounding box center [90, 94] width 10 height 9
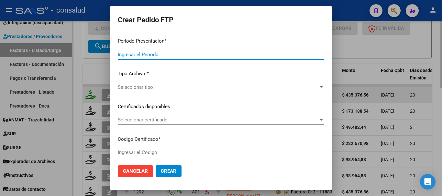
type input "202507"
type input "$ 435.376,56"
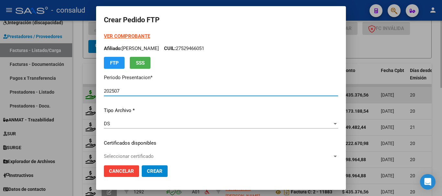
type input "0200049278597-20210803-20310803"
type input "2031-08-03"
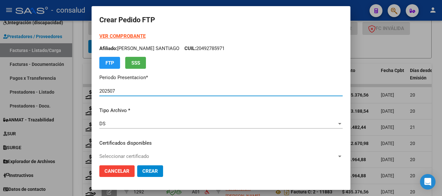
scroll to position [32, 0]
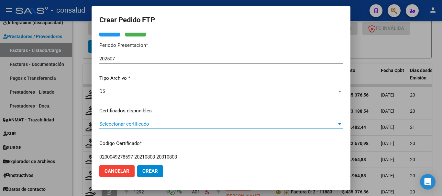
click at [176, 124] on span "Seleccionar certificado" at bounding box center [218, 124] width 238 height 6
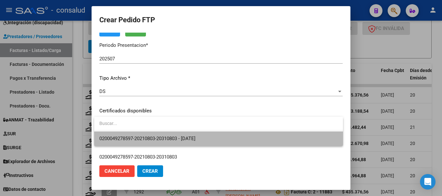
click at [191, 135] on span "0200049278597-20210803-20310803 - 2031-08-03" at bounding box center [218, 139] width 239 height 15
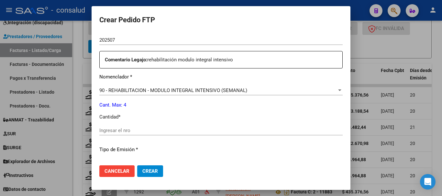
scroll to position [227, 0]
click at [148, 132] on input "Ingresar el nro" at bounding box center [220, 131] width 243 height 6
type input "4"
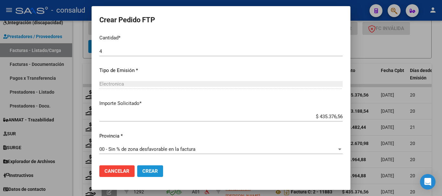
click at [163, 172] on button "Crear" at bounding box center [150, 172] width 26 height 12
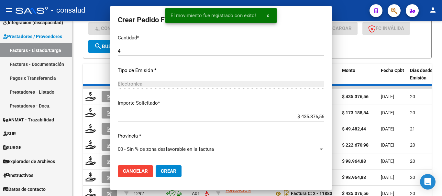
scroll to position [269, 0]
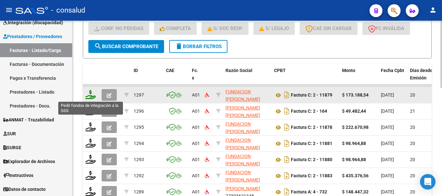
click at [91, 97] on icon at bounding box center [90, 94] width 10 height 9
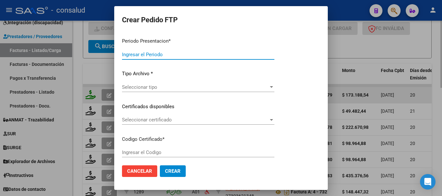
type input "202507"
type input "$ 173.188,54"
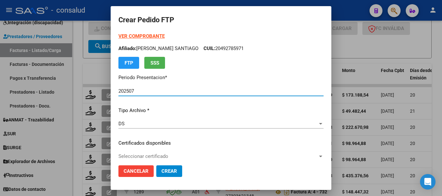
type input "0200058188251-20250314-20260314"
type input "2026-03-14"
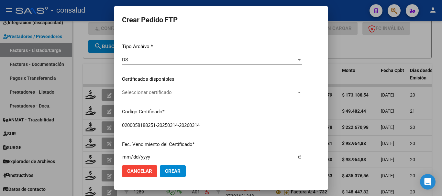
scroll to position [65, 0]
click at [194, 93] on span "Seleccionar certificado" at bounding box center [209, 92] width 174 height 6
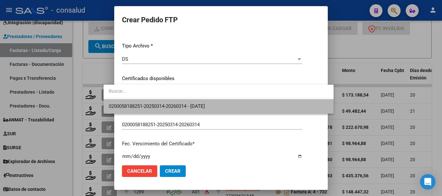
click at [200, 102] on span "0200058188251-20250314-20260314 - 2026-03-14" at bounding box center [219, 106] width 220 height 15
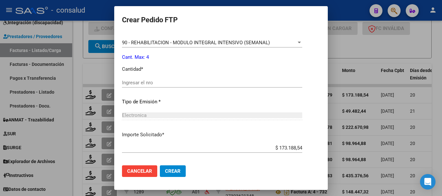
scroll to position [291, 0]
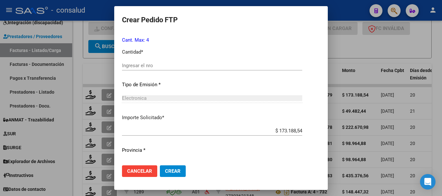
click at [196, 64] on input "Ingresar el nro" at bounding box center [212, 66] width 180 height 6
type input "4"
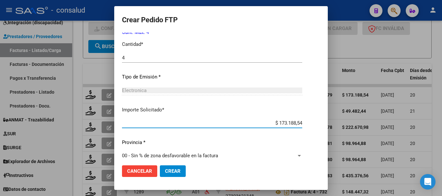
scroll to position [306, 0]
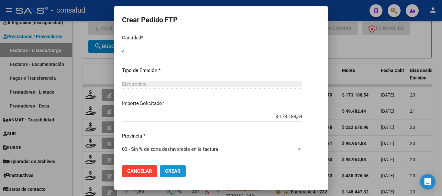
click at [169, 174] on button "Crear" at bounding box center [173, 172] width 26 height 12
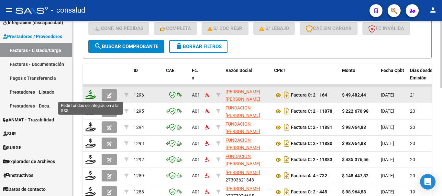
click at [92, 96] on icon at bounding box center [90, 94] width 10 height 9
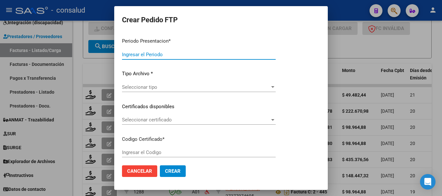
type input "202507"
type input "$ 49.482,44"
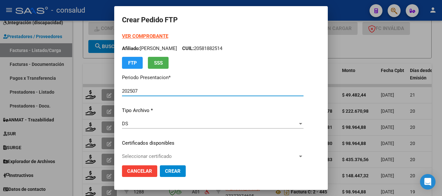
type input "0200058036917-20250103-20300103"
type input "[DATE]"
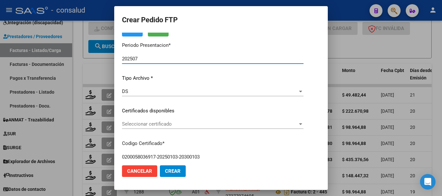
click at [201, 125] on span "Seleccionar certificado" at bounding box center [210, 124] width 176 height 6
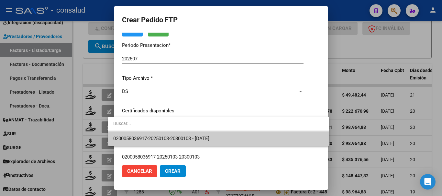
click at [232, 137] on span "0200058036917-20250103-20300103 - [DATE]" at bounding box center [218, 139] width 211 height 15
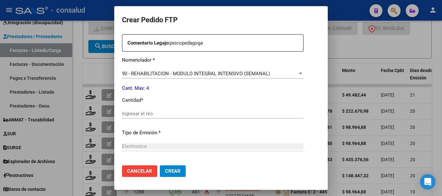
scroll to position [259, 0]
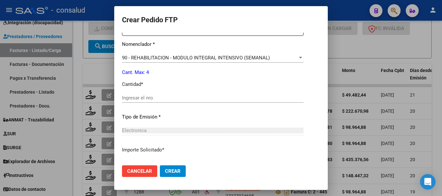
click at [174, 94] on div "Ingresar el nro" at bounding box center [213, 98] width 182 height 10
type input "4"
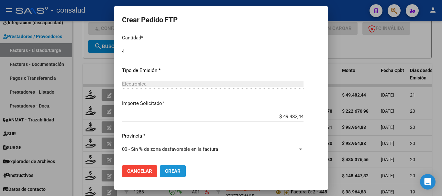
click at [170, 175] on button "Crear" at bounding box center [173, 172] width 26 height 12
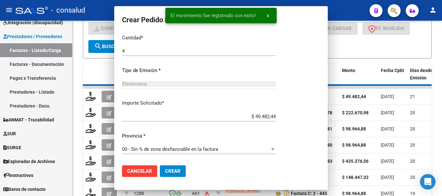
scroll to position [269, 0]
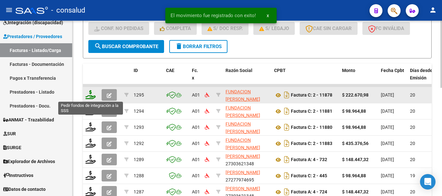
click at [93, 99] on icon at bounding box center [90, 94] width 10 height 9
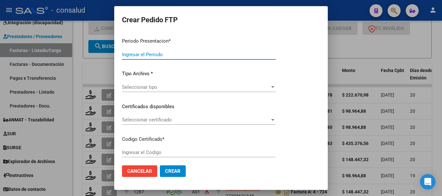
type input "202507"
type input "$ 222.670,98"
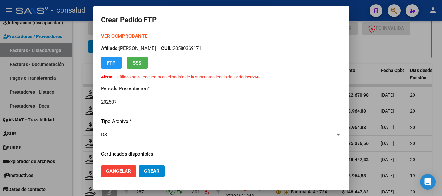
type input "0100050456537-20210714-20310714"
type input "2031-07-14"
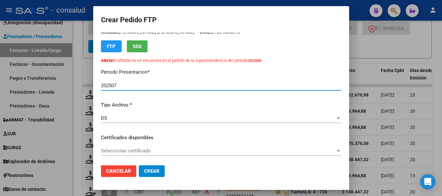
scroll to position [32, 0]
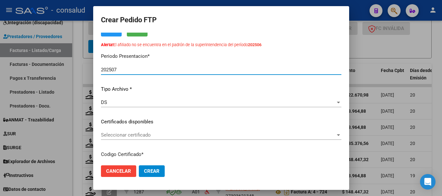
click at [190, 132] on span "Seleccionar certificado" at bounding box center [218, 135] width 235 height 6
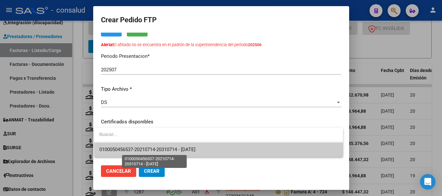
click at [196, 151] on span "0100050456537-20210714-20310714 - 2031-07-14" at bounding box center [147, 150] width 96 height 6
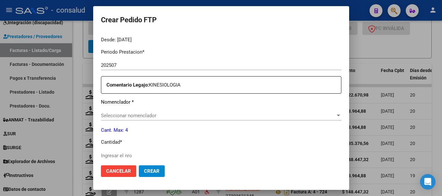
scroll to position [227, 0]
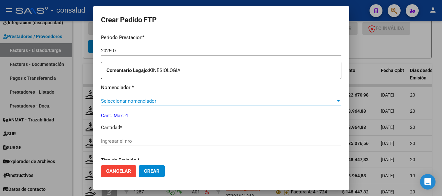
click at [201, 101] on span "Seleccionar nomenclador" at bounding box center [218, 101] width 235 height 6
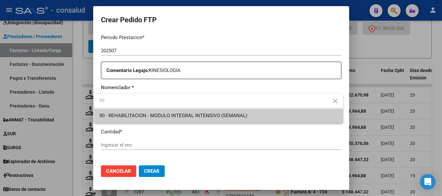
type input "90"
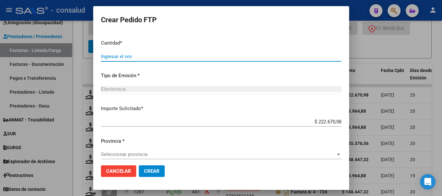
scroll to position [317, 0]
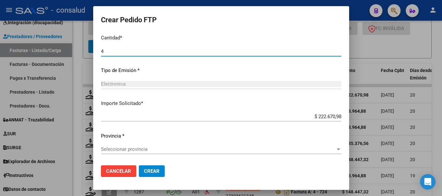
type input "4"
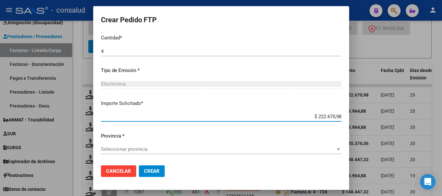
click at [163, 153] on div "Seleccionar provincia Seleccionar provincia" at bounding box center [221, 150] width 241 height 10
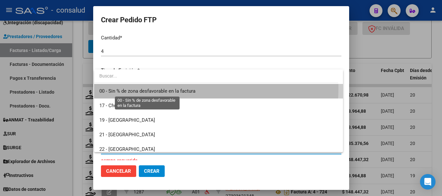
click at [172, 88] on span "00 - Sin % de zona desfavorable en la factura" at bounding box center [147, 91] width 96 height 6
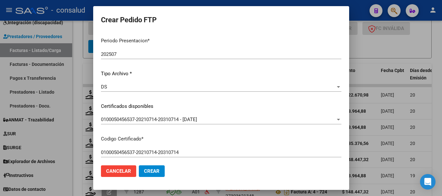
scroll to position [0, 0]
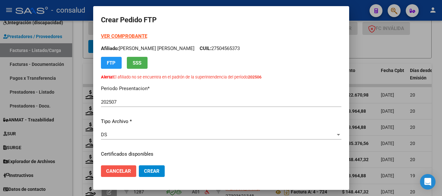
click at [110, 171] on span "Cancelar" at bounding box center [118, 172] width 25 height 6
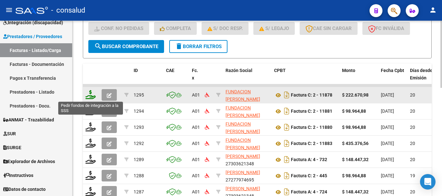
click at [92, 95] on icon at bounding box center [90, 94] width 10 height 9
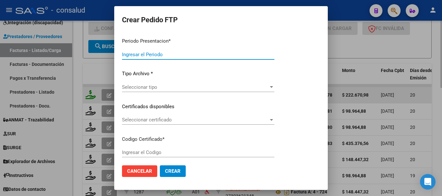
type input "202507"
type input "$ 222.670,98"
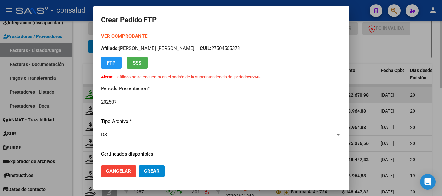
type input "0100050456537-20210714-20310714"
type input "2031-07-14"
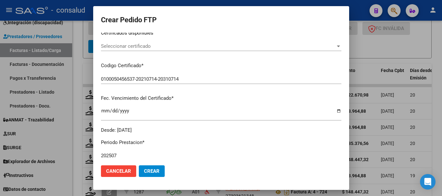
scroll to position [129, 0]
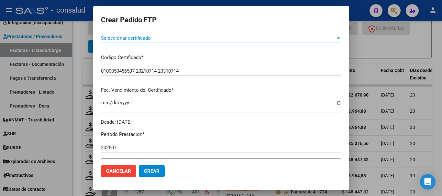
click at [181, 39] on span "Seleccionar certificado" at bounding box center [218, 38] width 235 height 6
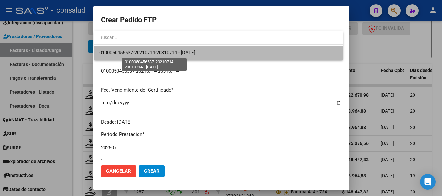
click at [187, 54] on span "0100050456537-20210714-20310714 - 2031-07-14" at bounding box center [147, 53] width 96 height 6
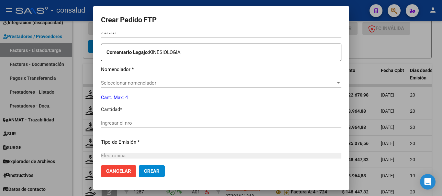
scroll to position [259, 0]
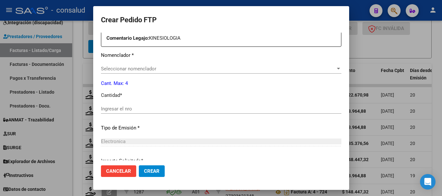
click at [213, 68] on span "Seleccionar nomenclador" at bounding box center [218, 69] width 235 height 6
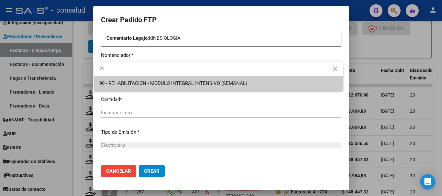
type input "90"
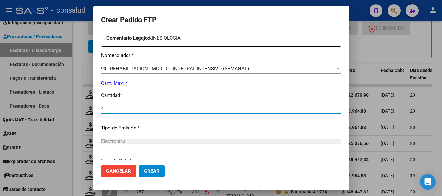
type input "4"
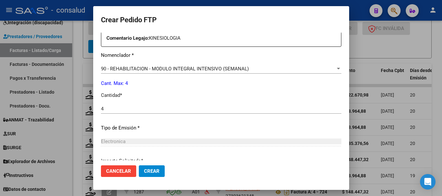
scroll to position [317, 0]
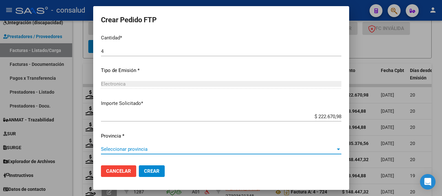
click at [155, 152] on span "Seleccionar provincia" at bounding box center [218, 150] width 235 height 6
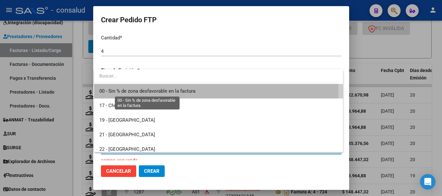
click at [162, 91] on span "00 - Sin % de zona desfavorable en la factura" at bounding box center [147, 91] width 96 height 6
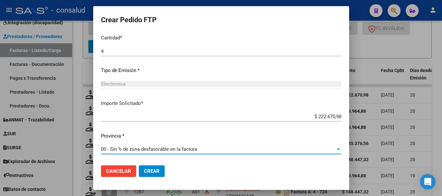
click at [145, 171] on span "Crear" at bounding box center [152, 172] width 16 height 6
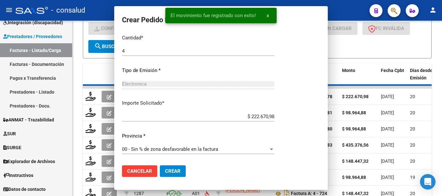
scroll to position [0, 0]
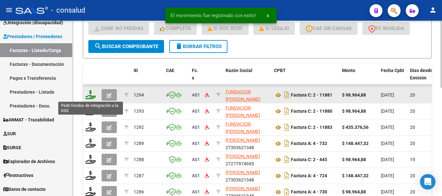
click at [93, 94] on icon at bounding box center [90, 94] width 10 height 9
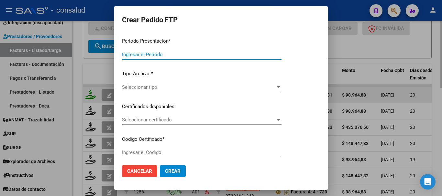
type input "202507"
type input "$ 98.964,88"
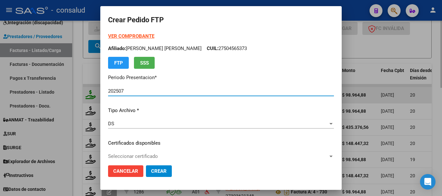
type input "0200055618033-20231121-20281121"
type input "2028-11-21"
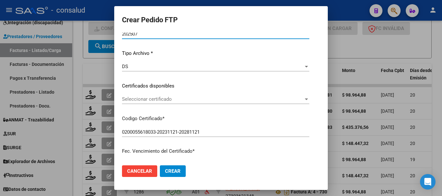
scroll to position [65, 0]
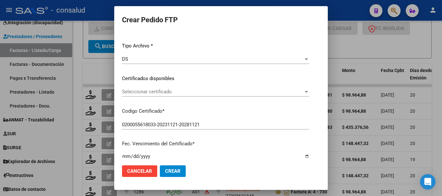
click at [166, 97] on div "Seleccionar certificado Seleccionar certificado" at bounding box center [215, 92] width 187 height 10
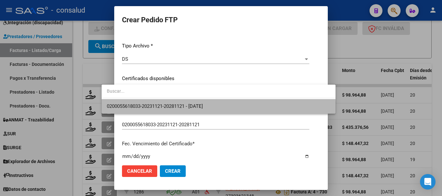
click at [182, 112] on span "0200055618033-20231121-20281121 - 2028-11-21" at bounding box center [219, 106] width 224 height 15
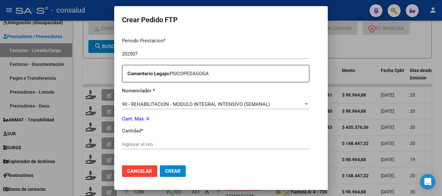
scroll to position [227, 0]
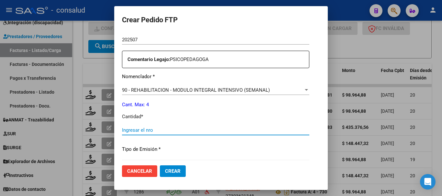
click at [172, 130] on input "Ingresar el nro" at bounding box center [215, 131] width 187 height 6
type input "4"
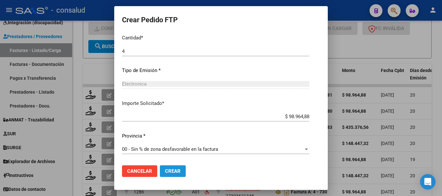
click at [165, 171] on span "Crear" at bounding box center [173, 172] width 16 height 6
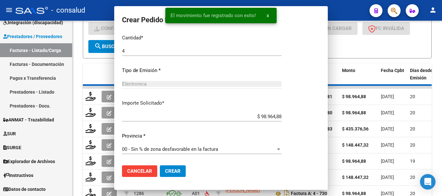
scroll to position [0, 0]
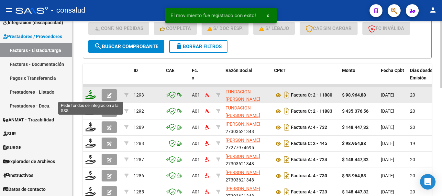
click at [87, 97] on icon at bounding box center [90, 94] width 10 height 9
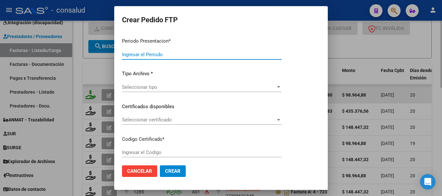
type input "202507"
type input "$ 98.964,88"
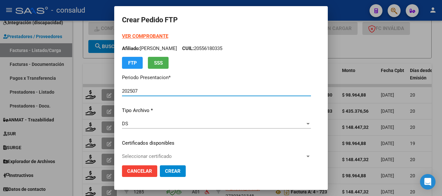
type input "0100052299573-20200806-20300806"
type input "2030-08-06"
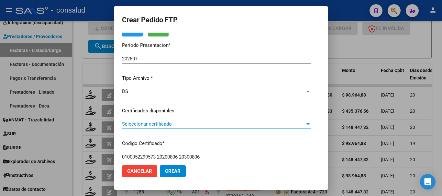
click at [172, 126] on span "Seleccionar certificado" at bounding box center [213, 124] width 183 height 6
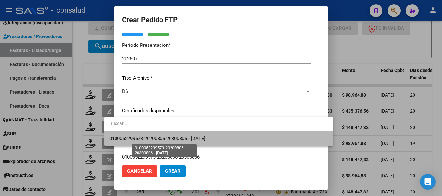
click at [182, 141] on span "0100052299573-20200806-20300806 - 2030-08-06" at bounding box center [157, 139] width 96 height 6
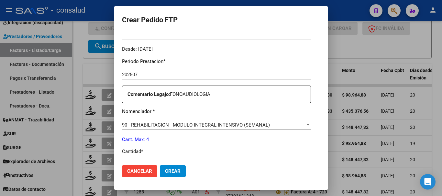
scroll to position [227, 0]
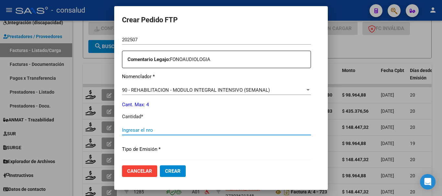
click at [185, 131] on input "Ingresar el nro" at bounding box center [216, 131] width 189 height 6
type input "4"
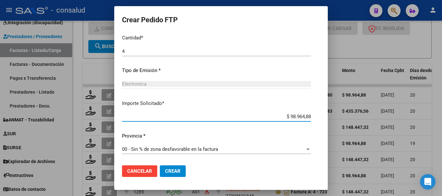
click at [165, 169] on span "Crear" at bounding box center [173, 172] width 16 height 6
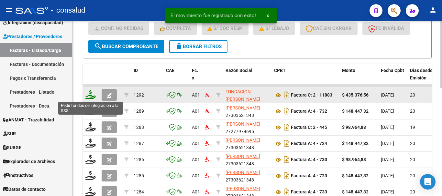
click at [87, 91] on icon at bounding box center [90, 94] width 10 height 9
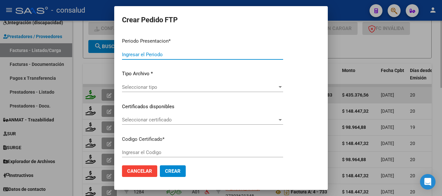
type input "202507"
type input "$ 435.376,56"
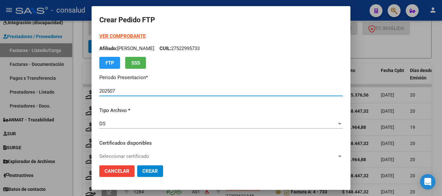
type input "020005659300620220510-20250510"
type input "2026-05-10"
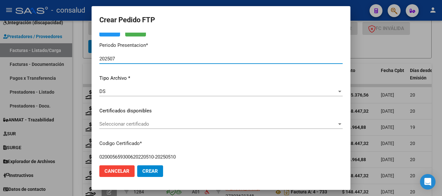
scroll to position [65, 0]
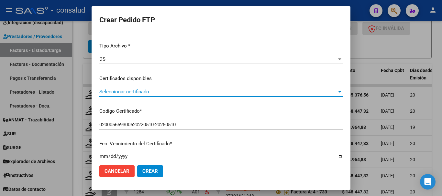
click at [185, 92] on span "Seleccionar certificado" at bounding box center [218, 92] width 238 height 6
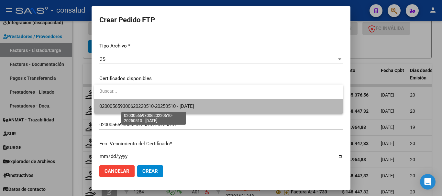
click at [194, 108] on span "020005659300620220510-20250510 - 2026-05-10" at bounding box center [146, 107] width 95 height 6
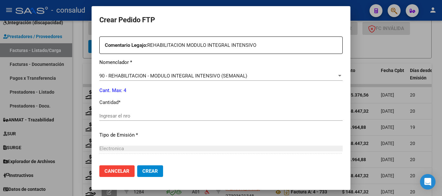
scroll to position [259, 0]
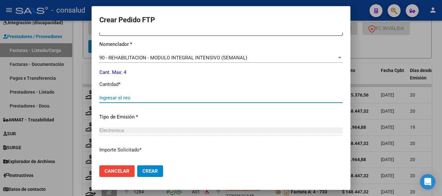
click at [169, 97] on input "Ingresar el nro" at bounding box center [220, 98] width 243 height 6
type input "4"
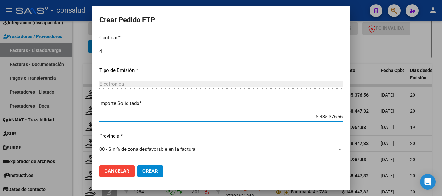
click at [155, 167] on button "Crear" at bounding box center [150, 172] width 26 height 12
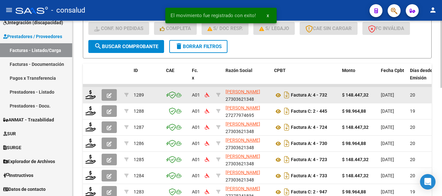
click at [85, 94] on datatable-body-cell at bounding box center [91, 95] width 16 height 16
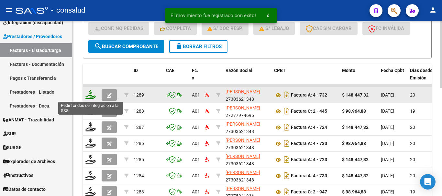
click at [91, 95] on icon at bounding box center [90, 94] width 10 height 9
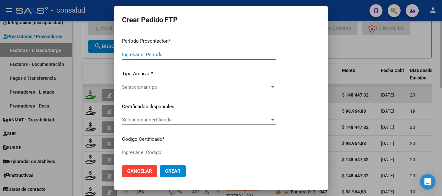
type input "202507"
type input "$ 148.447,32"
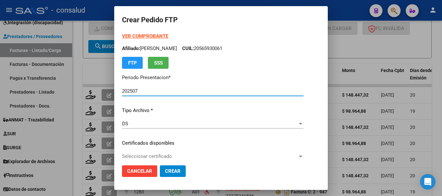
type input "0200056370722-20241002-20291002"
type input "2029-10-02"
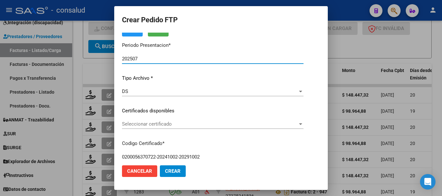
click at [180, 128] on div "Seleccionar certificado Seleccionar certificado" at bounding box center [213, 124] width 182 height 10
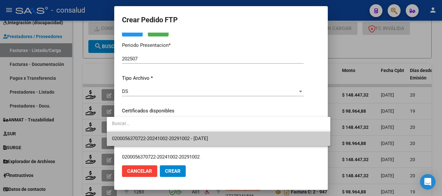
click at [189, 136] on span "0200056370722-20241002-20291002 - 2029-10-02" at bounding box center [160, 139] width 96 height 6
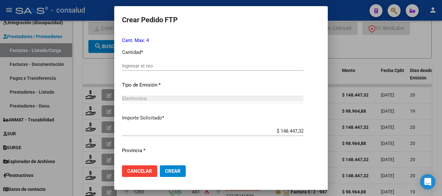
scroll to position [291, 0]
drag, startPoint x: 140, startPoint y: 66, endPoint x: 117, endPoint y: 64, distance: 23.0
click at [140, 66] on input "Ingresar el nro" at bounding box center [213, 66] width 182 height 6
type input "4"
click at [182, 133] on input "$ 148.447,32" at bounding box center [213, 131] width 182 height 6
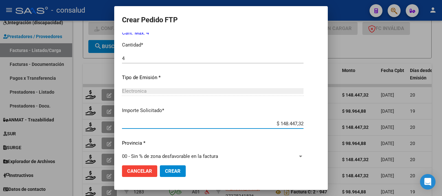
scroll to position [306, 0]
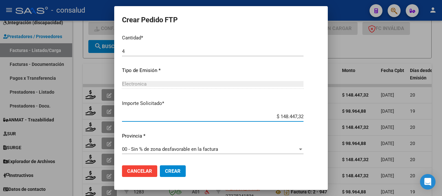
click at [173, 170] on button "Crear" at bounding box center [173, 172] width 26 height 12
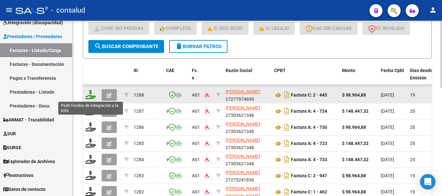
click at [90, 92] on icon at bounding box center [90, 94] width 10 height 9
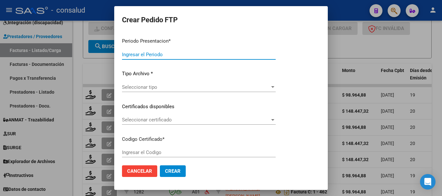
type input "202507"
type input "$ 98.964,88"
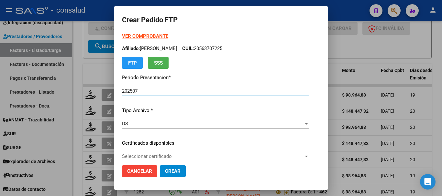
type input "0200049027120-20190716-20290716"
type input "2029-07-16"
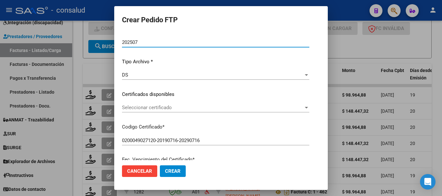
scroll to position [65, 0]
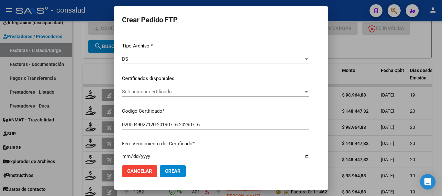
click at [204, 88] on div "Seleccionar certificado Seleccionar certificado" at bounding box center [215, 92] width 187 height 10
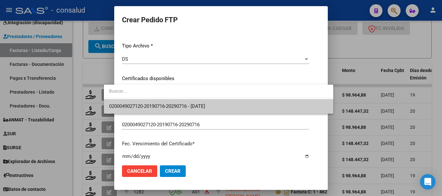
click at [205, 104] on span "0200049027120-20190716-20290716 - 2029-07-16" at bounding box center [157, 107] width 96 height 6
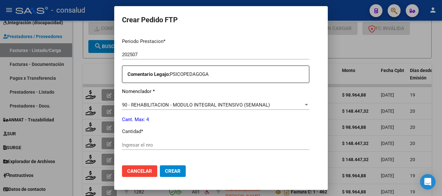
scroll to position [259, 0]
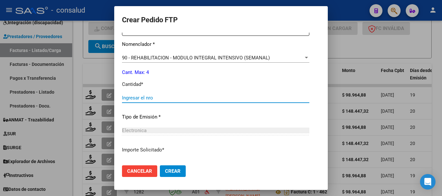
click at [158, 98] on input "Ingresar el nro" at bounding box center [215, 98] width 187 height 6
type input "4"
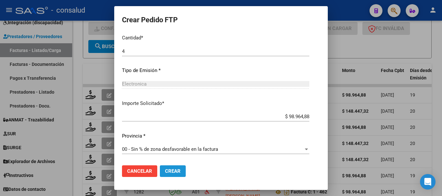
click at [165, 175] on button "Crear" at bounding box center [173, 172] width 26 height 12
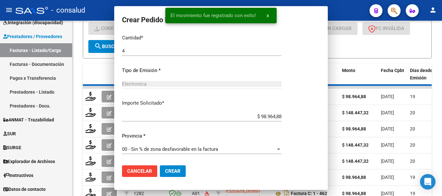
scroll to position [0, 0]
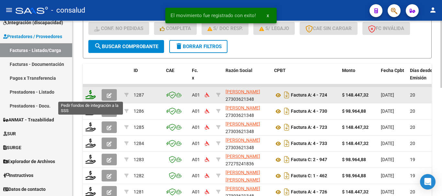
click at [87, 93] on icon at bounding box center [90, 94] width 10 height 9
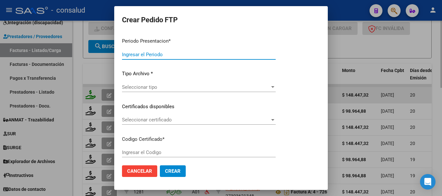
type input "202507"
type input "$ 148.447,32"
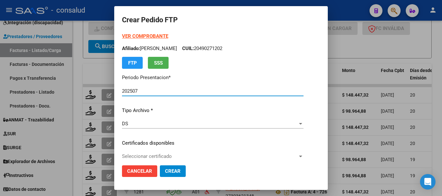
type input "0200058093462-20230726-20260726"
type input "2026-07-26"
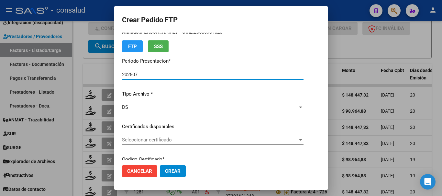
scroll to position [32, 0]
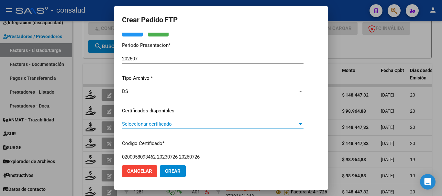
click at [209, 126] on span "Seleccionar certificado" at bounding box center [210, 124] width 176 height 6
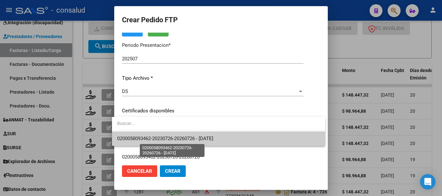
click at [228, 137] on span "0200058093462-20230726-20260726 - 2026-07-26" at bounding box center [218, 139] width 203 height 15
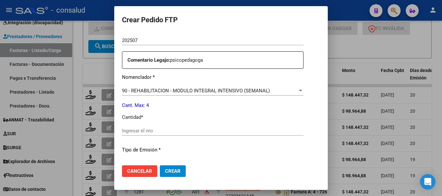
scroll to position [227, 0]
click at [229, 132] on input "Ingresar el nro" at bounding box center [213, 131] width 182 height 6
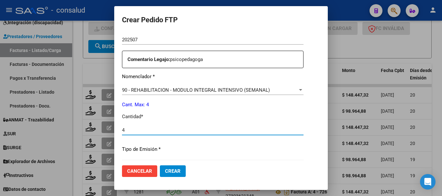
type input "4"
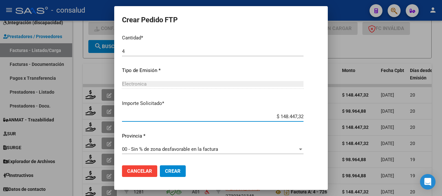
click at [175, 170] on span "Crear" at bounding box center [173, 172] width 16 height 6
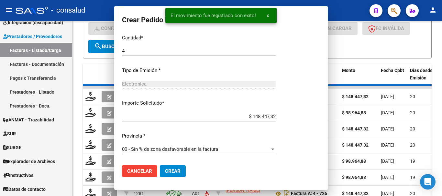
scroll to position [0, 0]
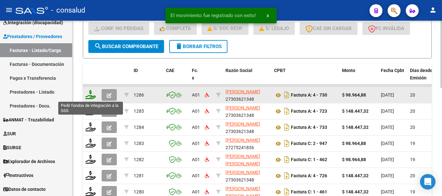
click at [90, 96] on icon at bounding box center [90, 94] width 10 height 9
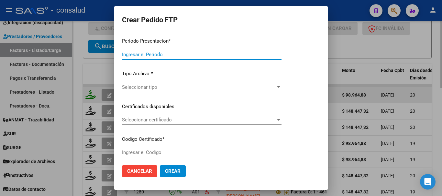
type input "202507"
type input "$ 98.964,88"
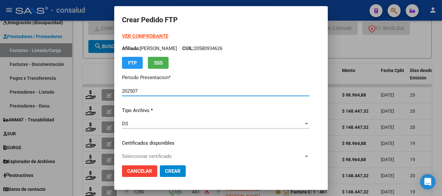
type input "0200058420371-20240516-20290516"
type input "[DATE]"
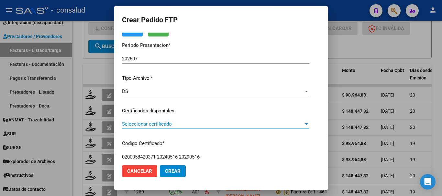
click at [200, 127] on span "Seleccionar certificado" at bounding box center [213, 124] width 182 height 6
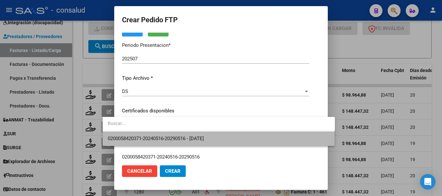
click at [232, 139] on span "0200058420371-20240516-20290516 - [DATE]" at bounding box center [219, 139] width 222 height 15
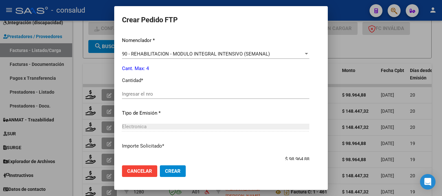
scroll to position [291, 0]
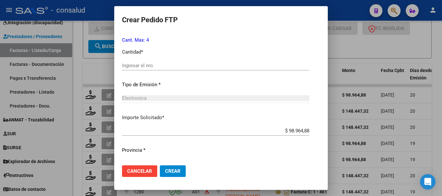
click at [180, 64] on input "Ingresar el nro" at bounding box center [215, 66] width 187 height 6
type input "4"
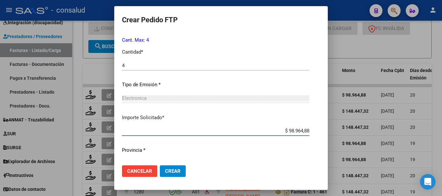
click at [165, 169] on span "Crear" at bounding box center [173, 172] width 16 height 6
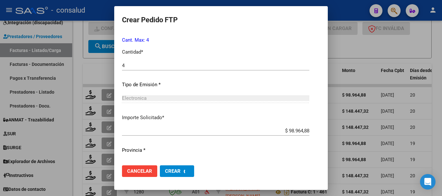
scroll to position [0, 0]
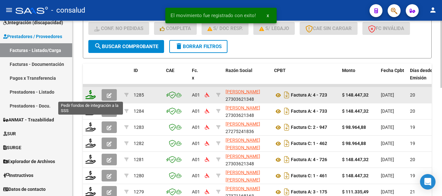
click at [88, 98] on icon at bounding box center [90, 94] width 10 height 9
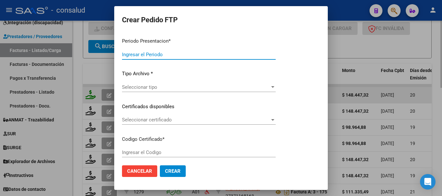
type input "202507"
type input "$ 148.447,32"
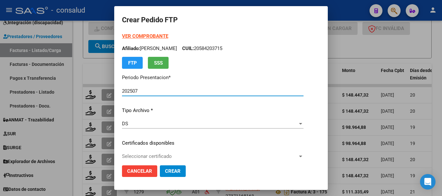
type input "0200052302586-20211027-20261027"
type input "2026-10-27"
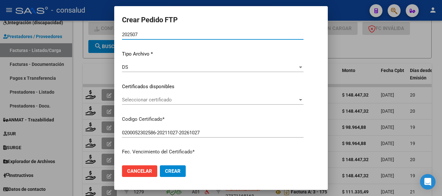
scroll to position [65, 0]
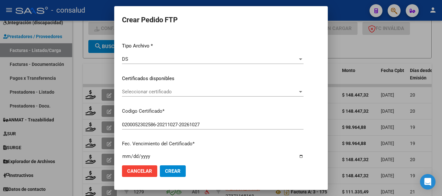
click at [200, 89] on span "Seleccionar certificado" at bounding box center [210, 92] width 176 height 6
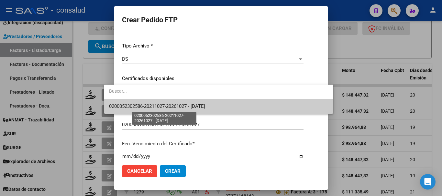
click at [205, 104] on span "0200052302586-20211027-20261027 - 2026-10-27" at bounding box center [157, 107] width 96 height 6
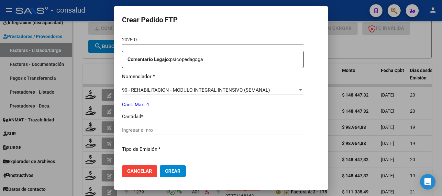
scroll to position [259, 0]
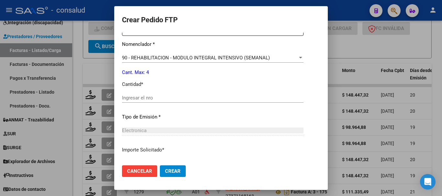
click at [192, 94] on div "Ingresar el nro" at bounding box center [213, 98] width 182 height 10
type input "4"
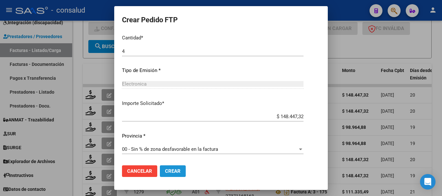
click at [165, 172] on span "Crear" at bounding box center [173, 172] width 16 height 6
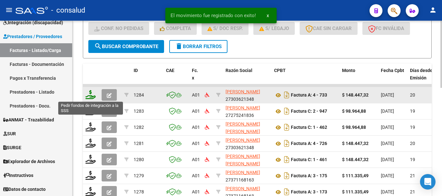
click at [92, 95] on icon at bounding box center [90, 94] width 10 height 9
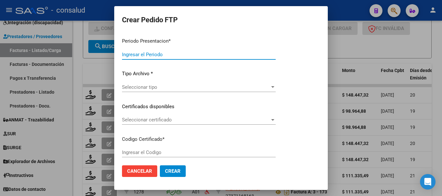
type input "202507"
type input "$ 148.447,32"
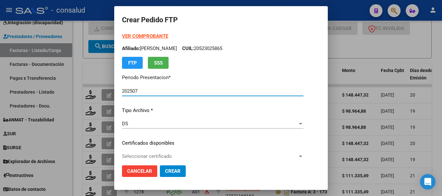
type input "0200058699773-20240924-20270924"
type input "2027-09-24"
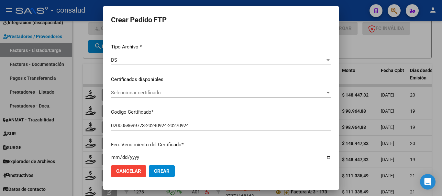
scroll to position [65, 0]
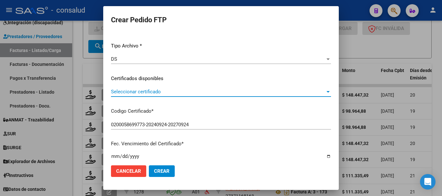
click at [174, 92] on span "Seleccionar certificado" at bounding box center [218, 92] width 214 height 6
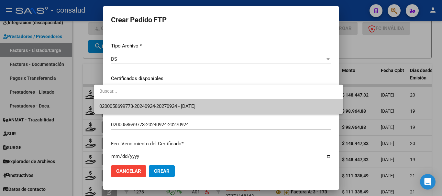
click at [188, 104] on span "0200058699773-20240924-20270924 - 2027-09-24" at bounding box center [147, 107] width 96 height 6
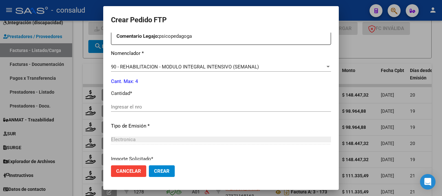
scroll to position [208, 0]
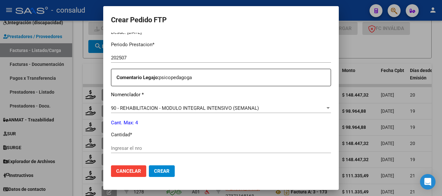
click at [132, 147] on input "Ingresar el nro" at bounding box center [221, 149] width 220 height 6
type input "4"
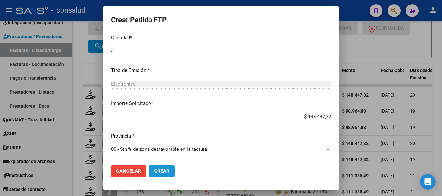
click at [154, 170] on span "Crear" at bounding box center [162, 172] width 16 height 6
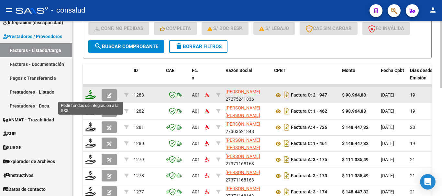
click at [93, 95] on icon at bounding box center [90, 94] width 10 height 9
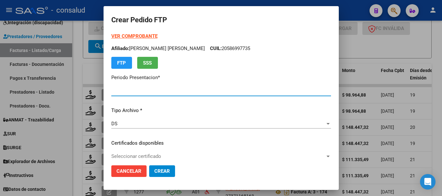
type input "202507"
type input "$ 98.964,88"
type input "0200048265832-20190130-20290130"
type input "2029-01-30"
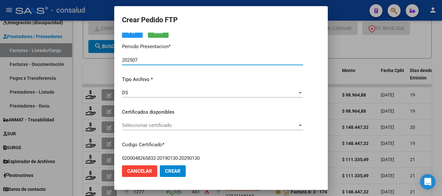
scroll to position [32, 0]
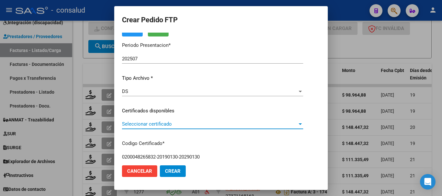
click at [178, 127] on span "Seleccionar certificado" at bounding box center [209, 124] width 175 height 6
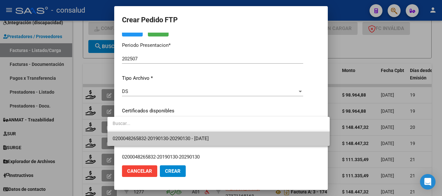
click at [186, 136] on span "0200048265832-20190130-20290130 - 2029-01-30" at bounding box center [219, 139] width 212 height 15
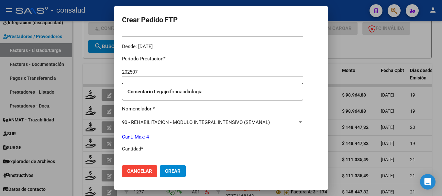
scroll to position [227, 0]
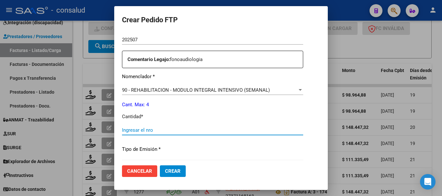
click at [179, 129] on input "Ingresar el nro" at bounding box center [212, 131] width 181 height 6
type input "4"
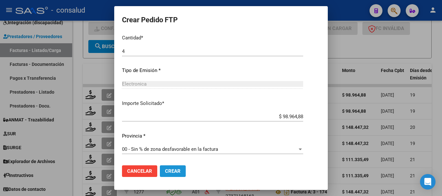
click at [170, 172] on span "Crear" at bounding box center [173, 172] width 16 height 6
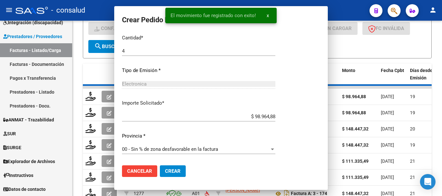
scroll to position [269, 0]
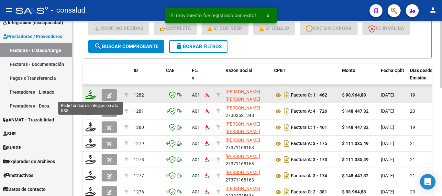
click at [87, 95] on icon at bounding box center [90, 94] width 10 height 9
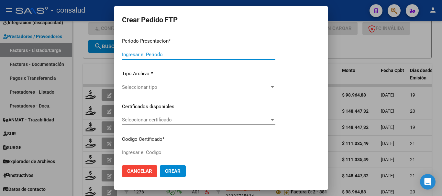
type input "202507"
type input "$ 98.964,88"
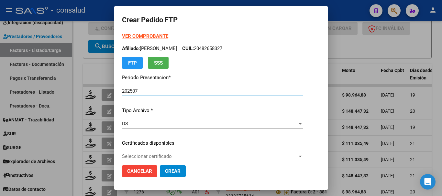
type input "0200054867498-20240307-20290307"
type input "2029-03-07"
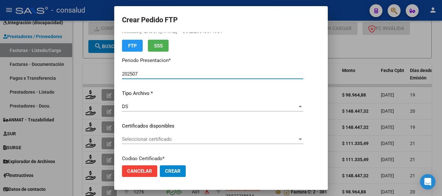
scroll to position [32, 0]
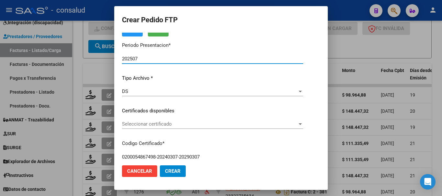
click at [175, 125] on span "Seleccionar certificado" at bounding box center [209, 124] width 175 height 6
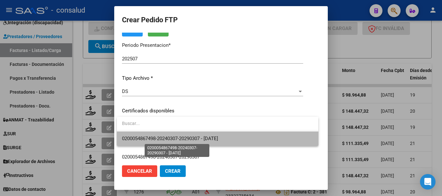
click at [212, 138] on span "0200054867498-20240307-20290307 - 2029-03-07" at bounding box center [170, 139] width 96 height 6
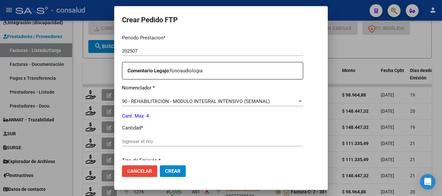
scroll to position [227, 0]
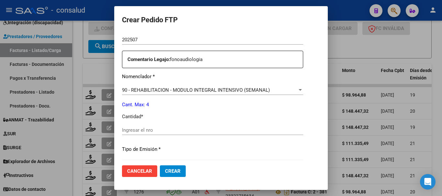
click at [212, 132] on input "Ingresar el nro" at bounding box center [212, 131] width 181 height 6
type input "4"
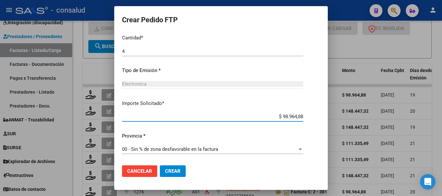
click at [181, 176] on button "Crear" at bounding box center [173, 172] width 26 height 12
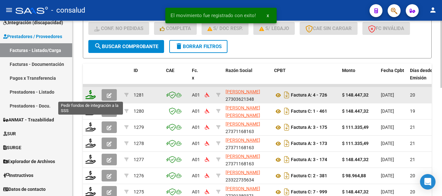
click at [94, 95] on icon at bounding box center [90, 94] width 10 height 9
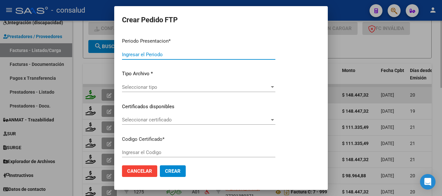
type input "202507"
type input "$ 148.447,32"
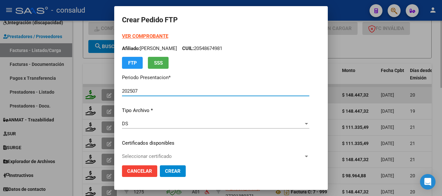
type input "0200056595973-20220830-20250830"
type input "2025-08-30"
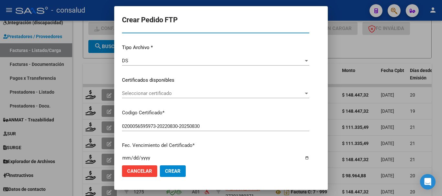
scroll to position [65, 0]
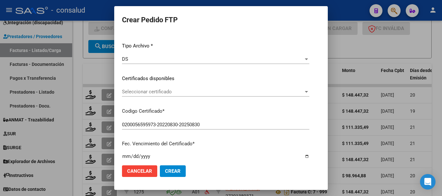
click at [155, 93] on span "Seleccionar certificado" at bounding box center [213, 92] width 182 height 6
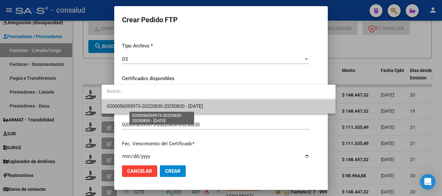
click at [158, 105] on span "0200056595973-20220830-20250830 - 2025-08-30" at bounding box center [155, 107] width 96 height 6
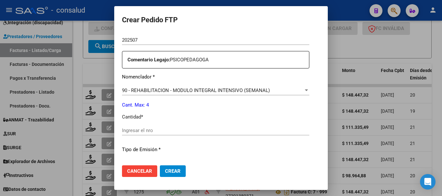
scroll to position [227, 0]
click at [158, 132] on input "Ingresar el nro" at bounding box center [215, 131] width 187 height 6
type input "4"
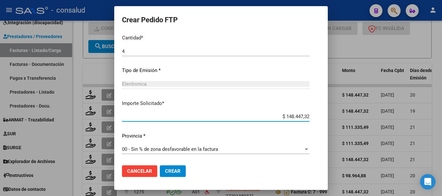
click at [160, 168] on button "Crear" at bounding box center [173, 172] width 26 height 12
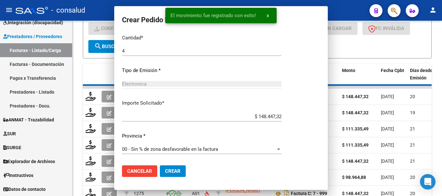
scroll to position [269, 0]
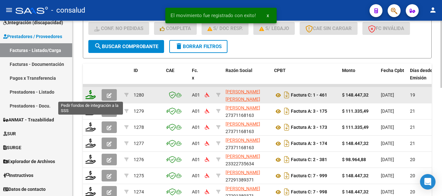
click at [89, 95] on icon at bounding box center [90, 94] width 10 height 9
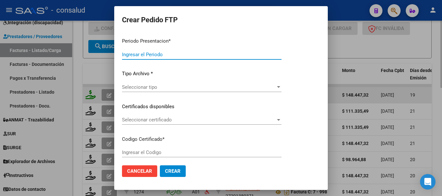
type input "202507"
type input "$ 148.447,32"
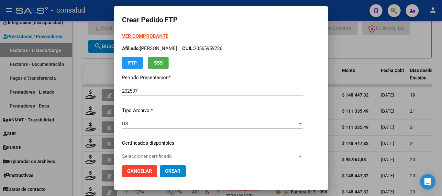
type input "0200056957335-20230522-20280522"
type input "2028-05-01"
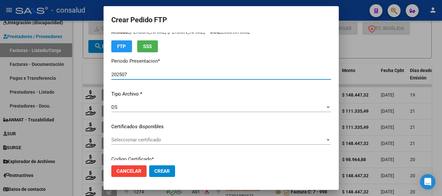
scroll to position [32, 0]
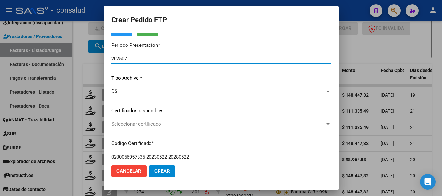
click at [164, 127] on span "Seleccionar certificado" at bounding box center [218, 124] width 214 height 6
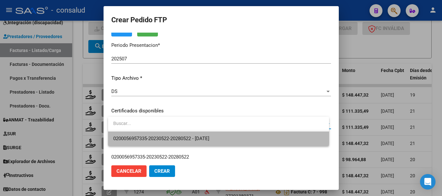
click at [189, 134] on span "0200056957335-20230522-20280522 - 2028-05-01" at bounding box center [218, 139] width 211 height 15
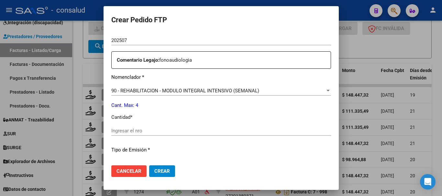
scroll to position [227, 0]
click at [141, 127] on div "Ingresar el nro" at bounding box center [221, 131] width 220 height 10
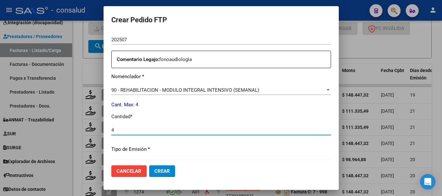
type input "4"
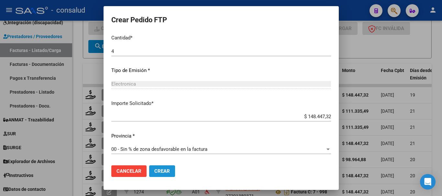
click at [167, 174] on span "Crear" at bounding box center [162, 172] width 16 height 6
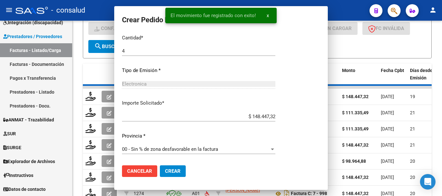
scroll to position [0, 0]
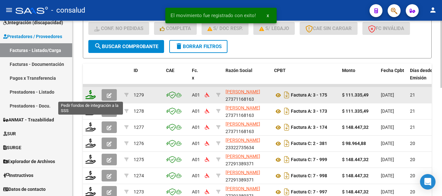
click at [88, 97] on icon at bounding box center [90, 94] width 10 height 9
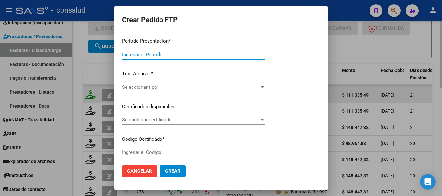
type input "202507"
type input "$ 111.335,49"
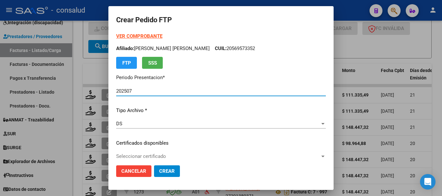
type input "0200046830520-20191031-20291031-MIS"
type input "2029-10-31"
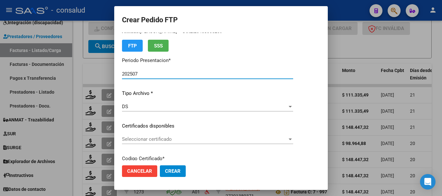
scroll to position [32, 0]
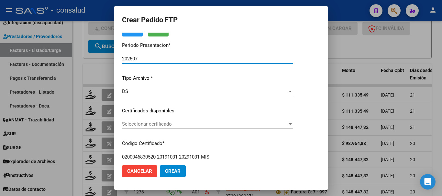
click at [161, 126] on span "Seleccionar certificado" at bounding box center [204, 124] width 165 height 6
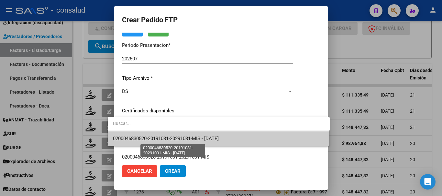
click at [185, 137] on span "0200046830520-20191031-20291031-MIS - 2029-10-31" at bounding box center [166, 139] width 106 height 6
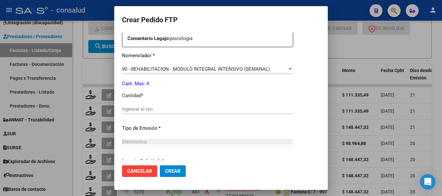
scroll to position [259, 0]
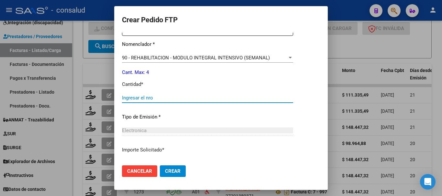
click at [152, 99] on input "Ingresar el nro" at bounding box center [207, 98] width 171 height 6
type input "4"
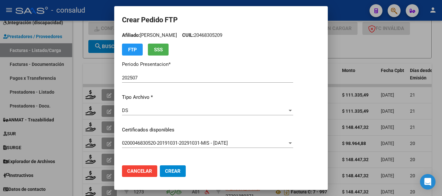
scroll to position [0, 0]
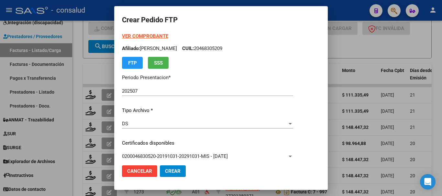
click at [170, 169] on span "Crear" at bounding box center [173, 172] width 16 height 6
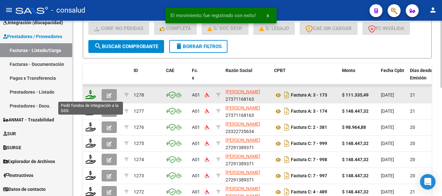
click at [87, 94] on icon at bounding box center [90, 94] width 10 height 9
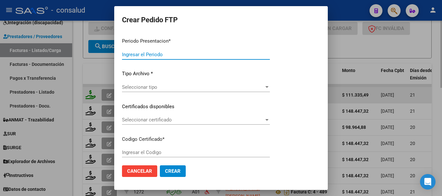
type input "202507"
type input "$ 111.335,49"
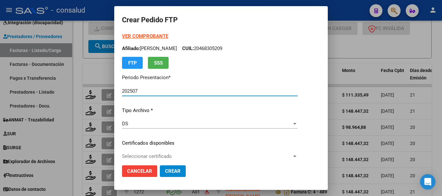
type input "0200044540057-20211020-20311020"
type input "2031-10-20"
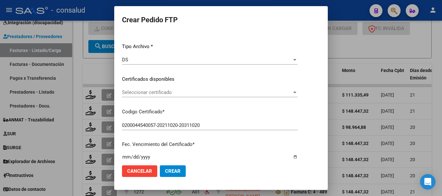
scroll to position [65, 0]
click at [159, 92] on span "Seleccionar certificado" at bounding box center [207, 92] width 170 height 6
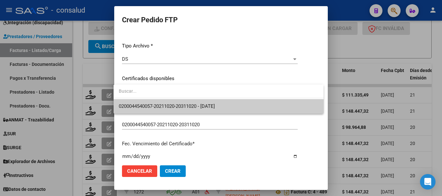
click at [162, 103] on span "0200044540057-20211020-20311020 - 2031-10-20" at bounding box center [219, 106] width 200 height 15
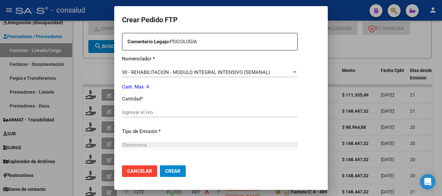
scroll to position [259, 0]
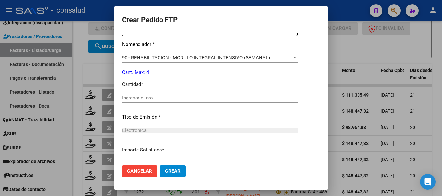
click at [161, 97] on input "Ingresar el nro" at bounding box center [210, 98] width 176 height 6
type input "4"
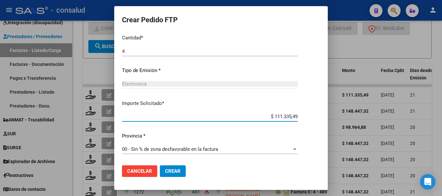
click at [174, 171] on span "Crear" at bounding box center [173, 172] width 16 height 6
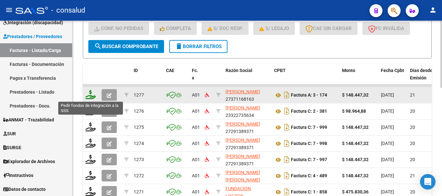
click at [90, 95] on icon at bounding box center [90, 94] width 10 height 9
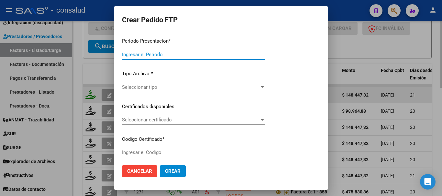
type input "202507"
type input "$ 148.447,32"
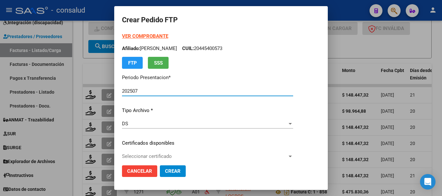
type input "0200049659110-20210316-20310316"
type input "2031-03-16"
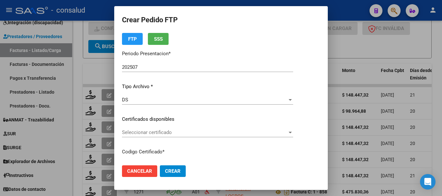
scroll to position [32, 0]
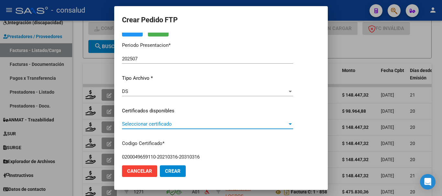
click at [165, 122] on span "Seleccionar certificado" at bounding box center [204, 124] width 165 height 6
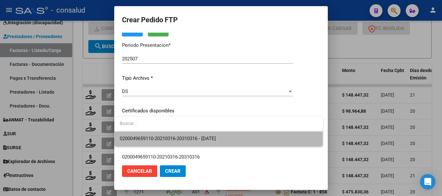
click at [177, 133] on span "0200049659110-20210316-20310316 - 2031-03-16" at bounding box center [219, 139] width 198 height 15
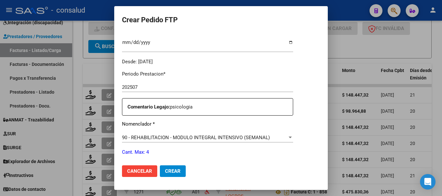
scroll to position [227, 0]
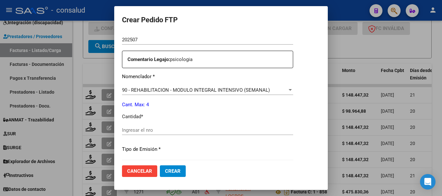
click at [158, 134] on div "Ingresar el nro" at bounding box center [207, 131] width 171 height 10
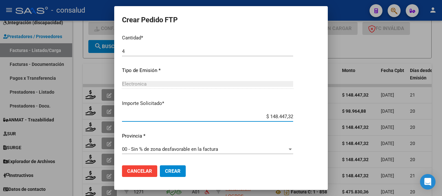
click at [176, 172] on span "Crear" at bounding box center [173, 172] width 16 height 6
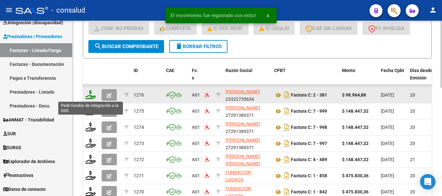
click at [90, 96] on icon at bounding box center [90, 94] width 10 height 9
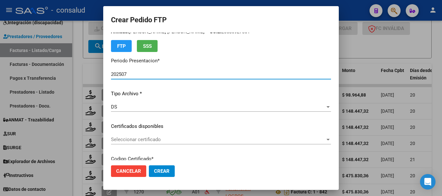
scroll to position [65, 0]
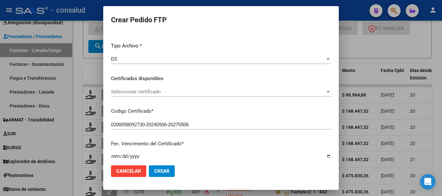
click at [191, 89] on span "Seleccionar certificado" at bounding box center [218, 92] width 214 height 6
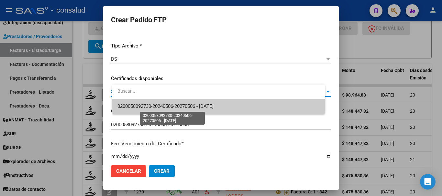
click at [214, 106] on span "0200058092730-20240506-20270506 - 2027-05-06" at bounding box center [166, 107] width 96 height 6
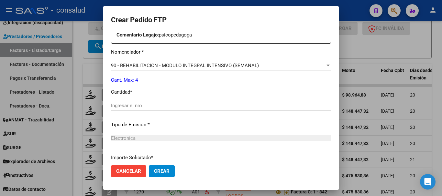
scroll to position [259, 0]
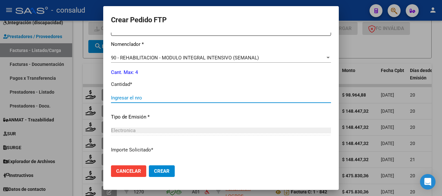
click at [176, 97] on input "Ingresar el nro" at bounding box center [221, 98] width 220 height 6
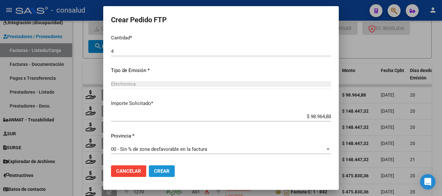
click at [165, 168] on button "Crear" at bounding box center [162, 172] width 26 height 12
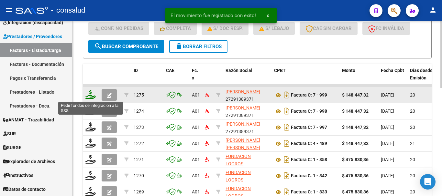
click at [92, 97] on icon at bounding box center [90, 94] width 10 height 9
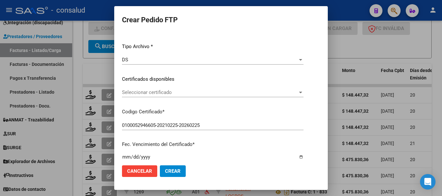
scroll to position [65, 0]
click at [198, 90] on span "Seleccionar certificado" at bounding box center [210, 92] width 176 height 6
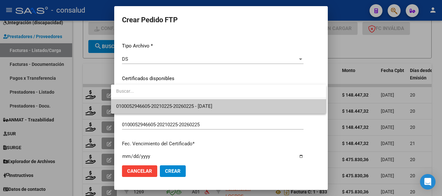
click at [205, 98] on div at bounding box center [218, 92] width 215 height 14
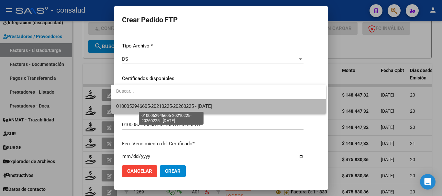
click at [209, 105] on span "0100052946605-20210225-20260225 - [DATE]" at bounding box center [164, 107] width 96 height 6
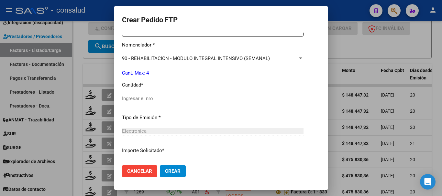
scroll to position [259, 0]
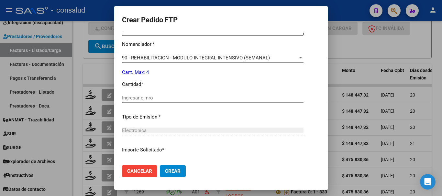
click at [165, 98] on input "Ingresar el nro" at bounding box center [213, 98] width 182 height 6
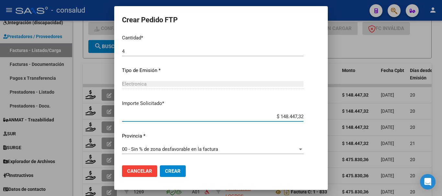
click at [169, 170] on span "Crear" at bounding box center [173, 172] width 16 height 6
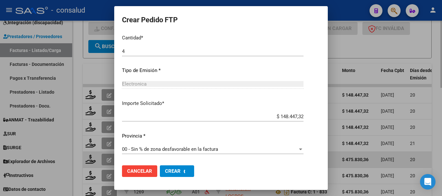
scroll to position [0, 0]
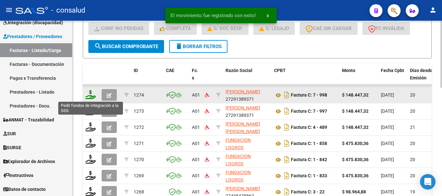
click at [90, 94] on icon at bounding box center [90, 94] width 10 height 9
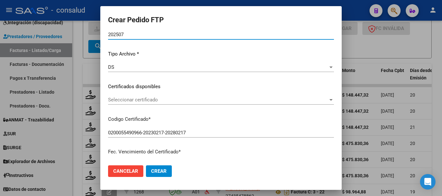
scroll to position [65, 0]
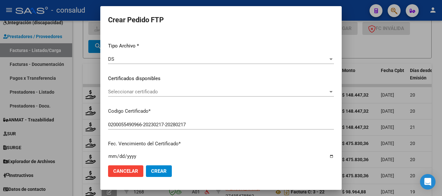
click at [171, 91] on span "Seleccionar certificado" at bounding box center [218, 92] width 220 height 6
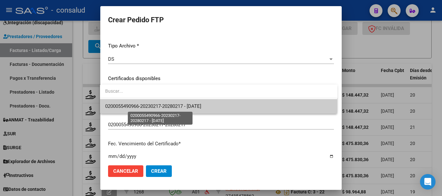
click at [185, 106] on span "0200055490966-20230217-20280217 - [DATE]" at bounding box center [153, 107] width 96 height 6
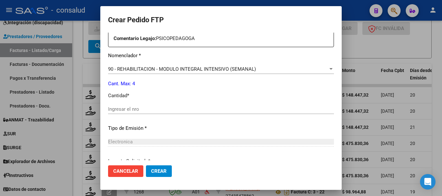
scroll to position [259, 0]
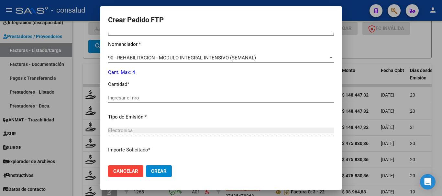
click at [175, 99] on input "Ingresar el nro" at bounding box center [221, 98] width 226 height 6
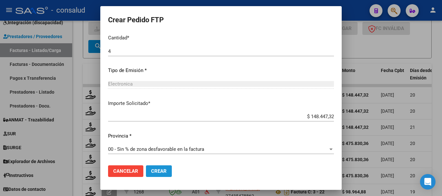
click at [162, 172] on span "Crear" at bounding box center [159, 172] width 16 height 6
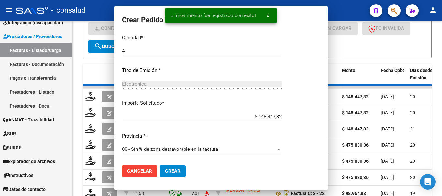
scroll to position [0, 0]
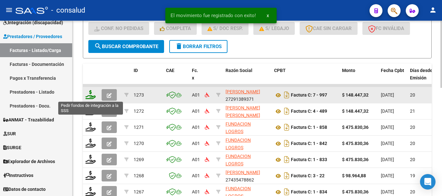
click at [87, 97] on icon at bounding box center [90, 94] width 10 height 9
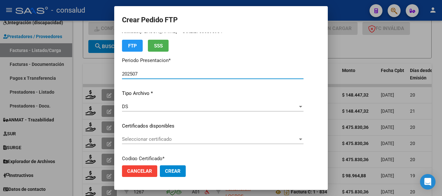
scroll to position [32, 0]
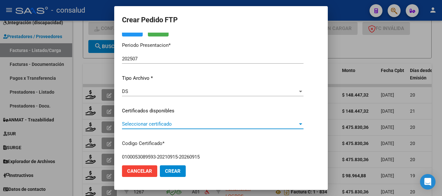
click at [224, 125] on span "Seleccionar certificado" at bounding box center [210, 124] width 176 height 6
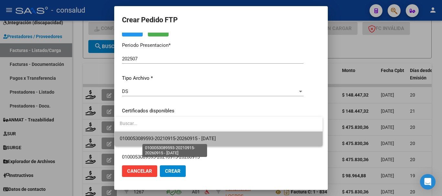
click at [216, 140] on span "0100053089593-20210915-20260915 - [DATE]" at bounding box center [168, 139] width 96 height 6
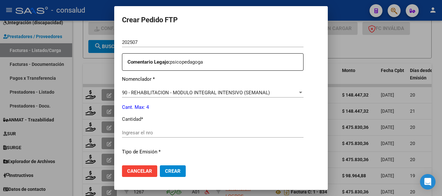
scroll to position [227, 0]
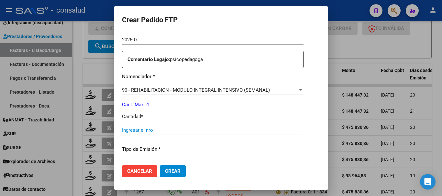
click at [205, 131] on input "Ingresar el nro" at bounding box center [213, 131] width 182 height 6
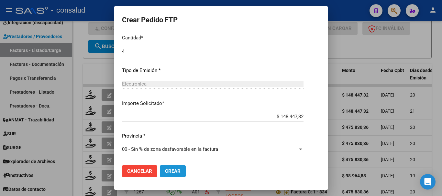
click at [173, 172] on span "Crear" at bounding box center [173, 172] width 16 height 6
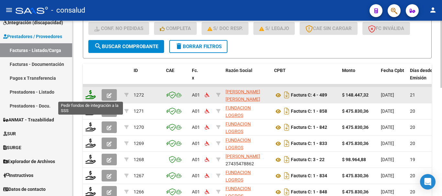
click at [90, 96] on icon at bounding box center [90, 94] width 10 height 9
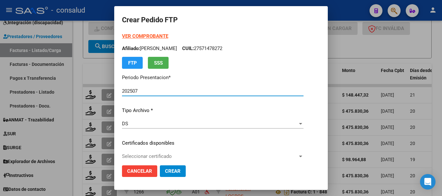
scroll to position [32, 0]
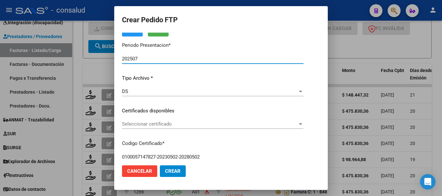
click at [208, 125] on span "Seleccionar certificado" at bounding box center [210, 124] width 176 height 6
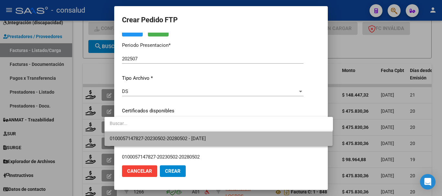
click at [223, 140] on span "0100057147827-20230502-20280502 - 2028-05-02" at bounding box center [219, 139] width 218 height 15
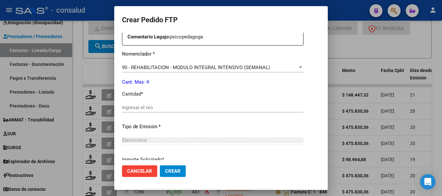
scroll to position [259, 0]
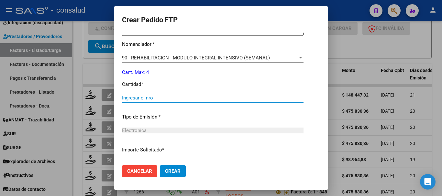
click at [159, 98] on input "Ingresar el nro" at bounding box center [213, 98] width 182 height 6
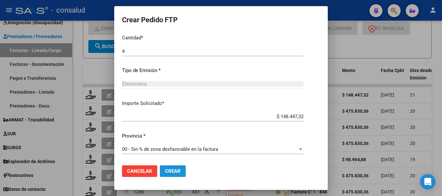
click at [169, 171] on button "Crear" at bounding box center [173, 172] width 26 height 12
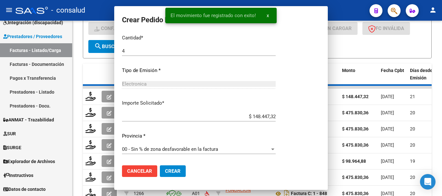
scroll to position [0, 0]
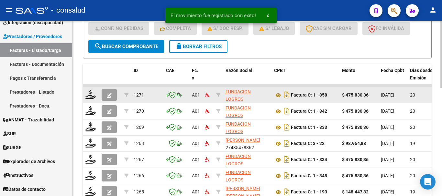
click at [92, 99] on div at bounding box center [90, 95] width 11 height 10
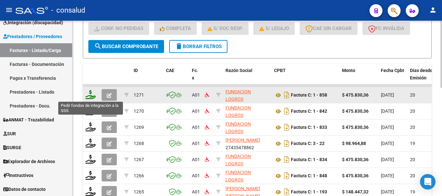
click at [90, 98] on icon at bounding box center [90, 94] width 10 height 9
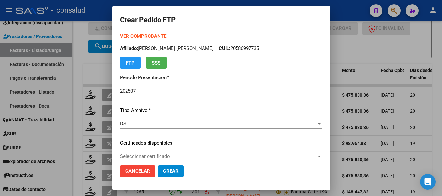
scroll to position [32, 0]
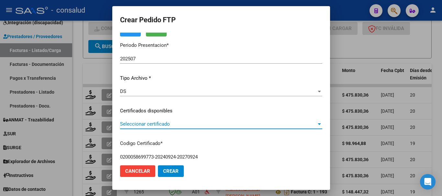
click at [196, 123] on span "Seleccionar certificado" at bounding box center [218, 124] width 196 height 6
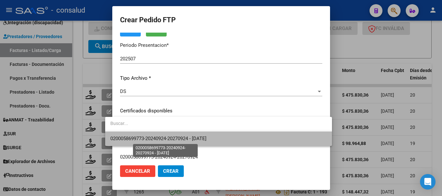
click at [207, 138] on span "0200058699773-20240924-20270924 - 2027-09-24" at bounding box center [158, 139] width 96 height 6
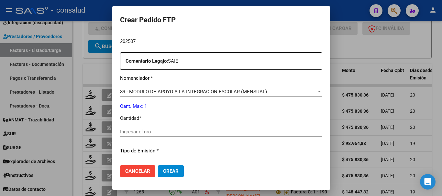
scroll to position [227, 0]
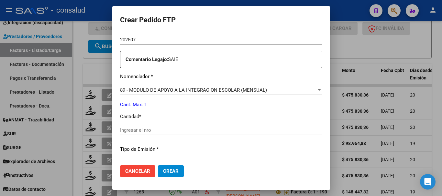
click at [191, 133] on div "Ingresar el nro" at bounding box center [221, 131] width 202 height 10
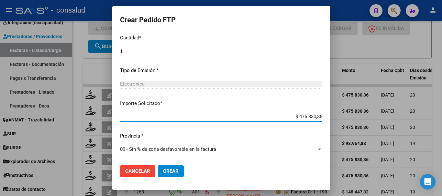
click at [163, 173] on span "Crear" at bounding box center [171, 172] width 16 height 6
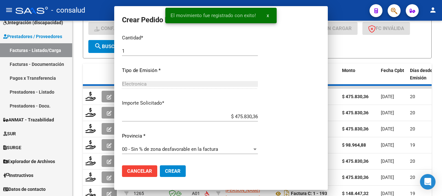
scroll to position [0, 0]
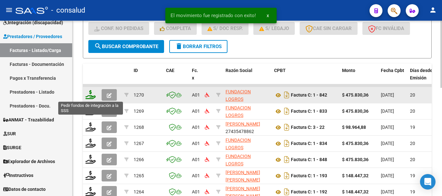
click at [90, 96] on icon at bounding box center [90, 94] width 10 height 9
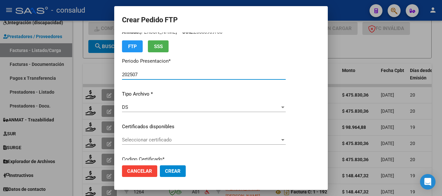
scroll to position [32, 0]
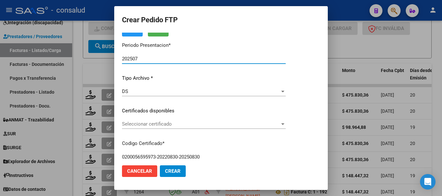
click at [191, 124] on span "Seleccionar certificado" at bounding box center [201, 124] width 158 height 6
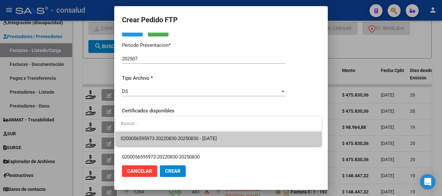
click at [201, 137] on span "0200056595973-20220830-20250830 - 2025-08-30" at bounding box center [169, 139] width 96 height 6
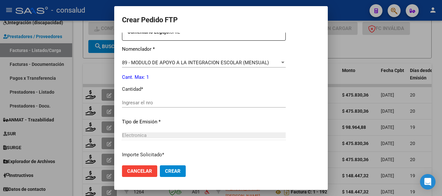
scroll to position [259, 0]
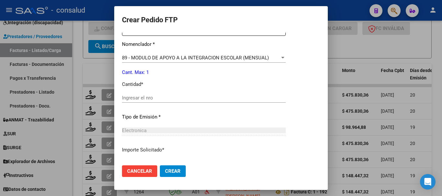
click at [154, 96] on input "Ingresar el nro" at bounding box center [204, 98] width 164 height 6
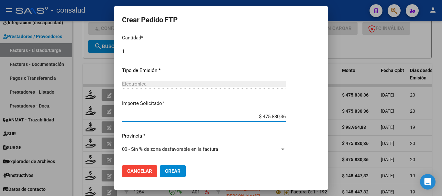
click at [175, 174] on span "Crear" at bounding box center [173, 172] width 16 height 6
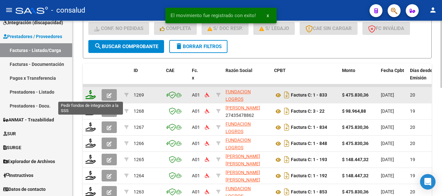
click at [91, 98] on icon at bounding box center [90, 94] width 10 height 9
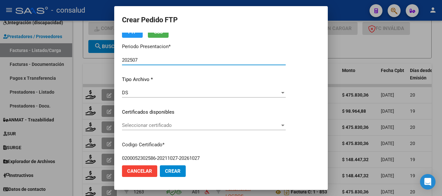
scroll to position [32, 0]
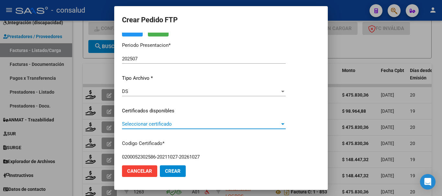
click at [191, 127] on span "Seleccionar certificado" at bounding box center [201, 124] width 158 height 6
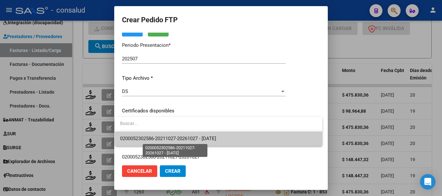
click at [210, 140] on span "0200052302586-20211027-20261027 - 2026-10-27" at bounding box center [168, 139] width 96 height 6
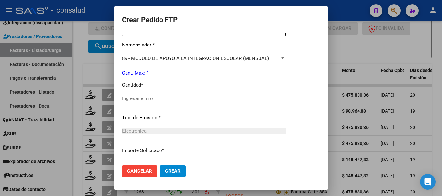
scroll to position [259, 0]
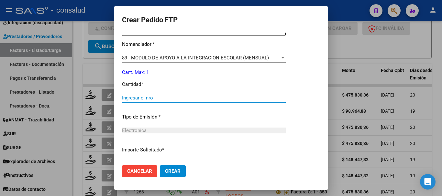
click at [148, 98] on input "Ingresar el nro" at bounding box center [204, 98] width 164 height 6
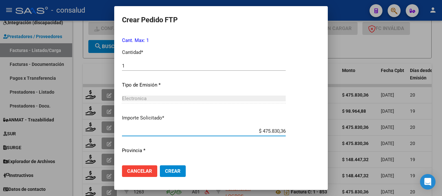
scroll to position [306, 0]
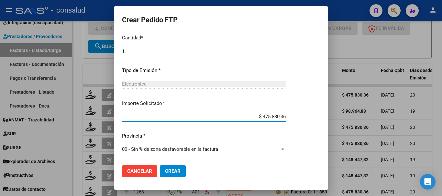
click at [173, 172] on span "Crear" at bounding box center [173, 172] width 16 height 6
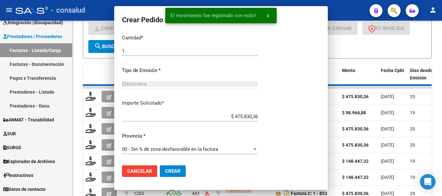
scroll to position [0, 0]
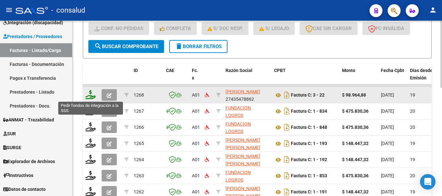
click at [89, 96] on icon at bounding box center [90, 94] width 10 height 9
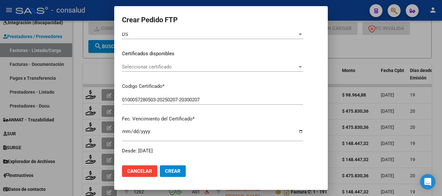
scroll to position [97, 0]
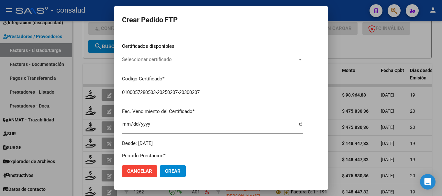
click at [189, 62] on span "Seleccionar certificado" at bounding box center [209, 60] width 175 height 6
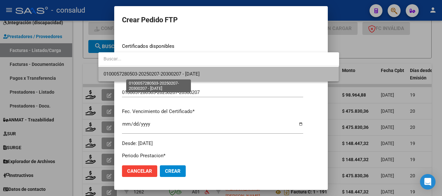
click at [193, 74] on span "0100057280503-20250207-20300207 - 2030-02-07" at bounding box center [152, 74] width 96 height 6
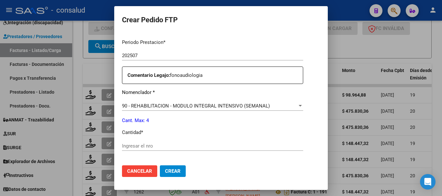
scroll to position [227, 0]
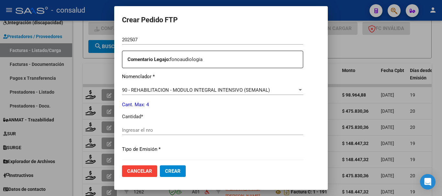
click at [148, 131] on input "Ingresar el nro" at bounding box center [212, 131] width 181 height 6
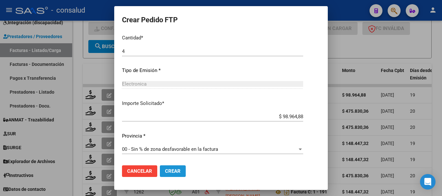
click at [165, 173] on span "Crear" at bounding box center [173, 172] width 16 height 6
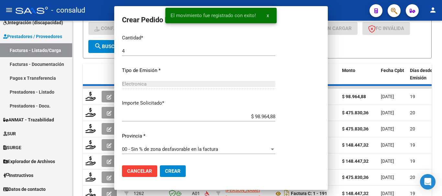
scroll to position [0, 0]
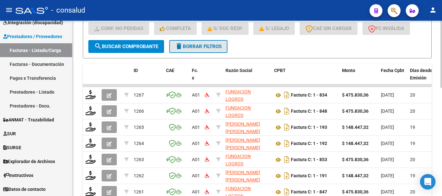
click at [194, 46] on span "delete Borrar Filtros" at bounding box center [198, 47] width 47 height 6
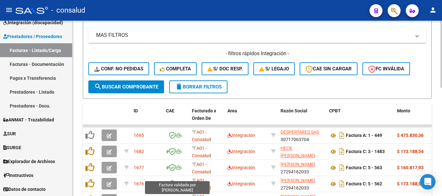
scroll to position [57, 0]
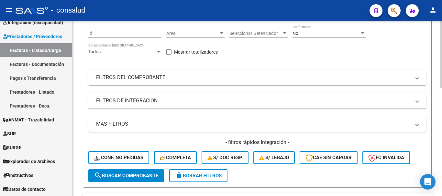
click at [133, 81] on mat-panel-title "FILTROS DEL COMPROBANTE" at bounding box center [253, 77] width 315 height 7
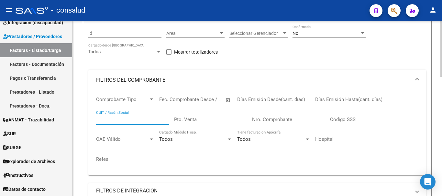
paste input "23108186844"
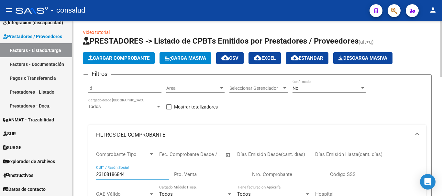
scroll to position [0, 0]
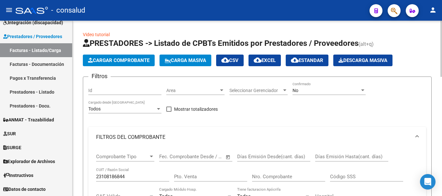
click at [324, 94] on div "No Confirmado" at bounding box center [329, 88] width 73 height 13
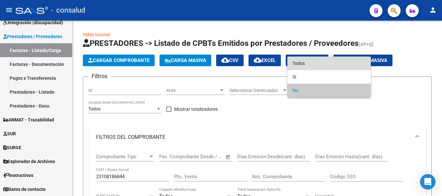
click at [322, 62] on span "Todos" at bounding box center [329, 64] width 73 height 14
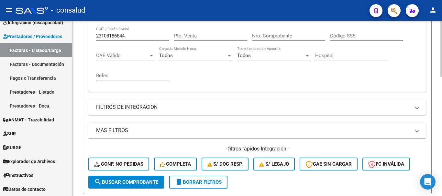
scroll to position [194, 0]
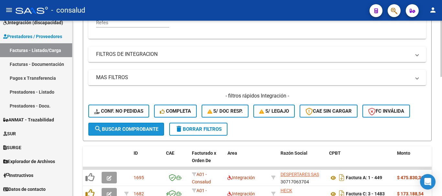
click at [114, 128] on span "search Buscar Comprobante" at bounding box center [126, 130] width 64 height 6
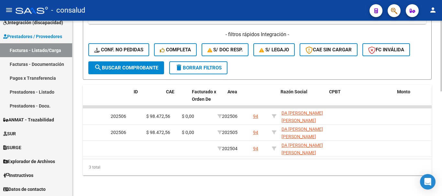
scroll to position [0, 0]
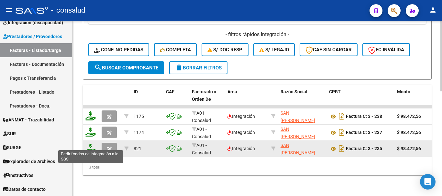
click at [90, 144] on icon at bounding box center [90, 148] width 10 height 9
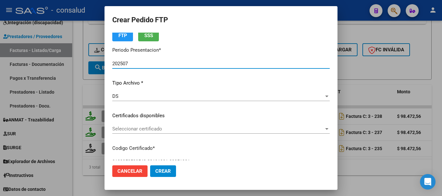
scroll to position [65, 0]
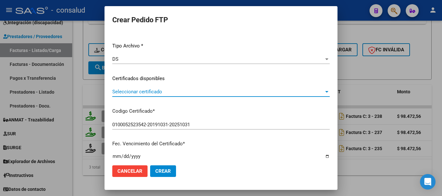
click at [173, 94] on span "Seleccionar certificado" at bounding box center [218, 92] width 212 height 6
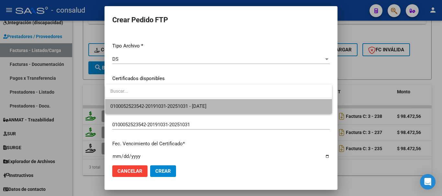
drag, startPoint x: 185, startPoint y: 99, endPoint x: 200, endPoint y: 106, distance: 16.7
click at [190, 101] on span "0100052523542-20191031-20251031 - 2025-10-31" at bounding box center [218, 106] width 217 height 15
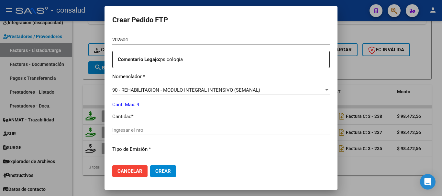
scroll to position [259, 0]
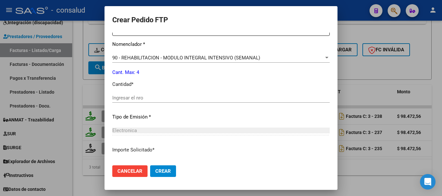
click at [174, 97] on input "Ingresar el nro" at bounding box center [221, 98] width 218 height 6
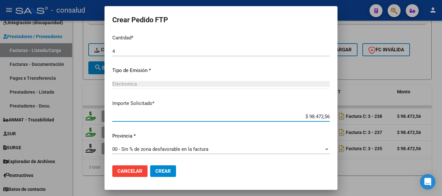
click at [155, 168] on button "Crear" at bounding box center [163, 172] width 26 height 12
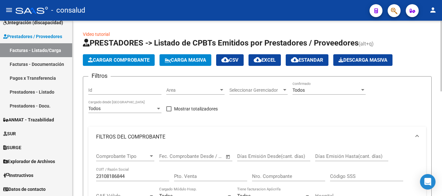
scroll to position [0, 0]
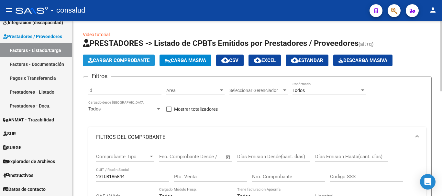
click at [118, 58] on span "Cargar Comprobante" at bounding box center [119, 61] width 62 height 6
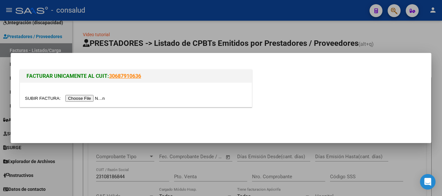
click at [98, 97] on input "file" at bounding box center [66, 98] width 82 height 7
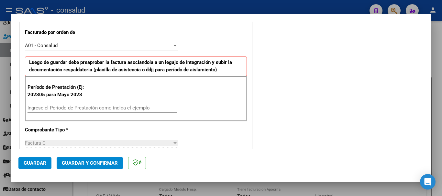
scroll to position [194, 0]
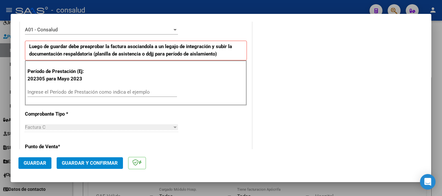
click at [113, 89] on input "Ingrese el Período de Prestación como indica el ejemplo" at bounding box center [103, 92] width 150 height 6
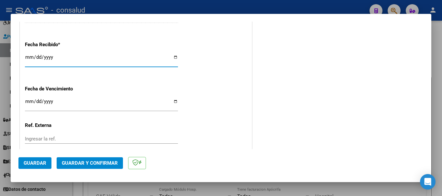
scroll to position [511, 0]
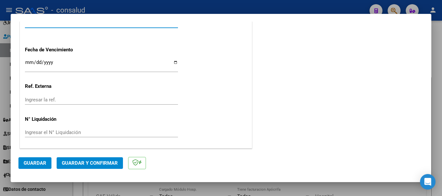
click at [41, 164] on span "Guardar" at bounding box center [35, 164] width 23 height 6
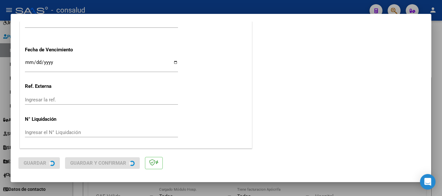
scroll to position [0, 0]
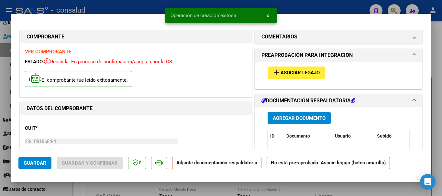
click at [281, 79] on div "add Asociar Legajo" at bounding box center [338, 73] width 151 height 22
click at [282, 74] on span "Asociar Legajo" at bounding box center [300, 73] width 39 height 6
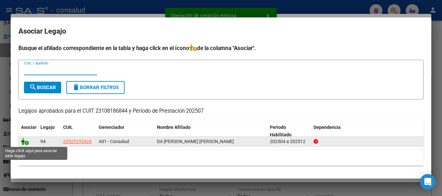
click at [24, 142] on icon at bounding box center [25, 141] width 8 height 7
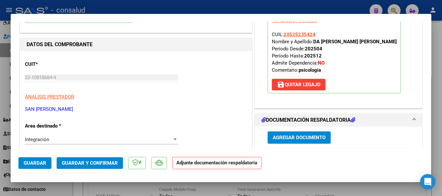
scroll to position [65, 0]
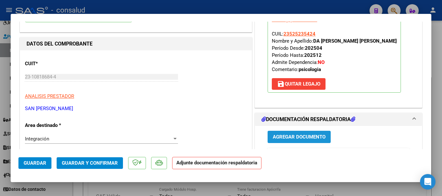
click at [292, 142] on button "Agregar Documento" at bounding box center [299, 137] width 63 height 12
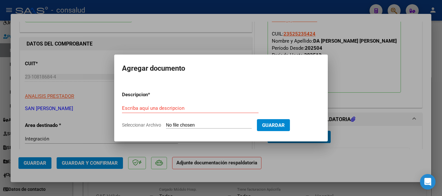
click at [181, 124] on input "Seleccionar Archivo" at bounding box center [209, 126] width 86 height 6
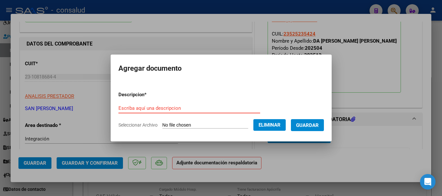
click at [143, 107] on input "Escriba aquí una descripcion" at bounding box center [189, 109] width 142 height 6
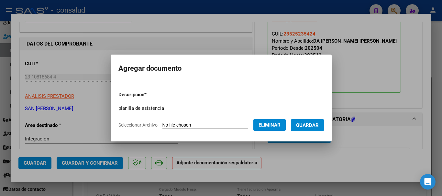
click at [312, 123] on span "Guardar" at bounding box center [307, 126] width 23 height 6
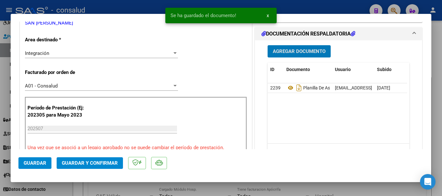
scroll to position [162, 0]
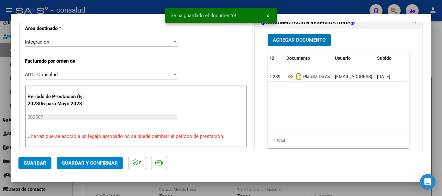
click at [35, 164] on span "Guardar" at bounding box center [35, 164] width 23 height 6
click at [73, 167] on button "Guardar y Confirmar" at bounding box center [90, 164] width 66 height 12
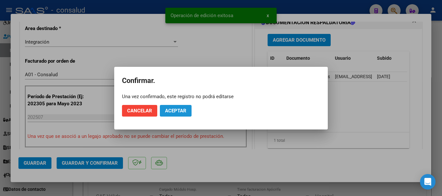
click at [174, 113] on span "Aceptar" at bounding box center [175, 111] width 21 height 6
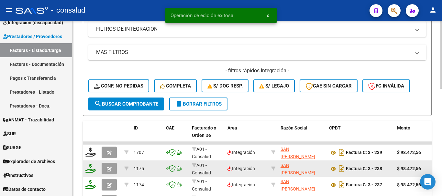
scroll to position [259, 0]
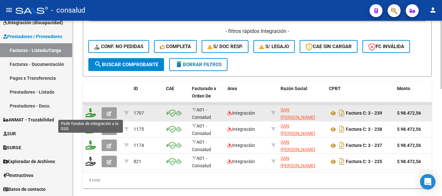
click at [90, 113] on icon at bounding box center [90, 112] width 10 height 9
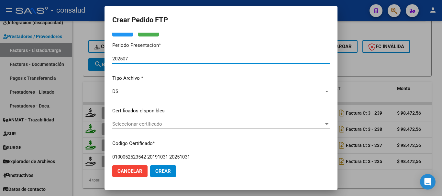
scroll to position [65, 0]
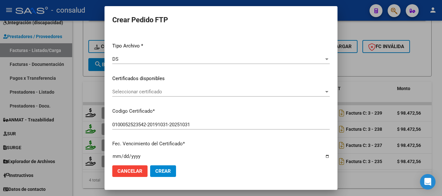
click at [159, 95] on span "Seleccionar certificado" at bounding box center [218, 92] width 212 height 6
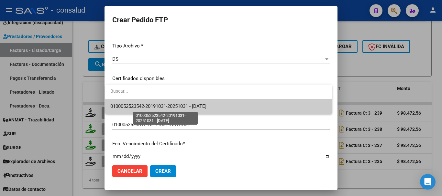
drag, startPoint x: 180, startPoint y: 107, endPoint x: 186, endPoint y: 108, distance: 5.5
click at [181, 107] on span "0100052523542-20191031-20251031 - 2025-10-31" at bounding box center [158, 107] width 96 height 6
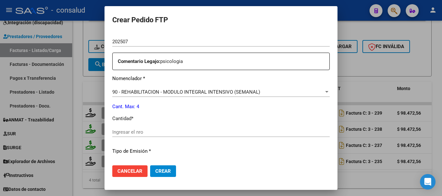
scroll to position [259, 0]
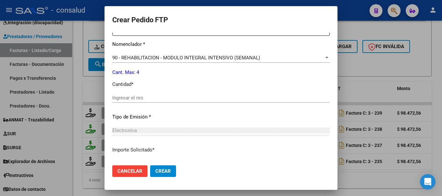
click at [182, 97] on input "Ingresar el nro" at bounding box center [221, 98] width 218 height 6
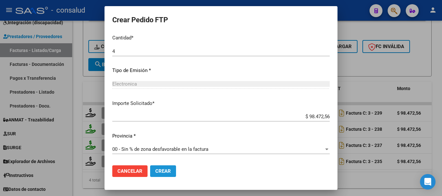
click at [166, 172] on span "Crear" at bounding box center [163, 172] width 16 height 6
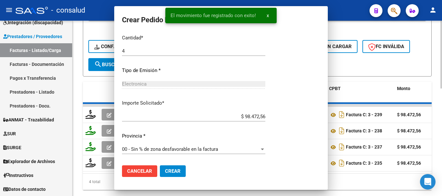
scroll to position [0, 0]
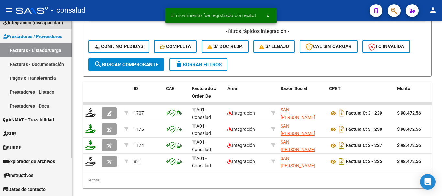
click at [50, 24] on span "Integración (discapacidad)" at bounding box center [33, 22] width 60 height 7
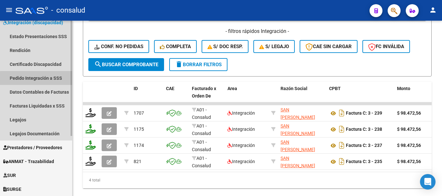
click at [44, 79] on link "Pedido Integración a SSS" at bounding box center [36, 78] width 72 height 14
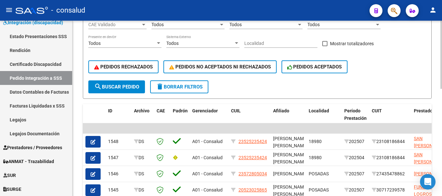
scroll to position [129, 0]
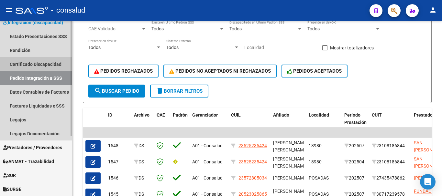
click at [24, 65] on link "Certificado Discapacidad" at bounding box center [36, 64] width 72 height 14
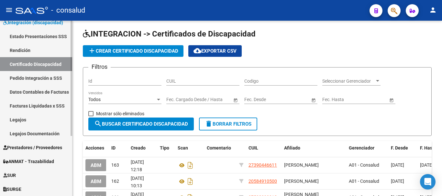
scroll to position [129, 0]
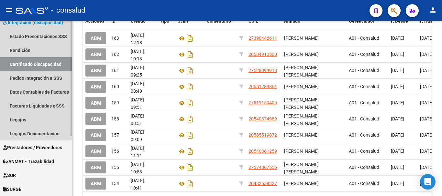
click at [41, 22] on span "Integración (discapacidad)" at bounding box center [33, 22] width 60 height 7
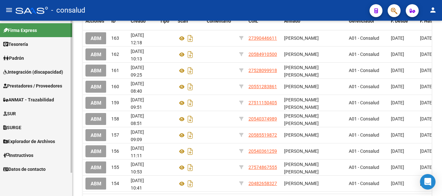
scroll to position [0, 0]
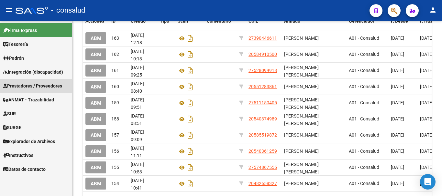
click at [34, 87] on span "Prestadores / Proveedores" at bounding box center [32, 86] width 59 height 7
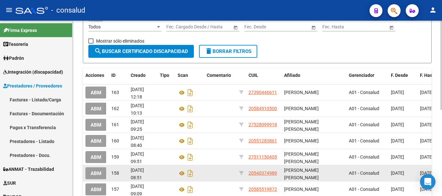
scroll to position [65, 0]
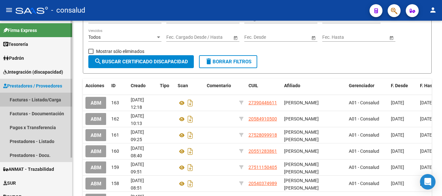
click at [25, 99] on link "Facturas - Listado/Carga" at bounding box center [36, 100] width 72 height 14
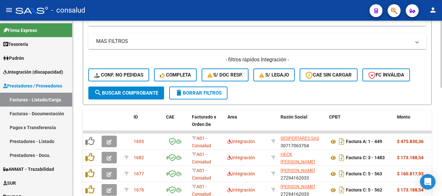
scroll to position [129, 0]
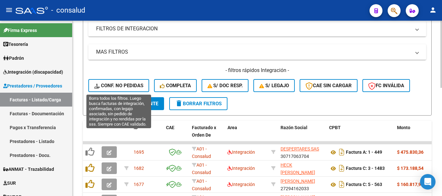
click at [123, 89] on button "Conf. no pedidas" at bounding box center [118, 85] width 61 height 13
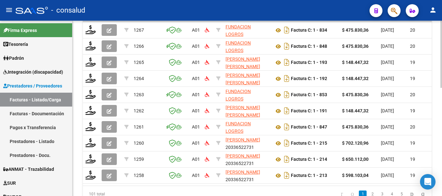
scroll to position [284, 0]
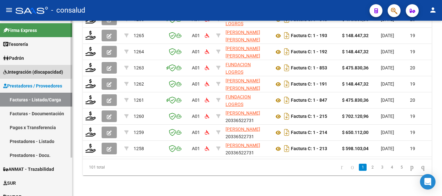
click at [34, 70] on span "Integración (discapacidad)" at bounding box center [33, 72] width 60 height 7
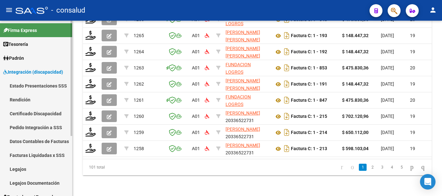
click at [26, 167] on link "Legajos" at bounding box center [36, 169] width 72 height 14
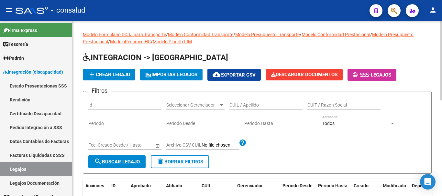
click at [252, 104] on input "CUIL / Apellido" at bounding box center [266, 106] width 73 height 6
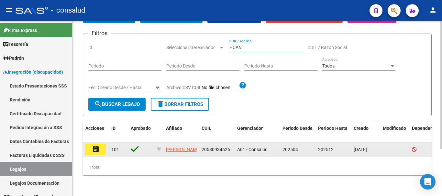
click at [93, 148] on button "assignment" at bounding box center [95, 150] width 21 height 12
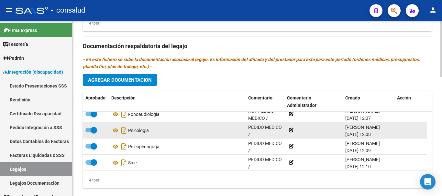
scroll to position [7, 0]
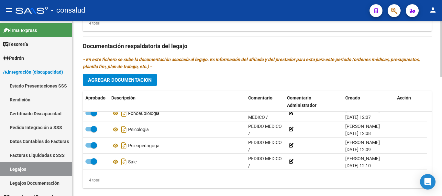
click at [148, 82] on span "Agregar Documentacion" at bounding box center [120, 80] width 64 height 6
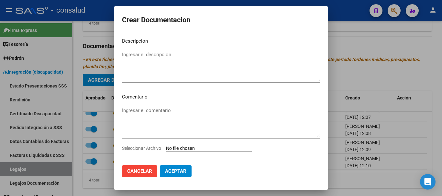
click at [185, 147] on input "Seleccionar Archivo" at bounding box center [209, 149] width 86 height 6
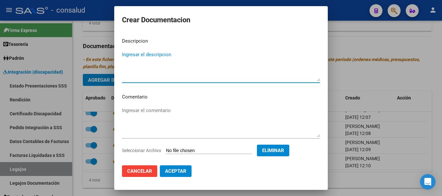
click at [155, 56] on textarea "Ingresar el descripcion" at bounding box center [221, 66] width 198 height 30
drag, startPoint x: 201, startPoint y: 51, endPoint x: 112, endPoint y: 36, distance: 89.7
click at [84, 36] on div "Crear Documentacion Descripcion CONSTANCIA ALUMNO REGULAR Ingresar el descripci…" at bounding box center [221, 98] width 442 height 196
click at [137, 112] on textarea "Ingresar el comentario" at bounding box center [221, 122] width 198 height 30
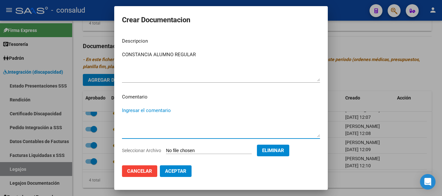
paste textarea "CONSTANCIA ALUMNO REGULAR"
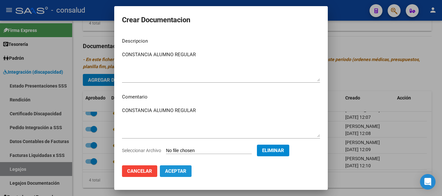
click at [188, 172] on button "Aceptar" at bounding box center [176, 172] width 32 height 12
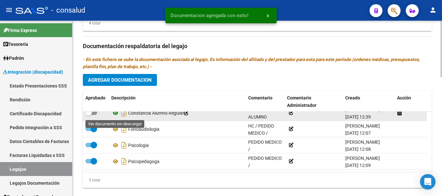
click at [115, 113] on icon at bounding box center [115, 113] width 8 height 8
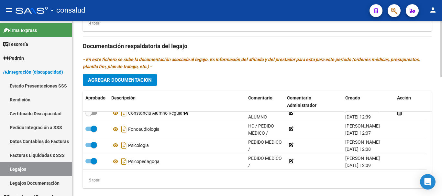
click at [138, 84] on button "Agregar Documentacion" at bounding box center [120, 80] width 74 height 12
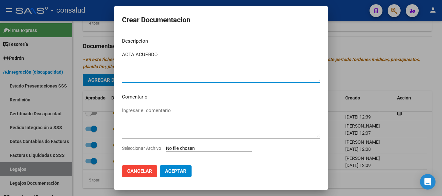
drag, startPoint x: 169, startPoint y: 55, endPoint x: 95, endPoint y: 56, distance: 74.1
click at [95, 56] on div "Crear Documentacion Descripcion ACTA ACUERDO Ingresar el descripcion Comentario…" at bounding box center [221, 98] width 442 height 196
click at [146, 114] on textarea "Ingresar el comentario" at bounding box center [221, 122] width 198 height 30
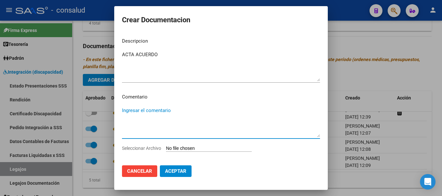
paste textarea "ACTA ACUERDO"
click at [204, 150] on input "Seleccionar Archivo" at bounding box center [209, 149] width 86 height 6
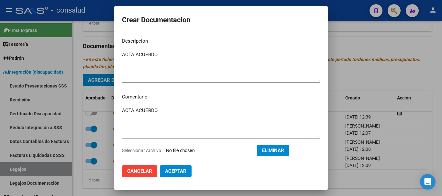
click at [183, 171] on span "Aceptar" at bounding box center [175, 172] width 21 height 6
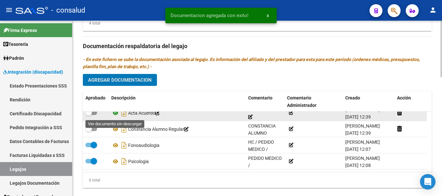
click at [117, 114] on icon at bounding box center [115, 113] width 8 height 8
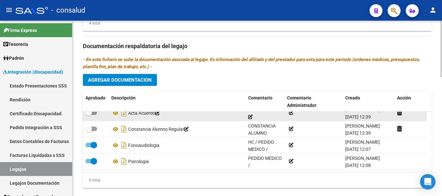
click at [96, 115] on span at bounding box center [91, 113] width 12 height 5
click at [89, 115] on input "checkbox" at bounding box center [88, 115] width 0 height 0
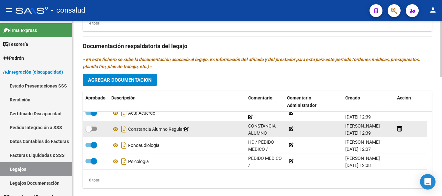
click at [95, 130] on span at bounding box center [91, 129] width 12 height 5
click at [89, 131] on input "checkbox" at bounding box center [88, 131] width 0 height 0
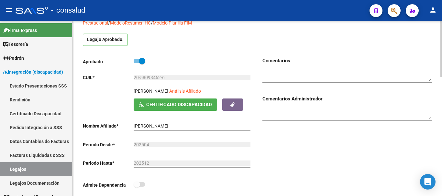
scroll to position [0, 0]
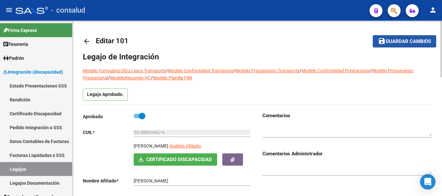
click at [404, 46] on button "save Guardar cambios" at bounding box center [404, 41] width 63 height 12
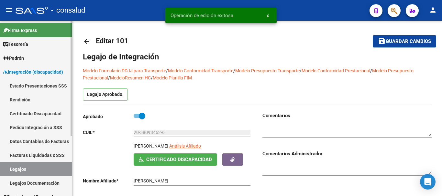
click at [26, 165] on link "Legajos" at bounding box center [36, 169] width 72 height 14
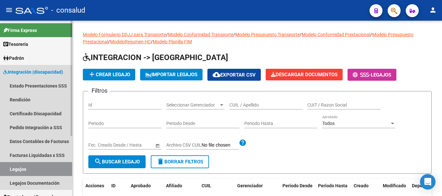
click at [38, 73] on span "Integración (discapacidad)" at bounding box center [33, 72] width 60 height 7
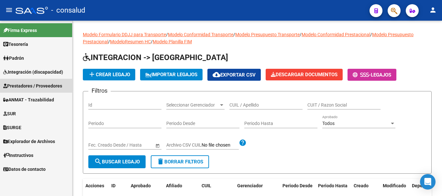
click at [36, 89] on span "Prestadores / Proveedores" at bounding box center [32, 86] width 59 height 7
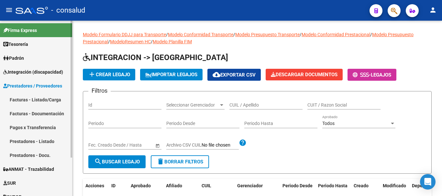
click at [37, 96] on link "Facturas - Listado/Carga" at bounding box center [36, 100] width 72 height 14
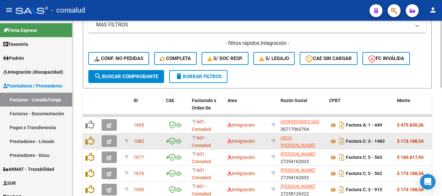
scroll to position [194, 0]
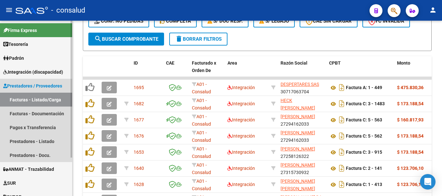
click at [20, 88] on span "Prestadores / Proveedores" at bounding box center [32, 86] width 59 height 7
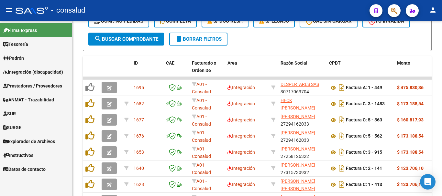
click at [16, 74] on span "Integración (discapacidad)" at bounding box center [33, 72] width 60 height 7
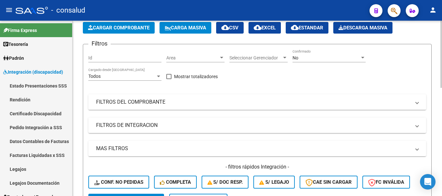
scroll to position [0, 0]
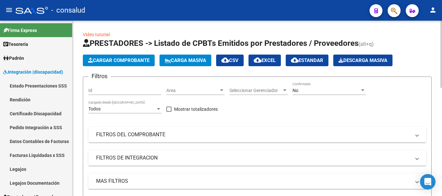
click at [442, 28] on div at bounding box center [442, 54] width 2 height 67
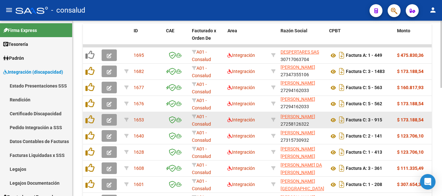
scroll to position [284, 0]
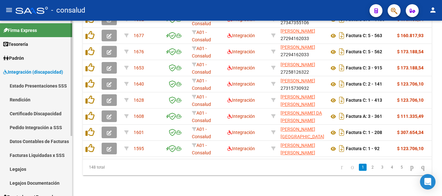
click at [40, 74] on span "Integración (discapacidad)" at bounding box center [33, 72] width 60 height 7
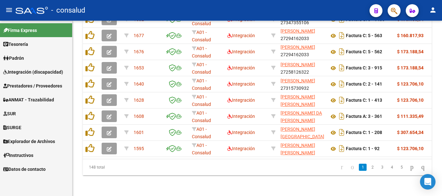
click at [40, 74] on span "Integración (discapacidad)" at bounding box center [33, 72] width 60 height 7
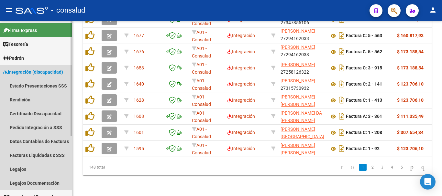
click at [40, 74] on span "Integración (discapacidad)" at bounding box center [33, 72] width 60 height 7
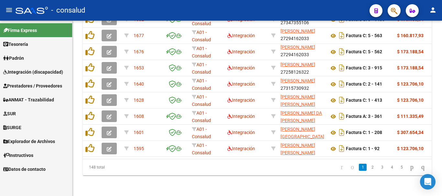
click at [40, 74] on span "Integración (discapacidad)" at bounding box center [33, 72] width 60 height 7
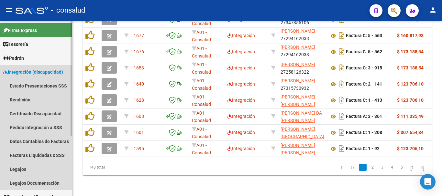
click at [40, 74] on span "Integración (discapacidad)" at bounding box center [33, 72] width 60 height 7
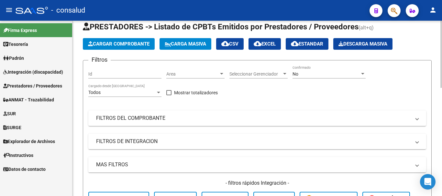
scroll to position [0, 0]
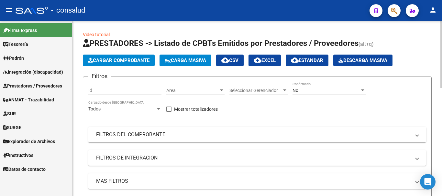
click at [442, 27] on div at bounding box center [442, 54] width 2 height 67
